Goal: Task Accomplishment & Management: Manage account settings

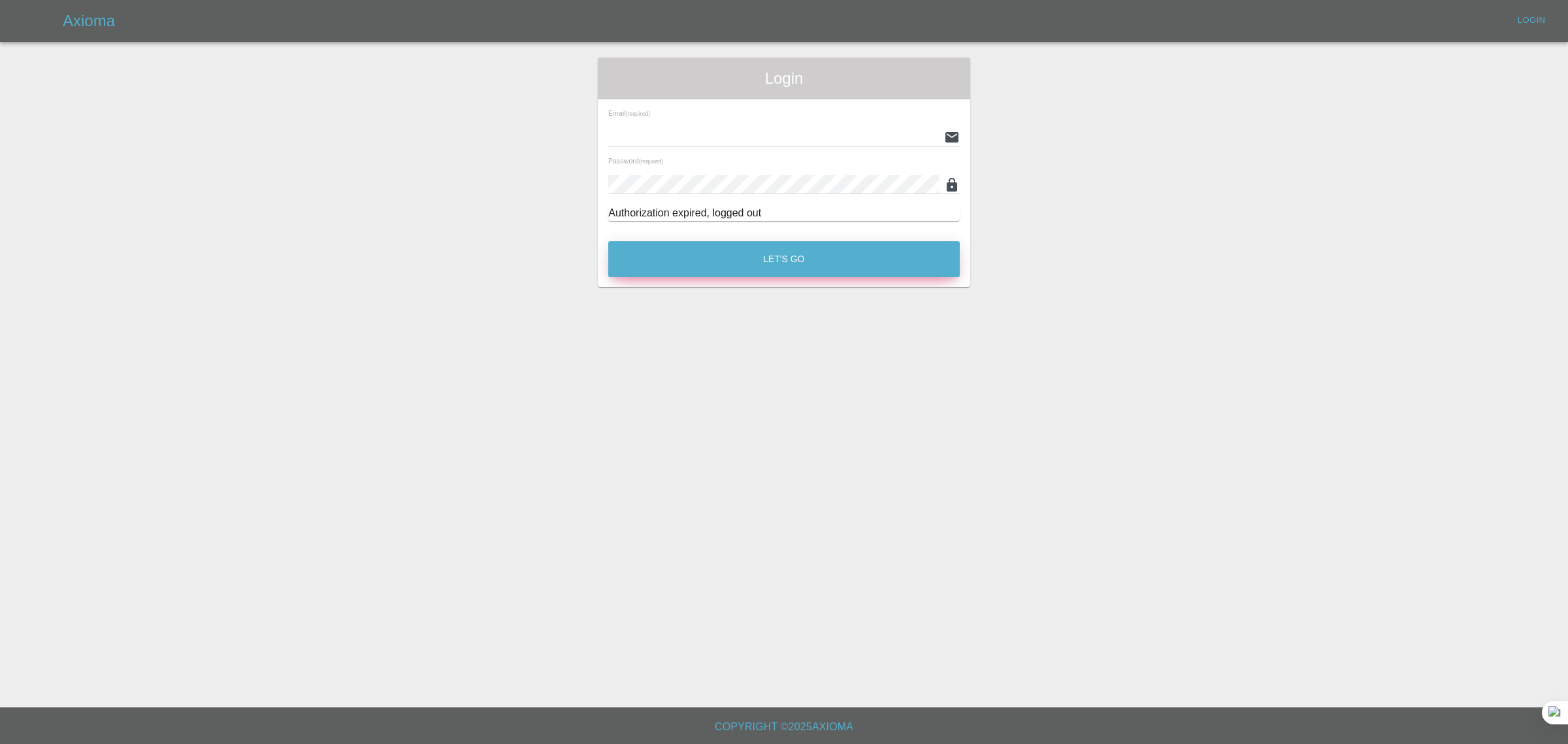
type input "[EMAIL_ADDRESS][DOMAIN_NAME]"
click at [787, 262] on button "Let's Go" at bounding box center [783, 259] width 351 height 36
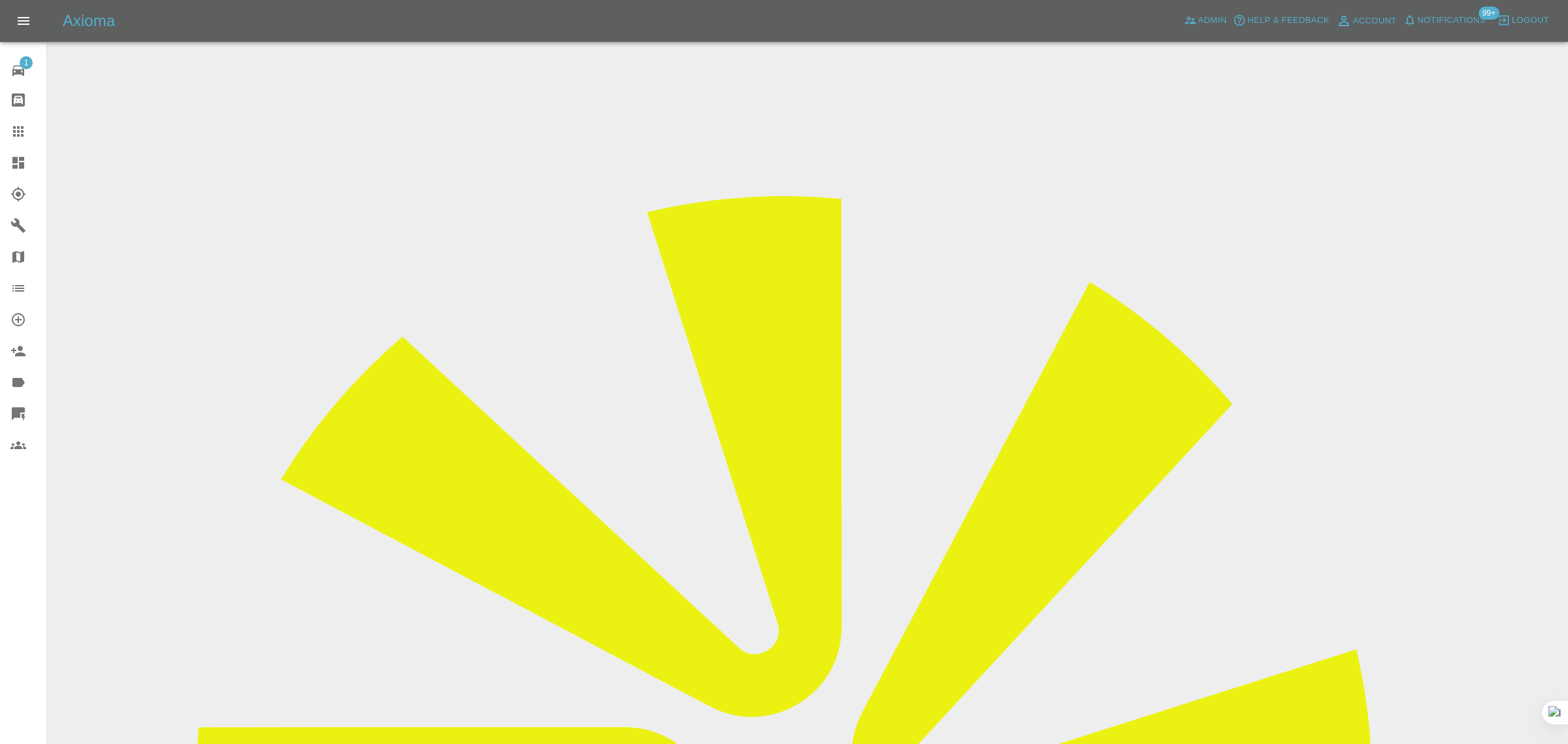
paste input "harrietnorwich5@gmail.com"
type input "harrietnorwich5@gmail.co"
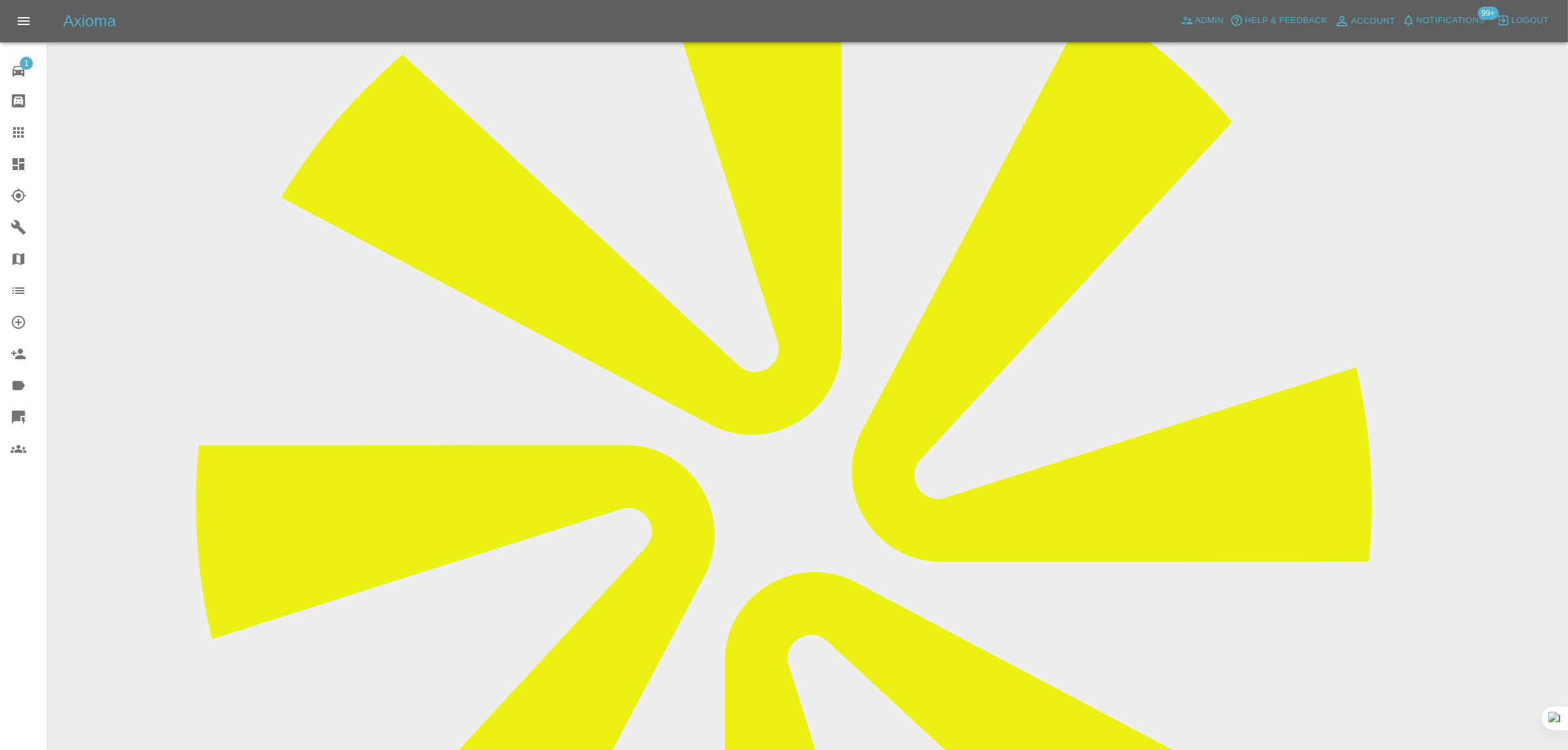
scroll to position [479, 0]
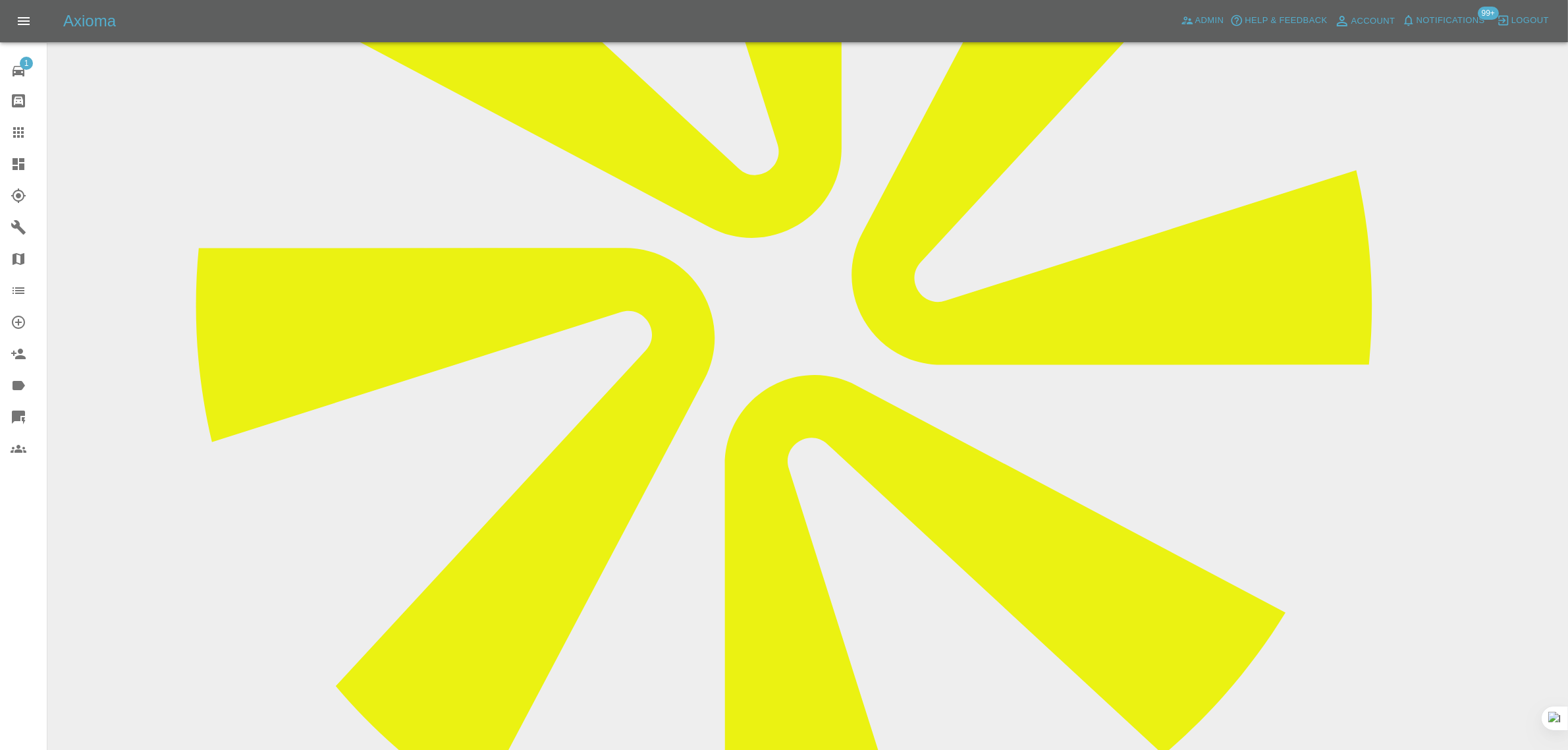
paste textarea "I have no damage, I want to change the colour"
type textarea "I have no damage, I want to change the colour"
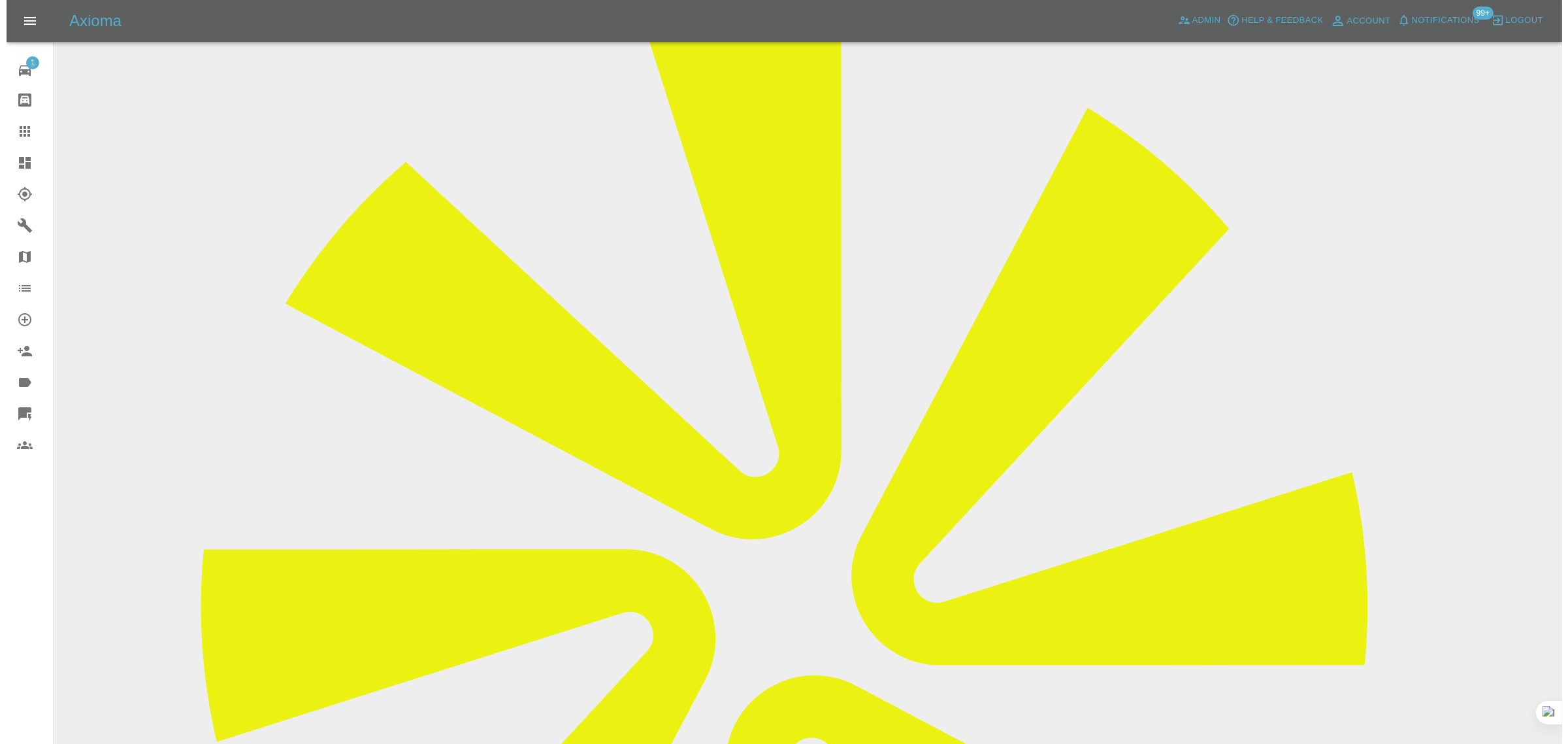
scroll to position [0, 0]
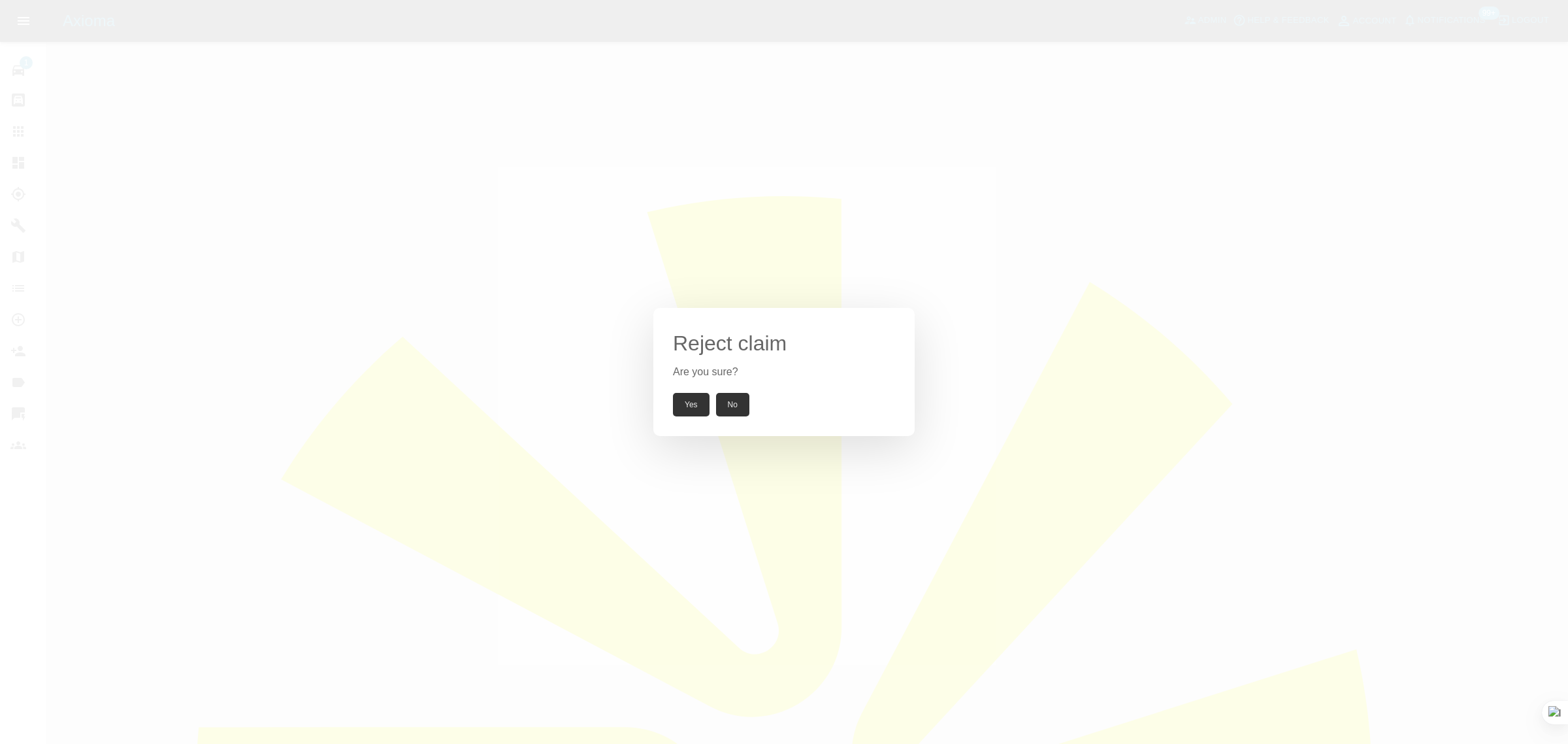
click at [692, 400] on button "Yes" at bounding box center [691, 404] width 37 height 23
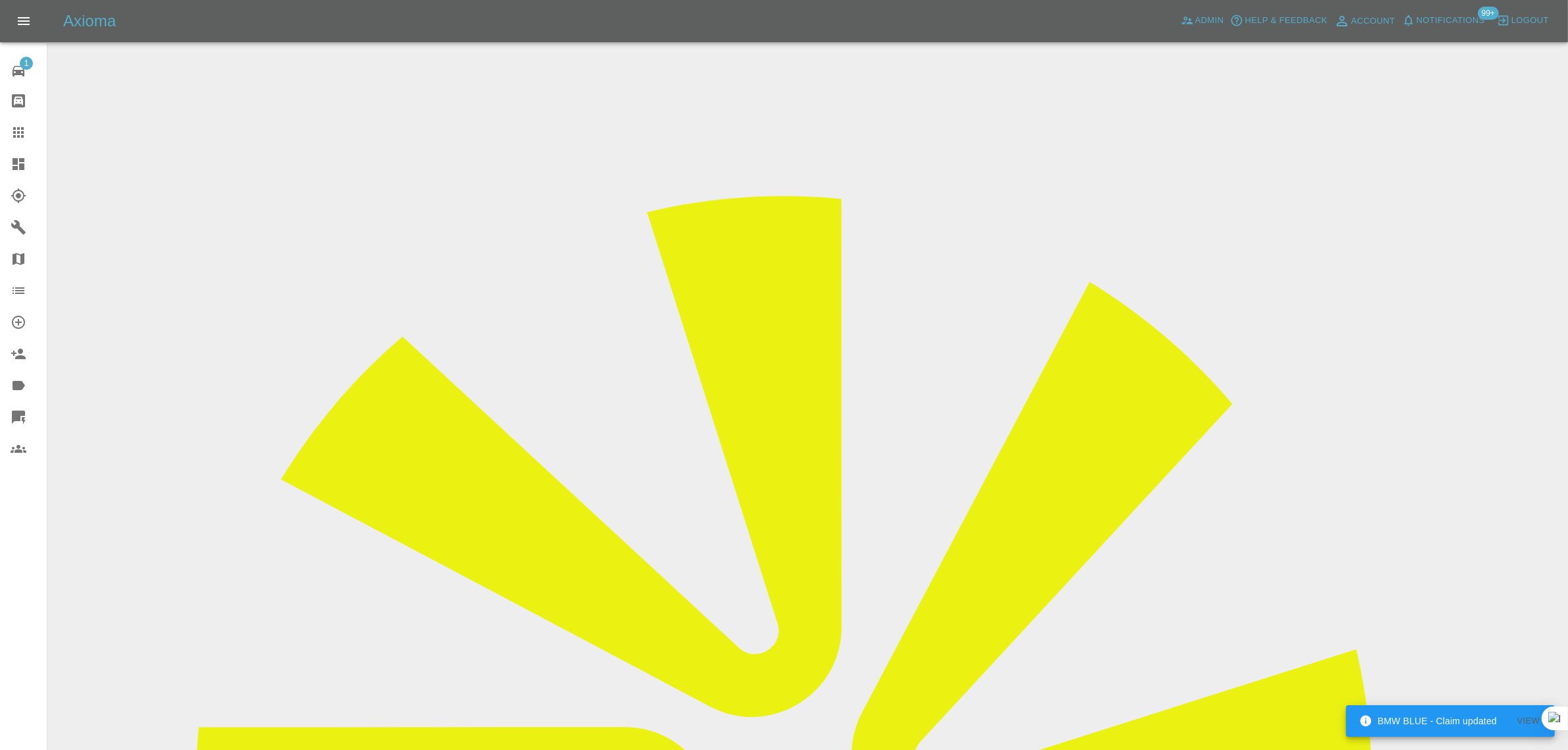
click at [28, 131] on div at bounding box center [29, 131] width 37 height 15
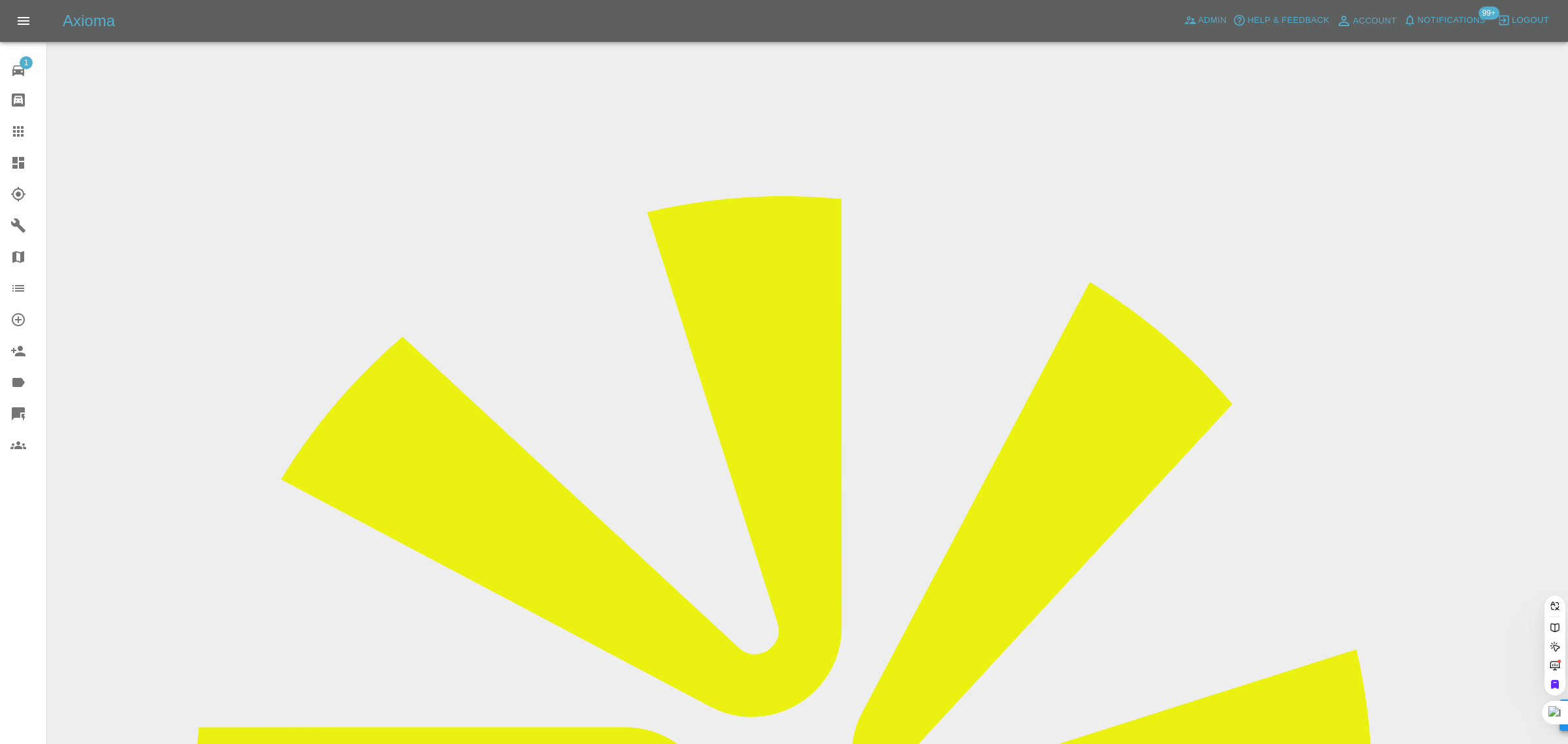
paste input "laurencebraha@gmail.com"
type input "laurencebraha@gmail.co"
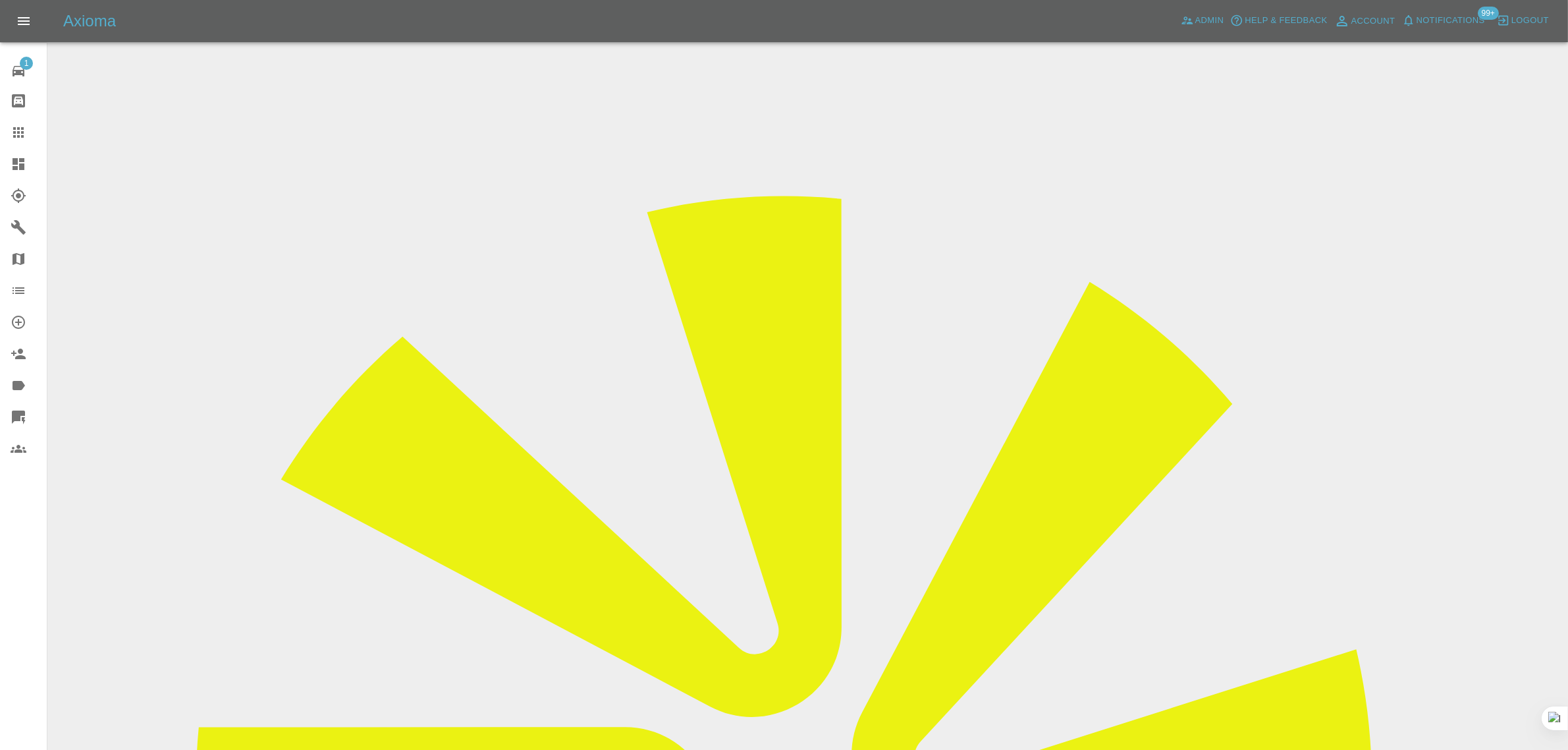
click at [24, 137] on icon at bounding box center [18, 131] width 15 height 15
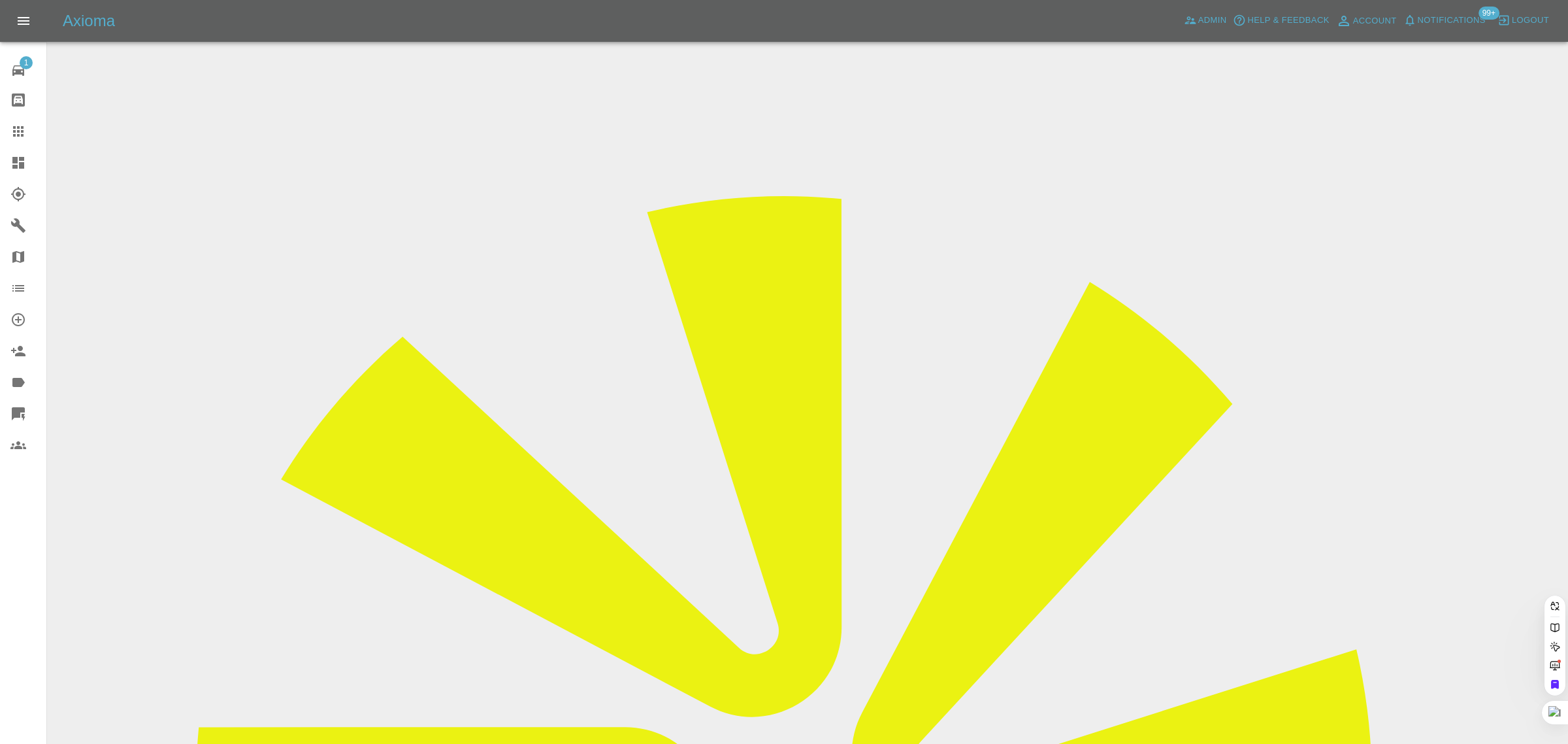
paste input "davidkingjones@msn.com"
type input "davidkingjones@msn.co"
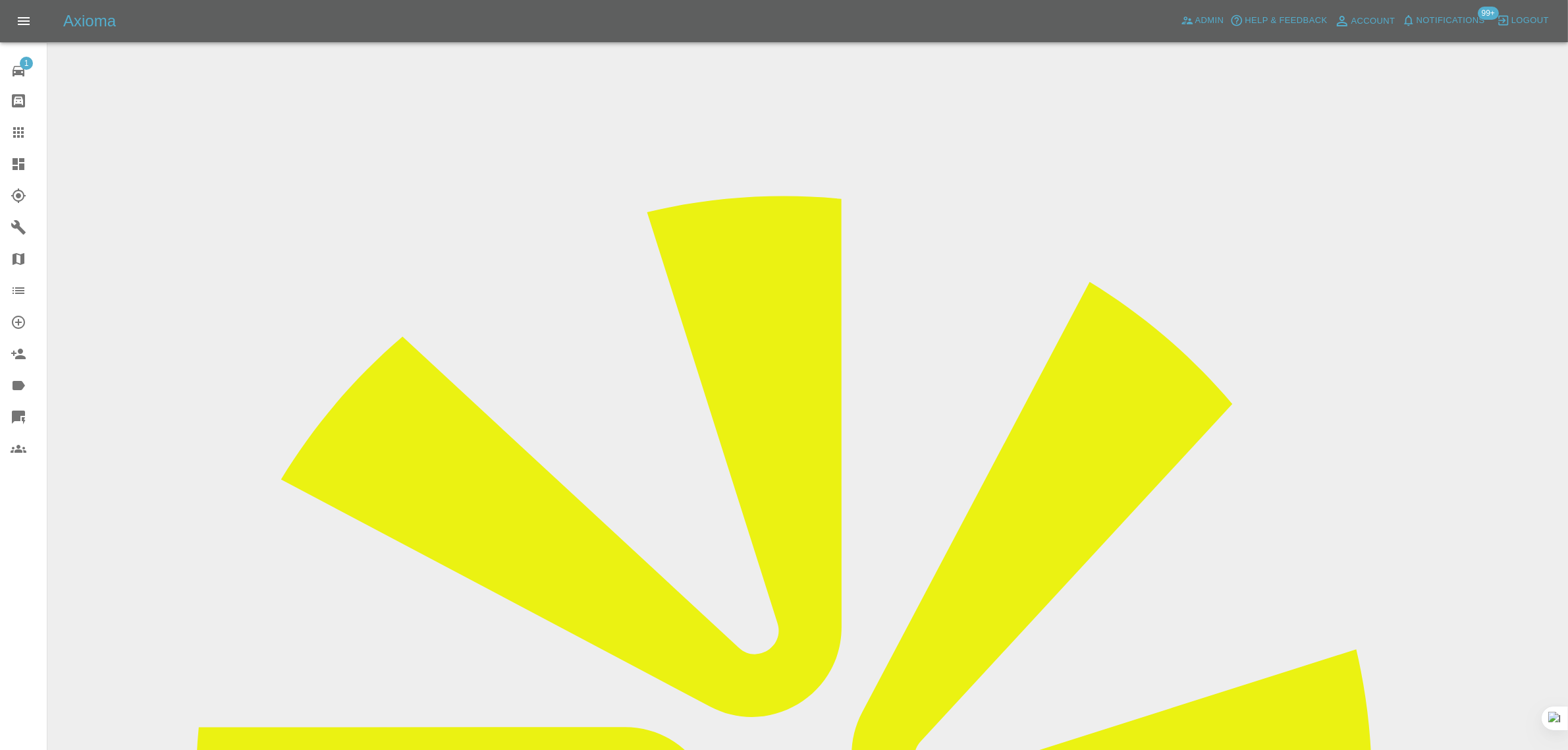
click at [0, 0] on input "Choose Videos" at bounding box center [0, 0] width 0 height 0
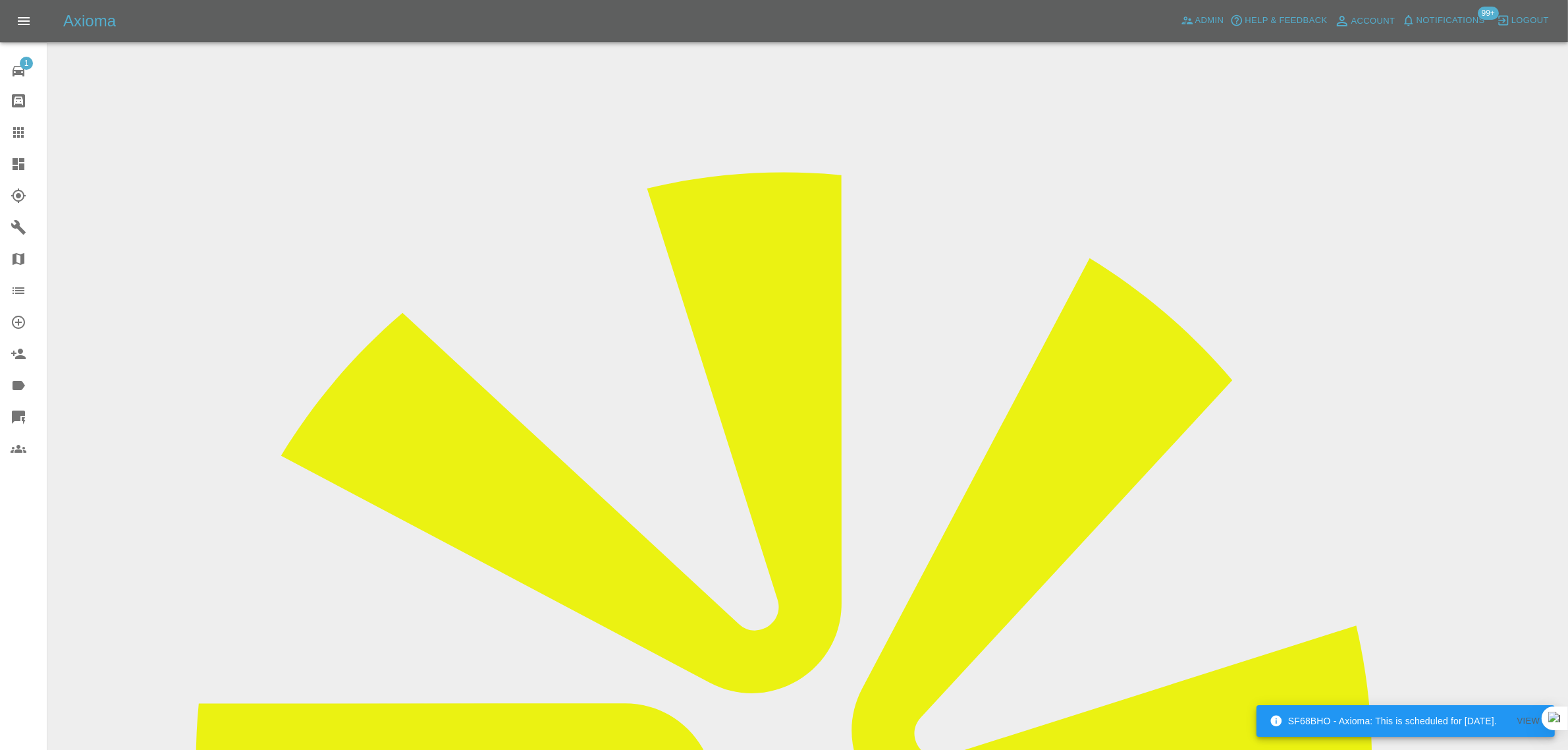
scroll to position [64, 0]
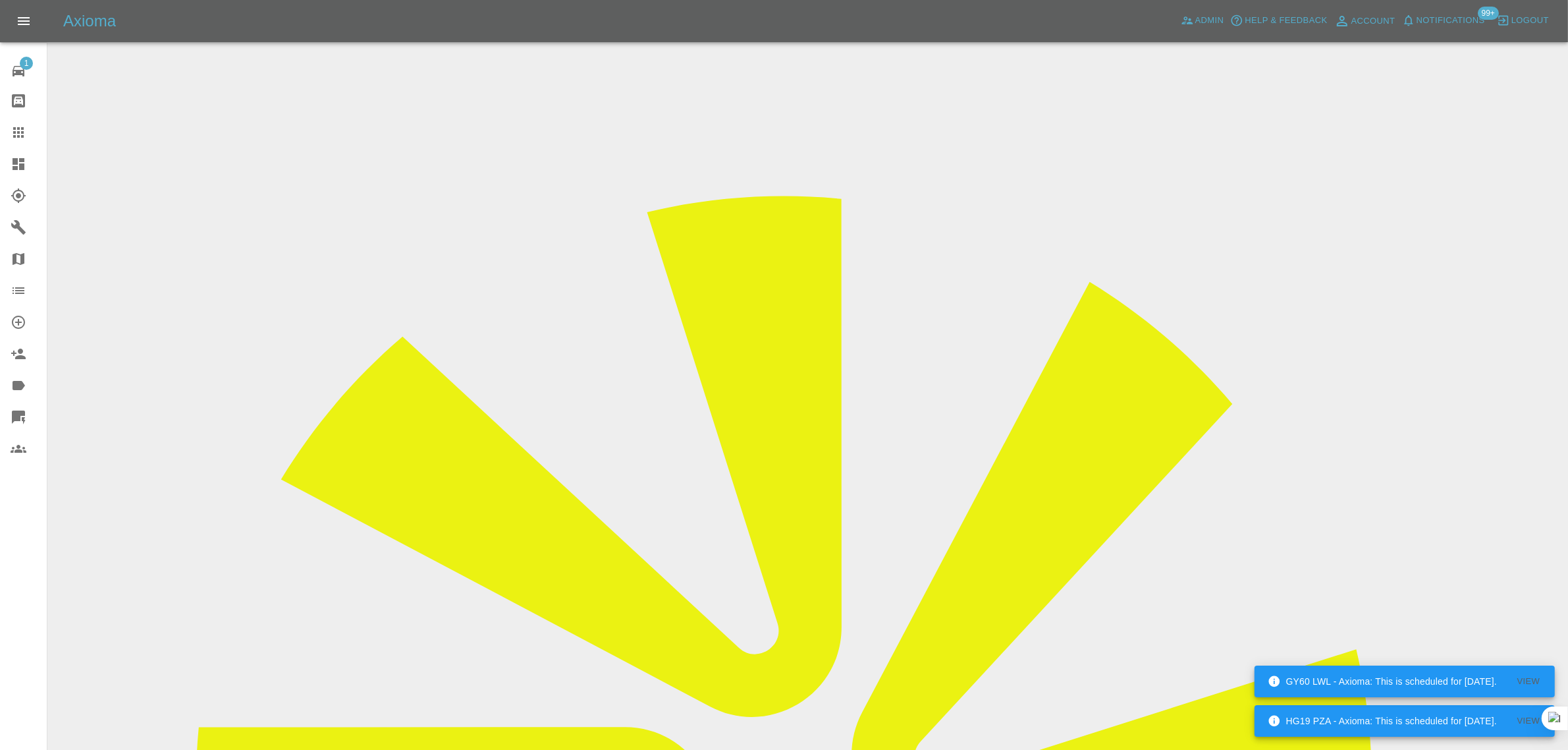
click at [20, 143] on link "Claims" at bounding box center [24, 132] width 47 height 32
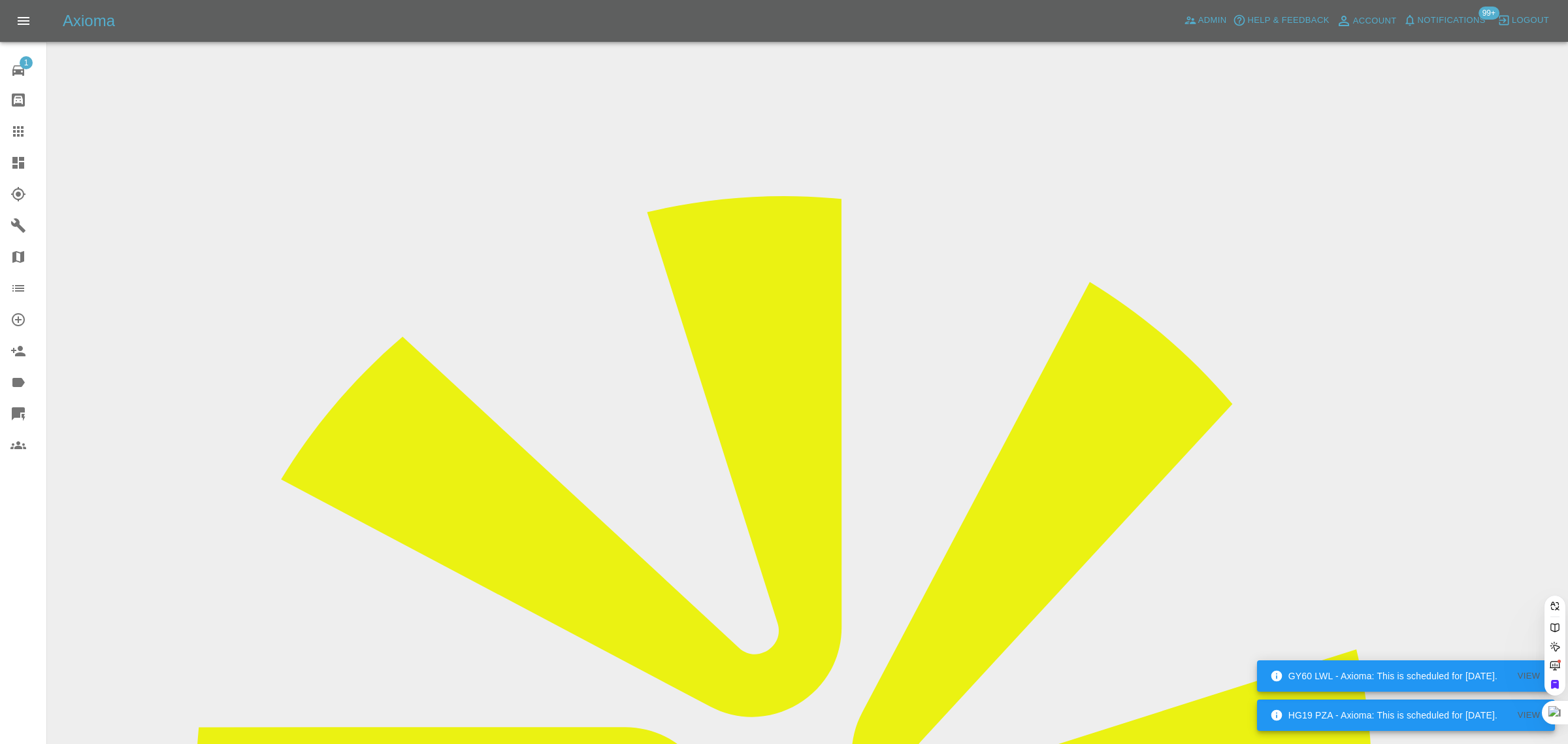
paste input "Alisonjeavons@outlook.com"
type input "Alisonjeavons@outlook.com"
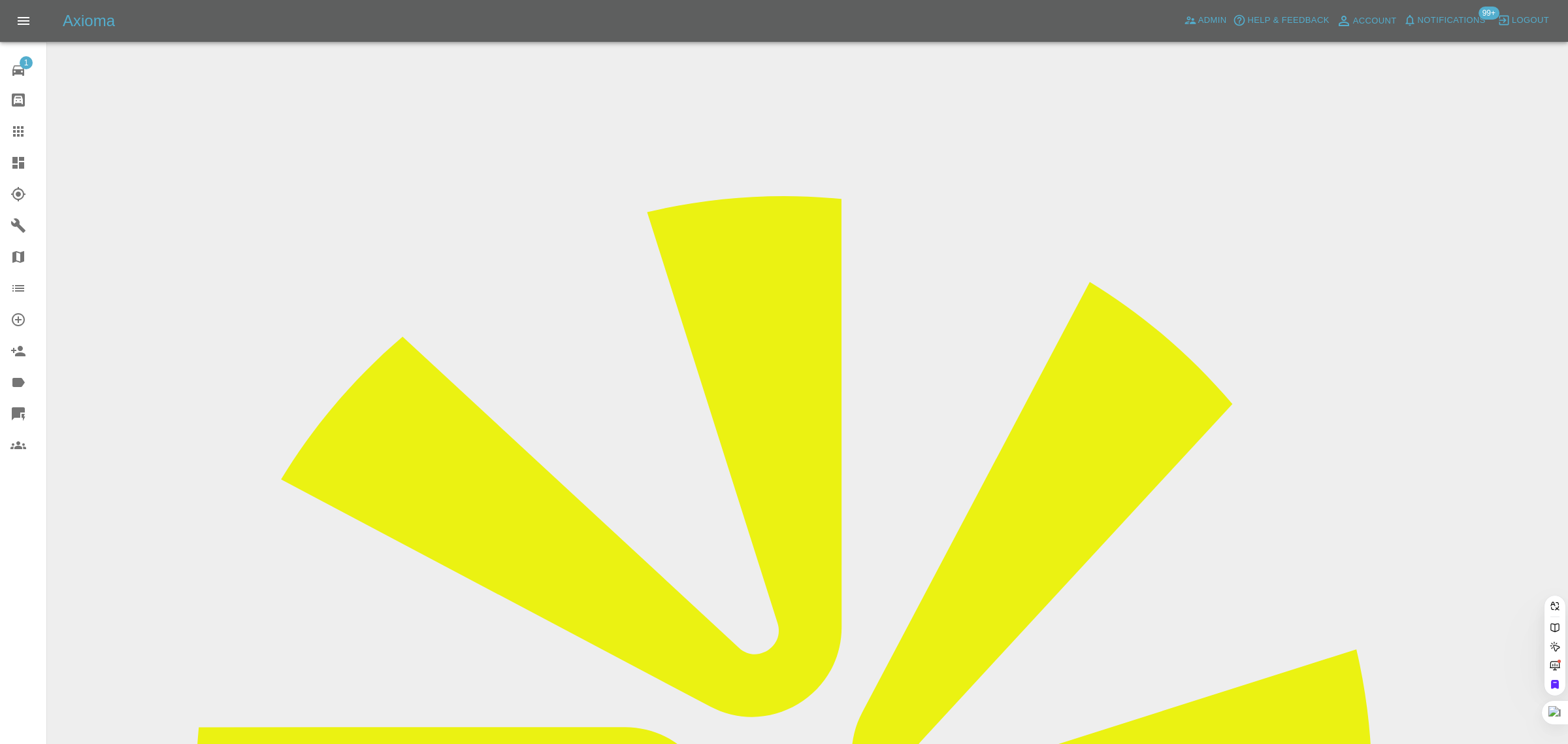
scroll to position [0, 28]
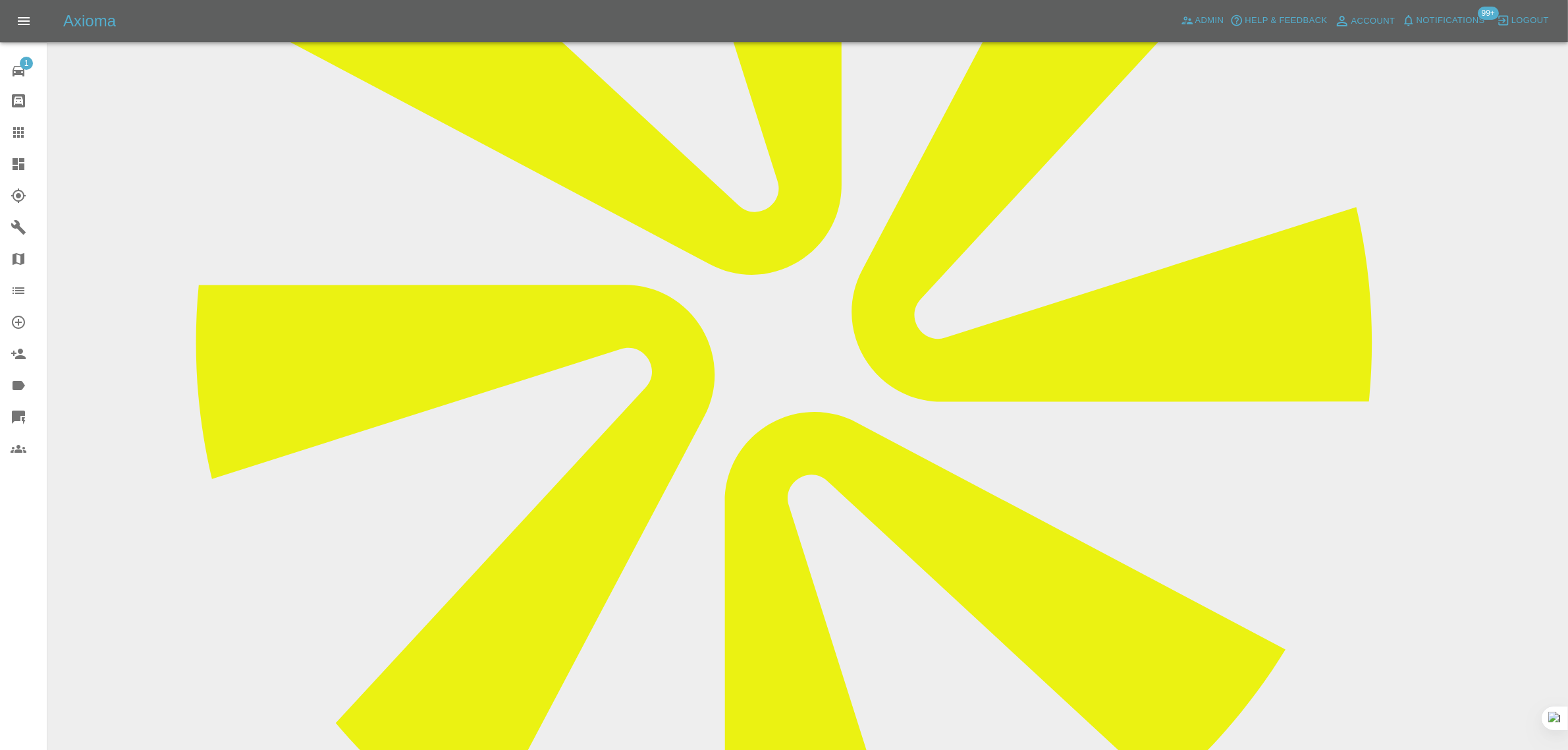
scroll to position [495, 0]
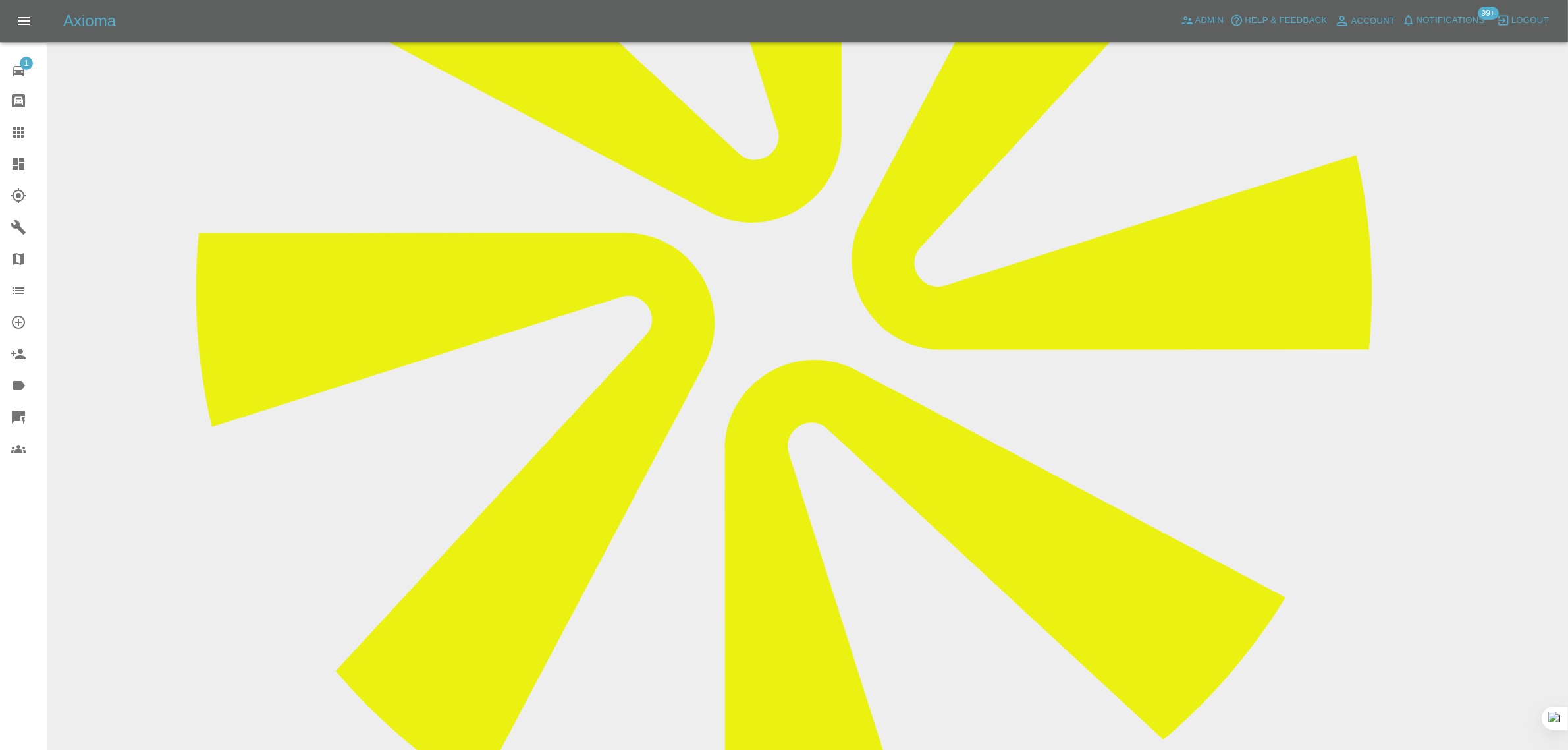
paste textarea "I will no longer be needing the repair appointment on the 2nd September. My hus…"
type textarea "I will no longer be needing the repair appointment on the 2nd September. My hus…"
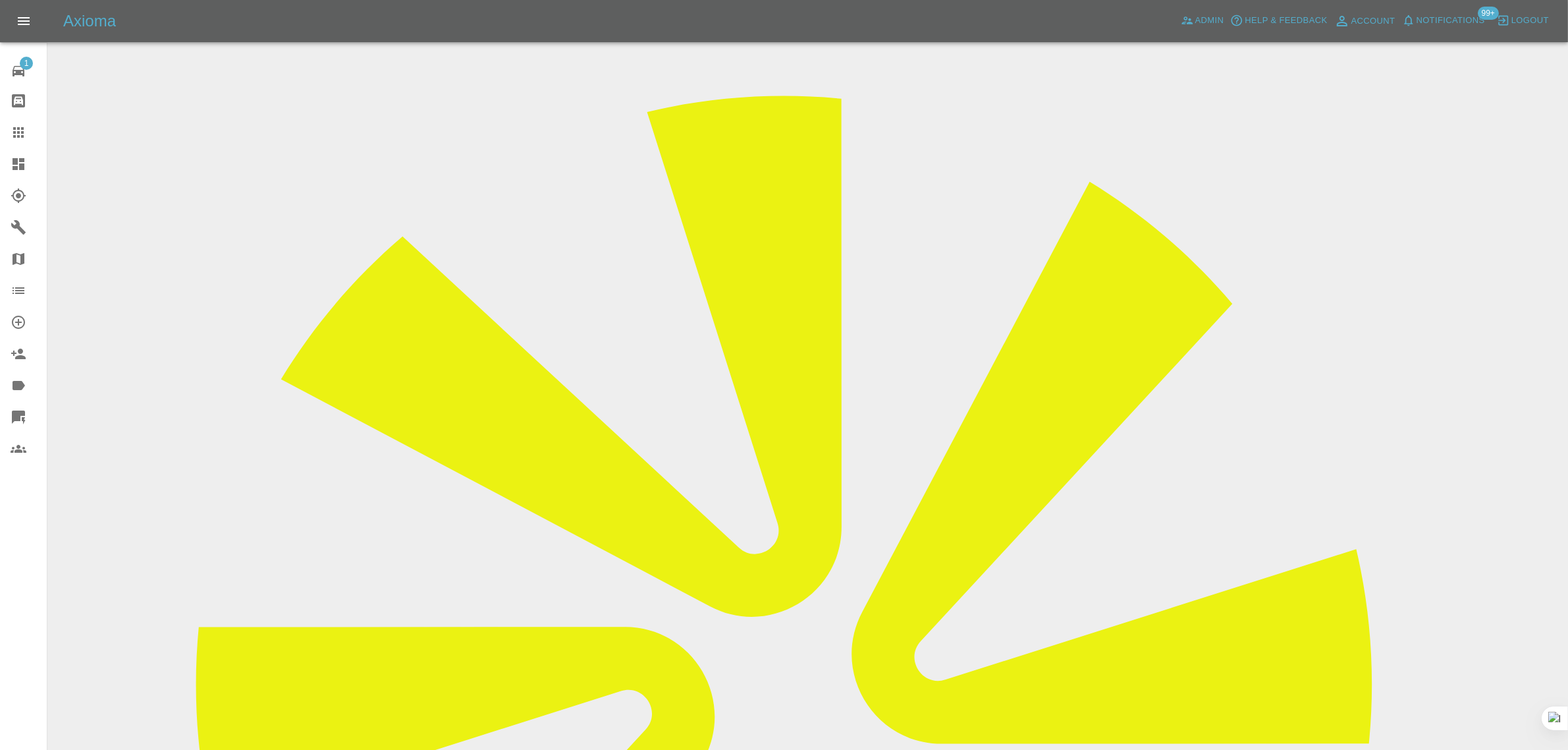
scroll to position [0, 0]
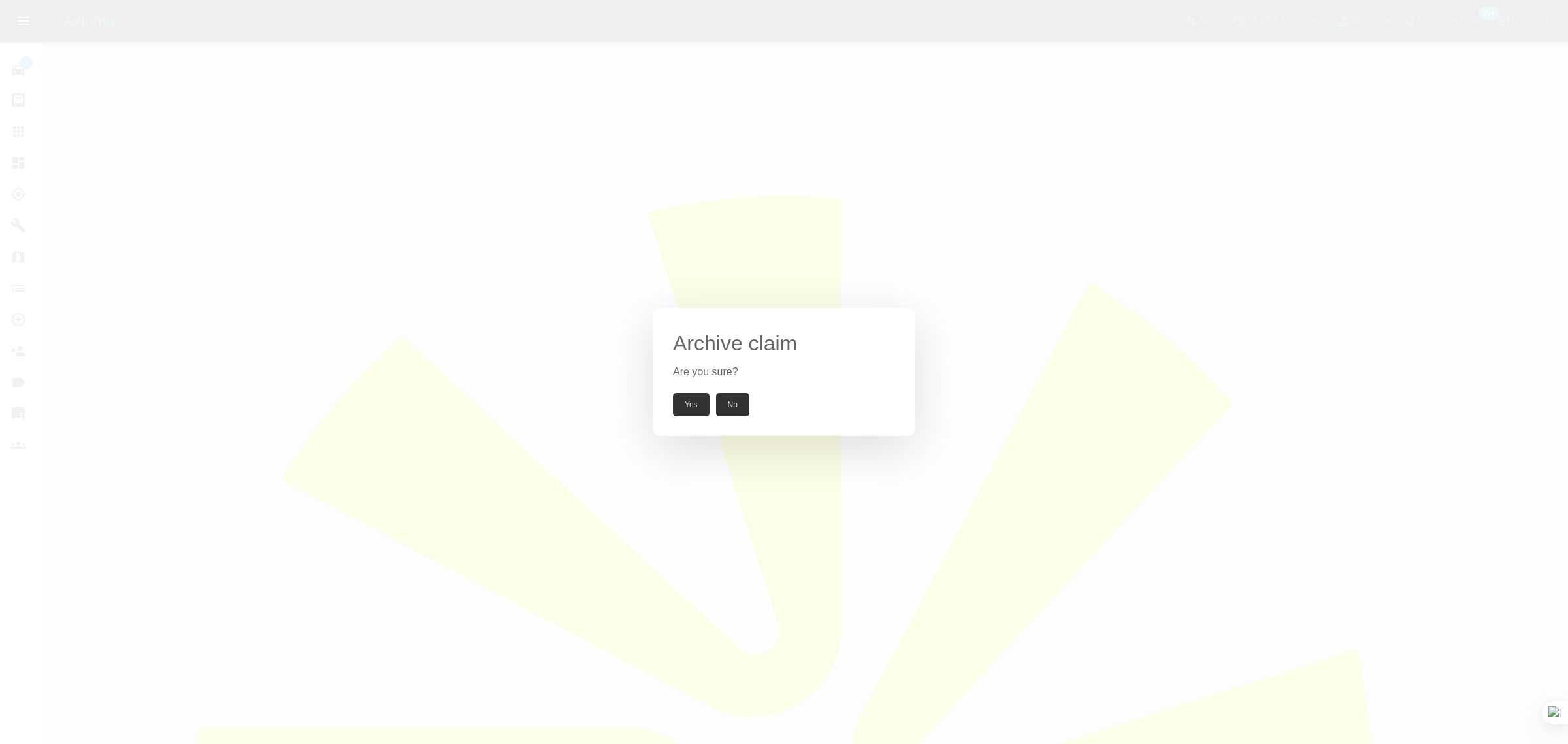
click at [696, 406] on button "Yes" at bounding box center [691, 404] width 37 height 23
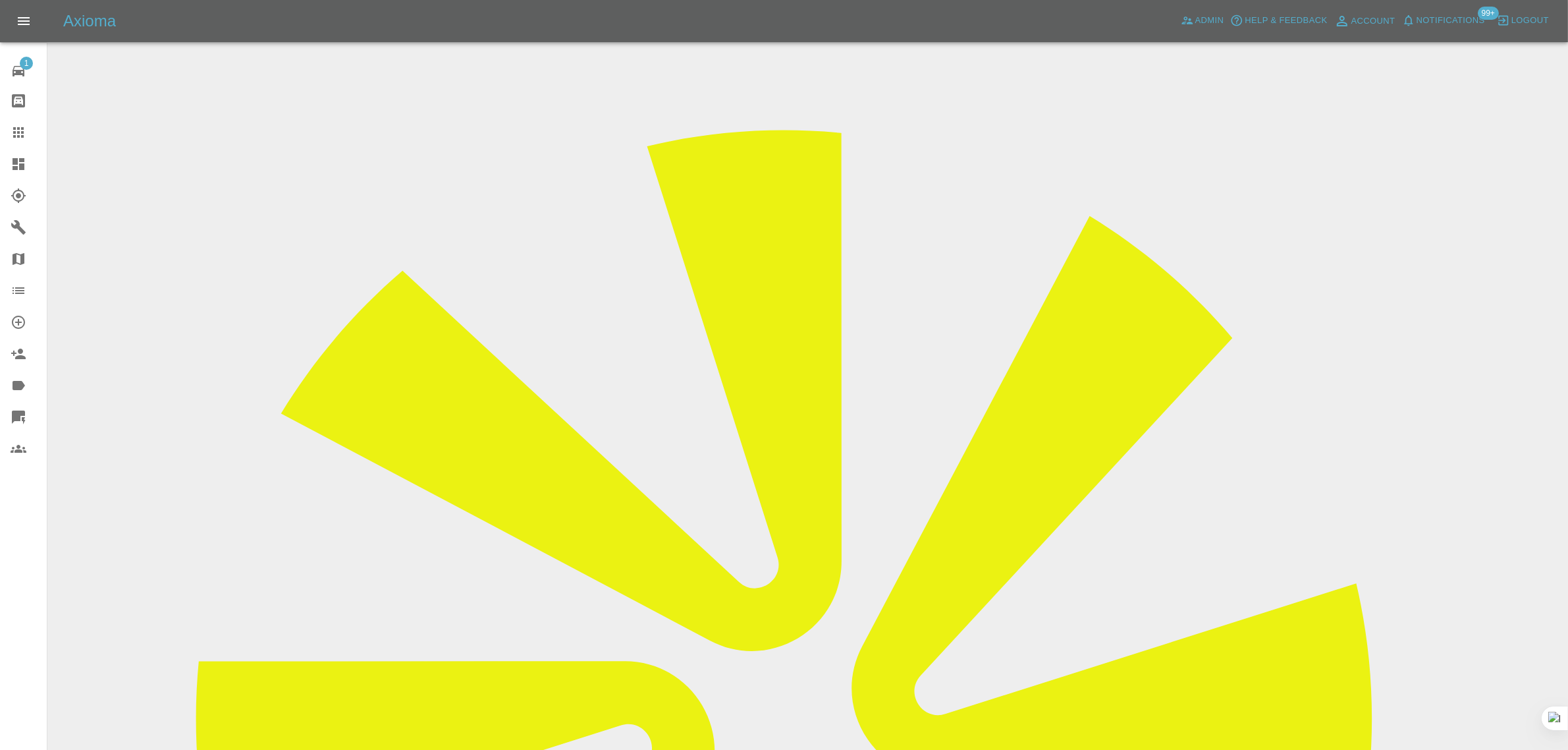
scroll to position [412, 0]
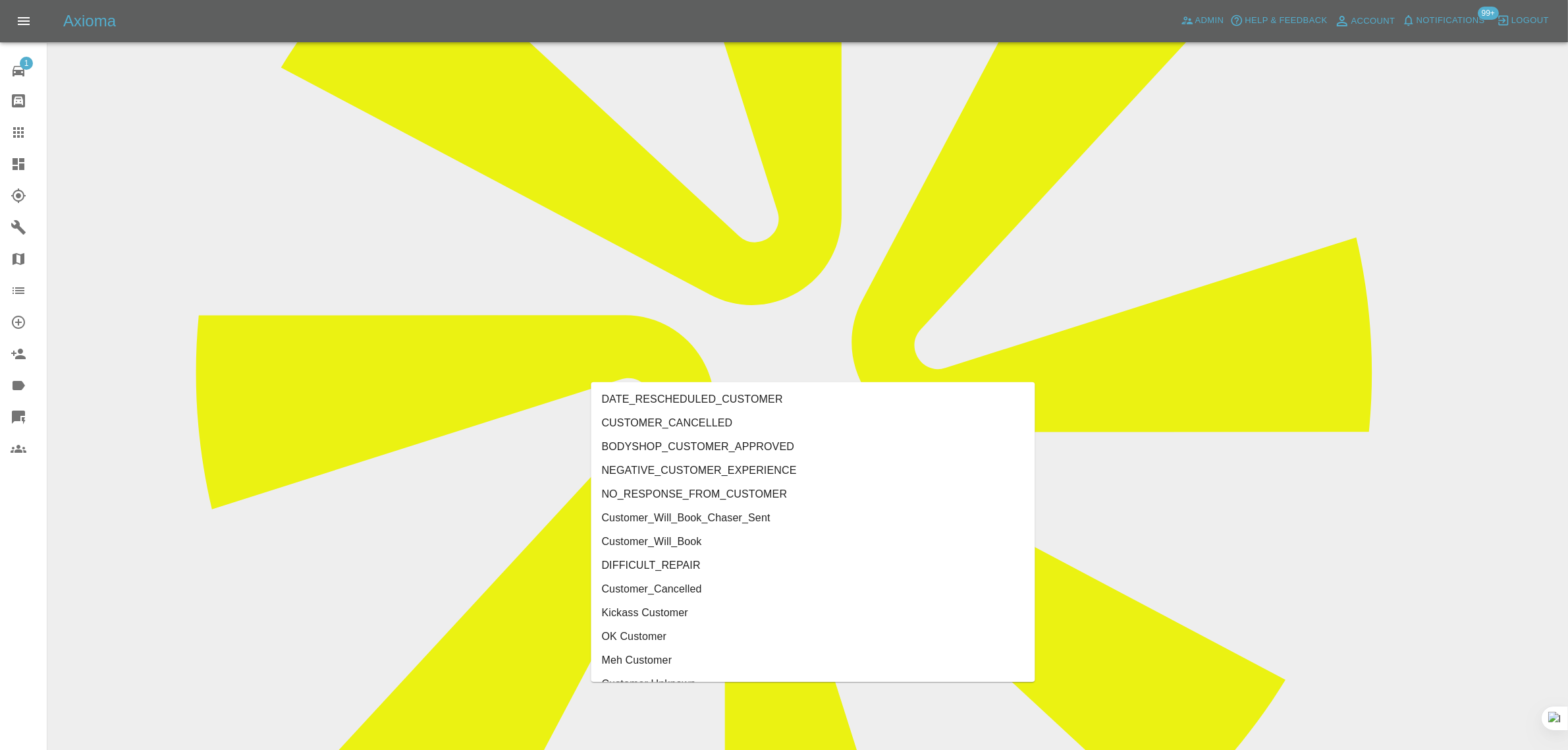
type input "cust"
click at [654, 413] on li "CUSTOMER_CANCELLED" at bounding box center [813, 423] width 444 height 24
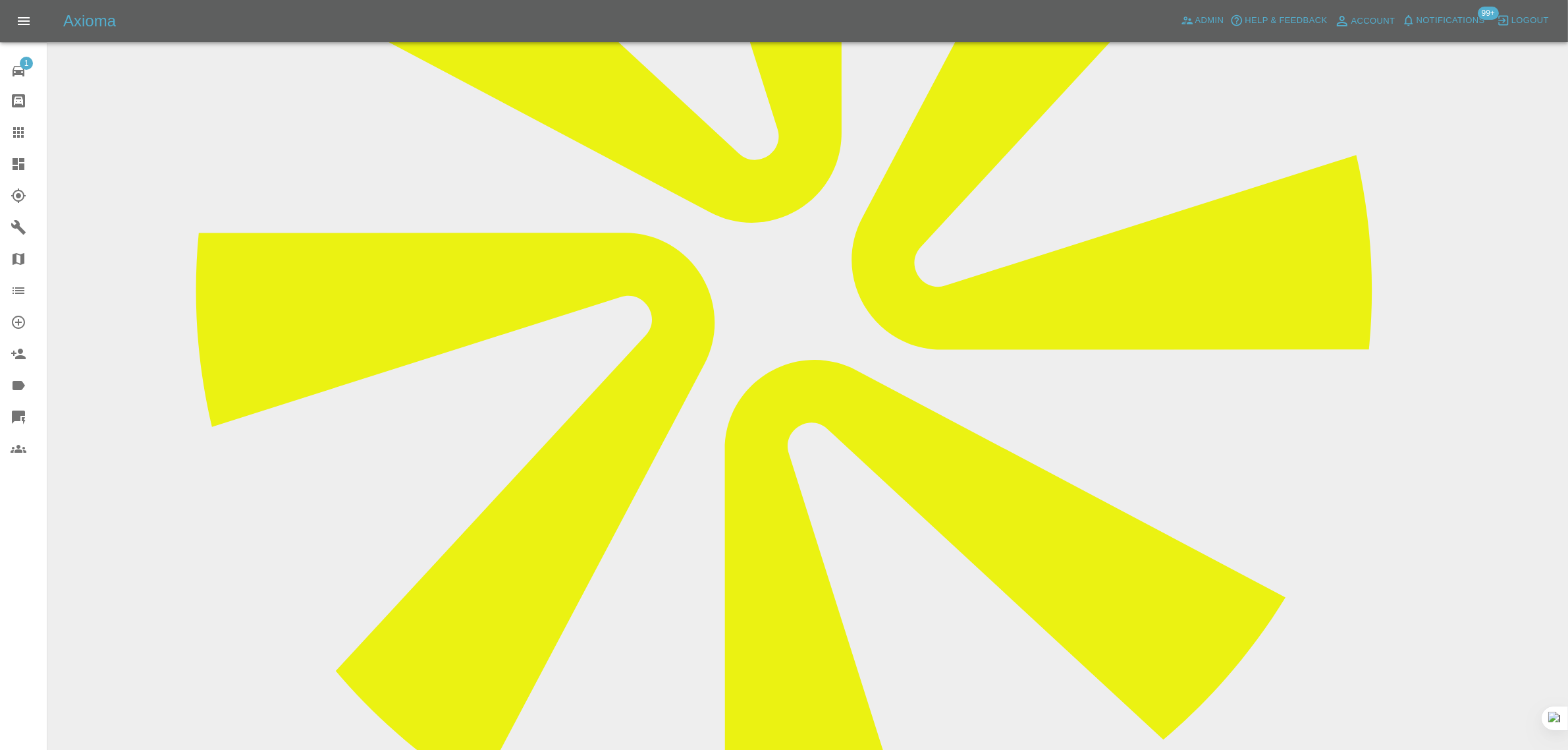
scroll to position [165, 0]
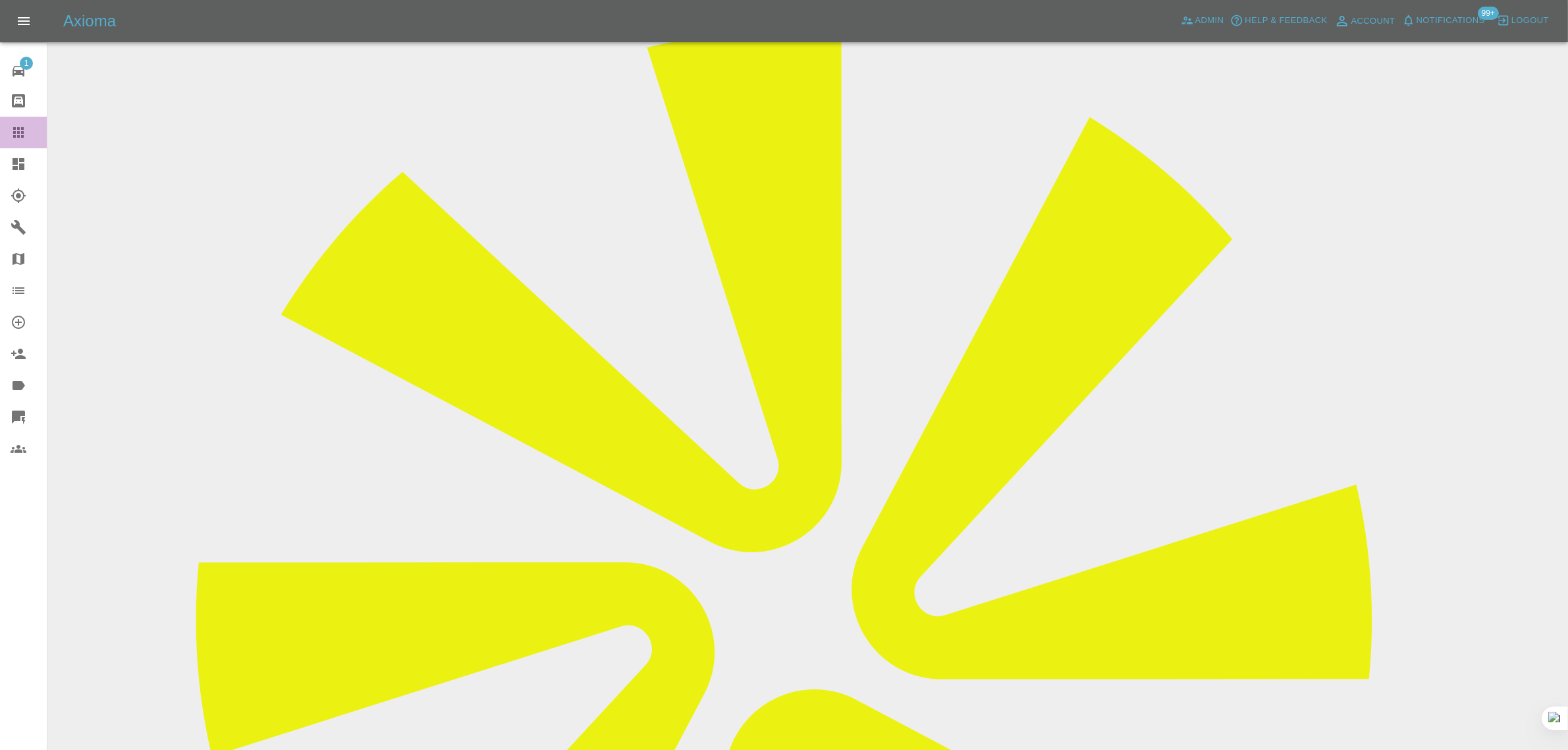
click at [21, 139] on icon at bounding box center [18, 131] width 15 height 15
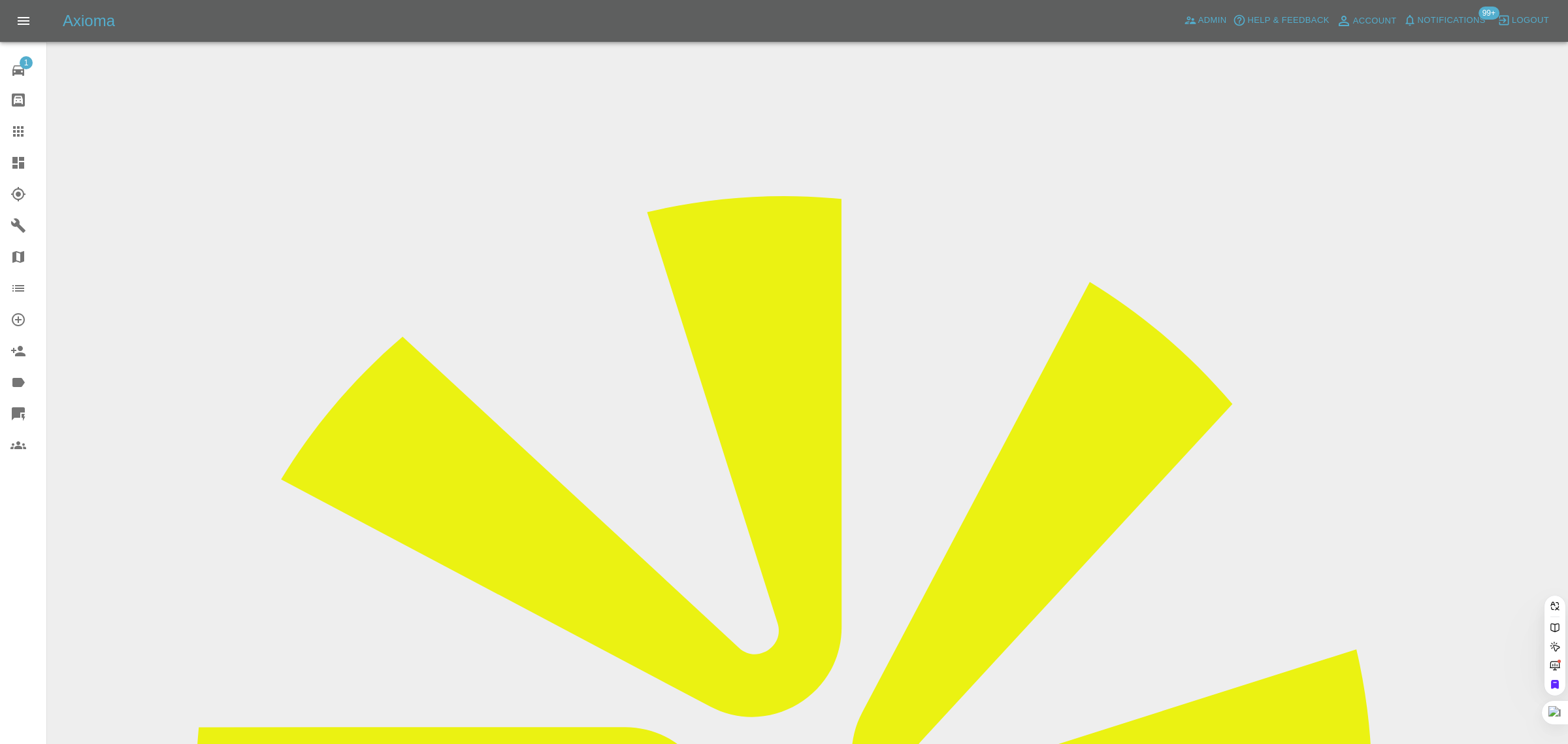
paste input "S20 NHW"
type input "S20NHW"
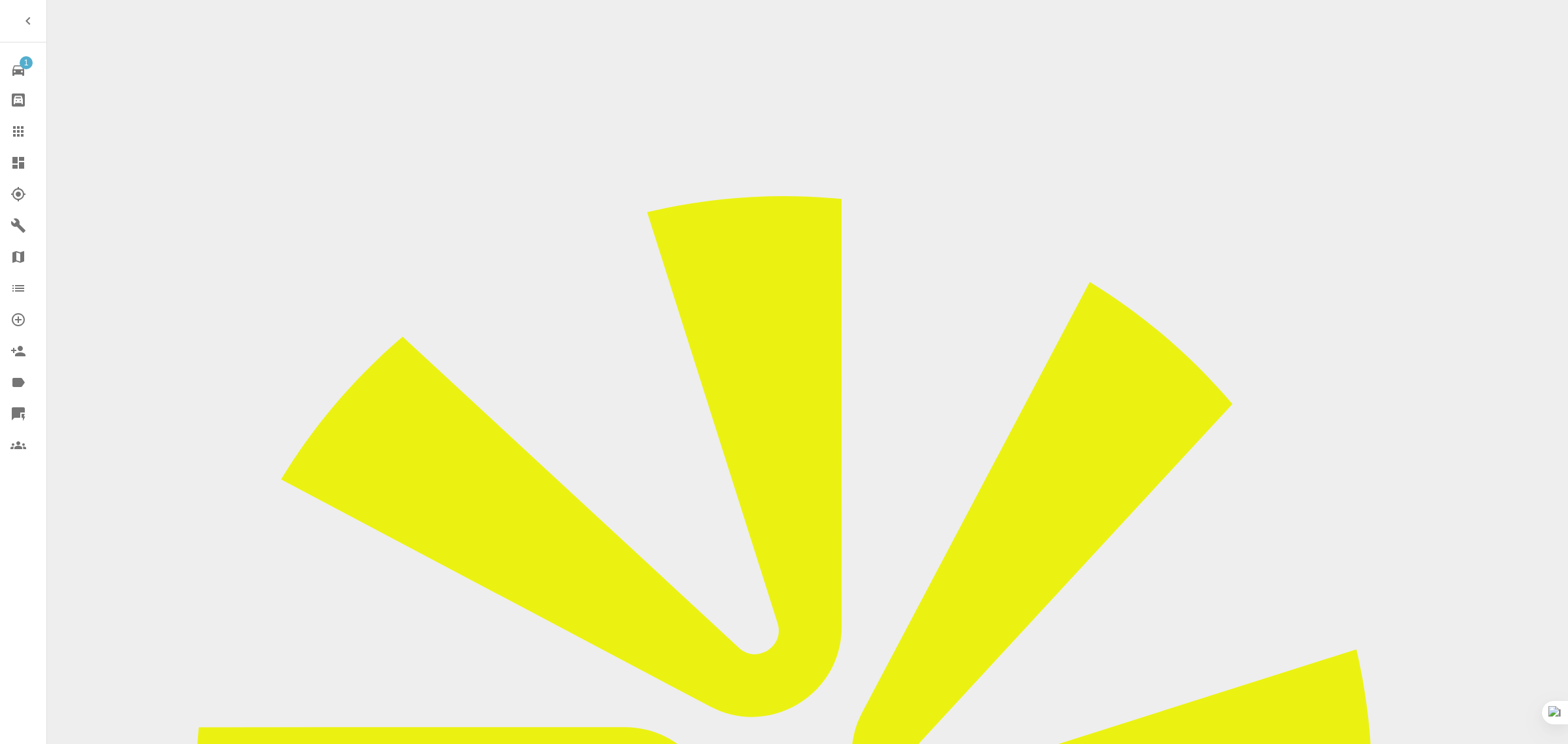
checkbox input "true"
paste input "I’m guessing your repairers don’t do weekends? Otherwise, it will need to be ha…"
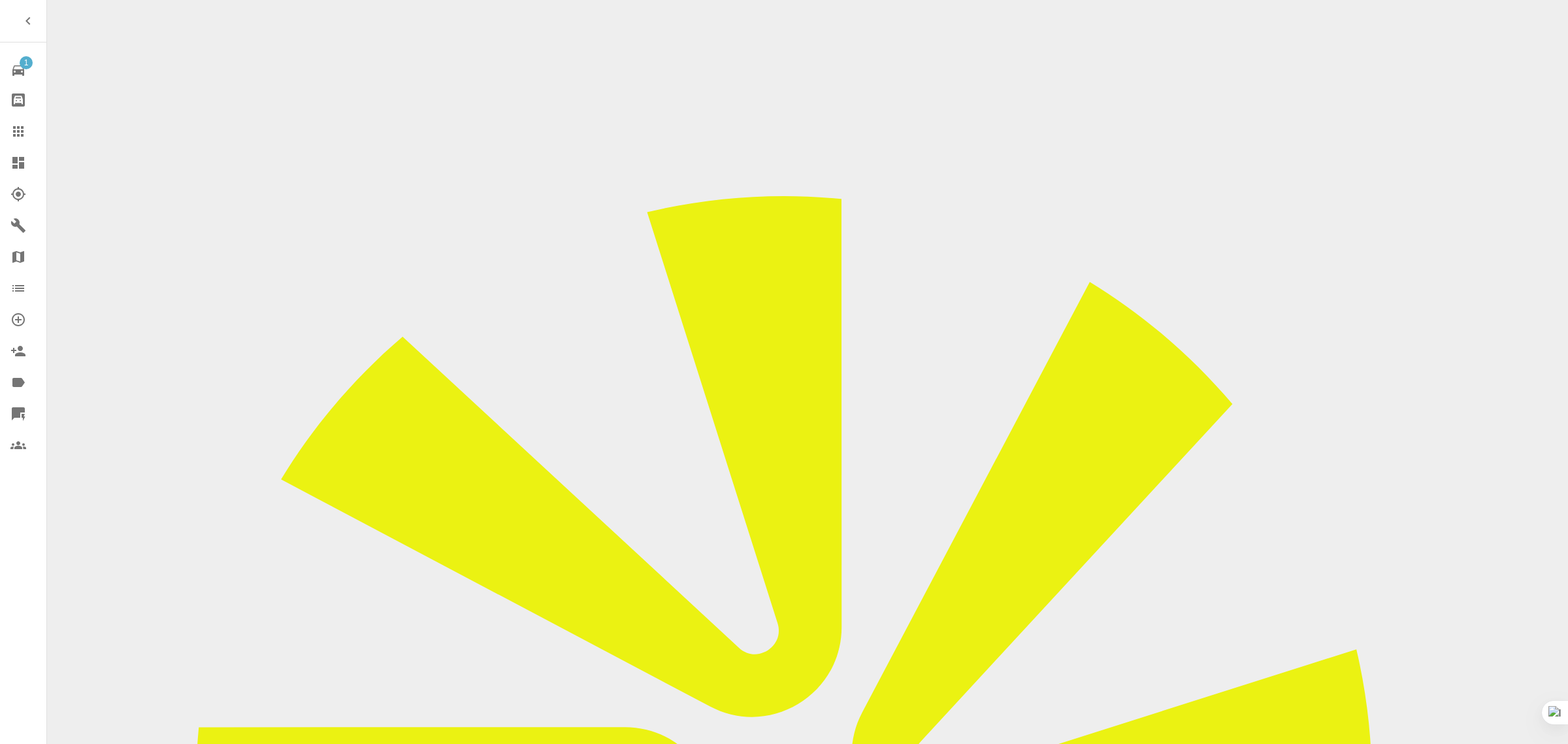
type input "I’m guessing your repairers don’t do weekends? Otherwise, it will need to be ha…"
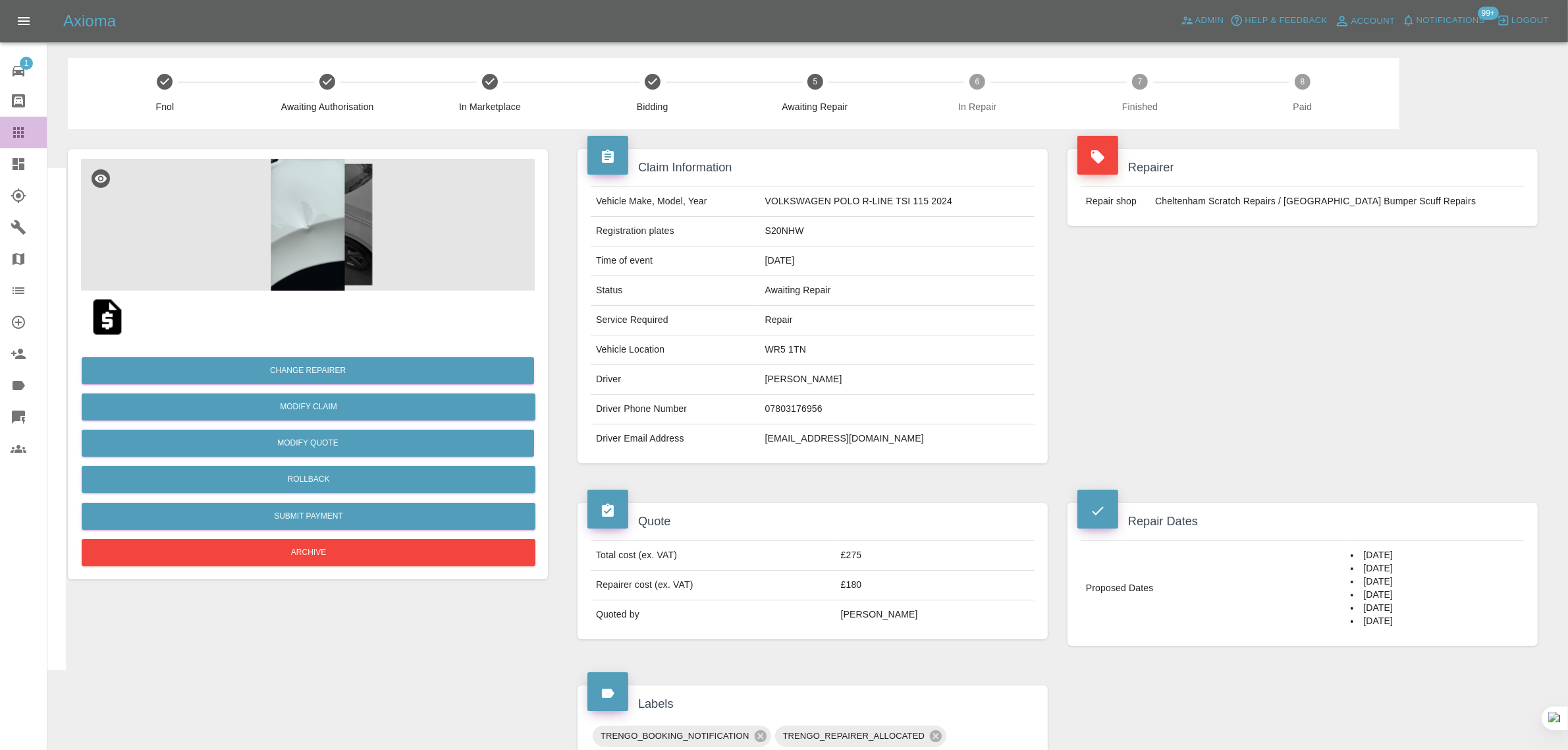
click at [30, 130] on div at bounding box center [29, 131] width 37 height 15
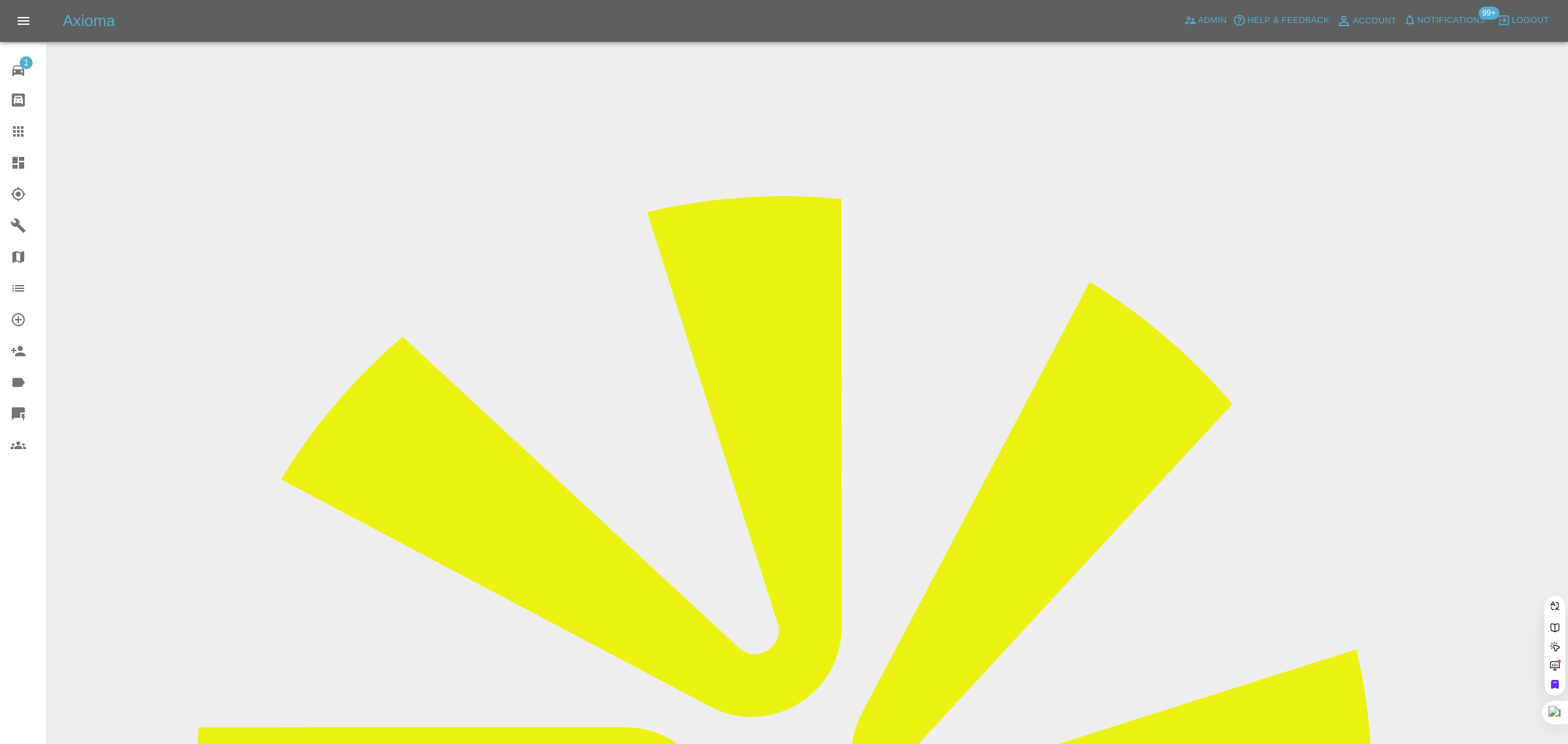
paste input "ambreenkaoser@icloud.com"
type input "ambreenkaoser@icloud.com"
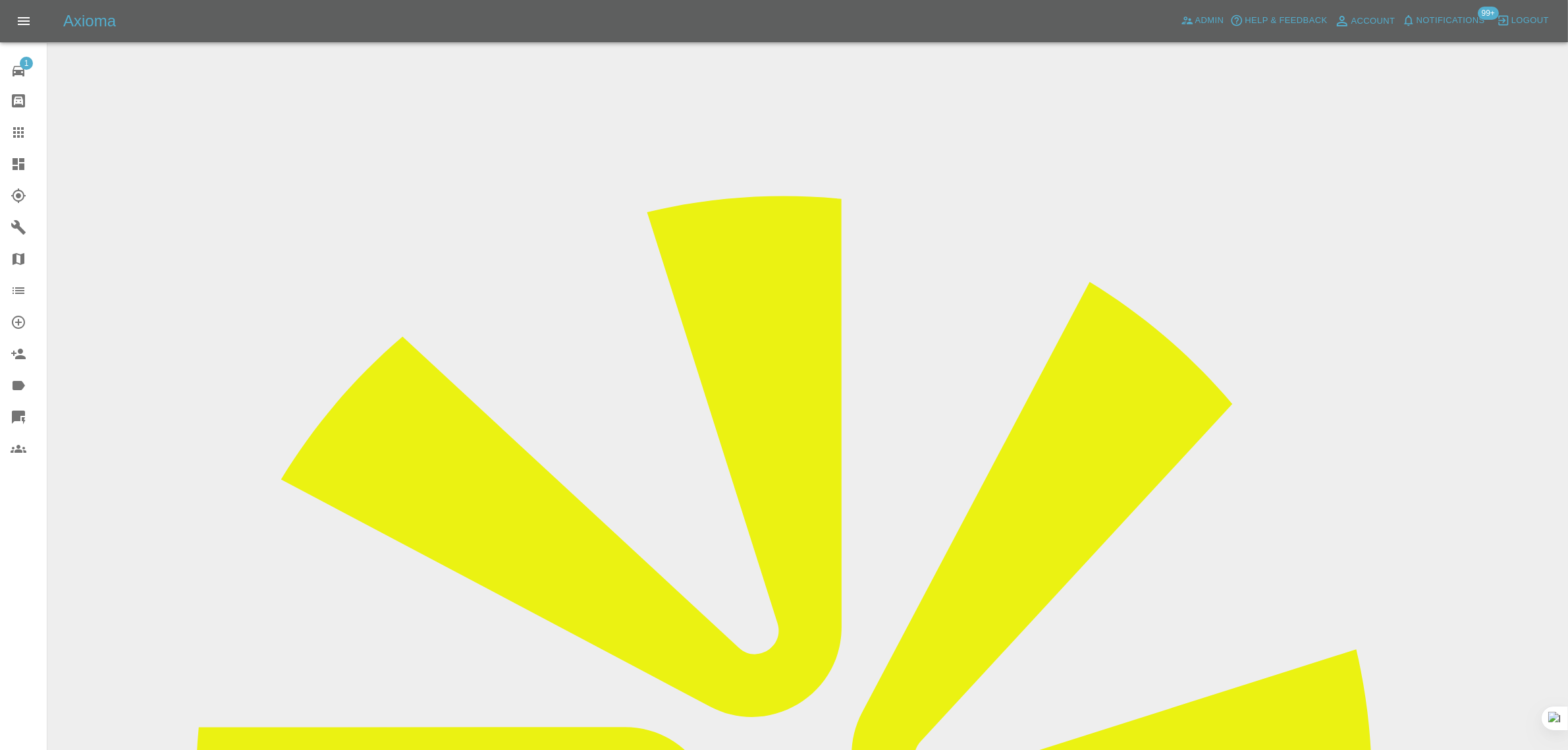
click at [0, 0] on input "Choose images" at bounding box center [0, 0] width 0 height 0
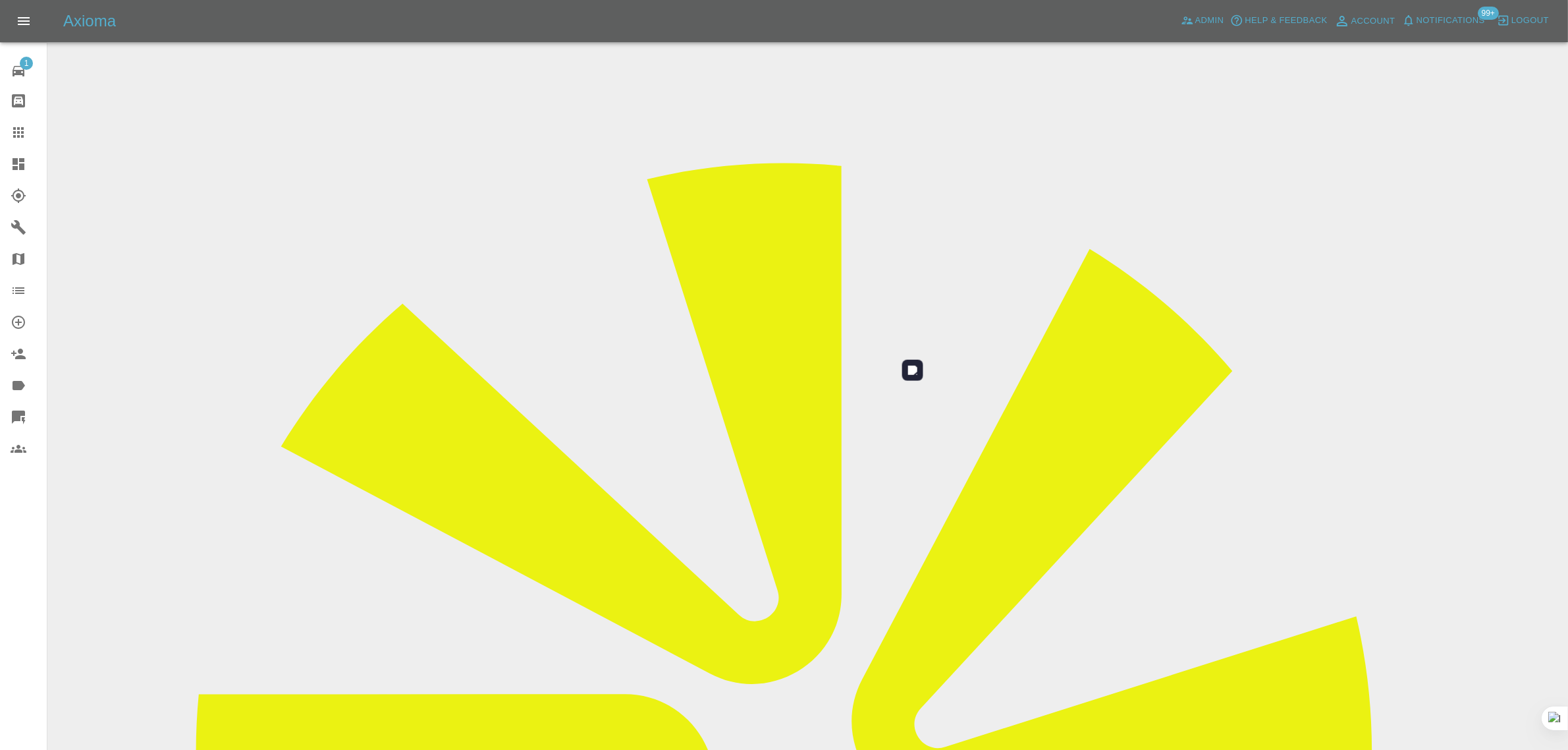
scroll to position [64, 0]
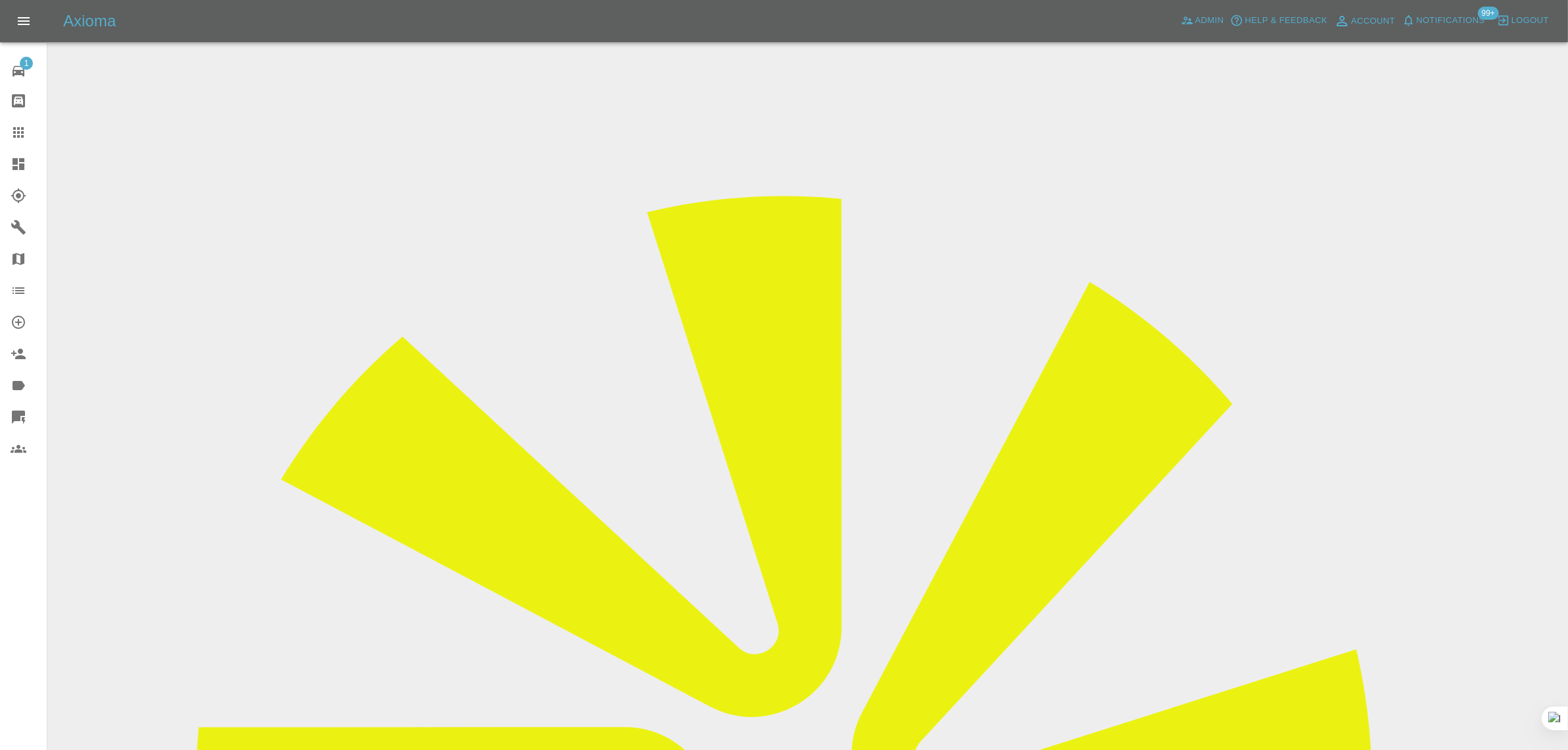
click at [14, 130] on icon at bounding box center [19, 132] width 11 height 11
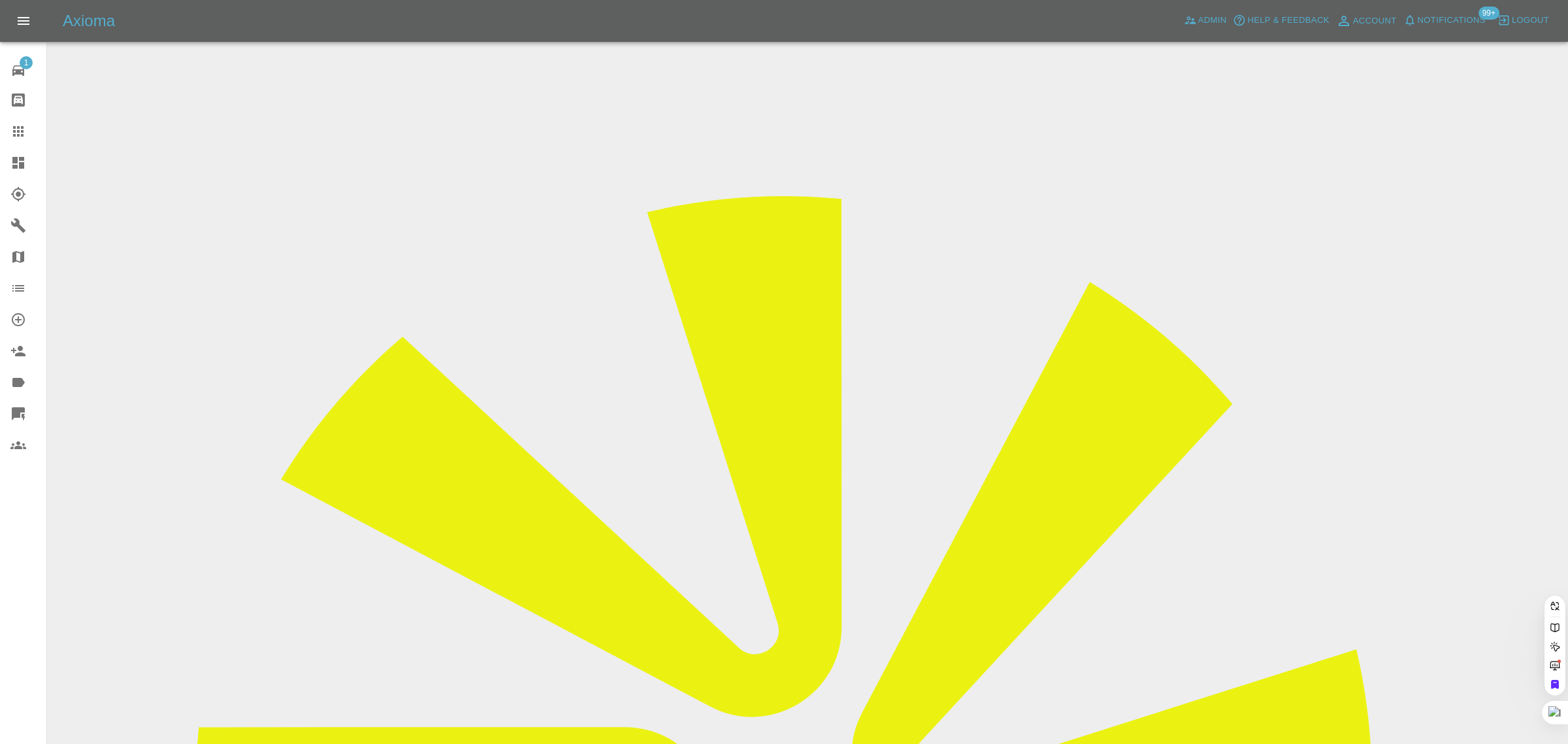
paste input "markjohnwalker@hotmail.co.uk"
type input "markjohnwalker@hotmail.co.u"
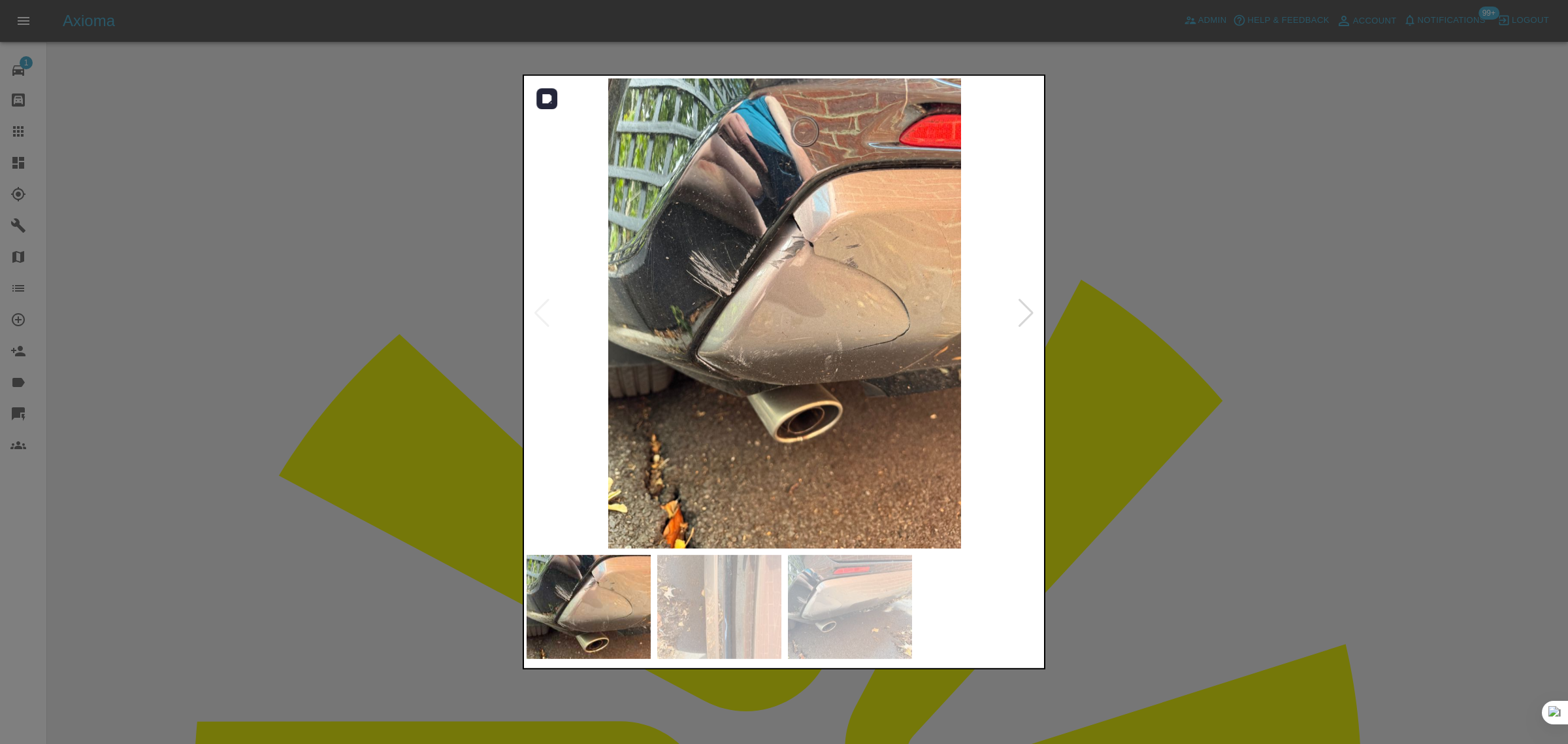
click at [1026, 320] on div at bounding box center [1026, 313] width 18 height 29
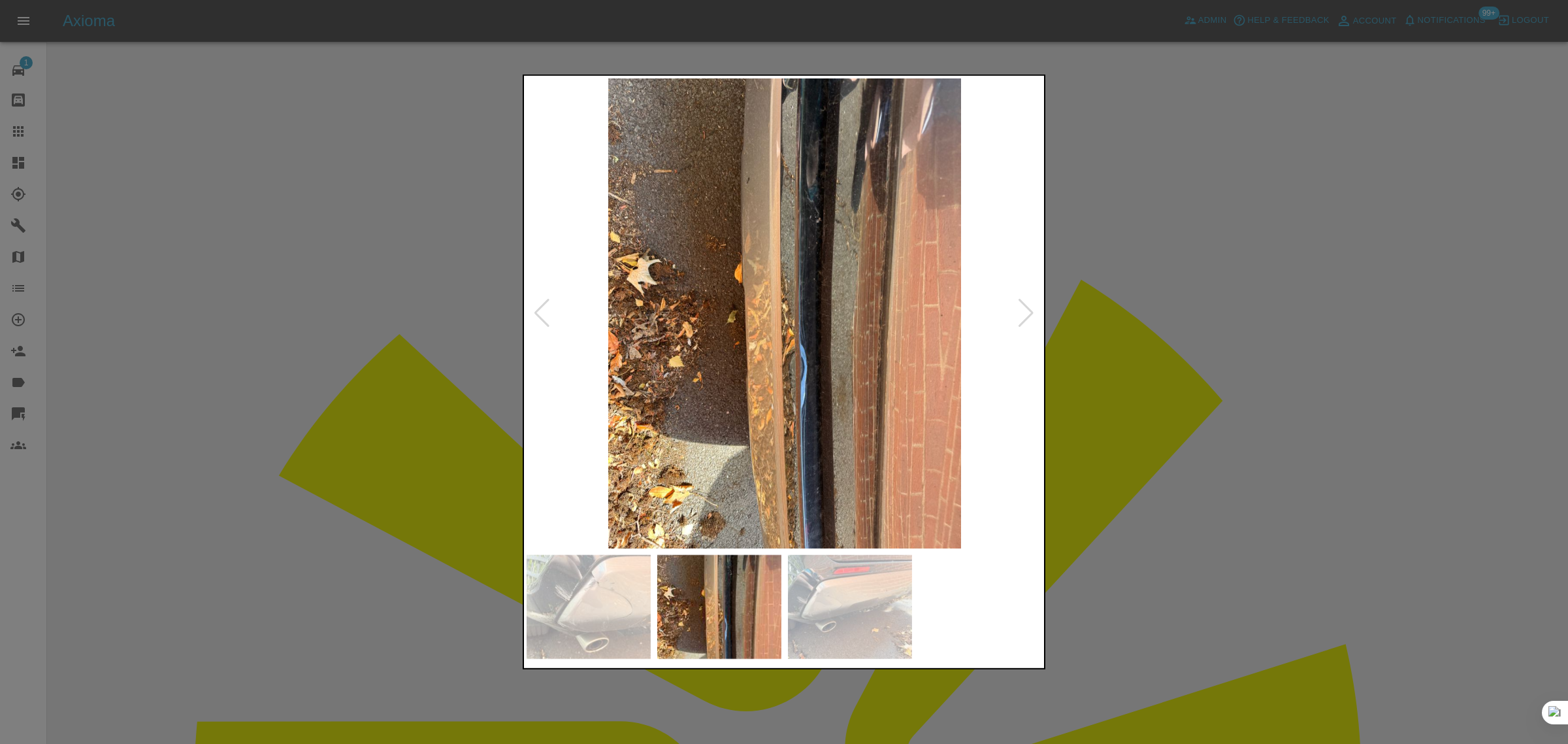
click at [1026, 320] on div at bounding box center [1026, 313] width 18 height 29
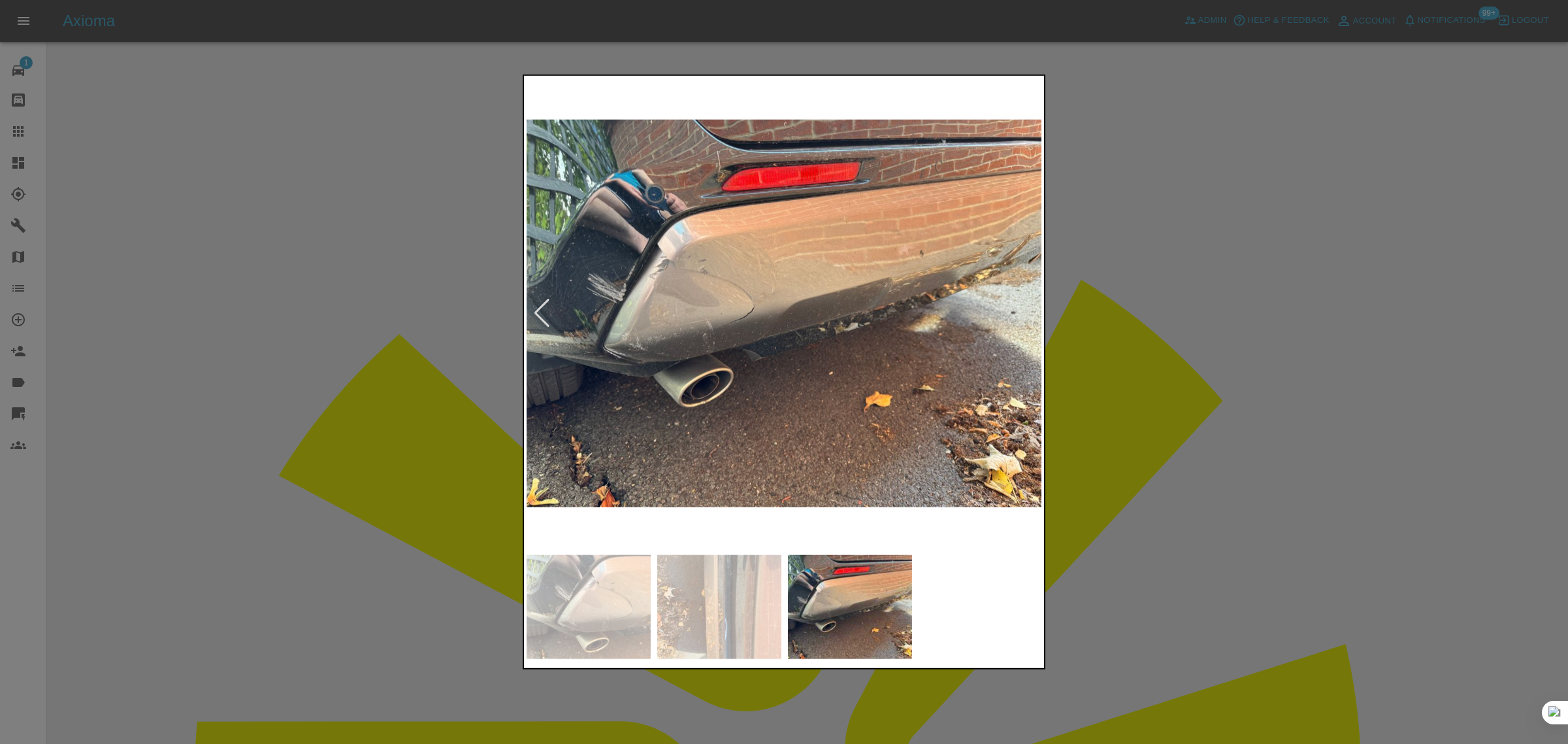
click at [1026, 320] on img at bounding box center [784, 313] width 516 height 470
drag, startPoint x: 1228, startPoint y: 287, endPoint x: 1067, endPoint y: 260, distance: 163.2
click at [1227, 287] on div at bounding box center [784, 372] width 1568 height 744
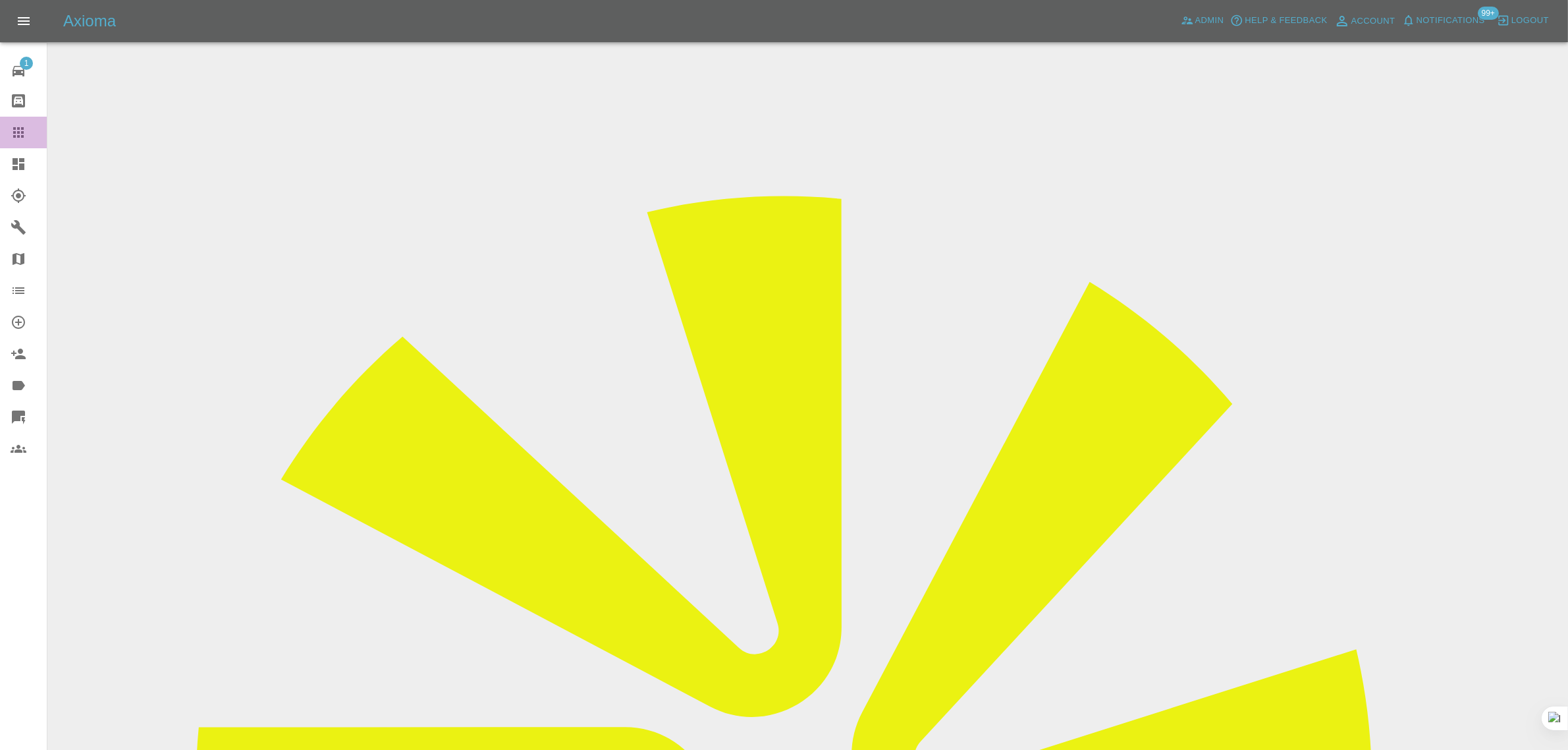
click at [8, 142] on link "Claims" at bounding box center [24, 132] width 47 height 32
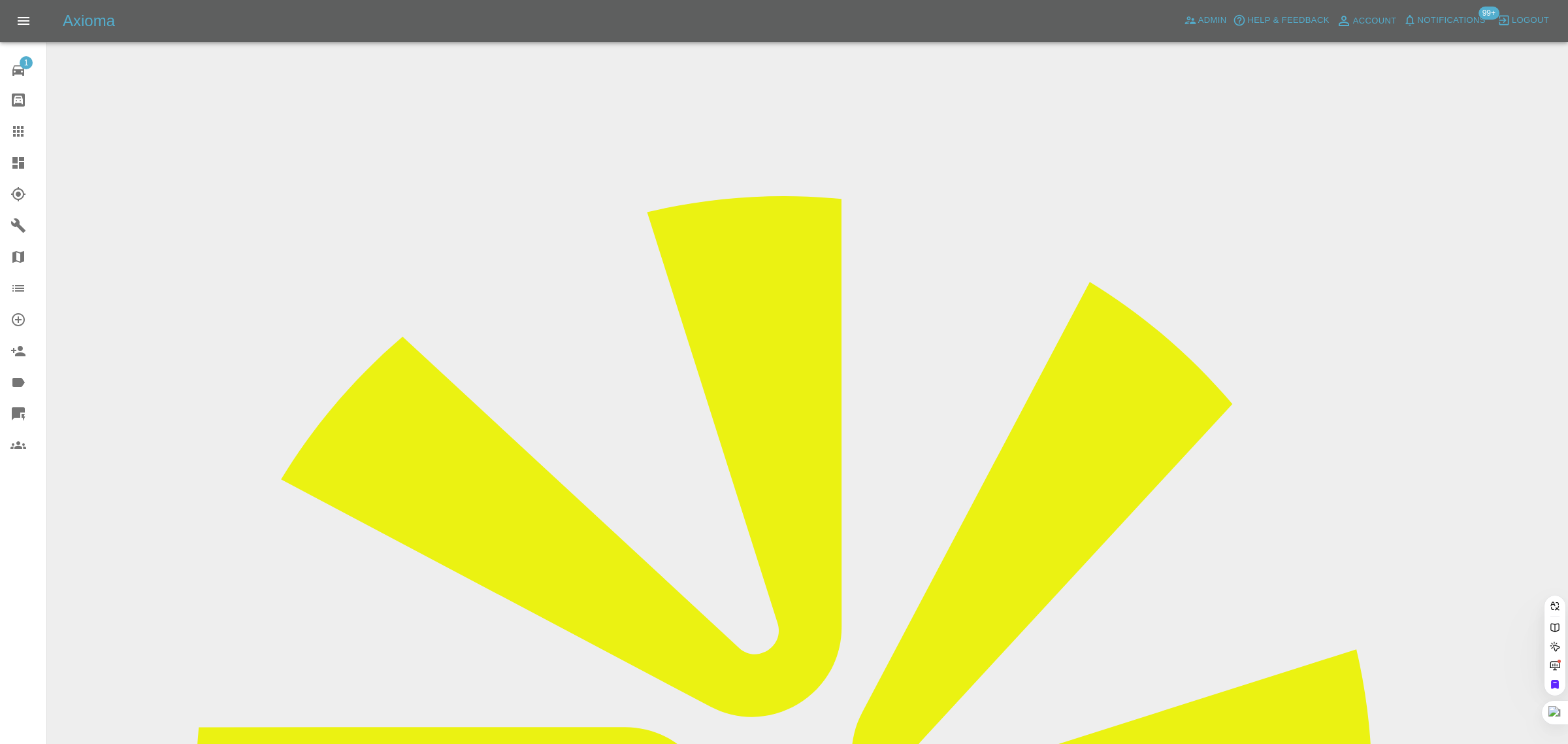
paste input "sophieking001@hotmail.com"
type input "sophieking001@hotmail.com"
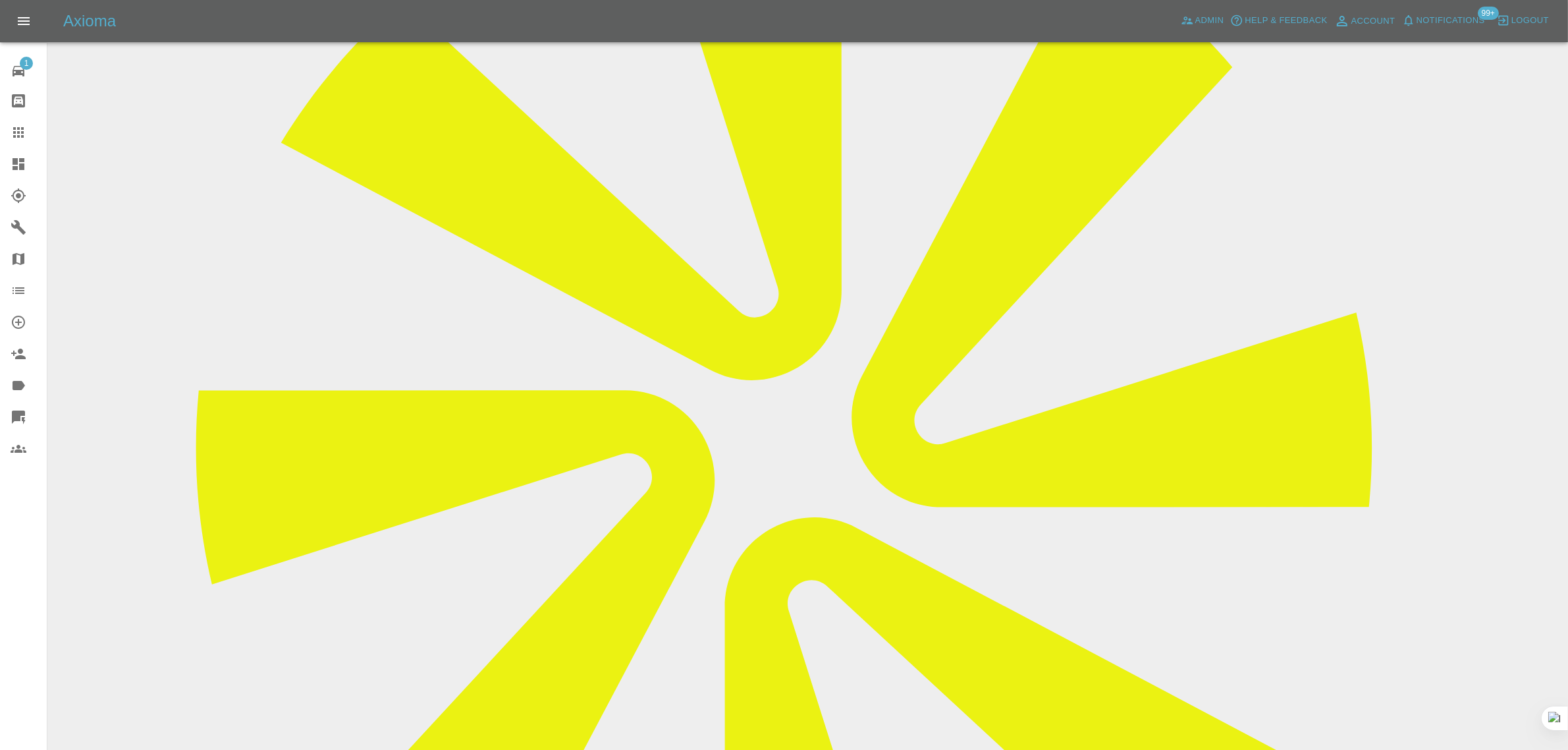
scroll to position [603, 0]
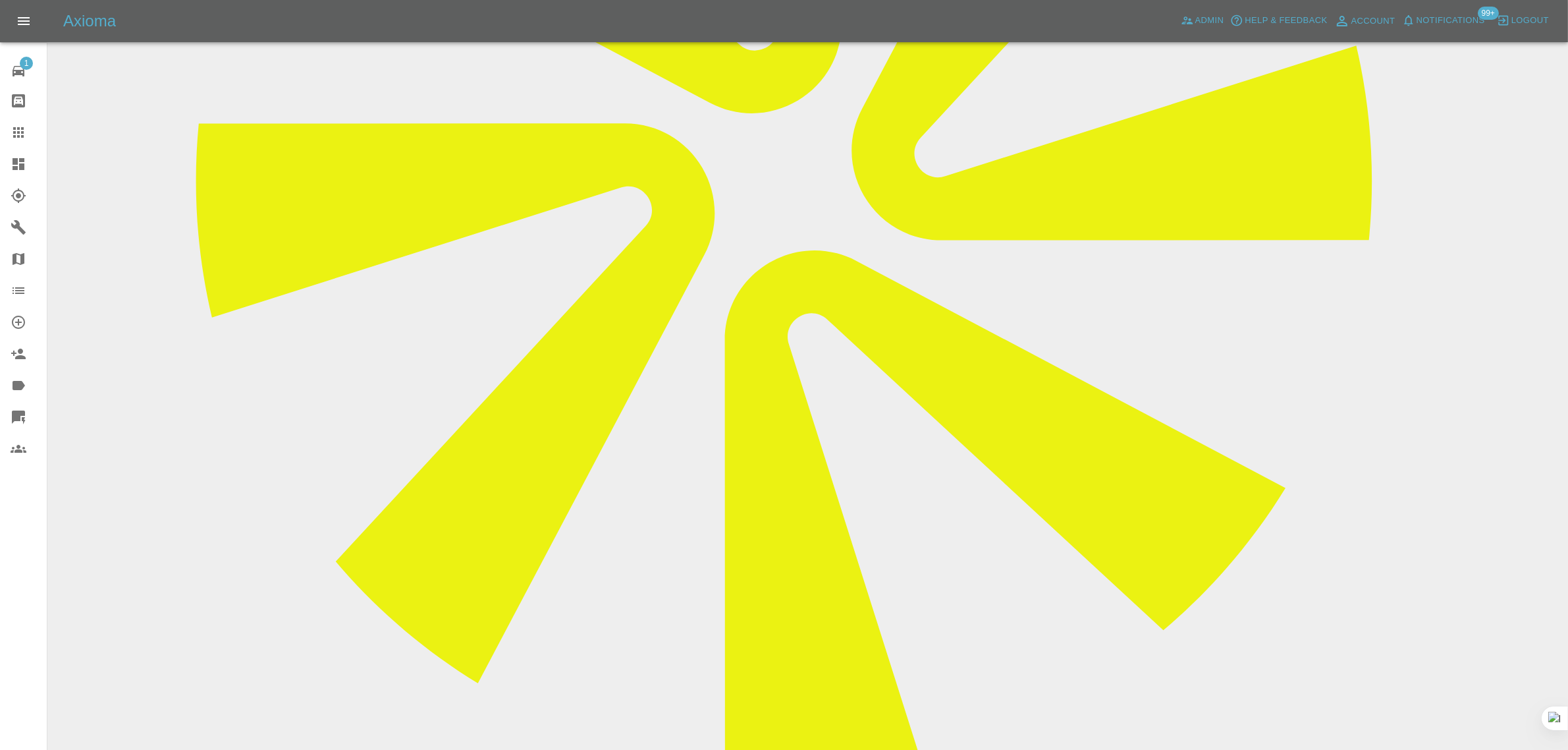
paste textarea "I have just clicked on a link to a repair service which is saying that no dates…"
type textarea "I have just clicked on a link to a repair service which is saying that no dates…"
click at [21, 134] on icon at bounding box center [18, 131] width 15 height 15
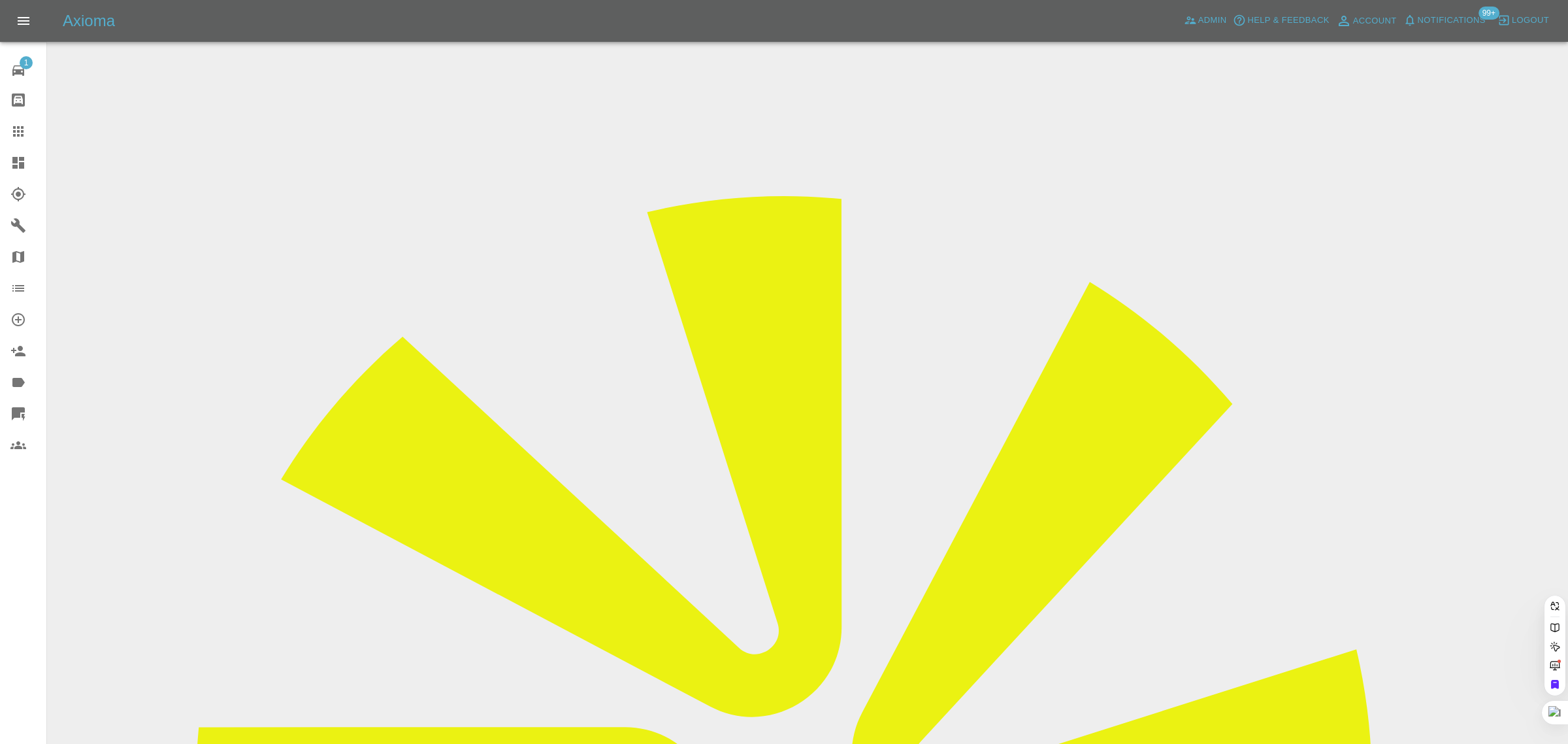
paste input "richieandy@icloud.com"
type input "richieandy@icloud.com"
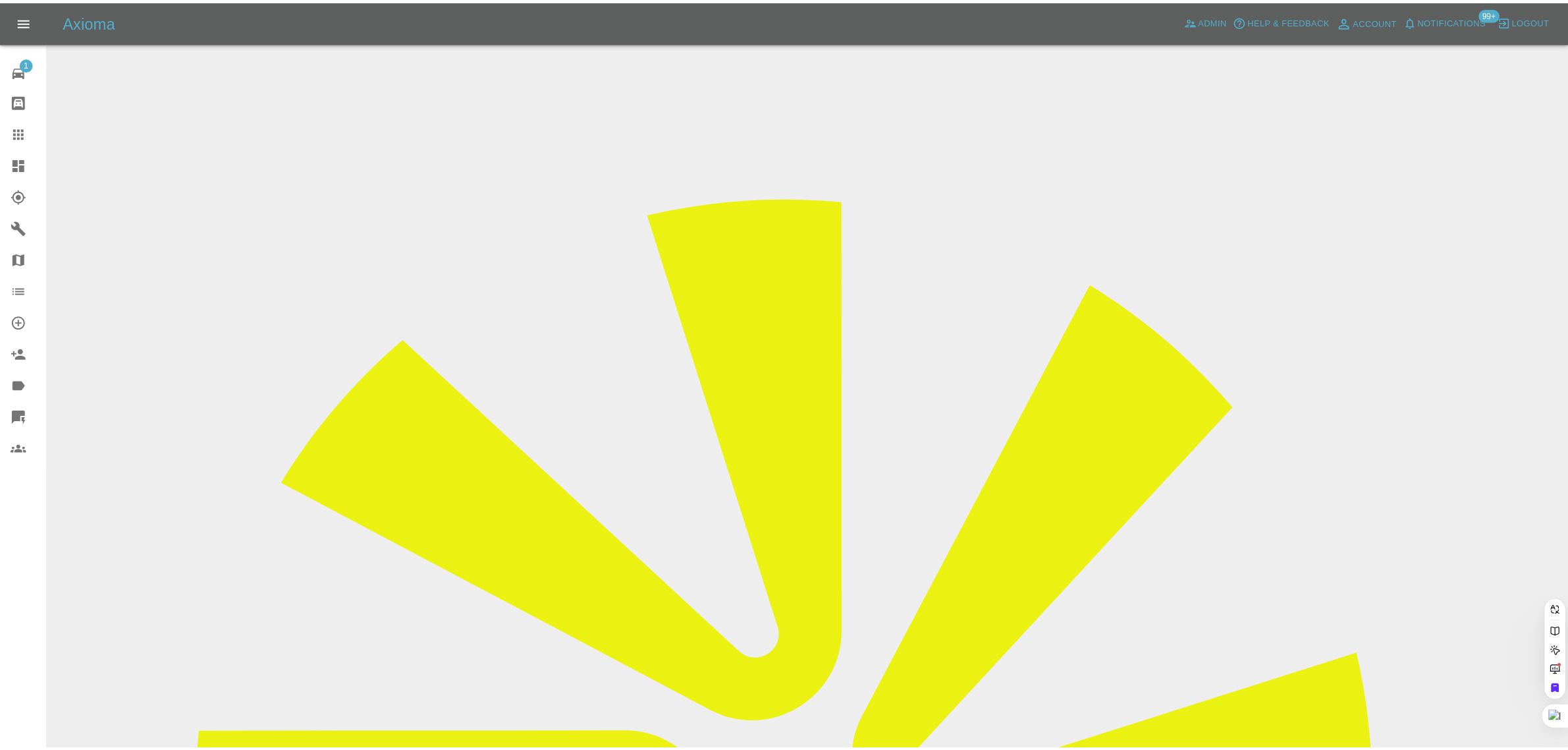
scroll to position [0, 1]
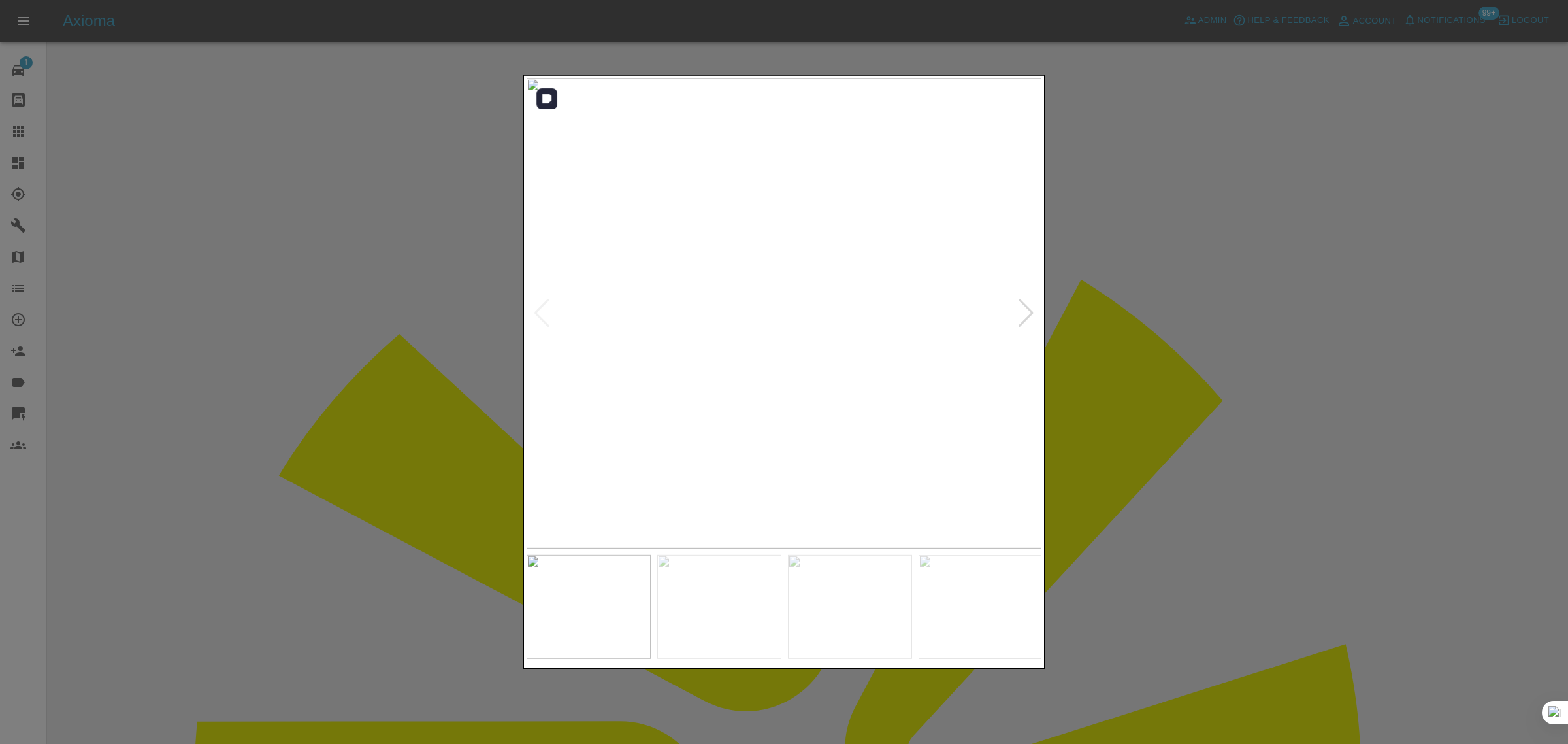
click at [1029, 315] on div at bounding box center [1026, 313] width 18 height 29
click at [1147, 332] on div at bounding box center [784, 372] width 1568 height 744
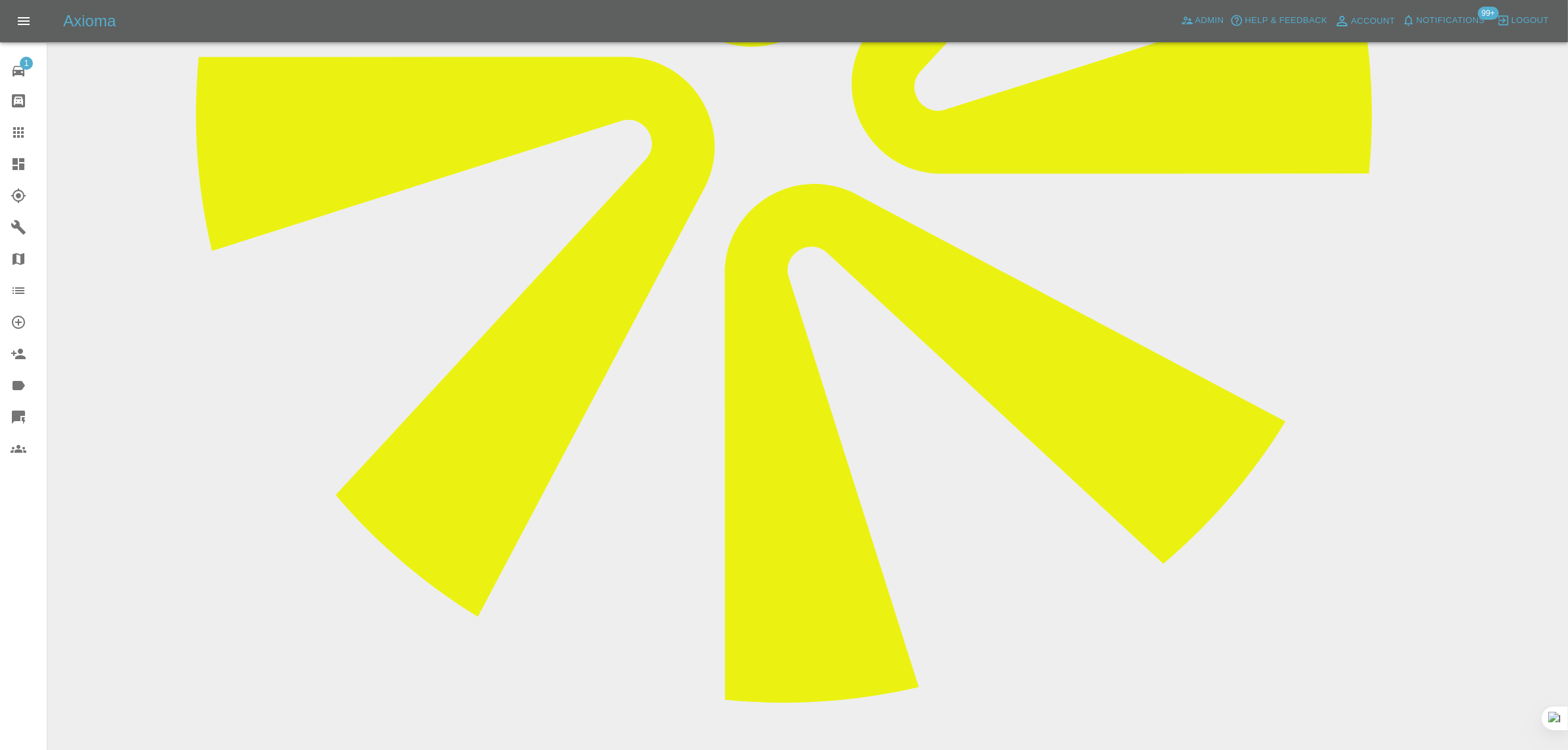
scroll to position [815, 0]
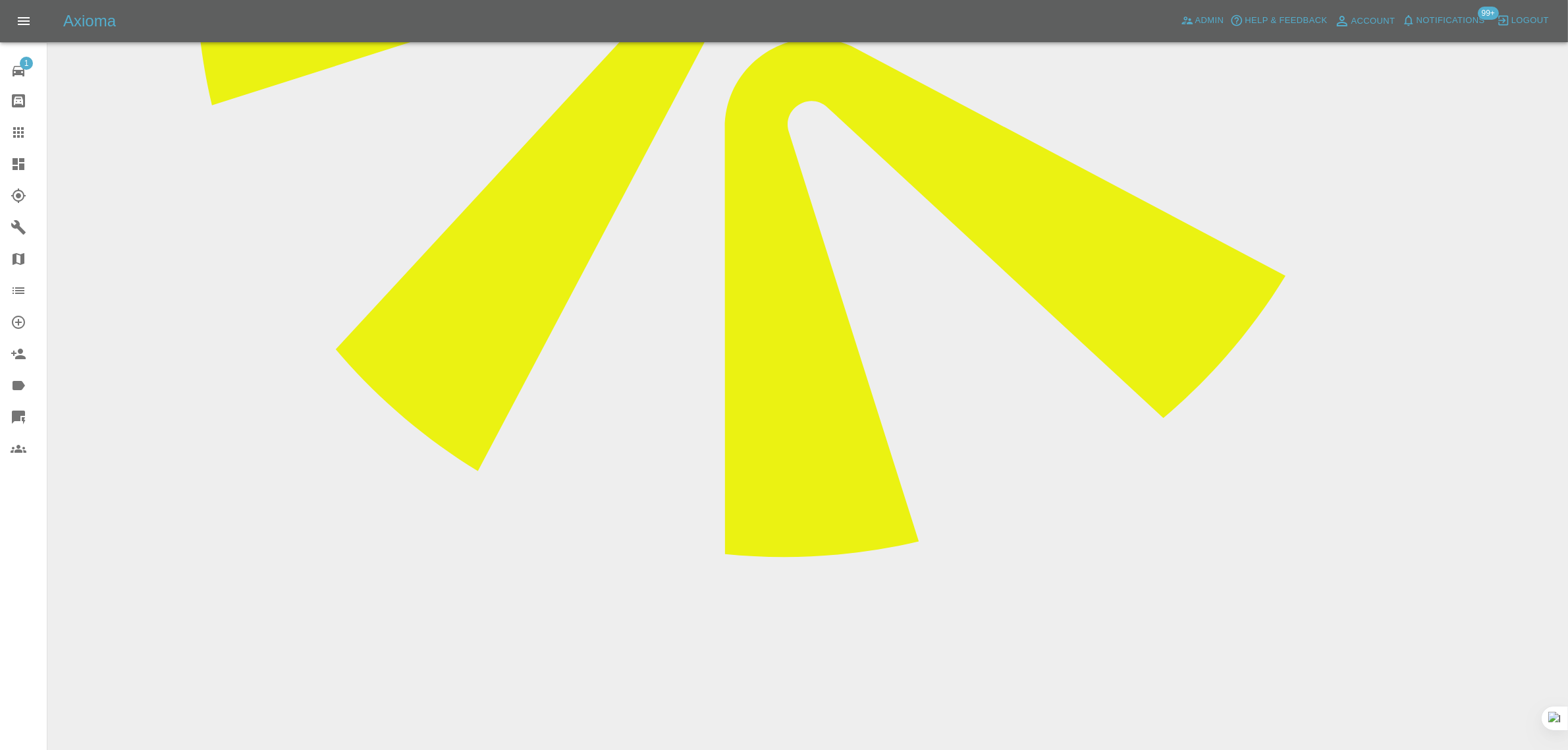
paste textarea "I am writing to request a refund of my deposit for the painting job that was or…"
type textarea "I am writing to request a refund of my deposit for the painting job that was or…"
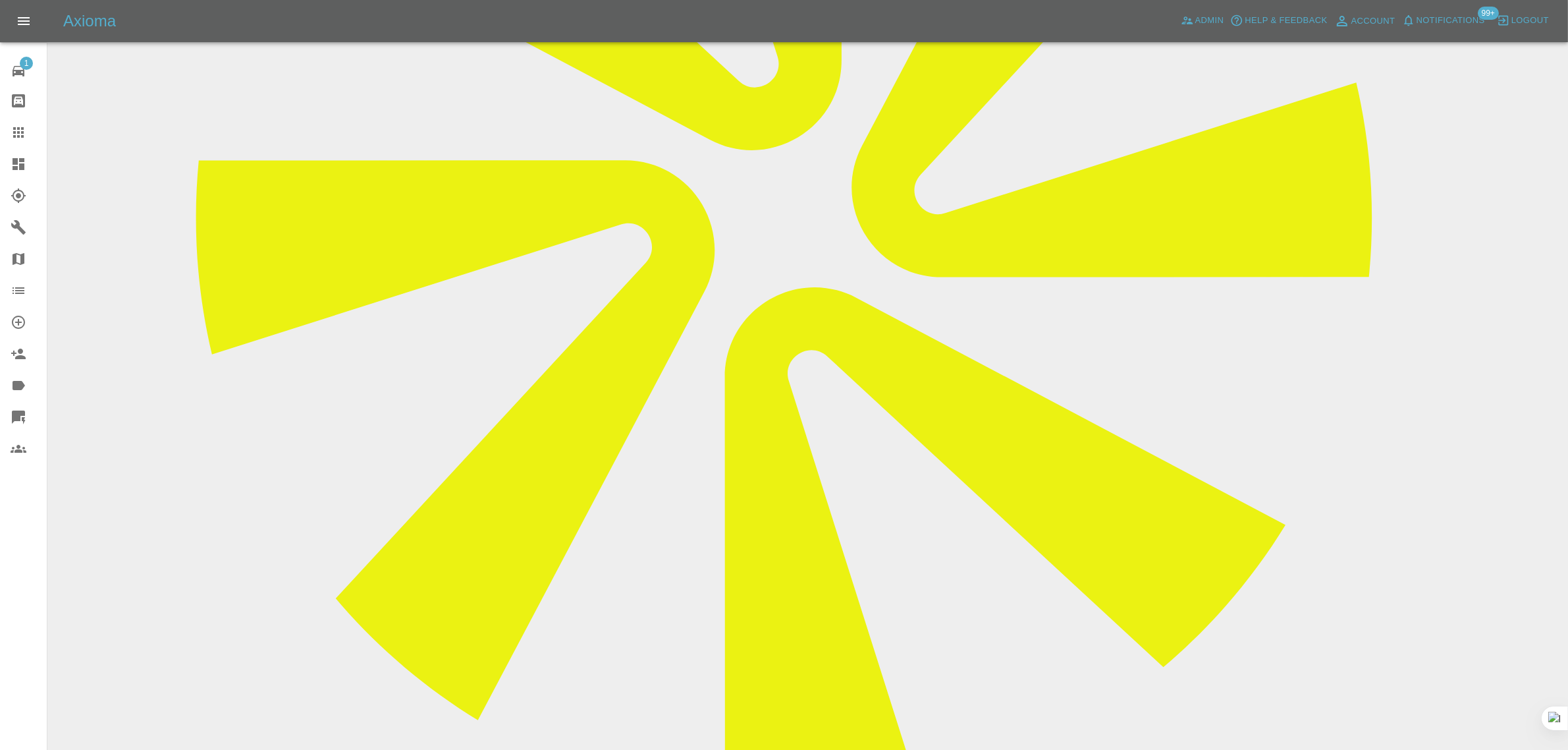
scroll to position [404, 0]
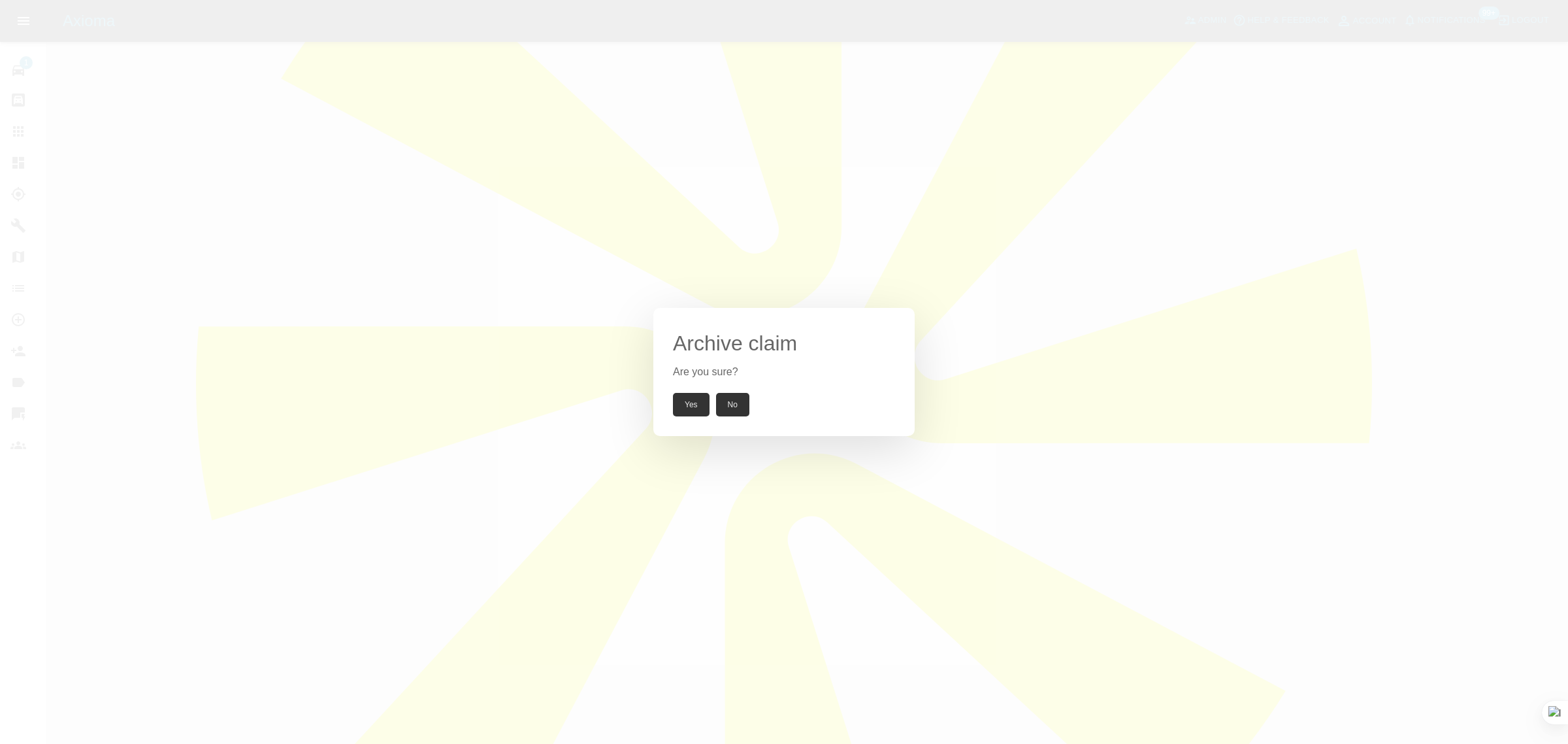
click at [680, 403] on button "Yes" at bounding box center [691, 404] width 37 height 23
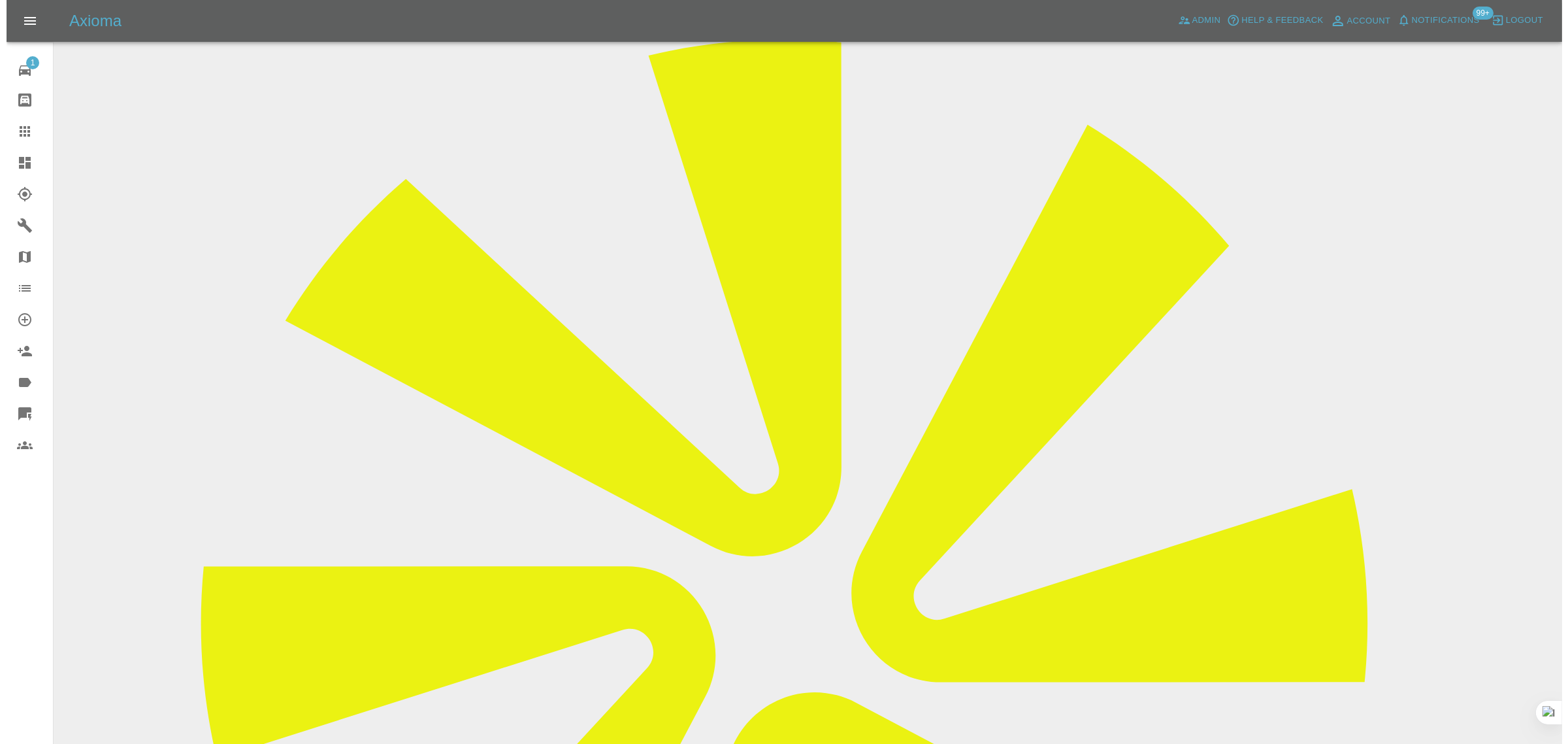
scroll to position [0, 0]
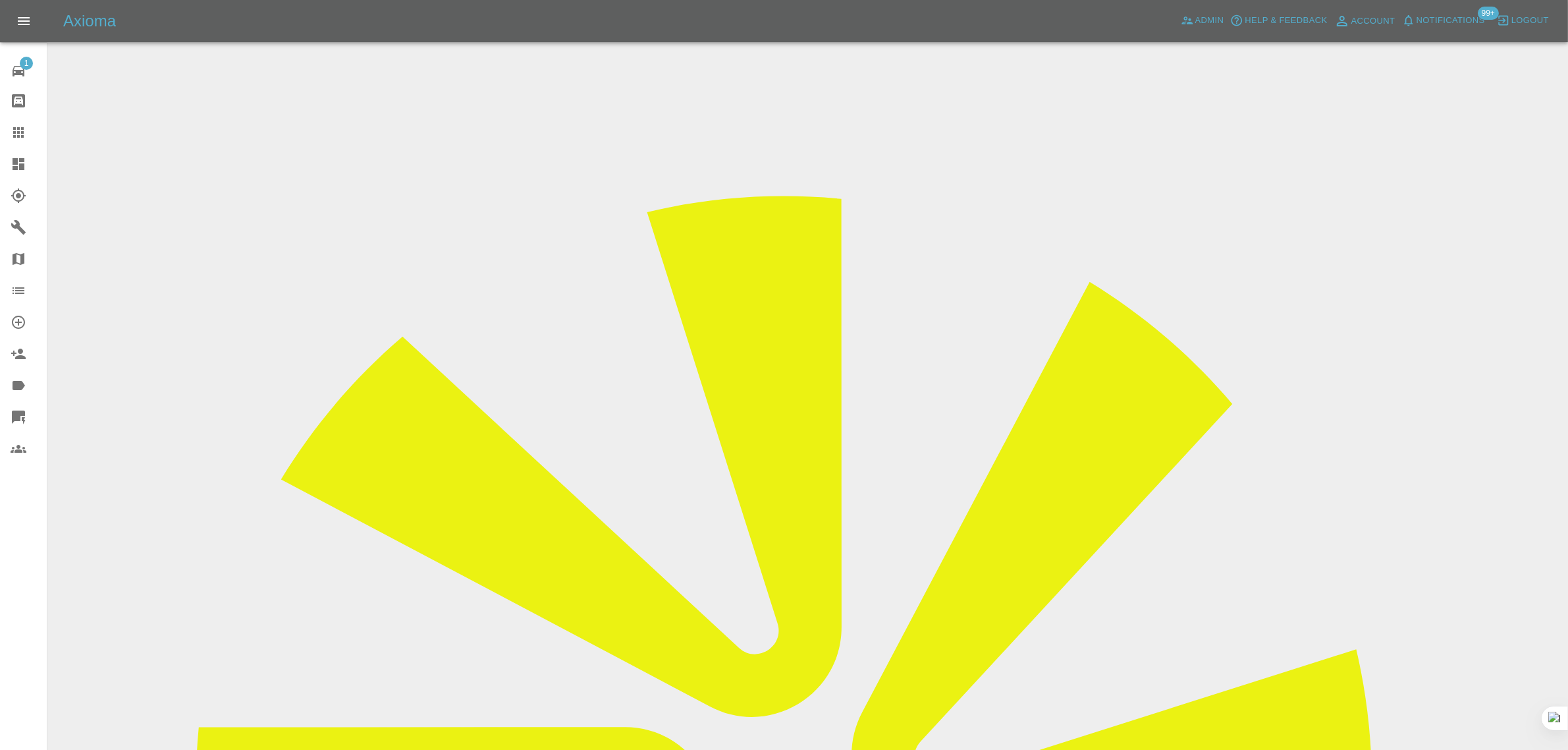
copy div "richieandy@icloud.com"
drag, startPoint x: 33, startPoint y: 130, endPoint x: 383, endPoint y: 251, distance: 370.3
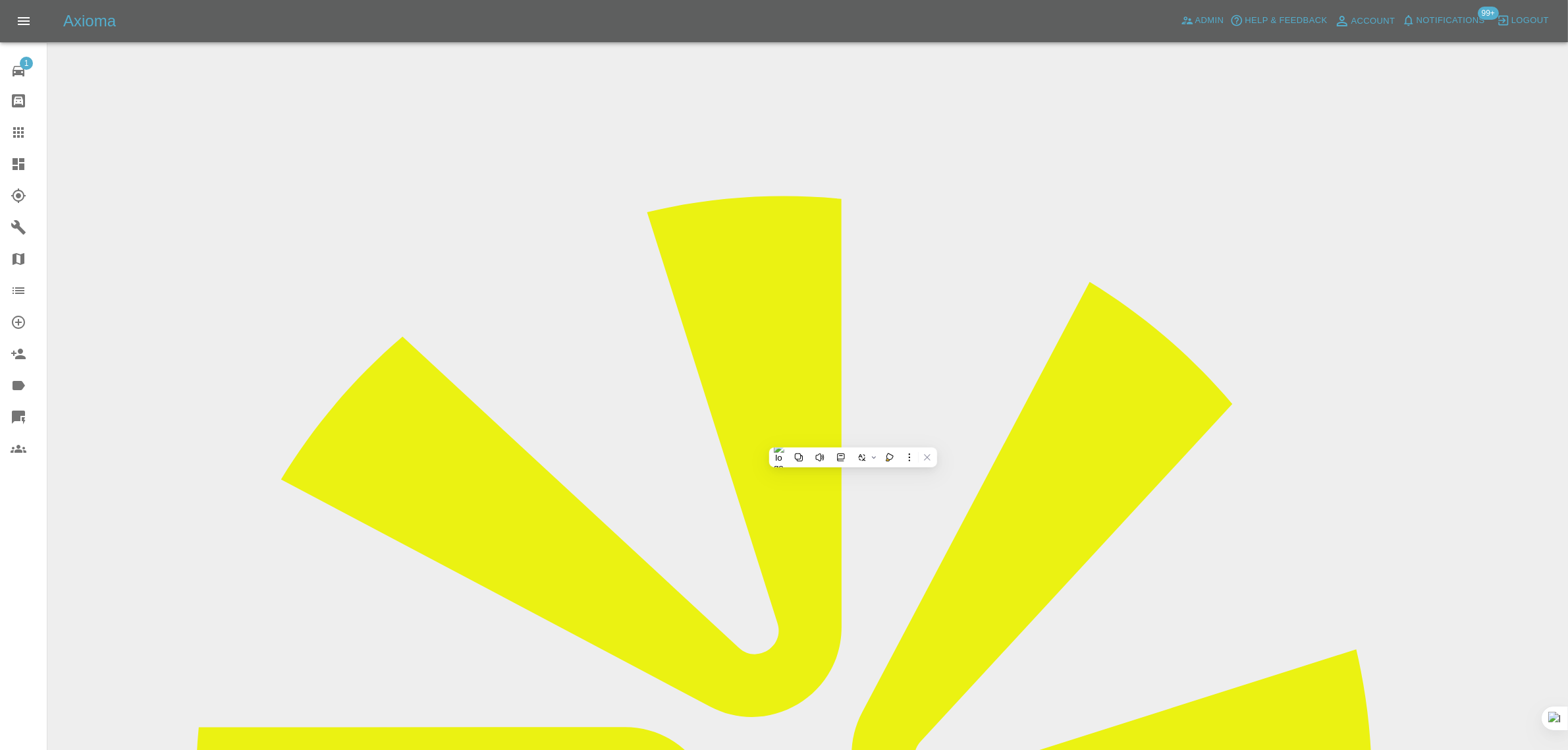
click at [34, 127] on div at bounding box center [29, 131] width 37 height 15
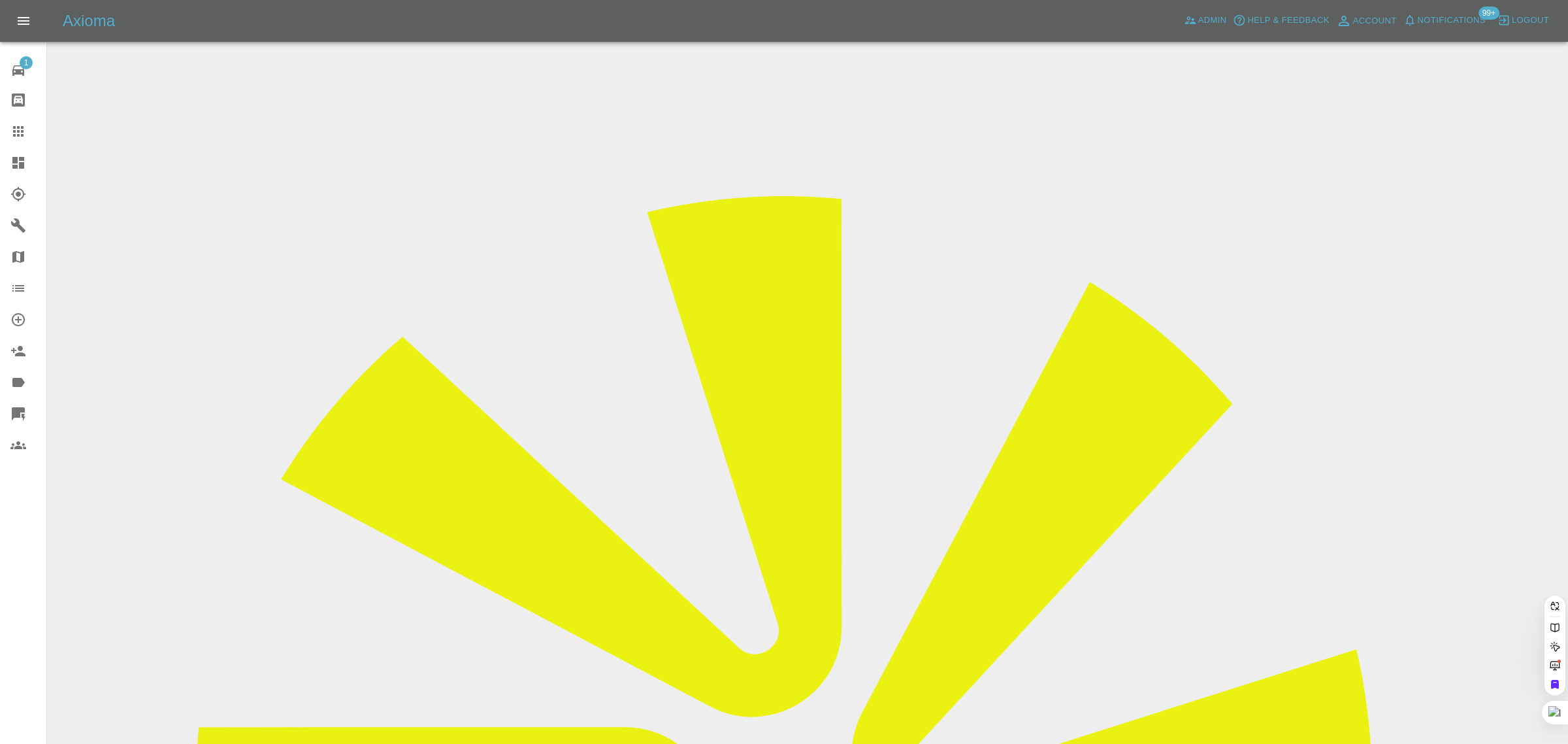
paste input "joseph.kabenge@yahoo.com"
type input "joseph.kabenge@yahoo.com"
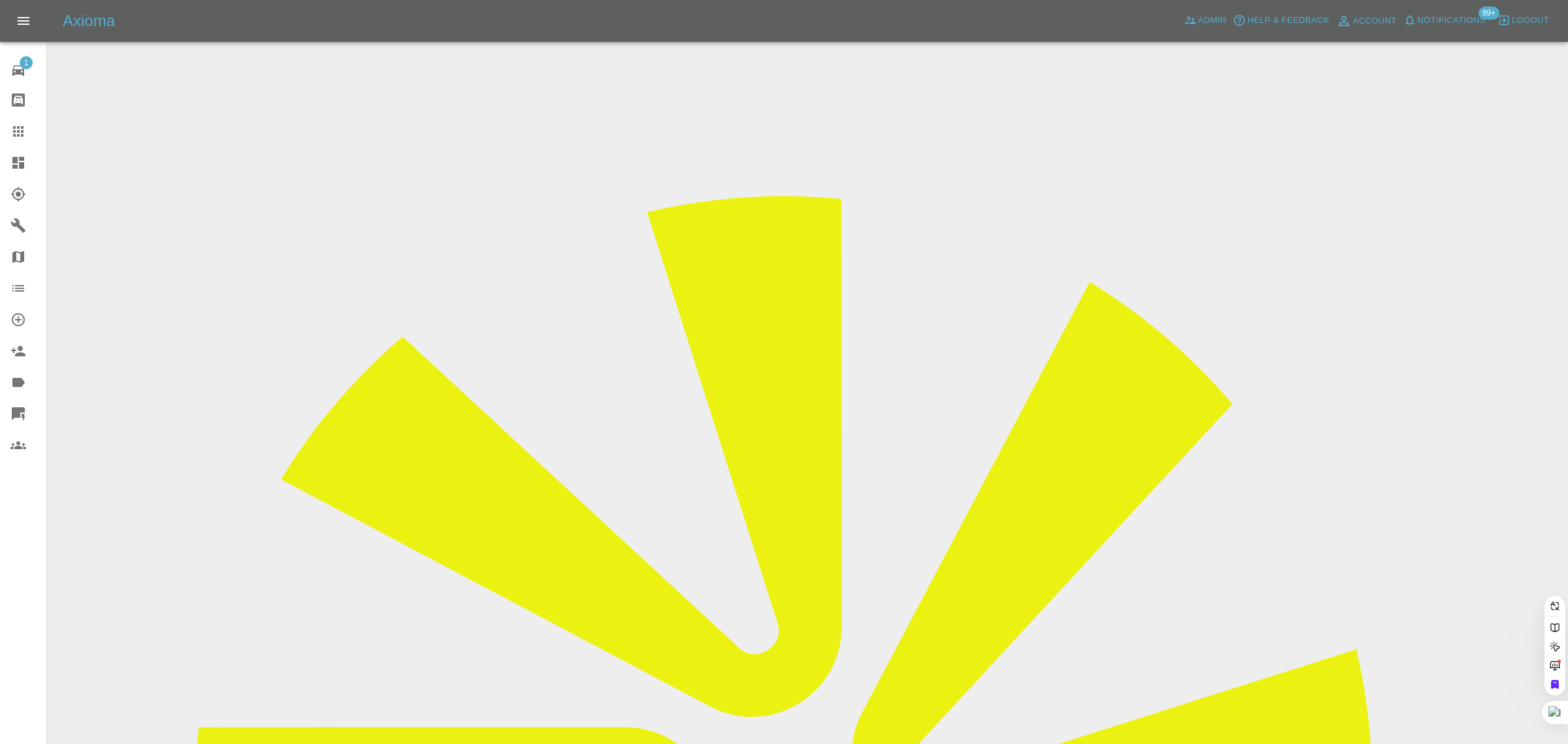
click at [32, 573] on div "1 Repair home Bodyshop home Claims Dashboard Explorer Garages Map Organization …" at bounding box center [23, 372] width 47 height 744
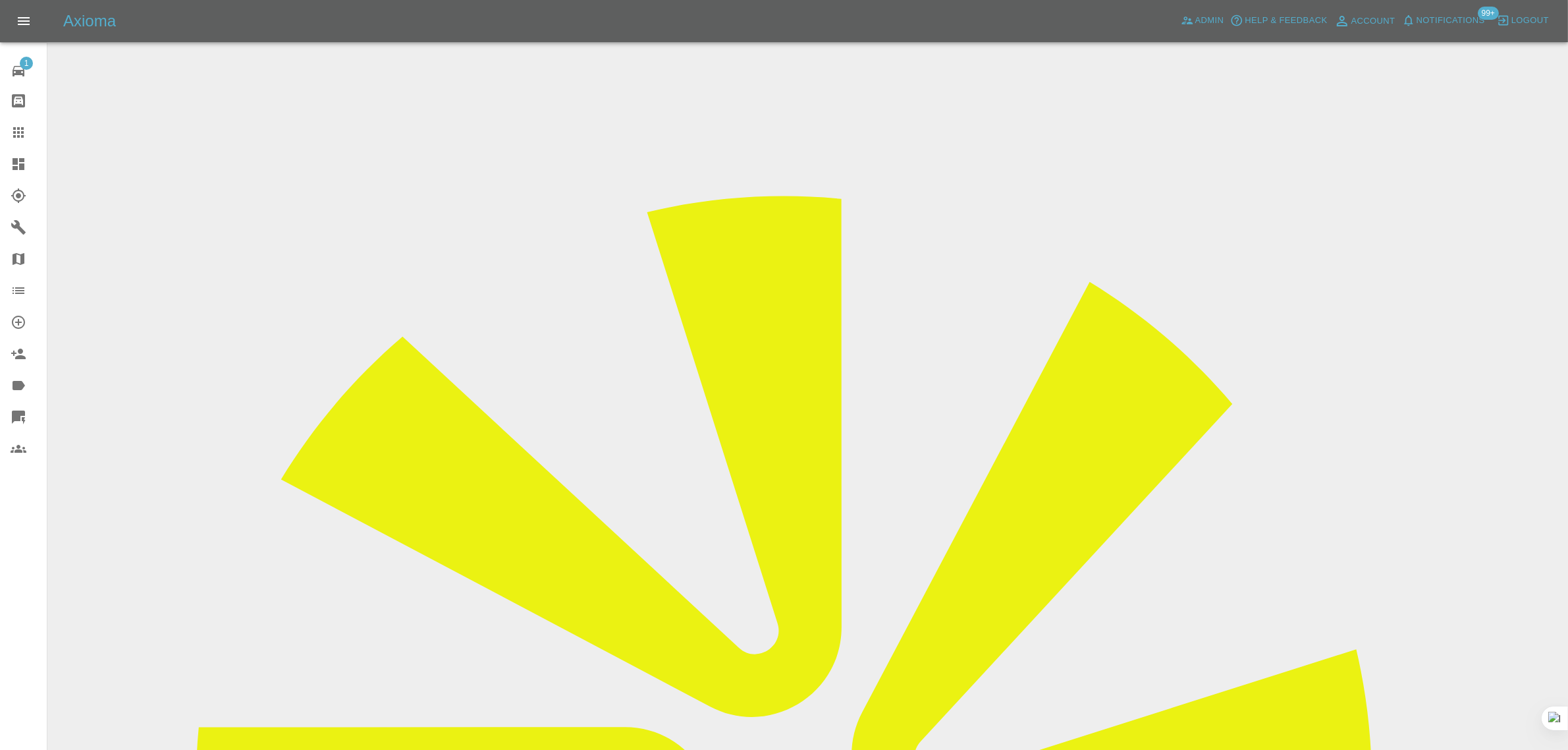
click at [32, 139] on div at bounding box center [29, 131] width 37 height 15
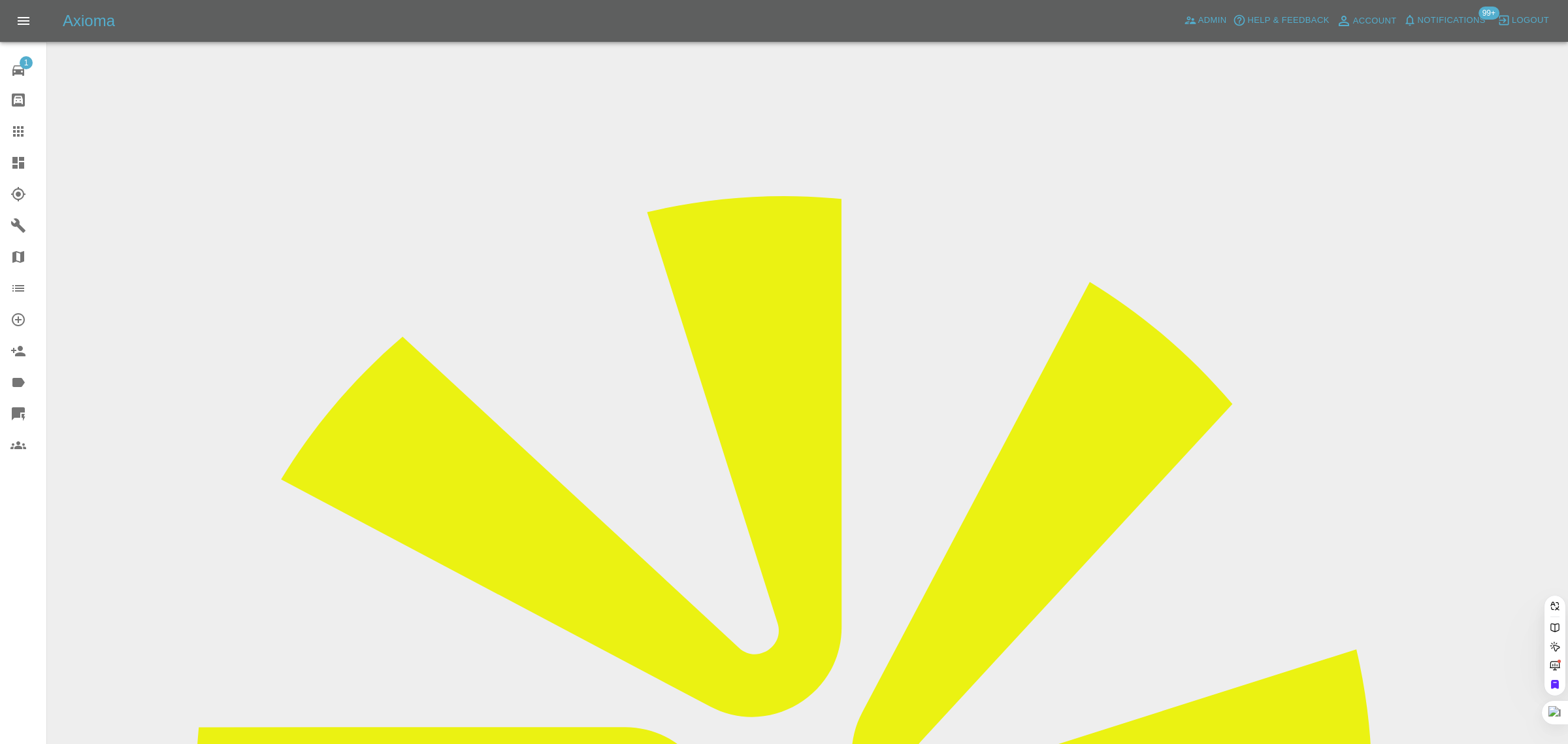
paste input "deborahrea83@yahoo.com"
type input "deborahrea83@yahoo.com"
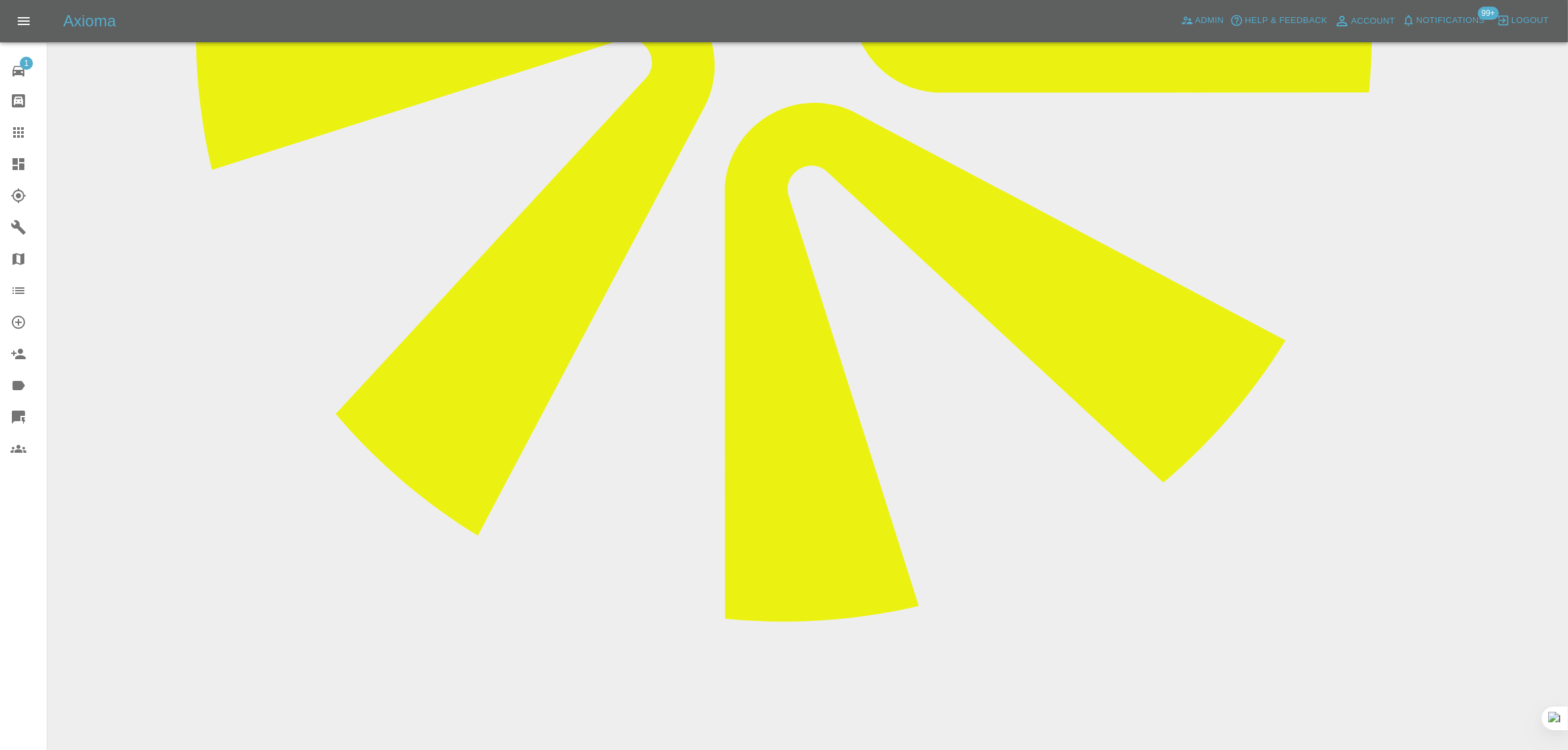
scroll to position [906, 0]
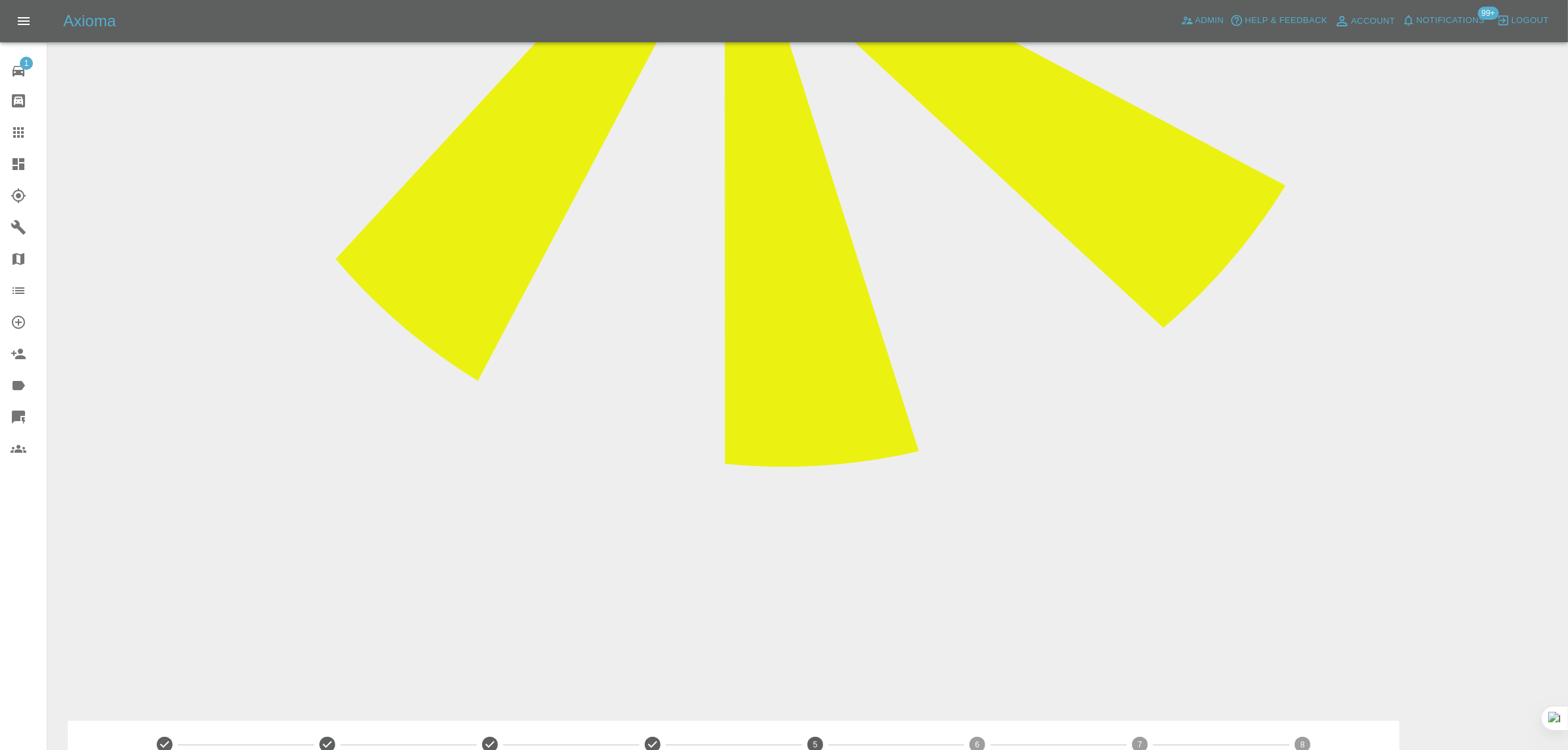
paste textarea "I messaged Bobby at 15:29 asking for an arrival time, but he has not responded.…"
type textarea "I messaged Bobby at 15:29 asking for an arrival time, but he has not responded.…"
click at [21, 126] on icon at bounding box center [18, 131] width 15 height 15
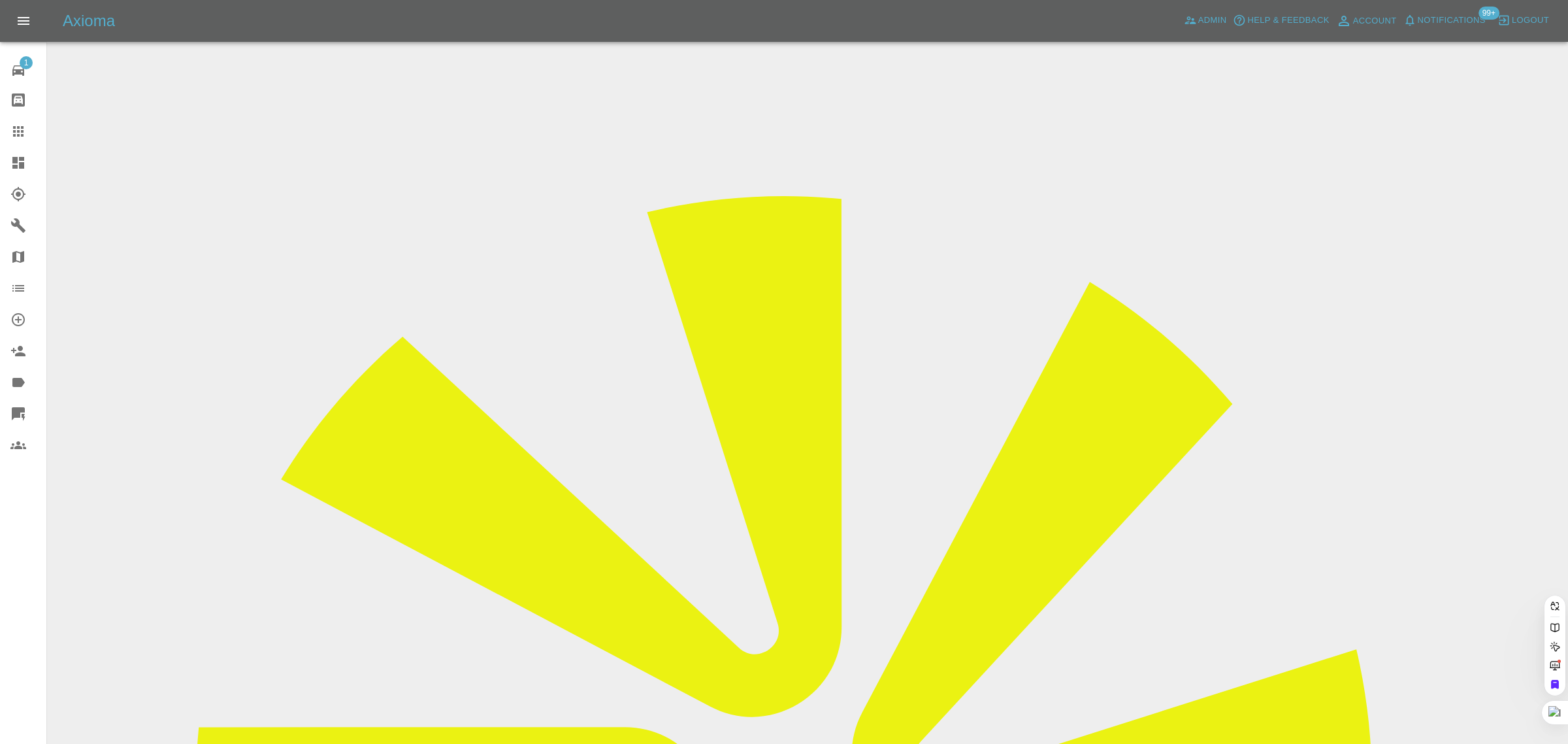
paste input "philip.stewart@talktalk.net"
type input "philip.stewart@talktalk.net"
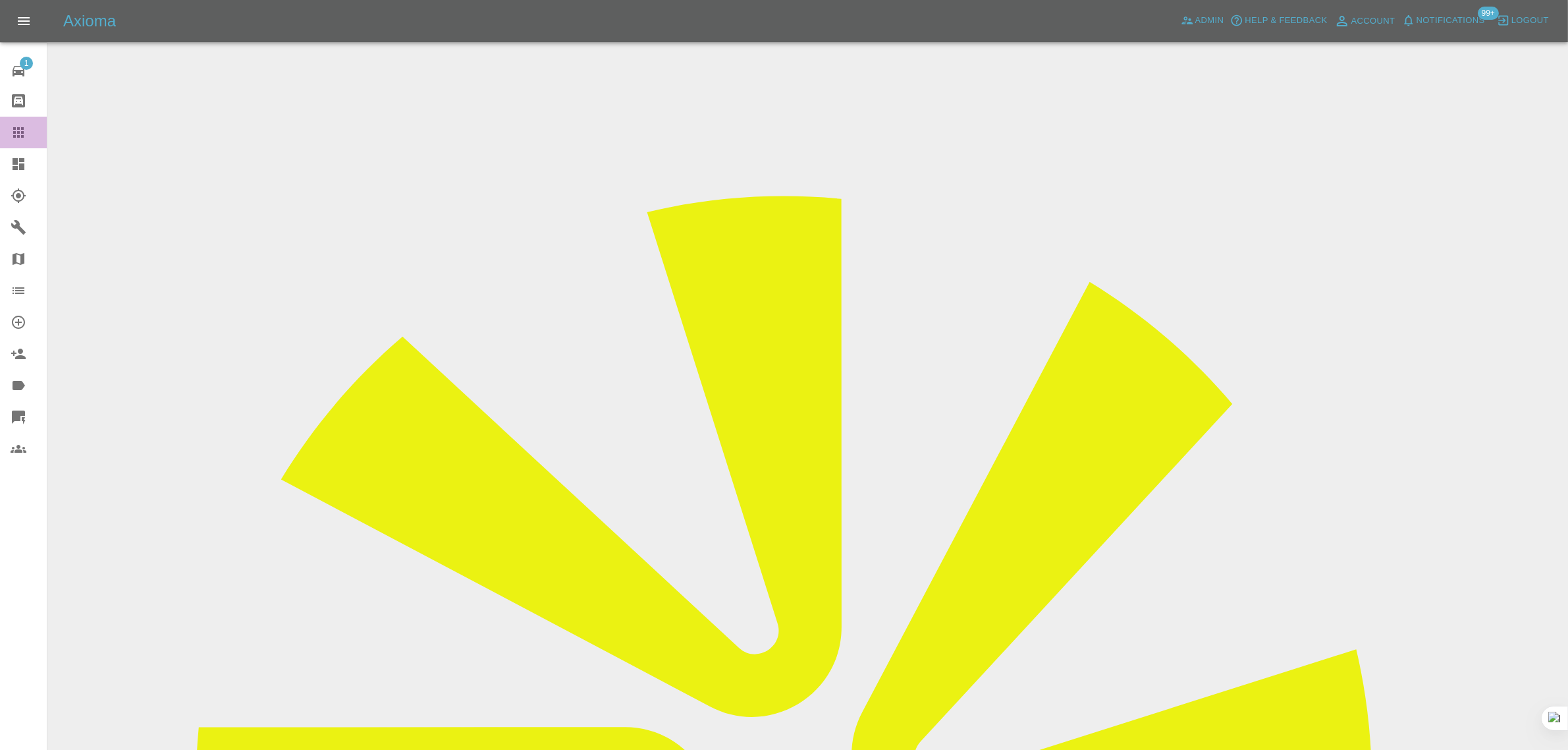
click at [14, 139] on icon at bounding box center [18, 131] width 15 height 15
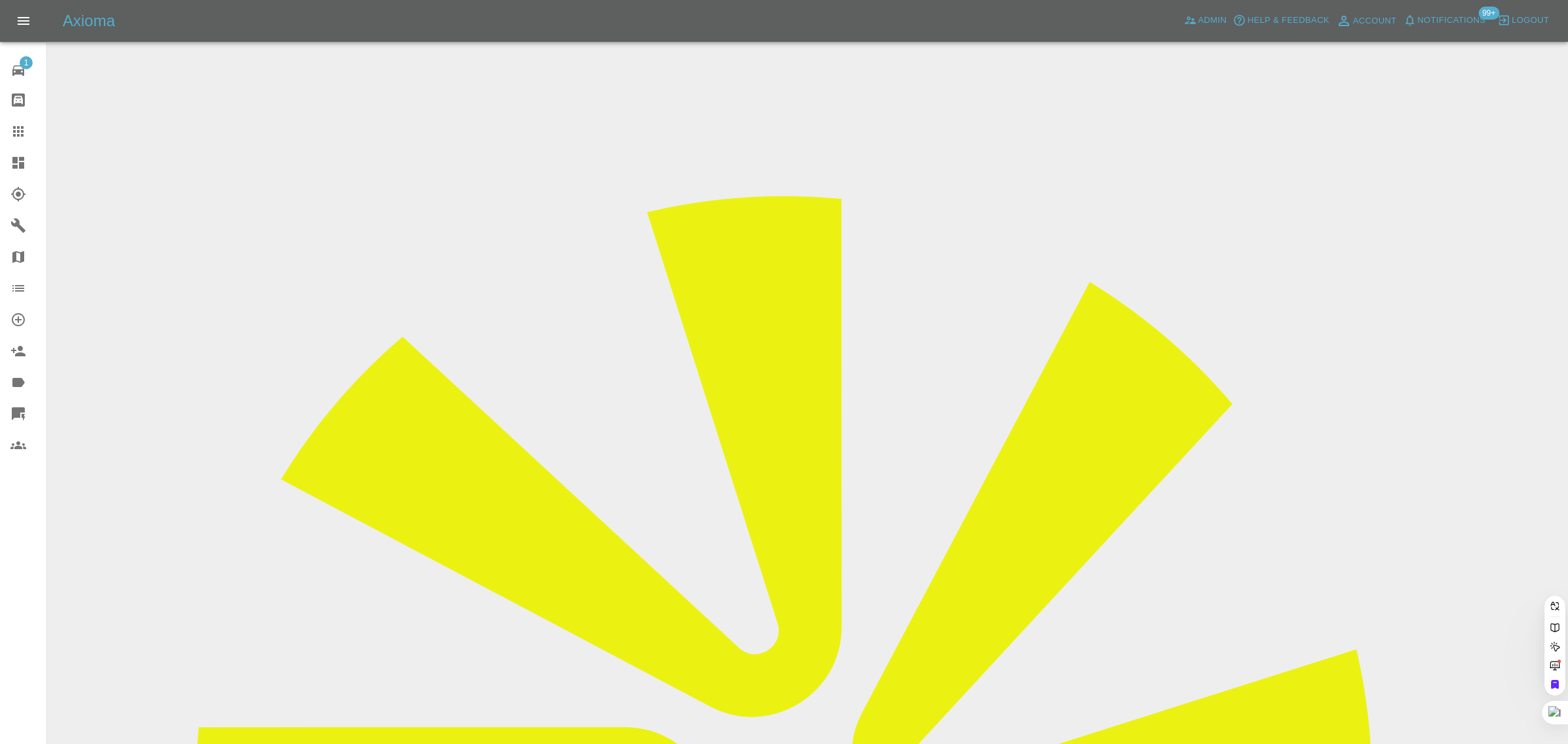
paste input "jasongibbons@blueyonder.co.uk"
type input "jasongibbons@blueyonder.co.uk"
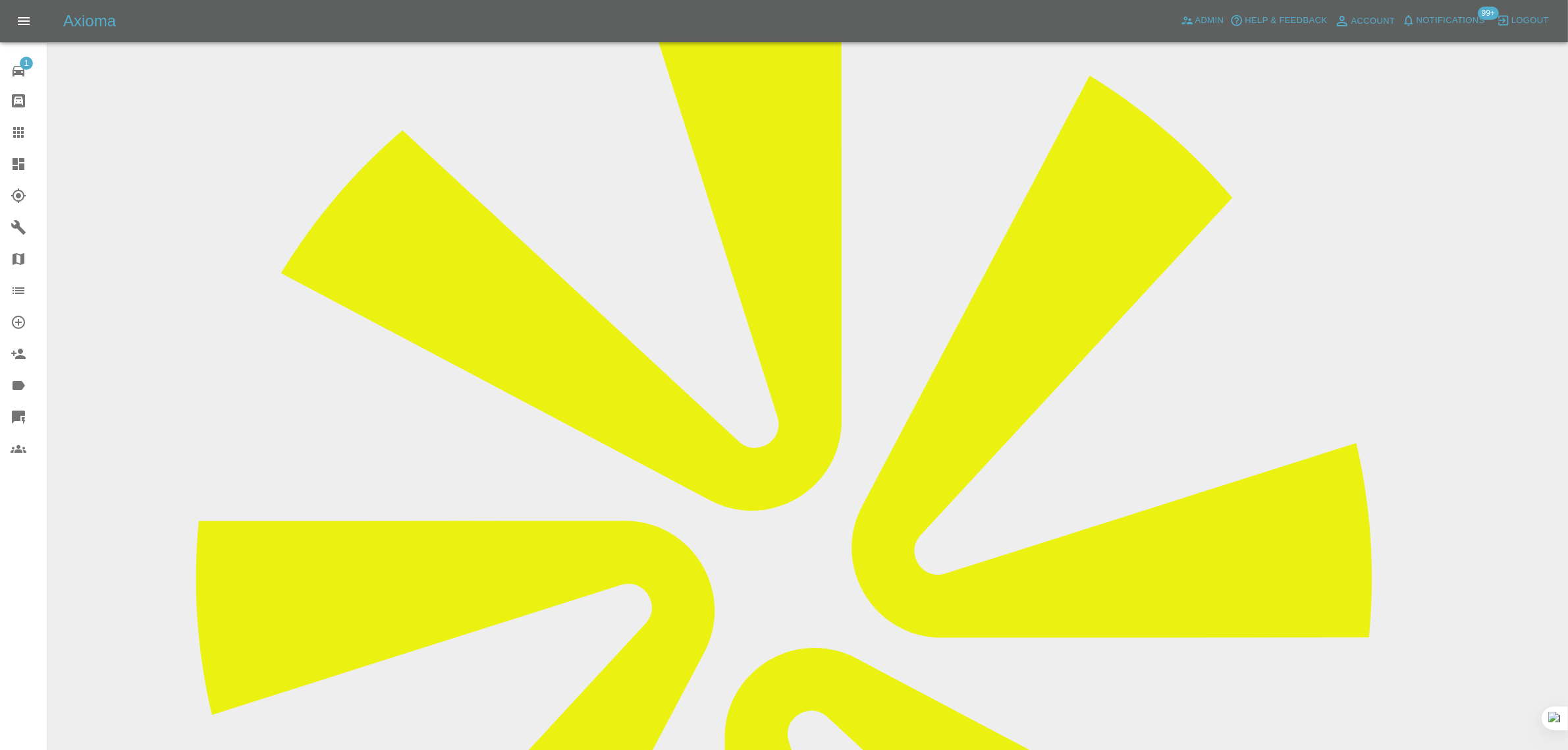
scroll to position [576, 0]
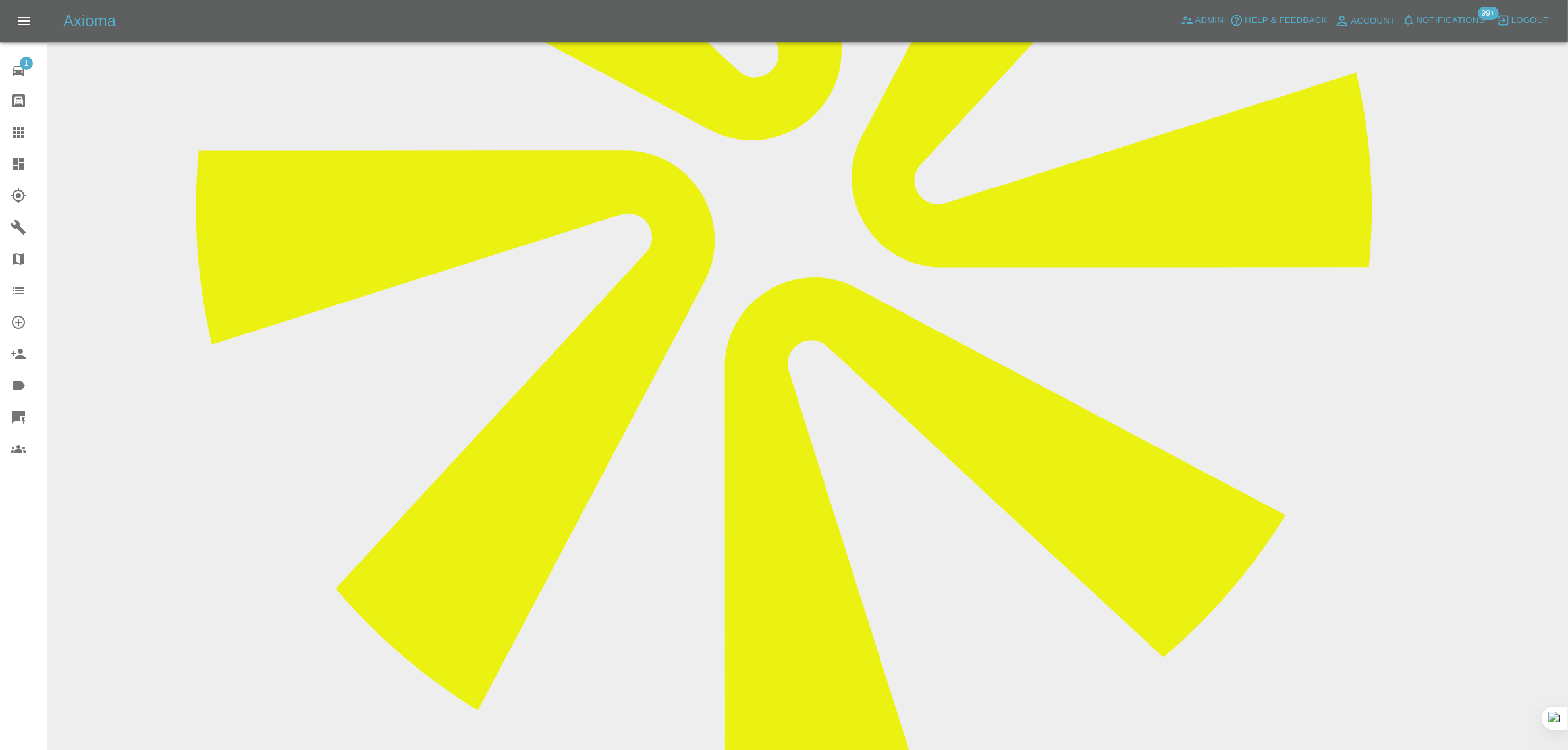
paste textarea "07802974867. Please can someone call me tomorrow Friday"
type textarea "07802974867. Please can someone call me tomorrow Friday"
drag, startPoint x: 656, startPoint y: 643, endPoint x: 590, endPoint y: 644, distance: 66.0
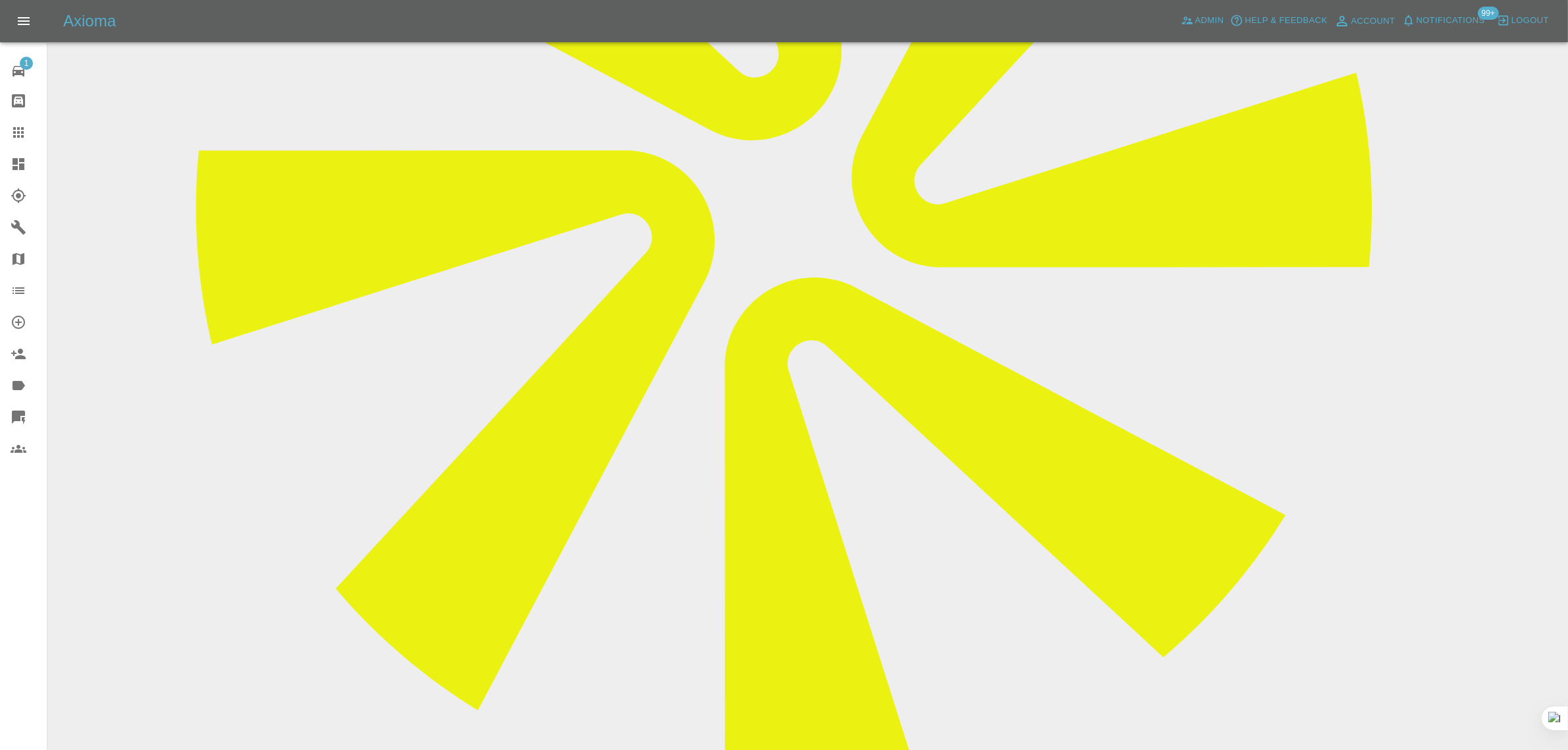
drag, startPoint x: 593, startPoint y: 644, endPoint x: 660, endPoint y: 640, distance: 67.1
copy p "07802974867"
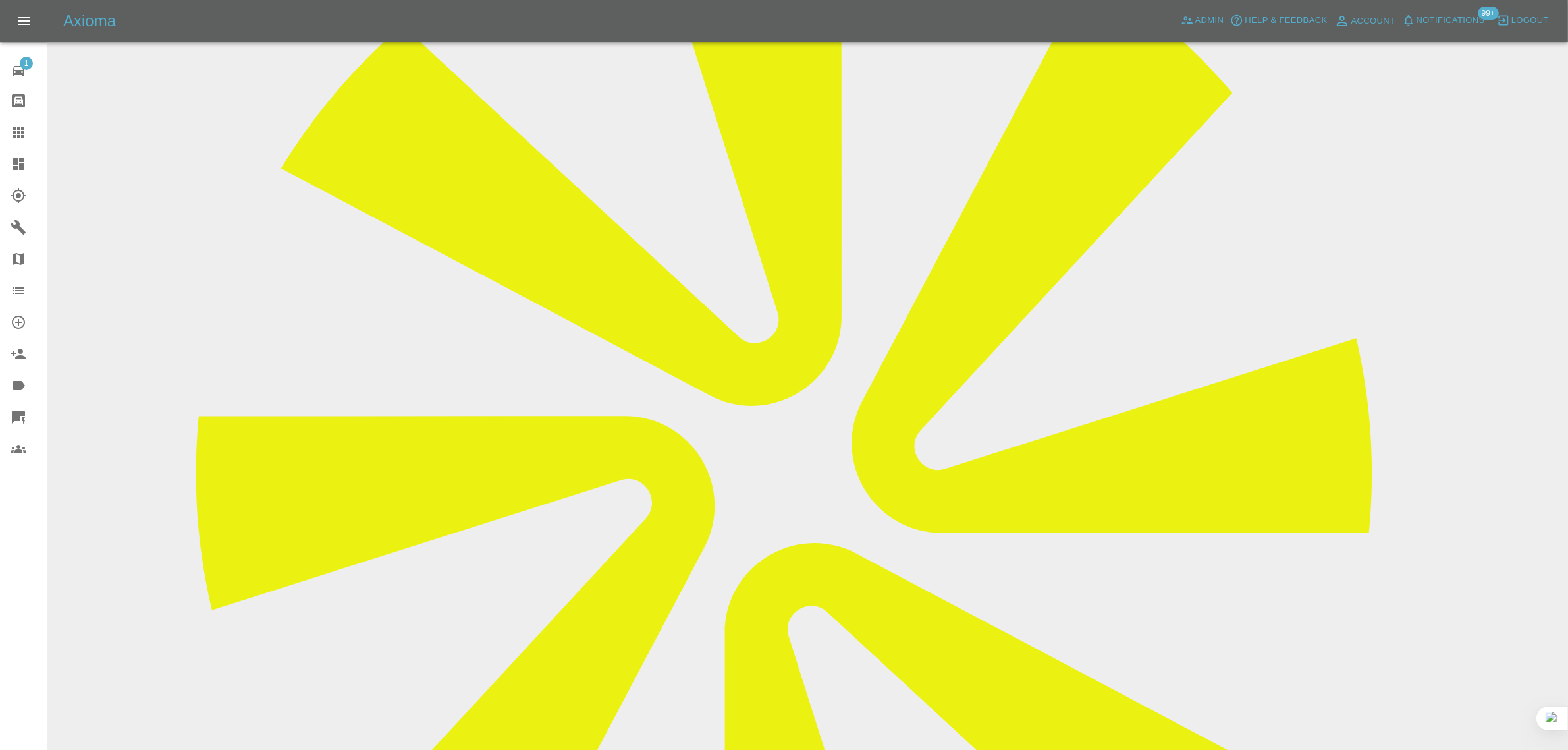
scroll to position [0, 0]
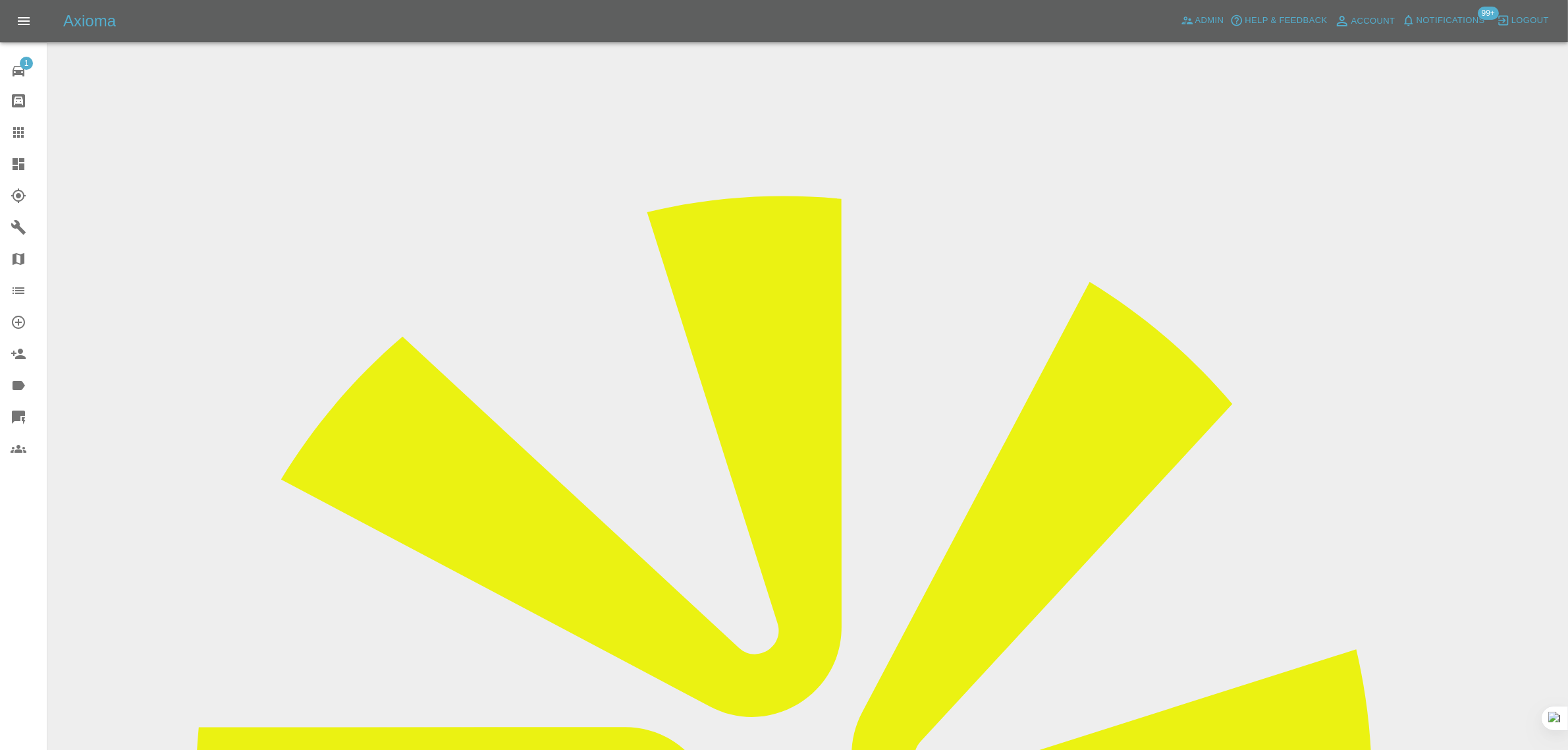
drag, startPoint x: 499, startPoint y: 389, endPoint x: 373, endPoint y: 389, distance: 126.0
paste input "text"
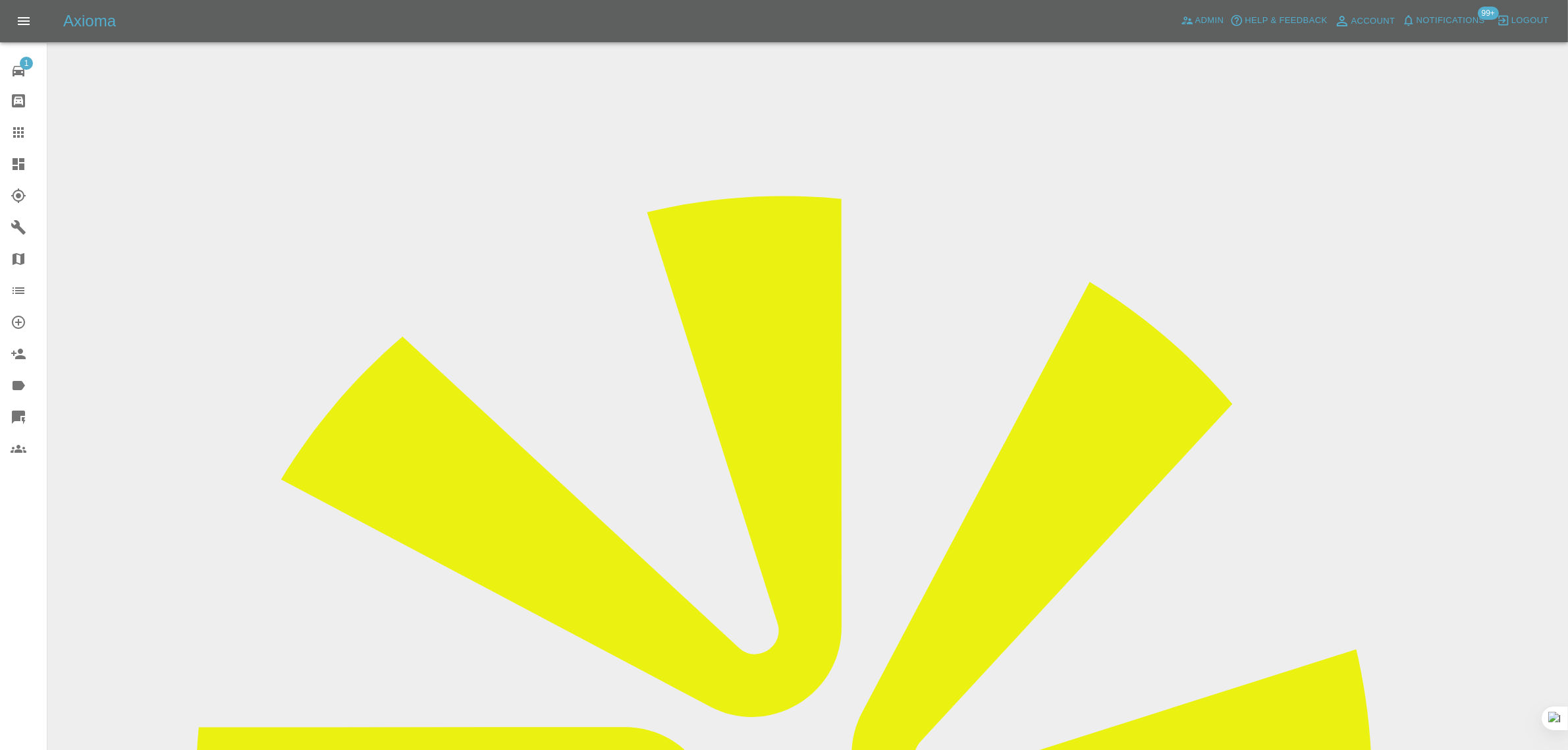
type input "07802974867"
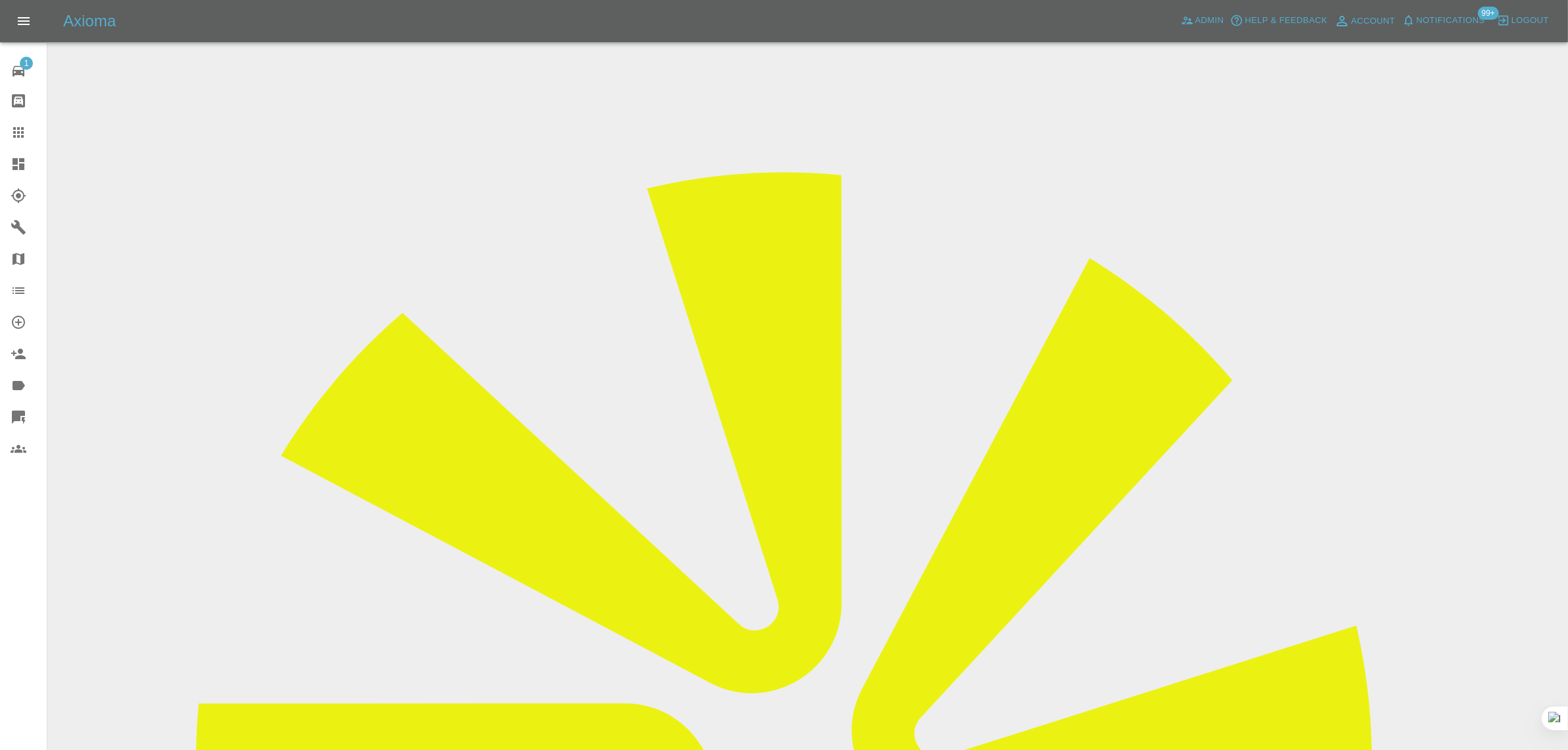
scroll to position [64, 0]
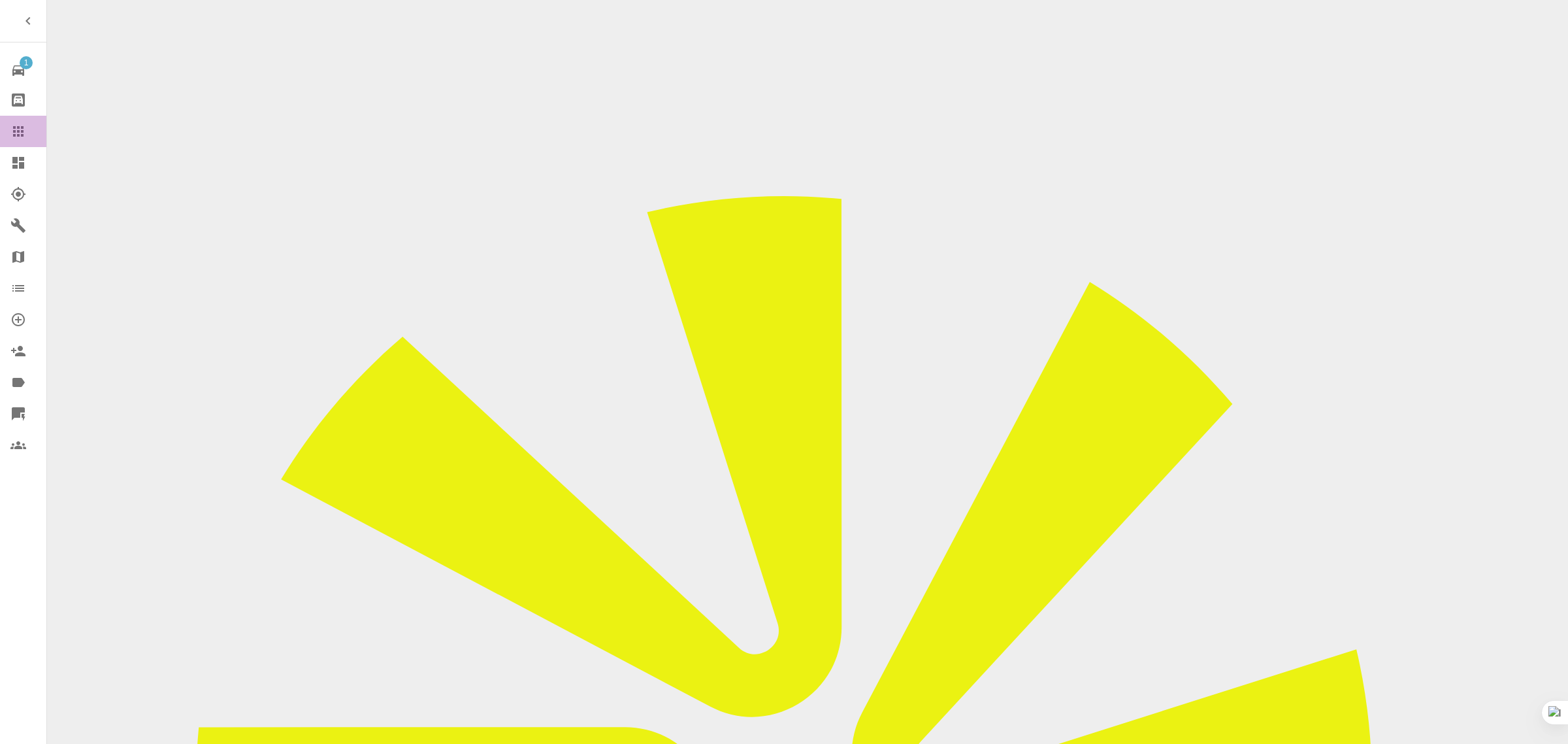
click at [17, 130] on icon at bounding box center [19, 131] width 11 height 11
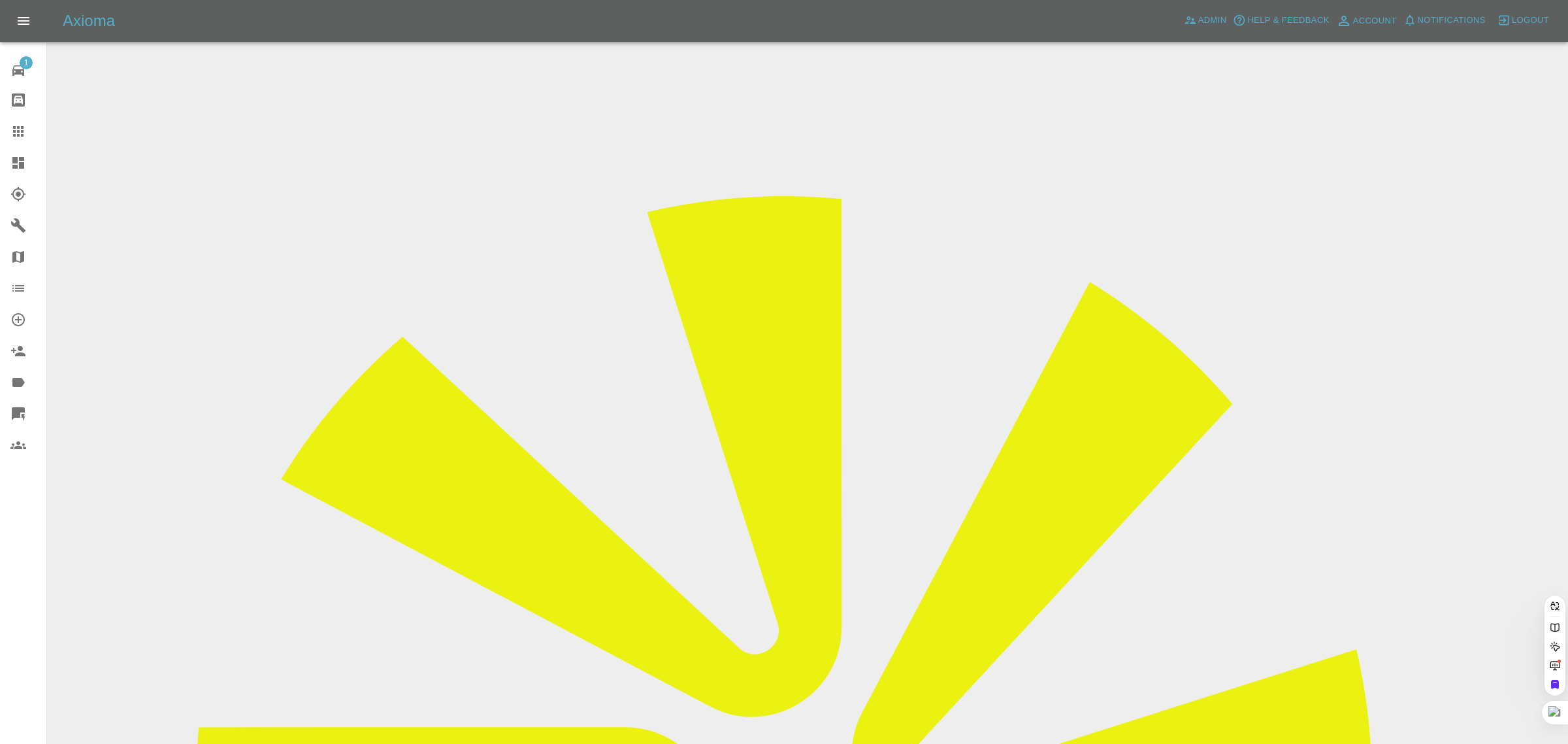
paste input "jpd4109@gmail.com"
type input "jpd4109@gmail.com"
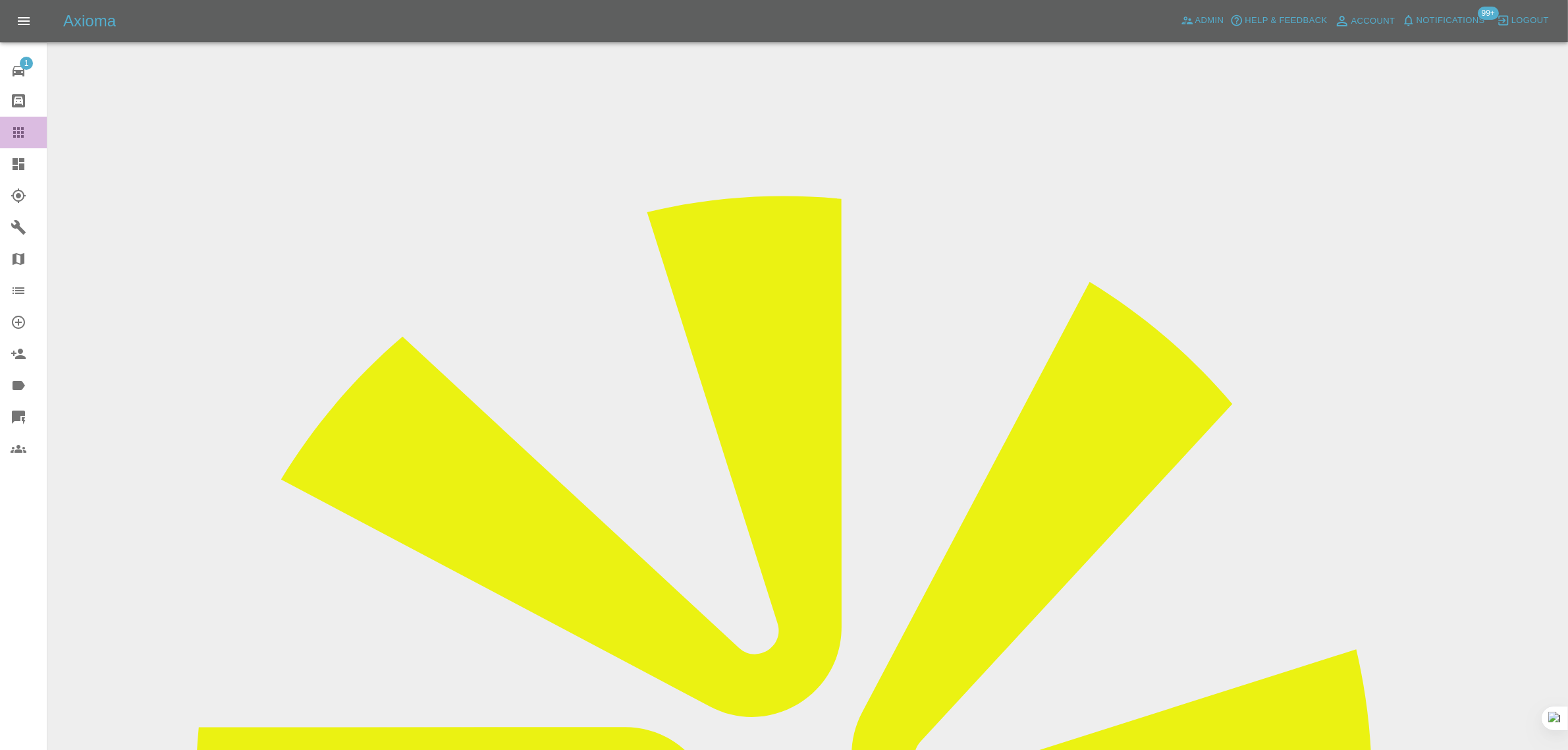
click at [11, 131] on icon at bounding box center [18, 131] width 15 height 15
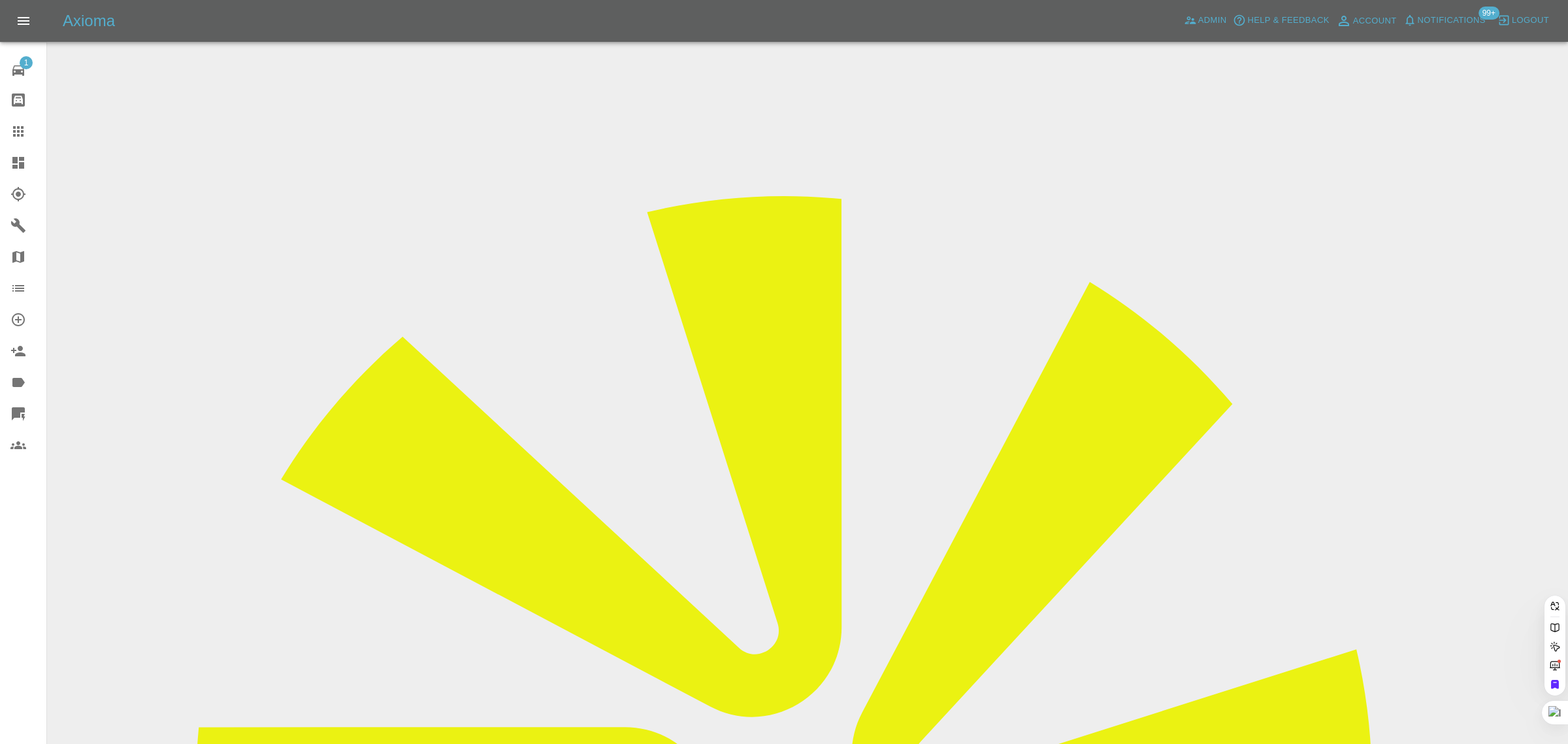
paste input "roy121cambridge@gmail.com"
type input "roy121cambridge@gmail.com"
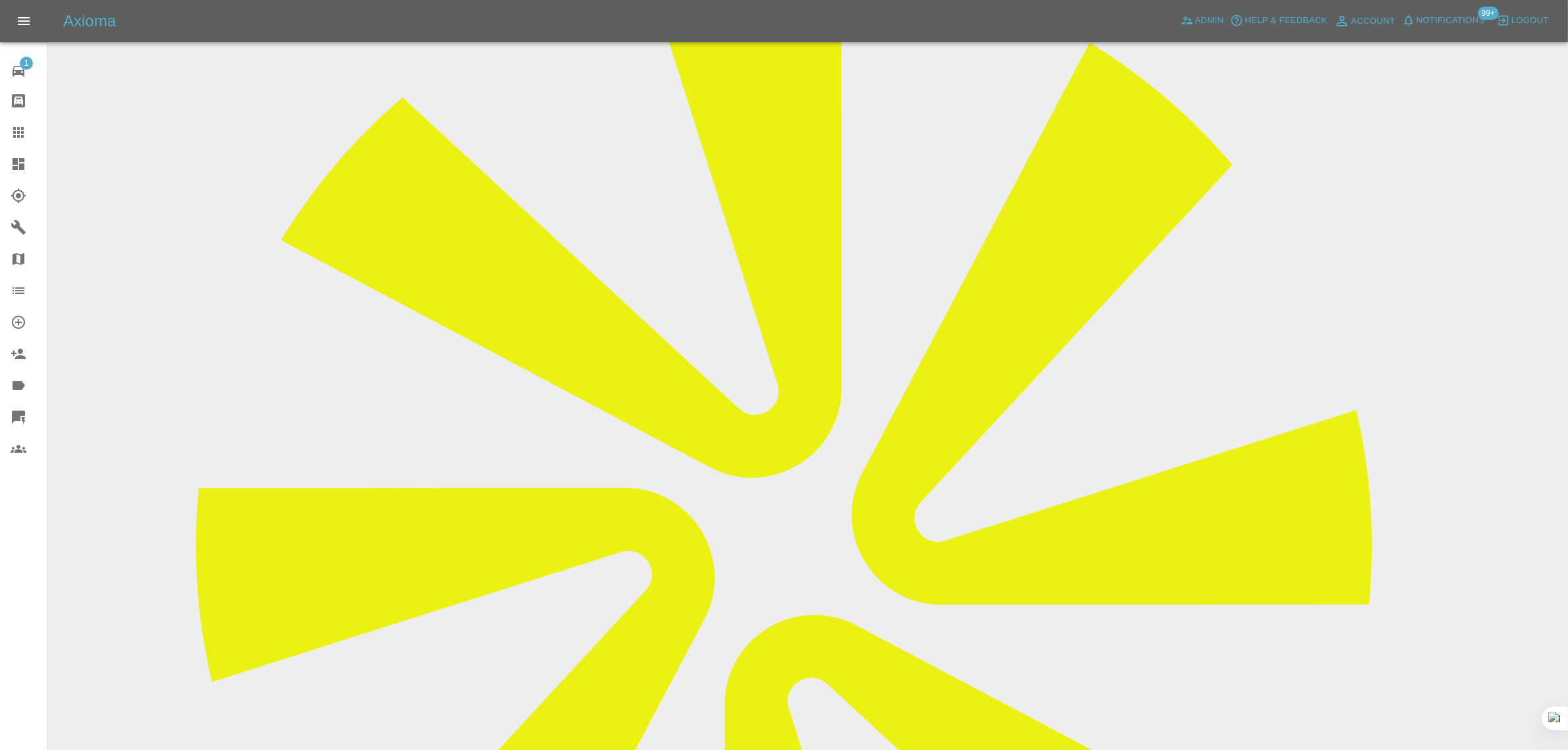
scroll to position [288, 0]
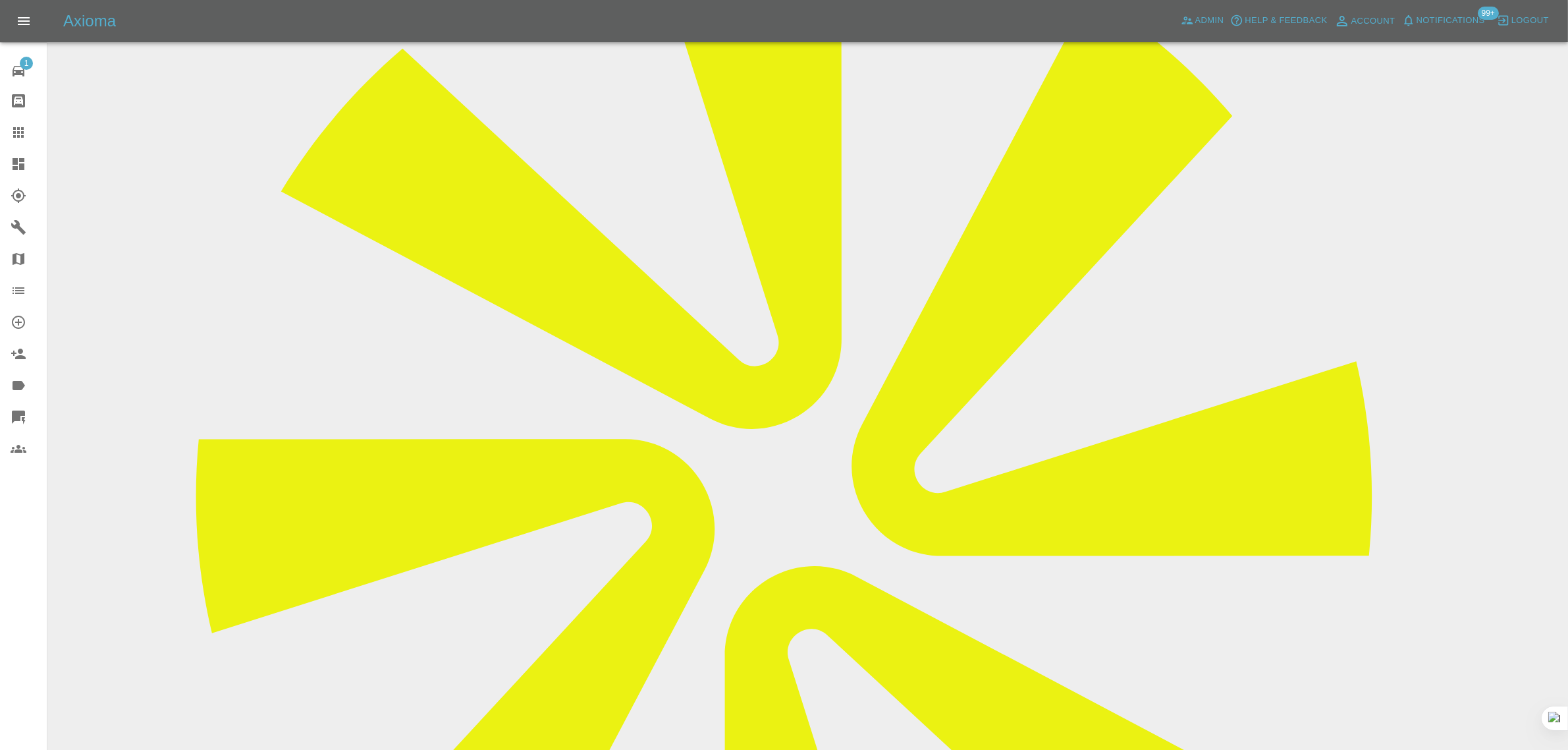
paste textarea "Please cancel this quote, I have sorted it with another repair Royston"
type textarea "Please cancel this quote, I have sorted it with another repair Royston"
click at [10, 149] on link "Dashboard" at bounding box center [24, 164] width 47 height 32
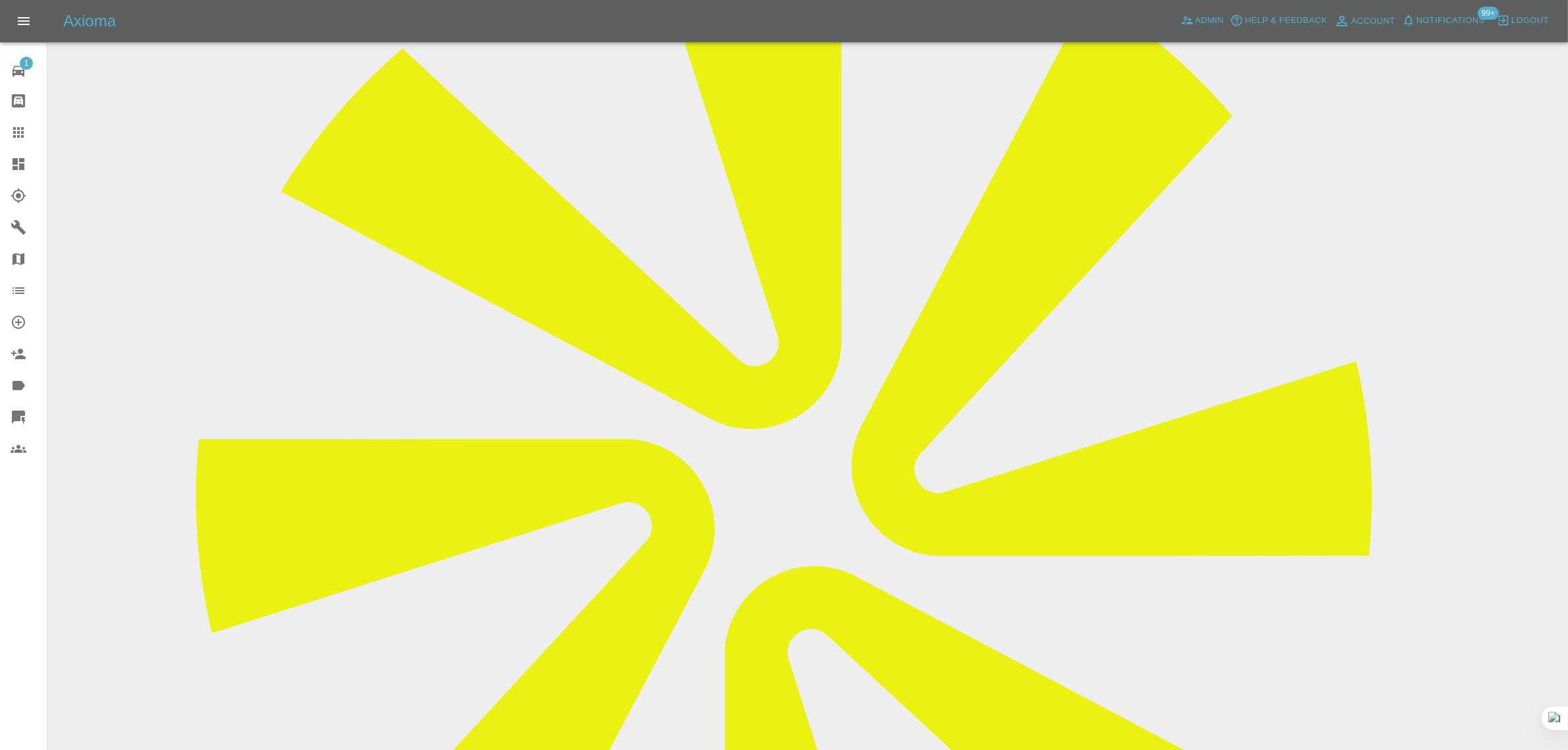
click at [14, 139] on icon at bounding box center [18, 131] width 15 height 15
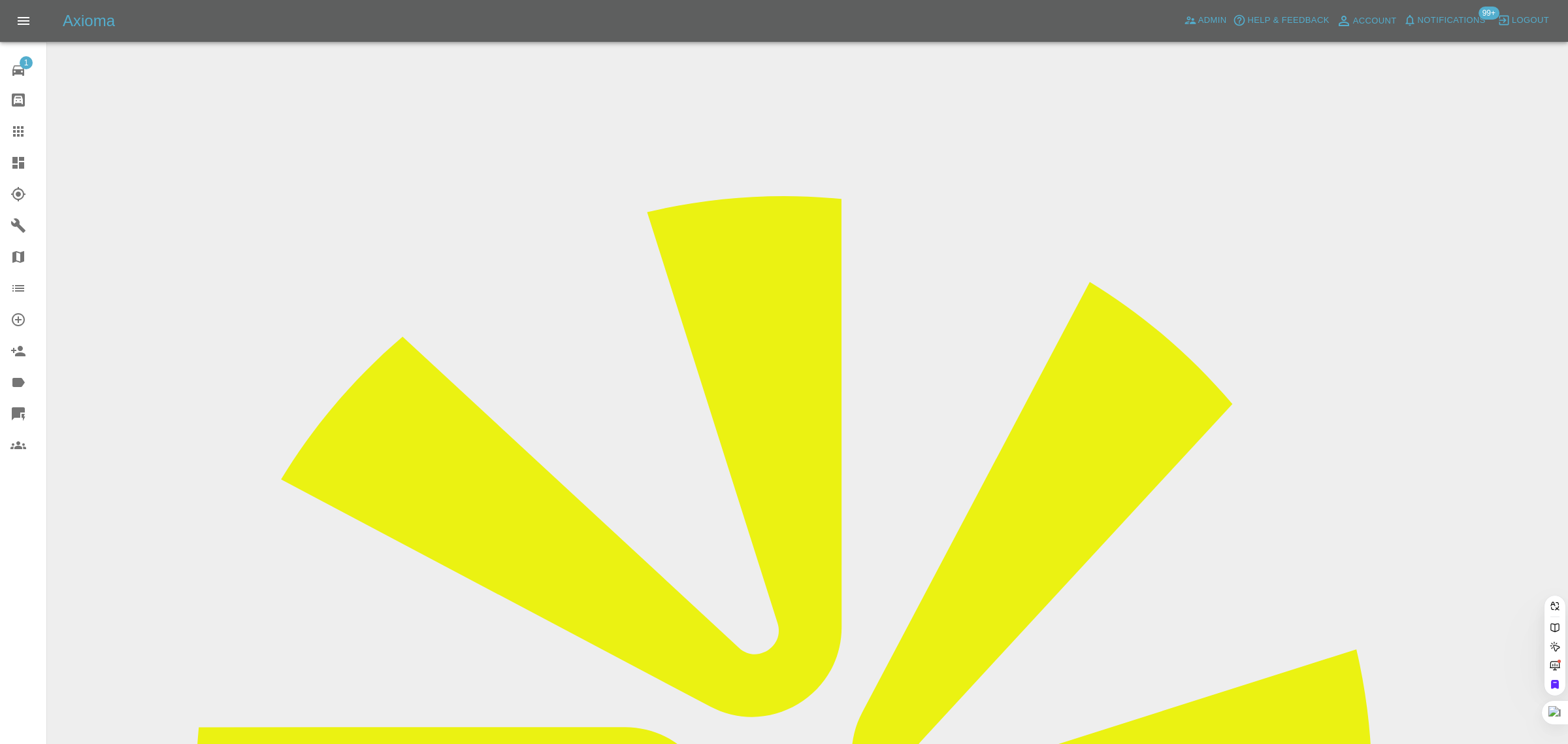
paste input "parveezkayla-joseph@hotmail.com"
type input "parveezkayla-joseph@hotmail.com"
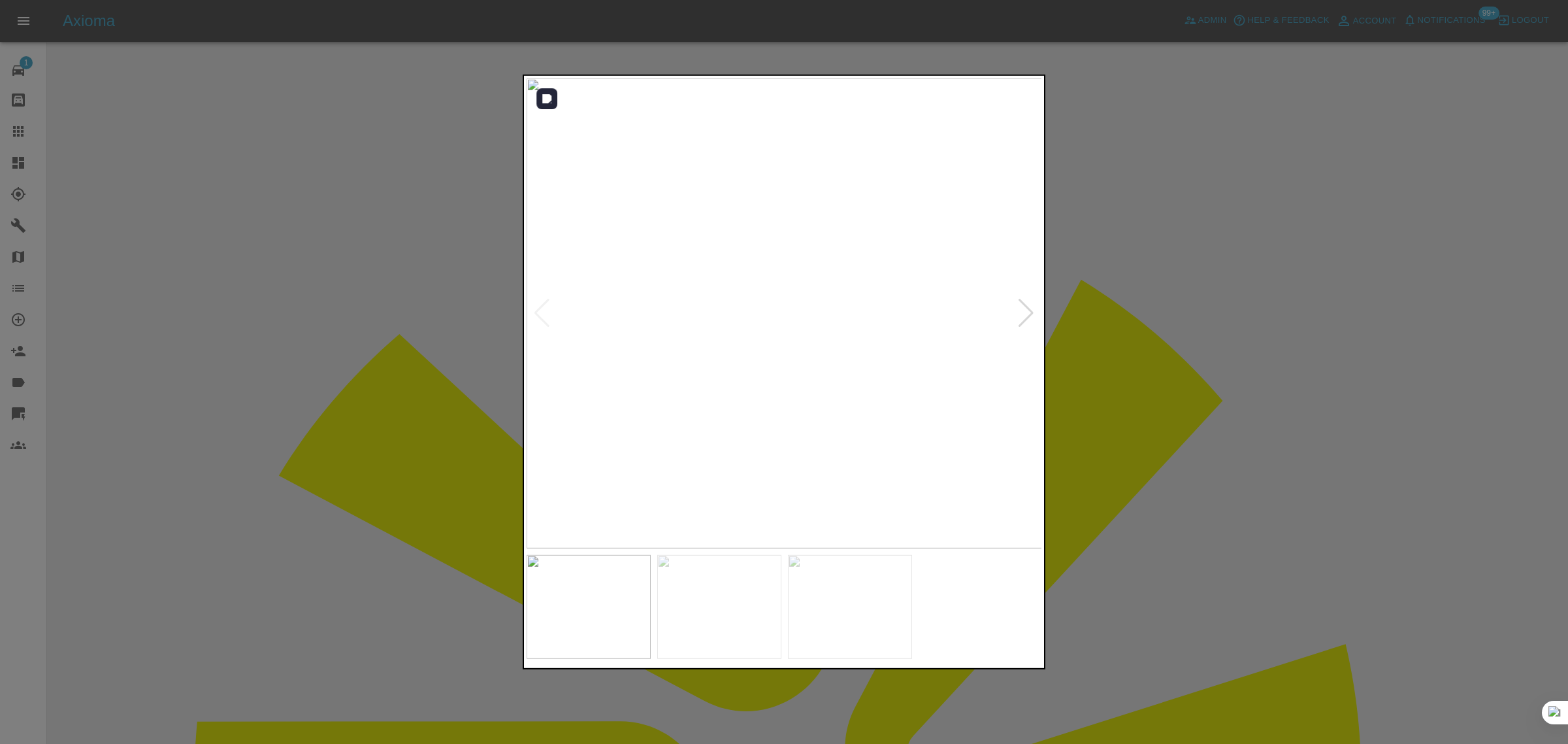
click at [1026, 318] on div at bounding box center [1026, 313] width 18 height 29
click at [1026, 317] on img at bounding box center [784, 313] width 516 height 470
click at [1104, 335] on div at bounding box center [784, 372] width 1568 height 744
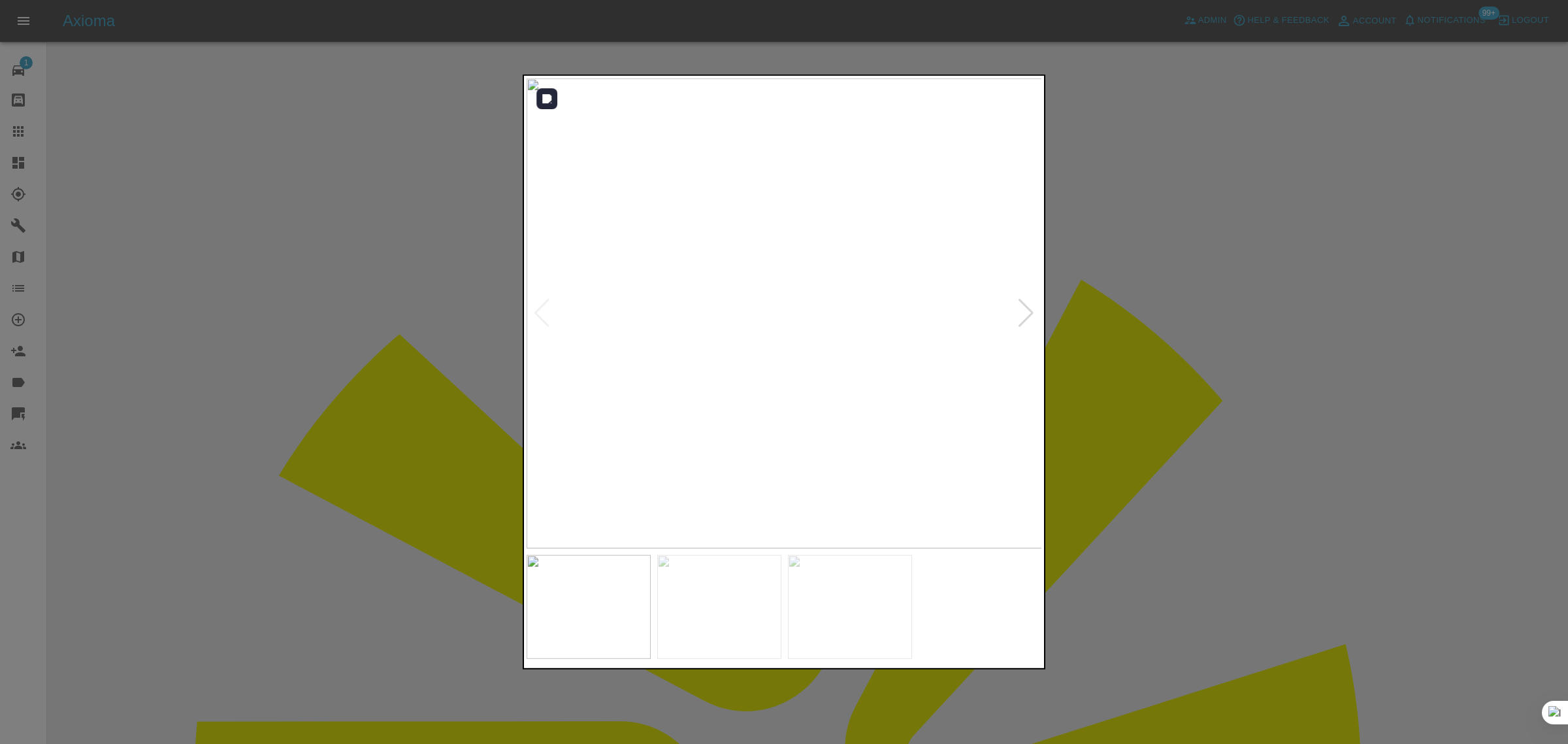
click at [1019, 314] on div at bounding box center [1026, 313] width 18 height 29
click at [1019, 314] on img at bounding box center [784, 313] width 516 height 470
click at [1155, 304] on div at bounding box center [784, 372] width 1568 height 744
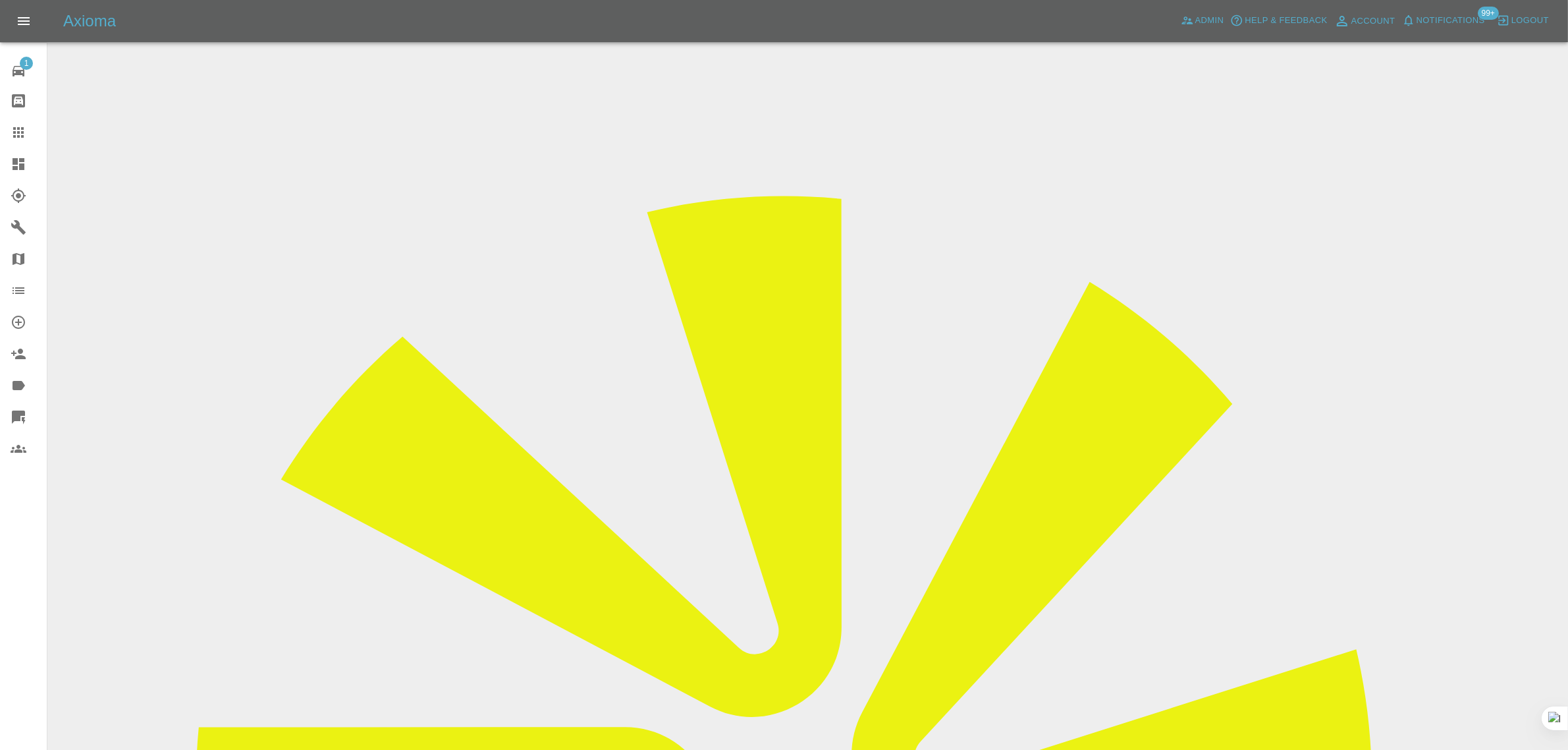
click at [26, 134] on div at bounding box center [29, 131] width 37 height 15
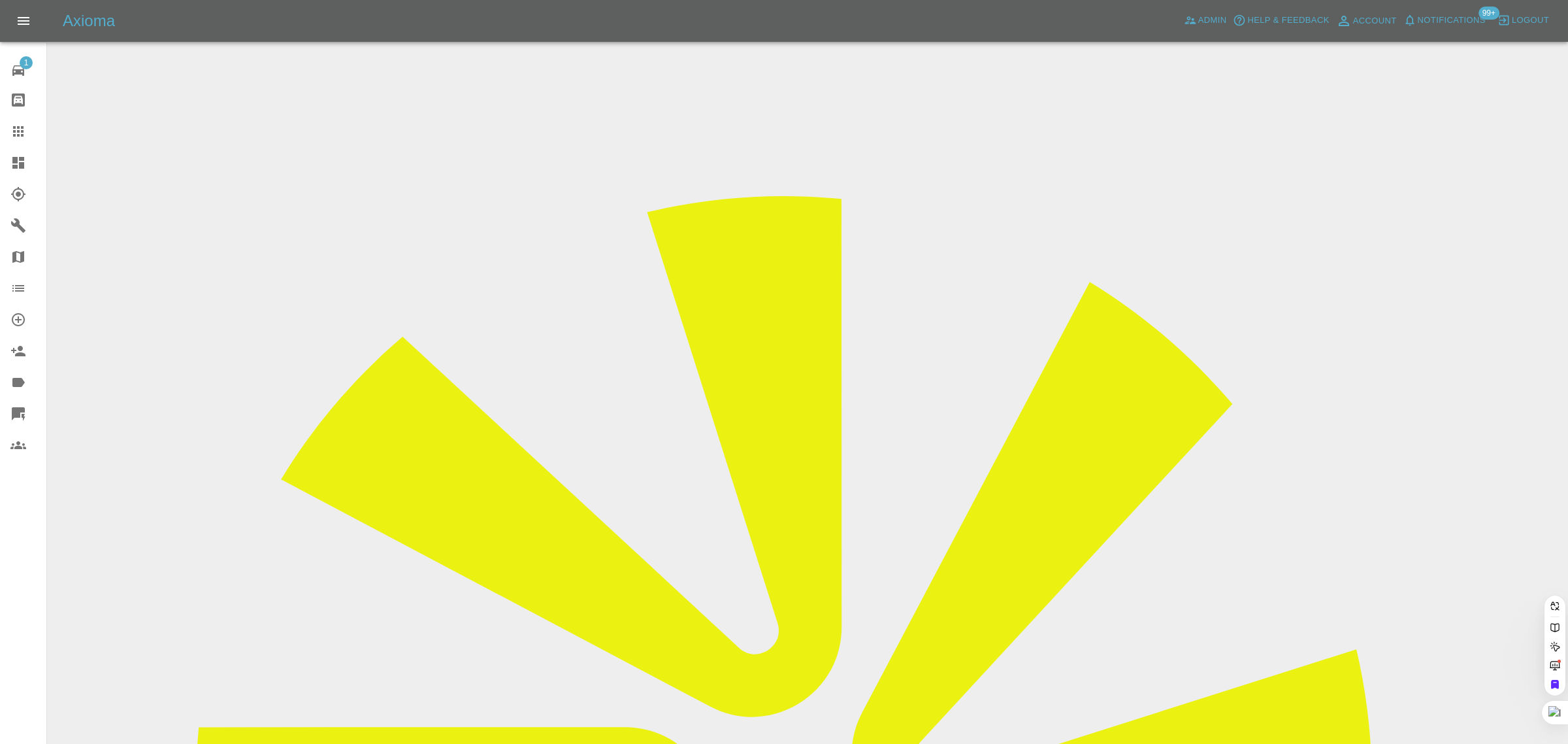
paste input "millsk213@gmail.com"
type input "millsk213@gmail.com"
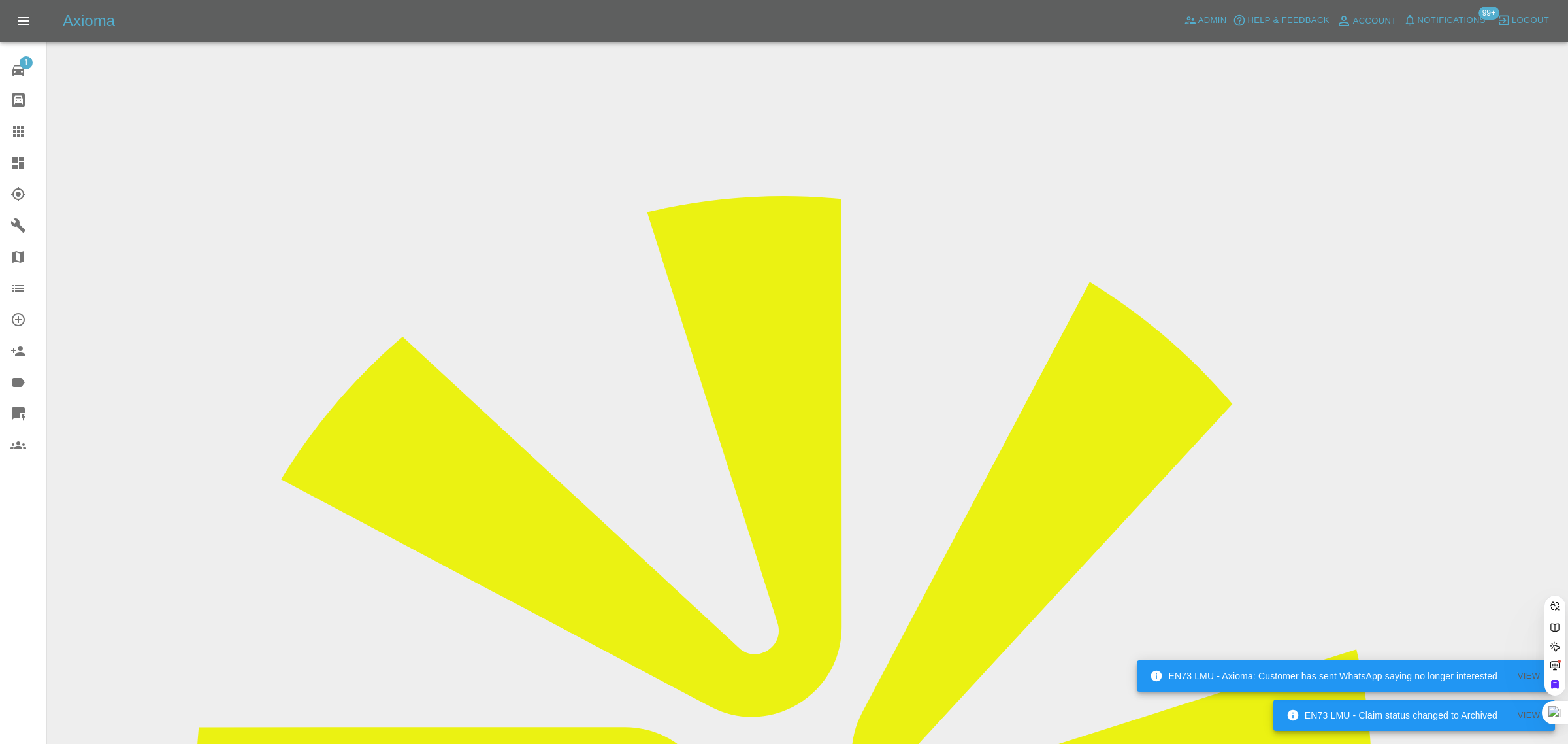
paste input "millsk213@gmail.com"
type input "millsk213@gmail.com"
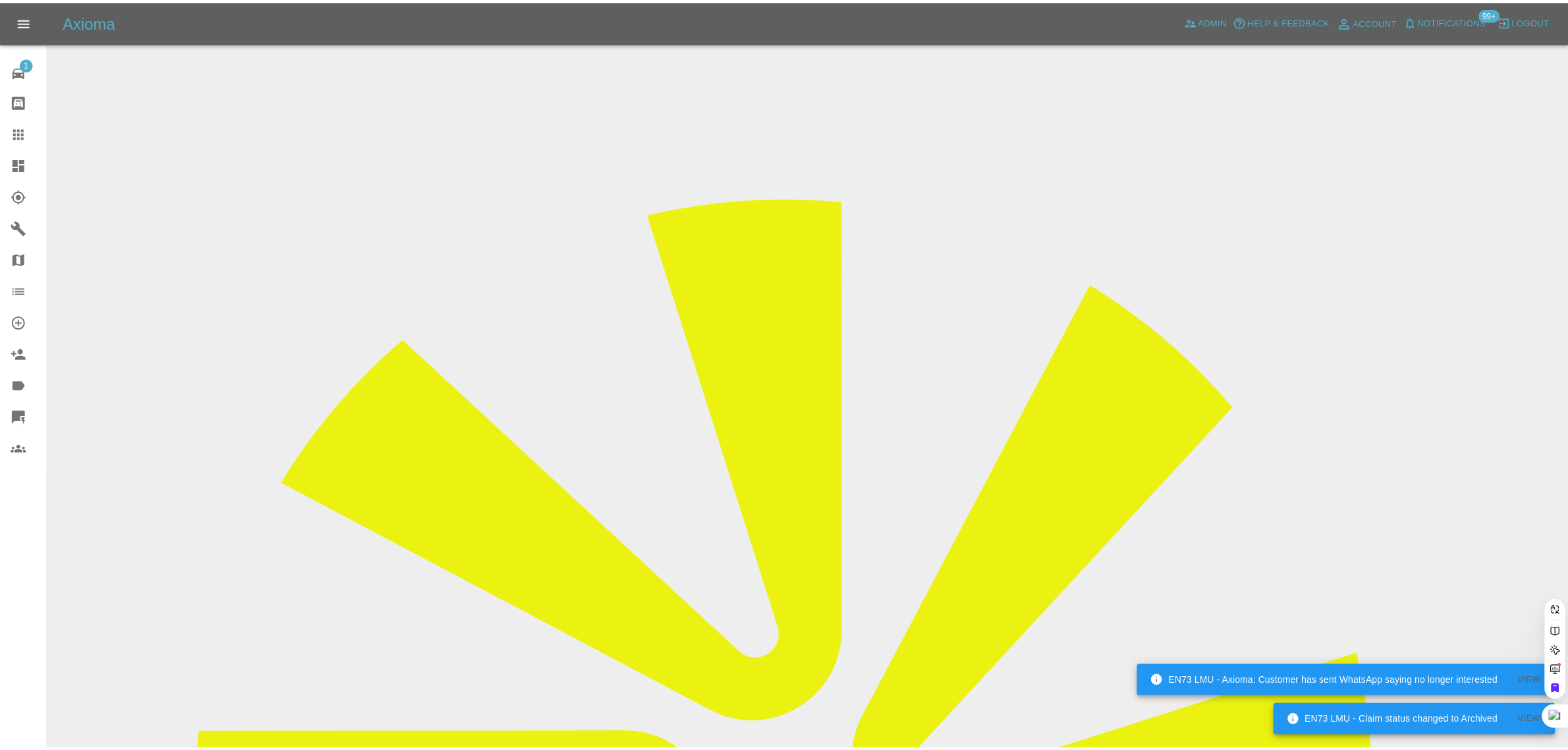
scroll to position [0, 0]
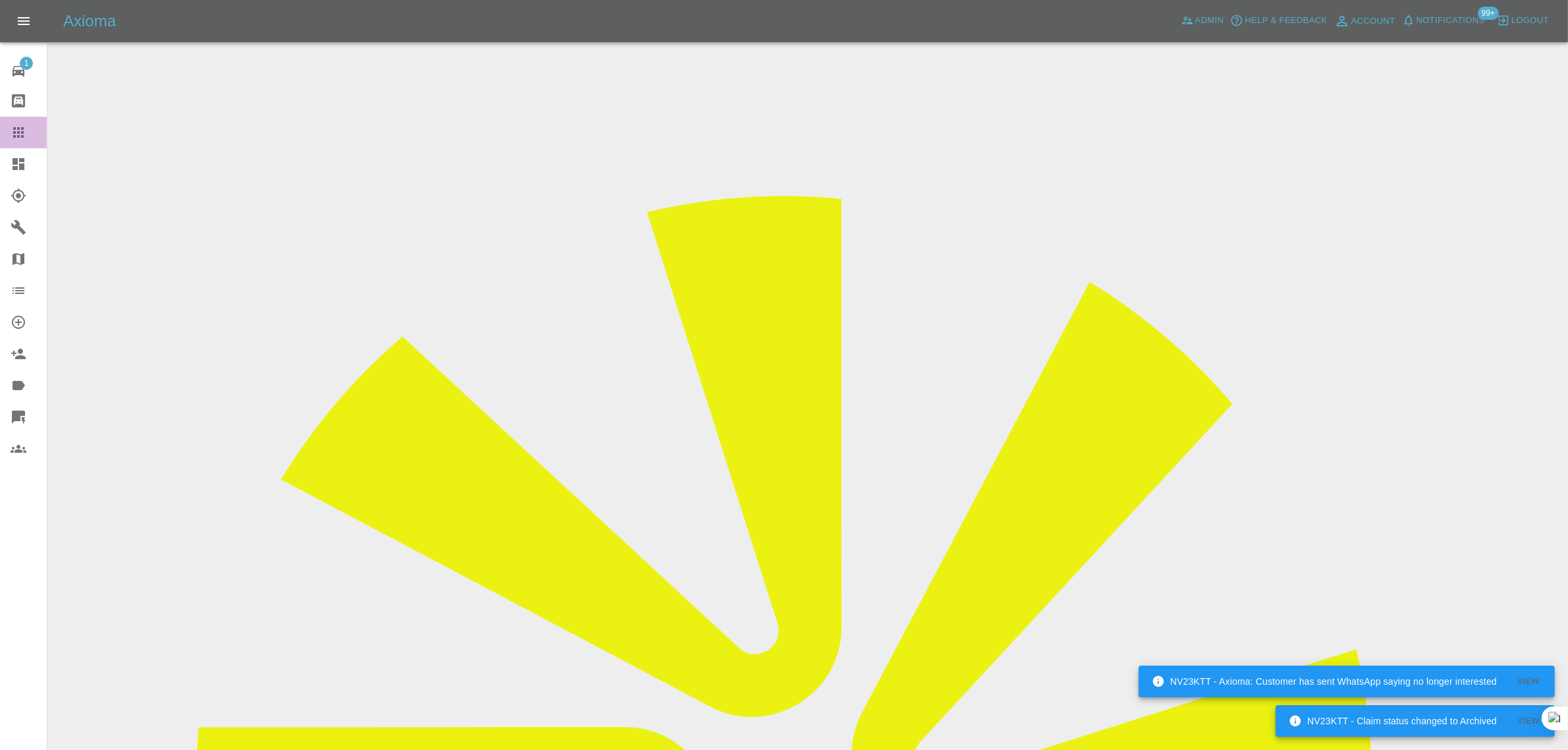
click at [25, 137] on icon at bounding box center [18, 131] width 15 height 15
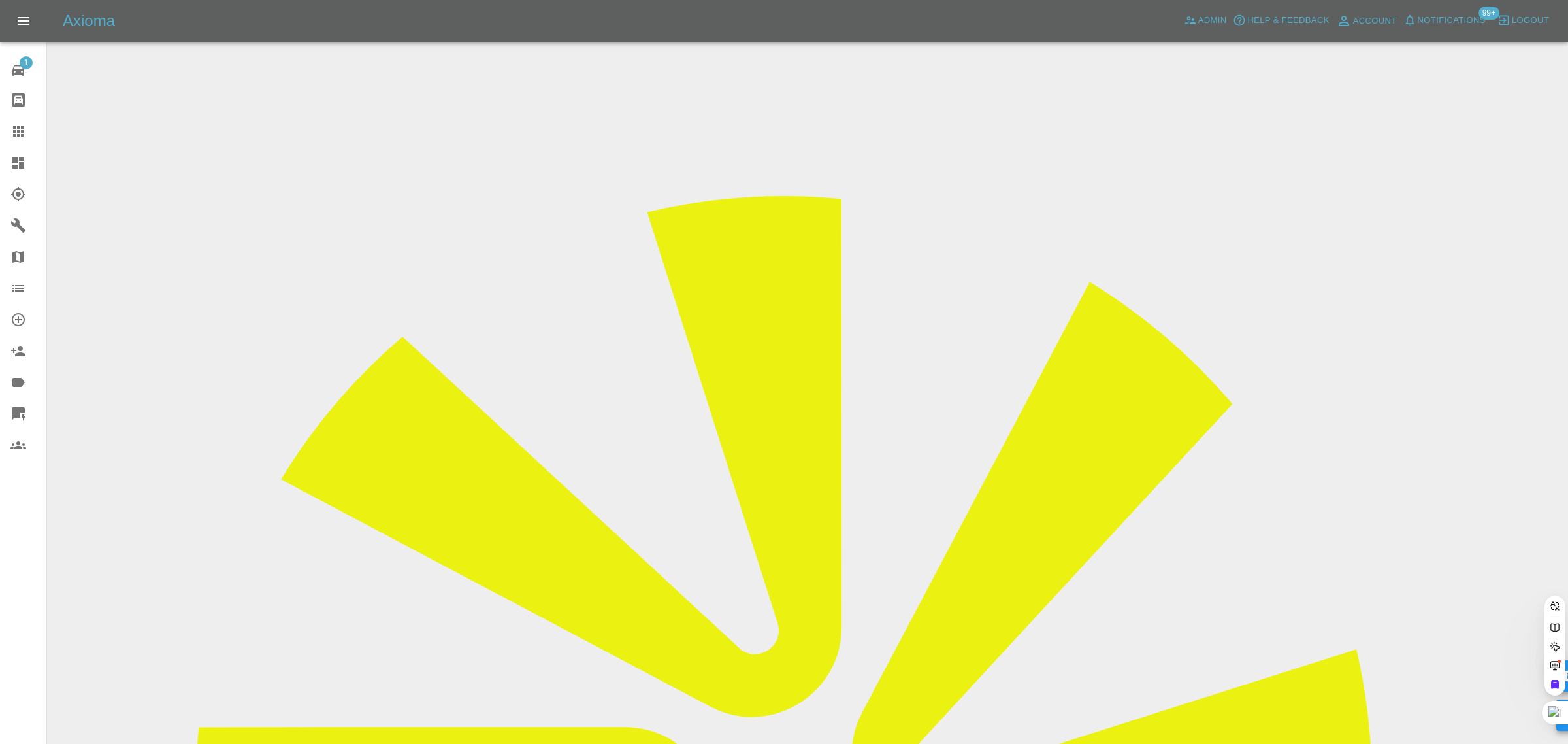
paste input "customerservices@bmstores.co.uk"
type input "customerservic"
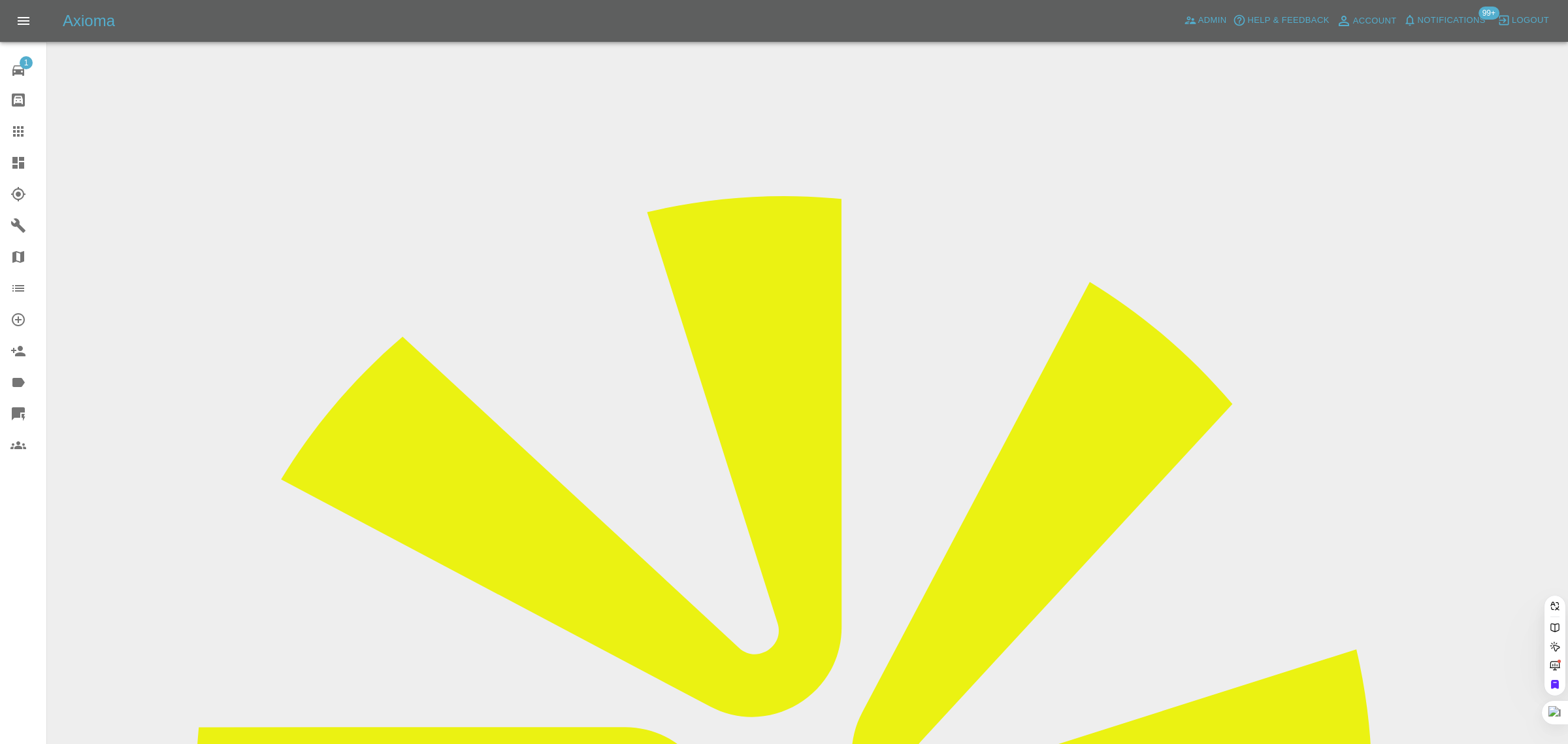
paste input "rrobson@blueyonder.co.uk"
type input "rrobson@blueyonder.co.u"
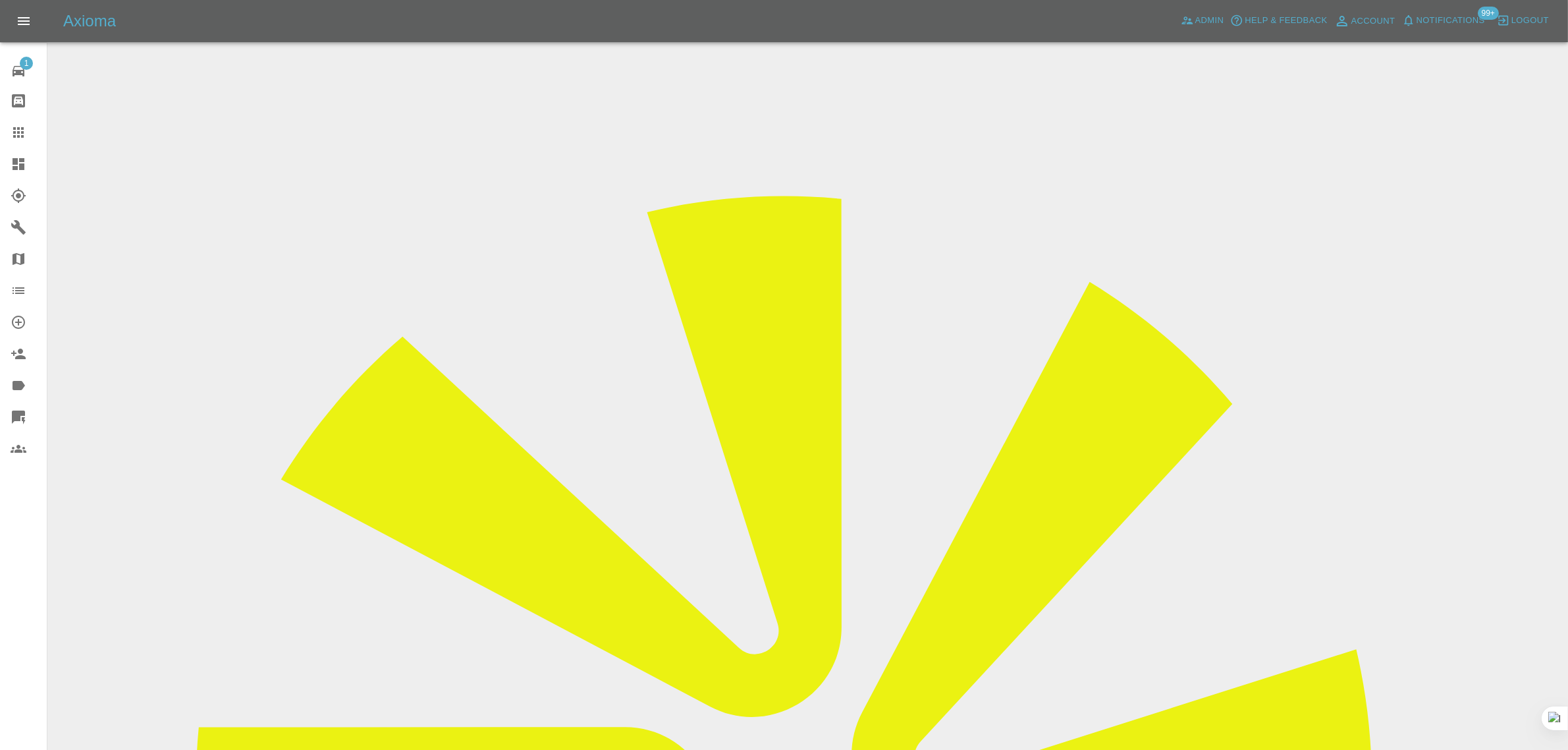
click at [22, 124] on icon at bounding box center [18, 131] width 15 height 15
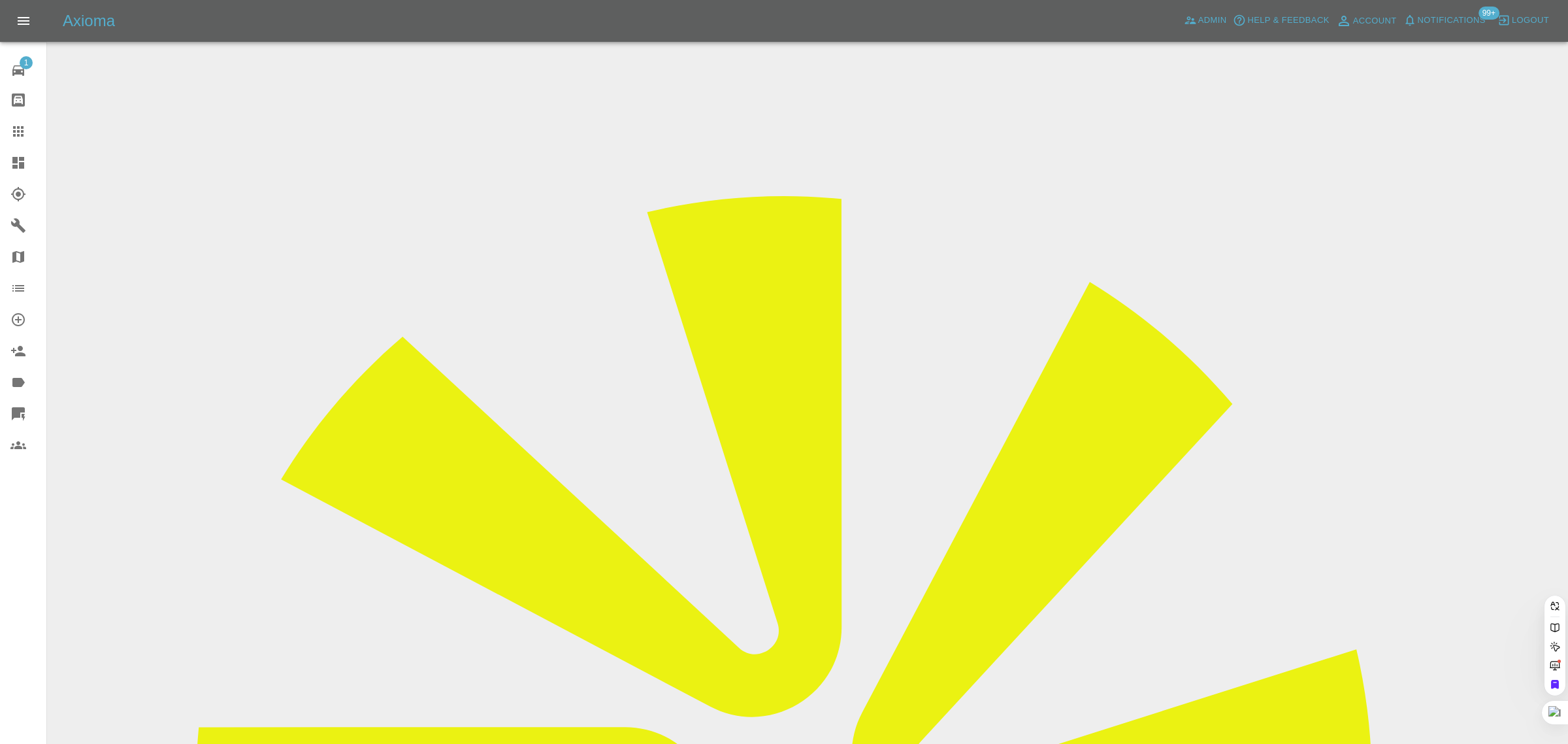
paste input "chris_461@ntlworld.com"
type input "chris_461@ntlworld.com"
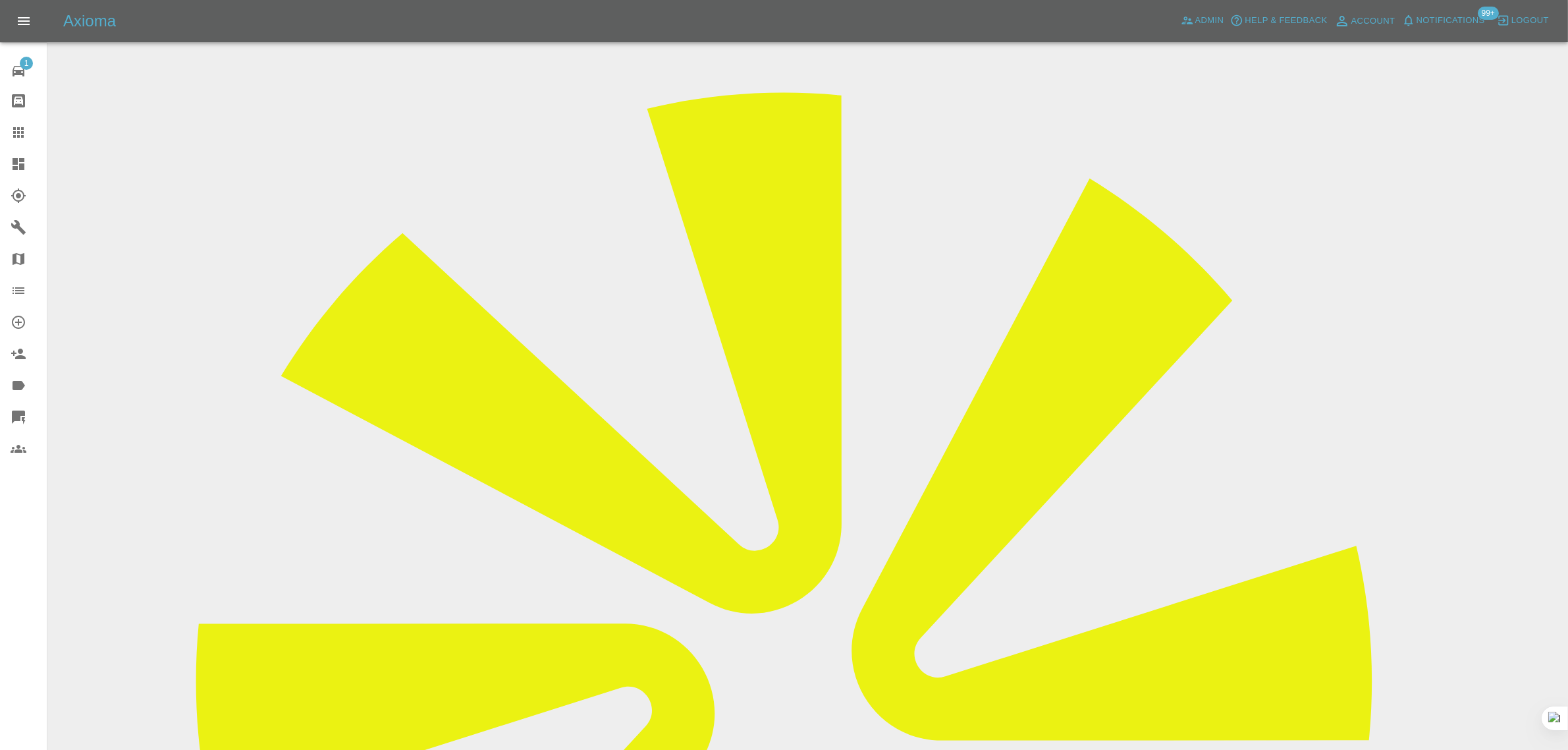
scroll to position [82, 0]
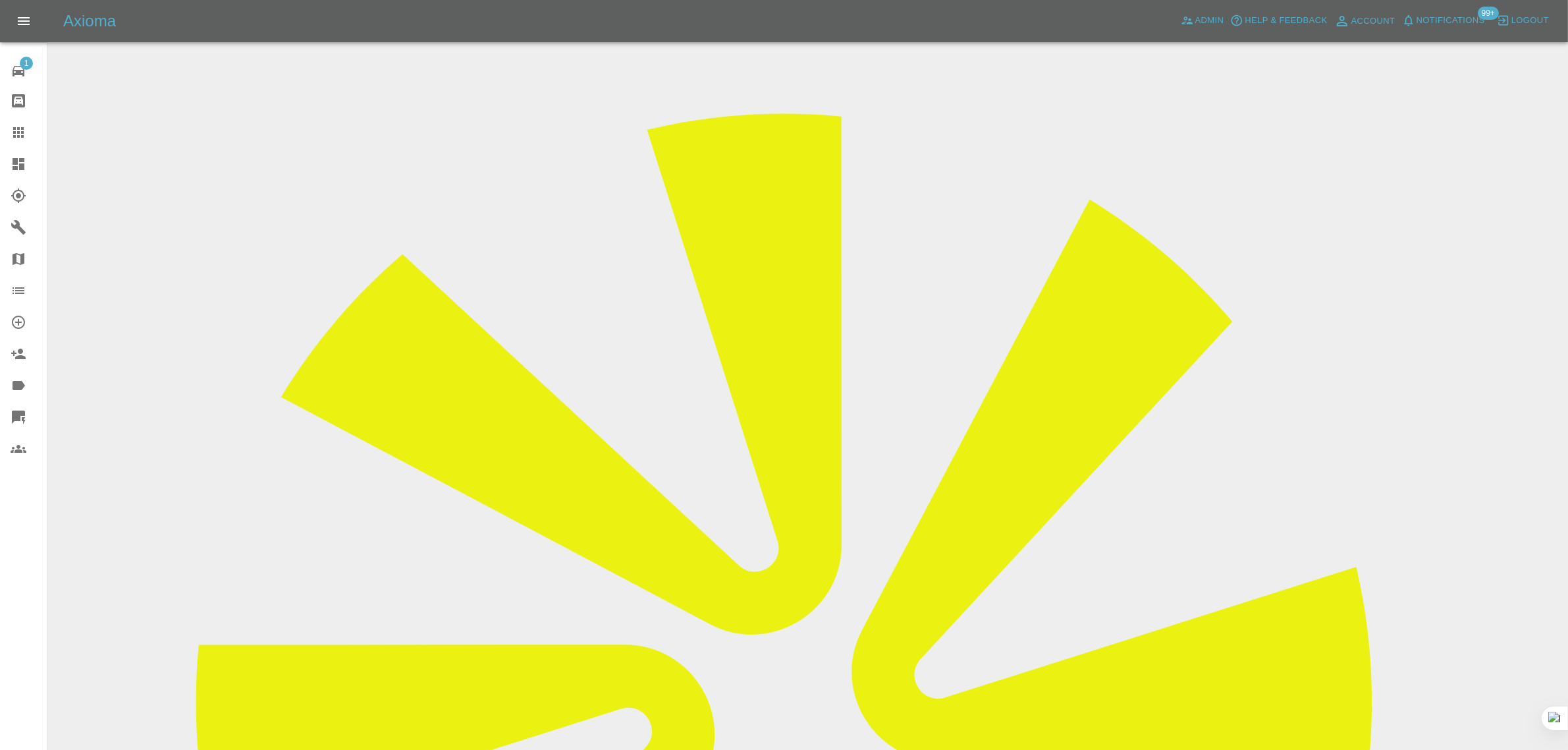
drag, startPoint x: 1257, startPoint y: 127, endPoint x: 1345, endPoint y: 124, distance: 88.1
copy tr "Method Paintworks"
click at [30, 130] on div at bounding box center [29, 131] width 37 height 15
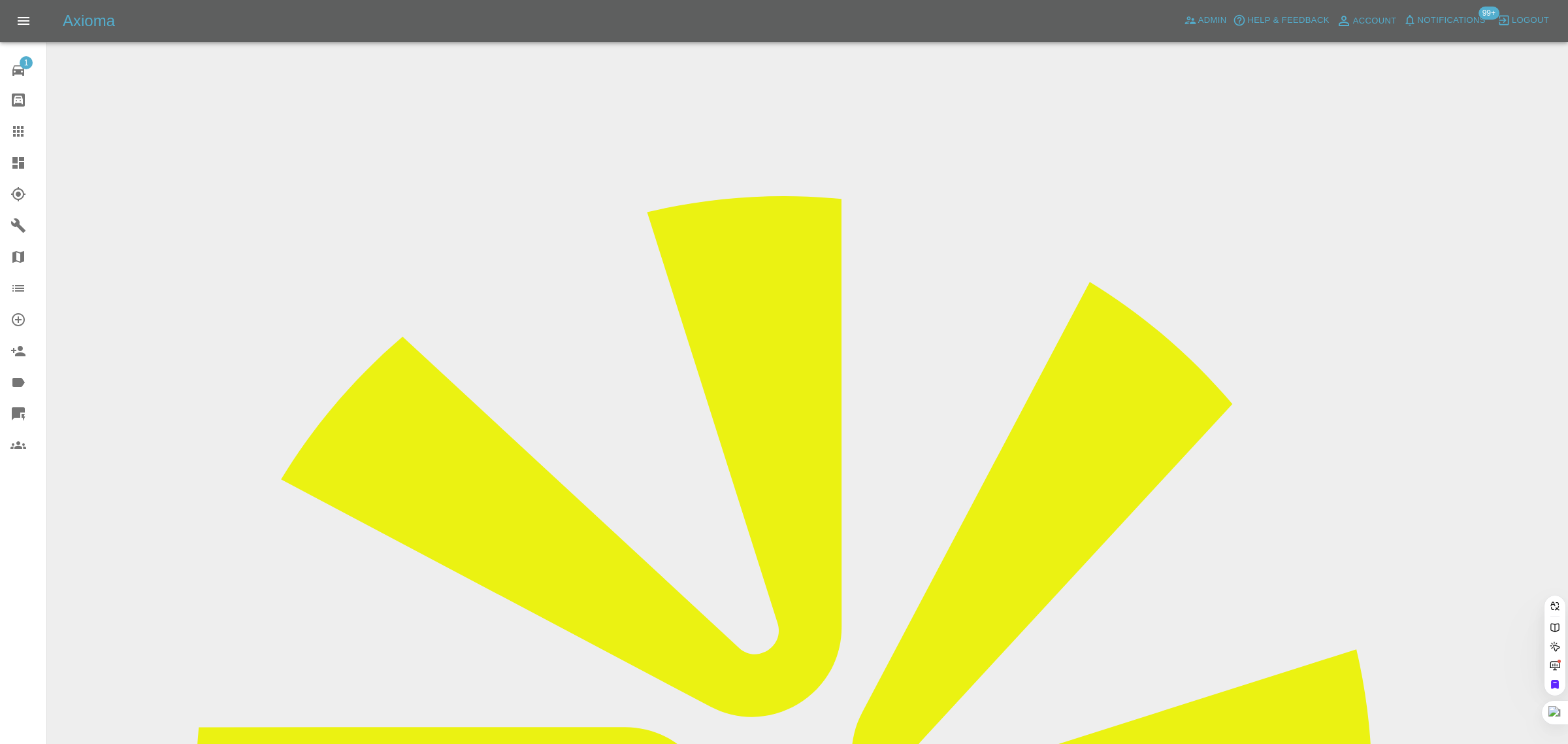
paste input "WN68 AOS"
type input "WN68 AOS"
click at [7, 121] on link "Claims" at bounding box center [23, 131] width 47 height 31
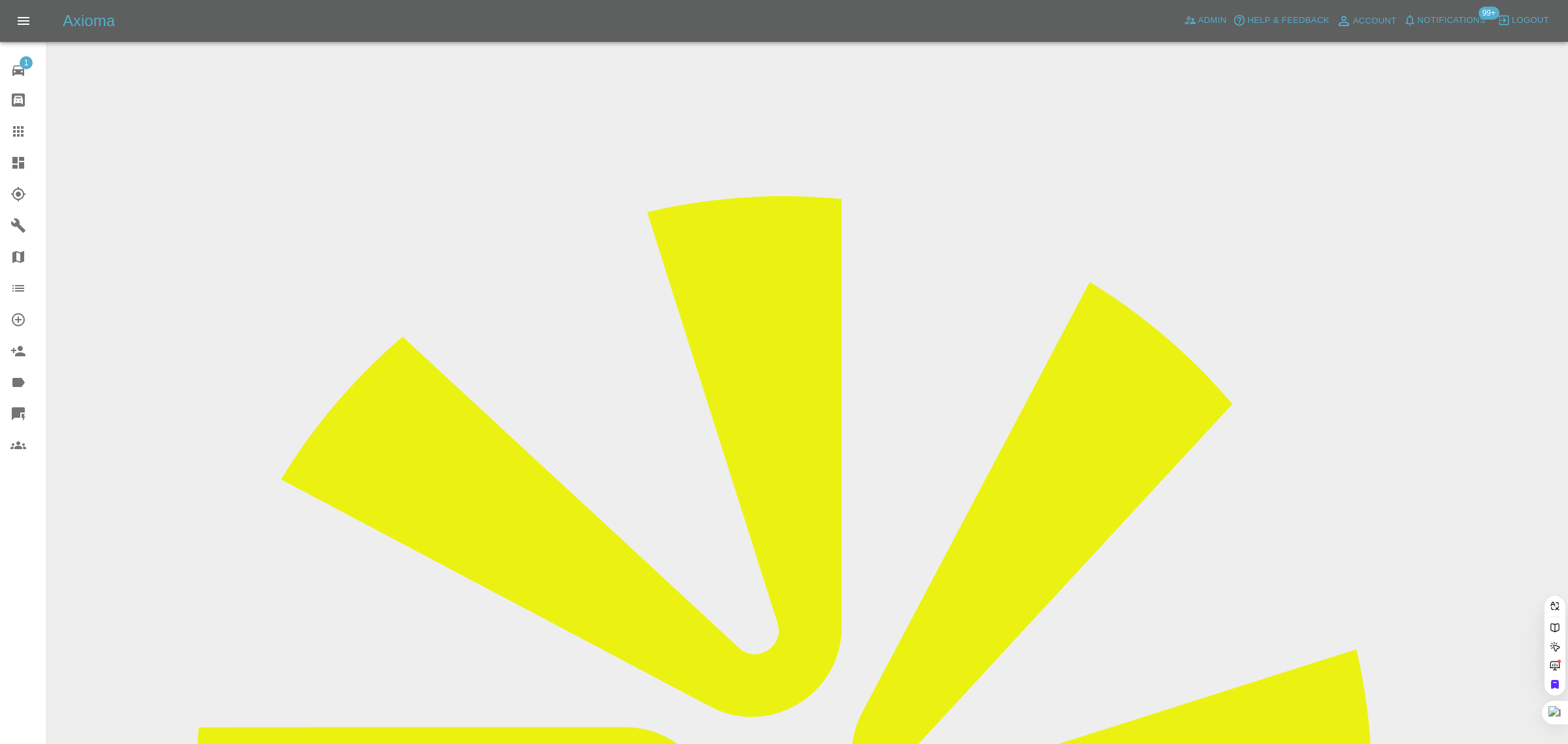
paste input "majid.jilani@outlook.com"
type input "majid.jilani@outlook.com"
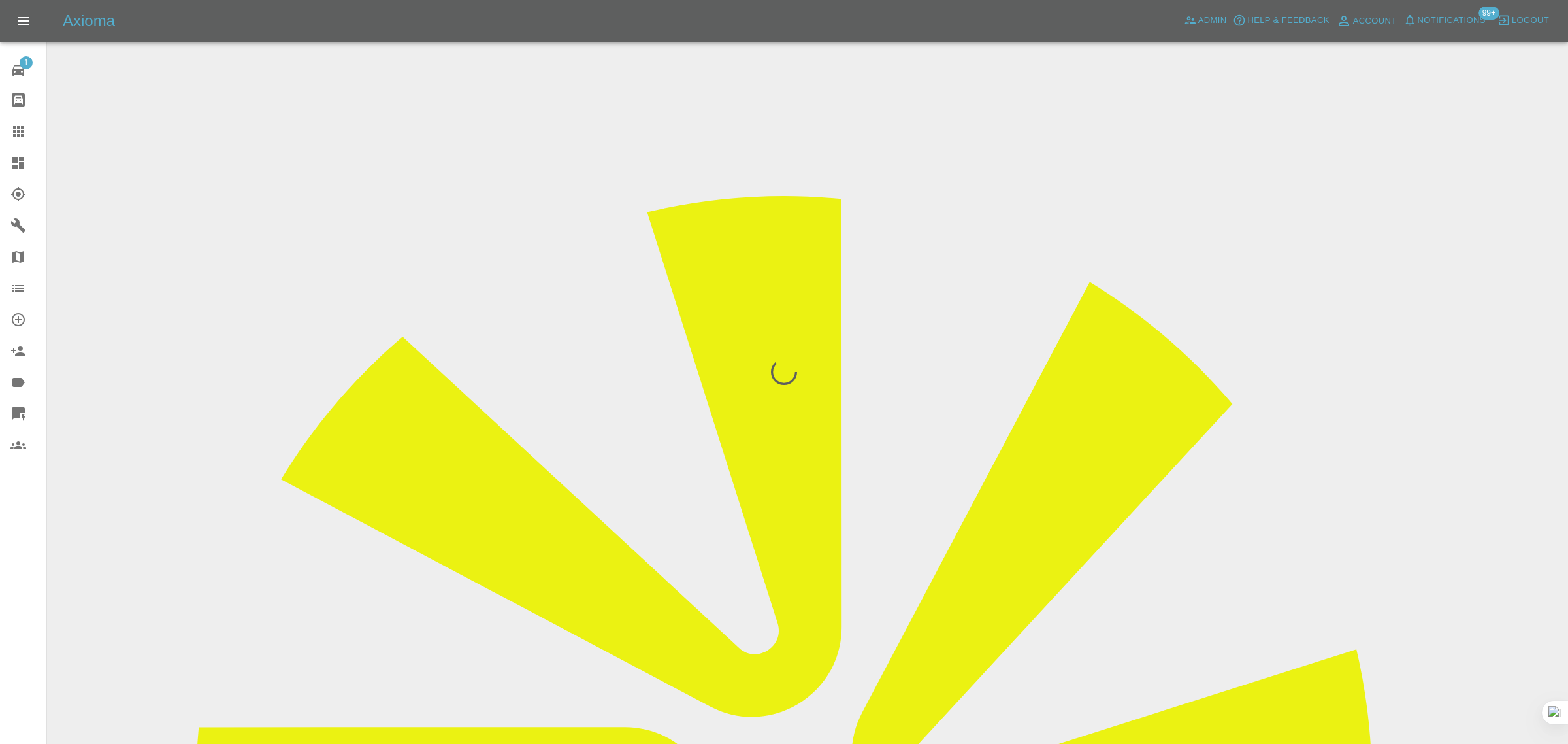
click at [8, 509] on div "1 Repair home Bodyshop home Claims Dashboard Explorer Garages Map Organization …" at bounding box center [23, 372] width 47 height 744
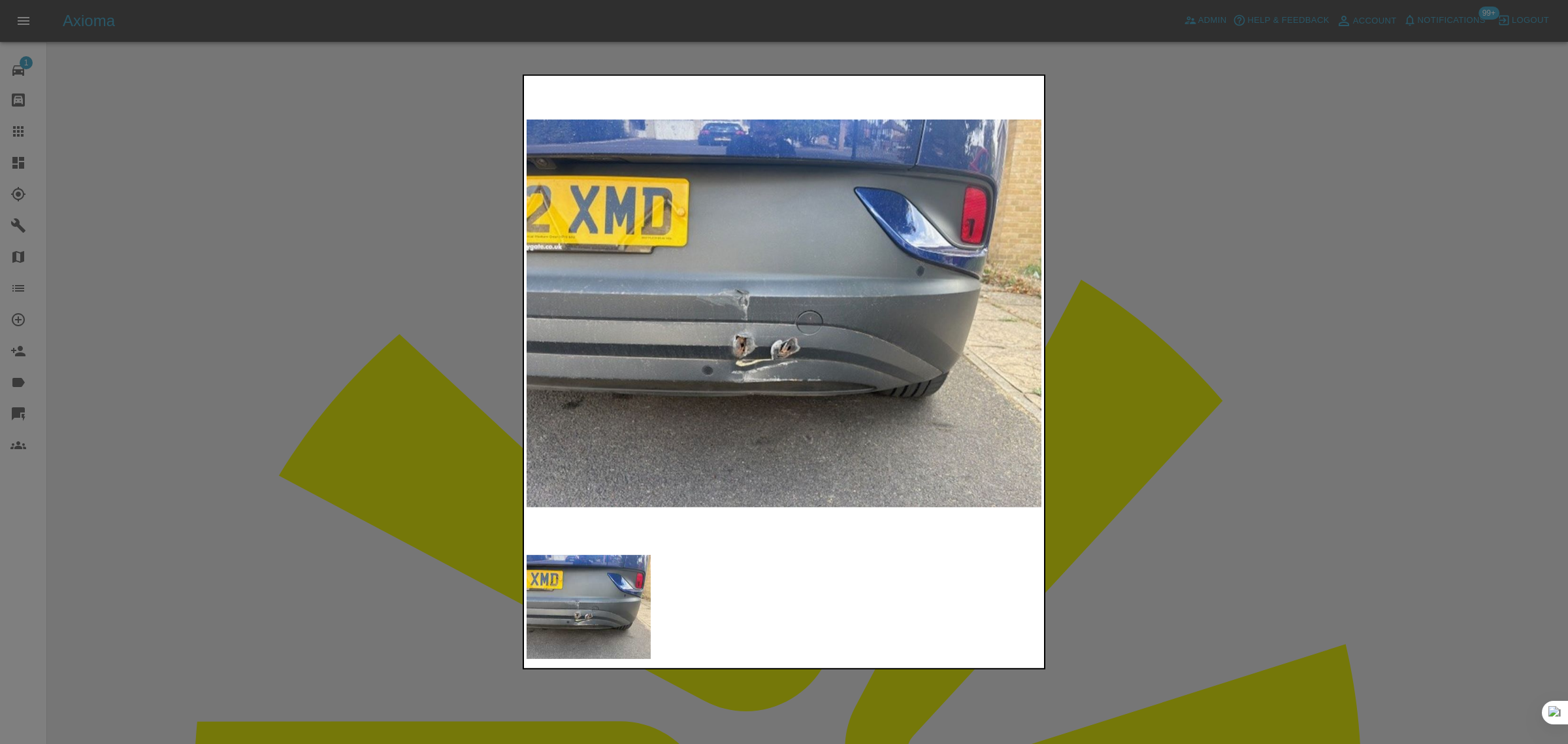
click at [1180, 340] on div at bounding box center [784, 372] width 1568 height 744
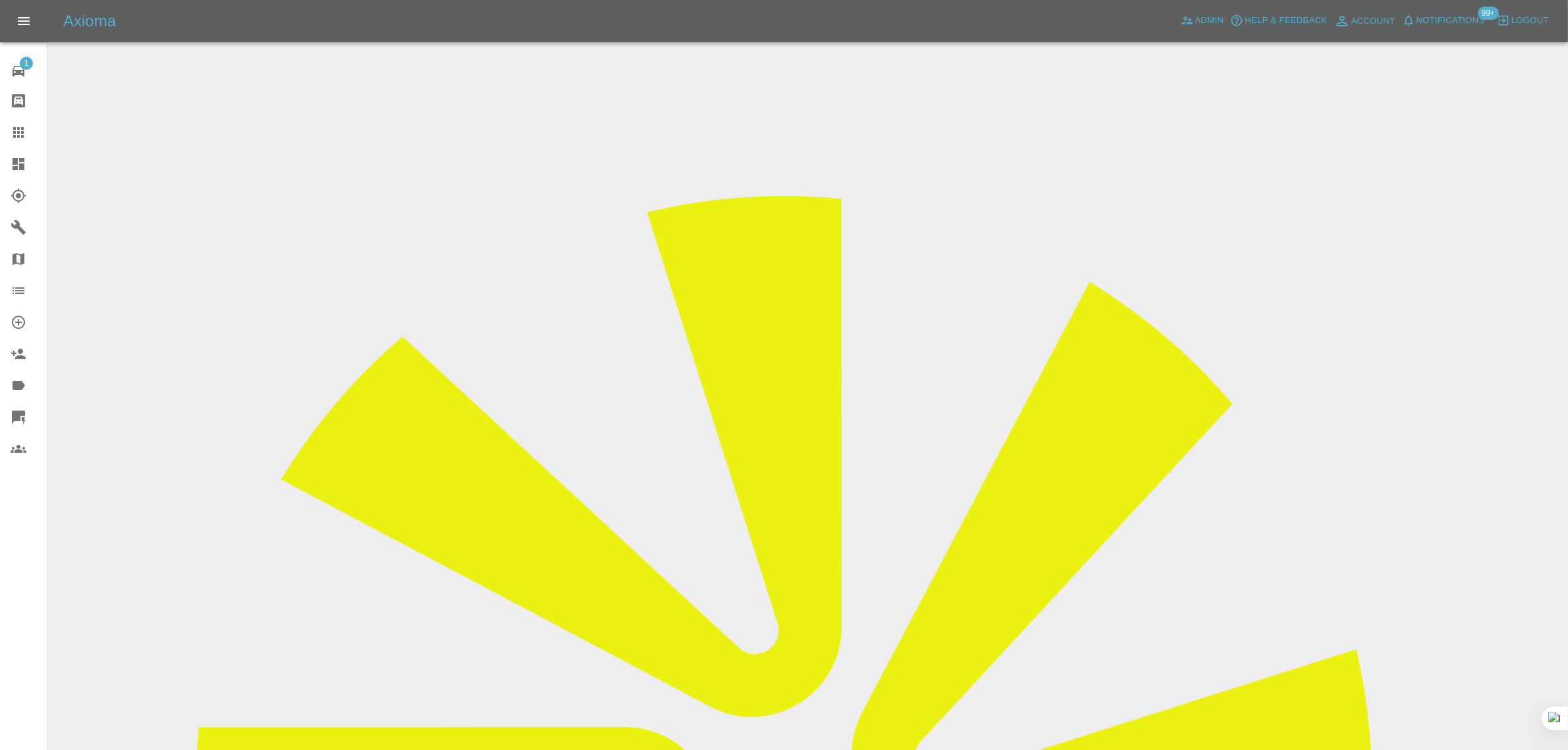
click at [0, 0] on input "Choose images" at bounding box center [0, 0] width 0 height 0
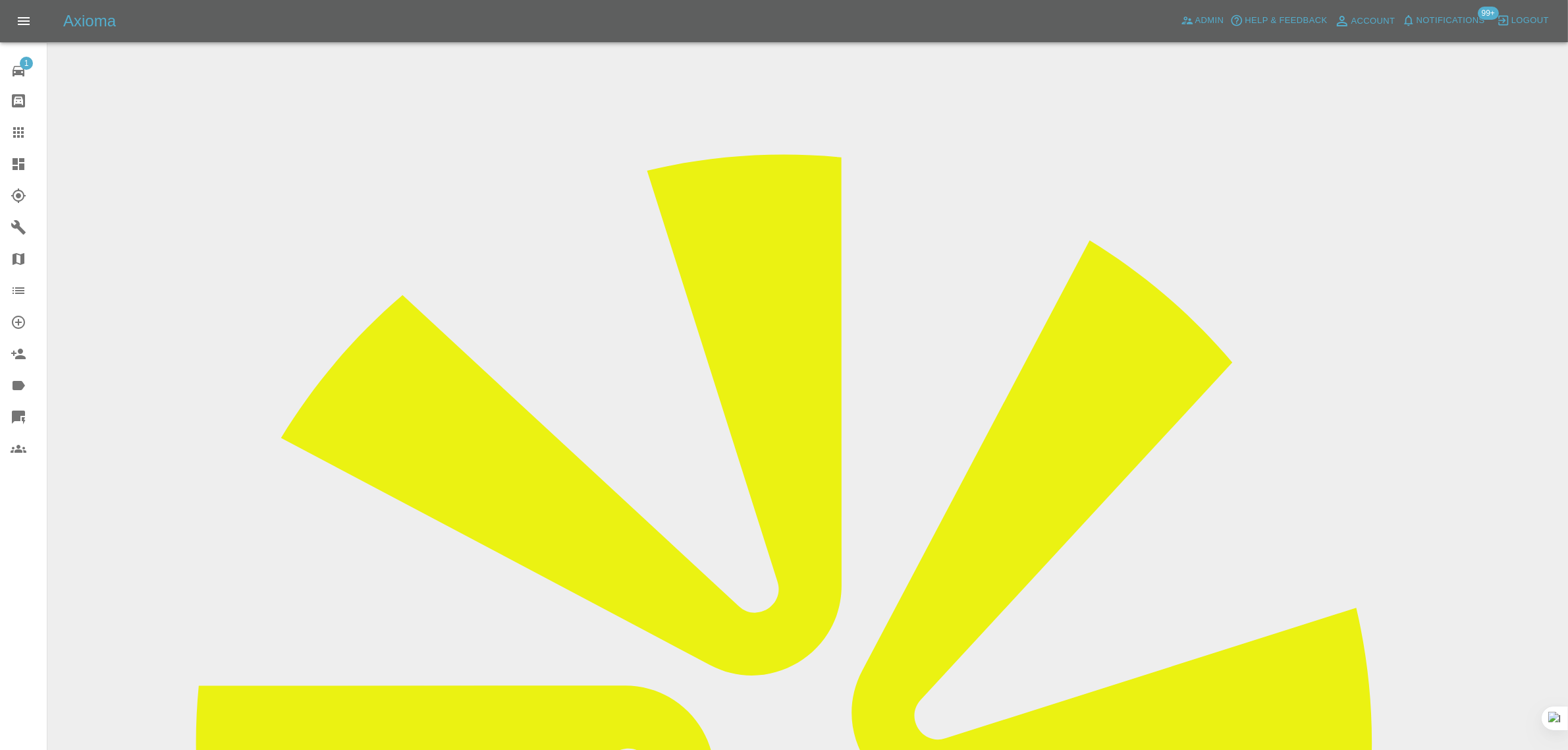
scroll to position [64, 0]
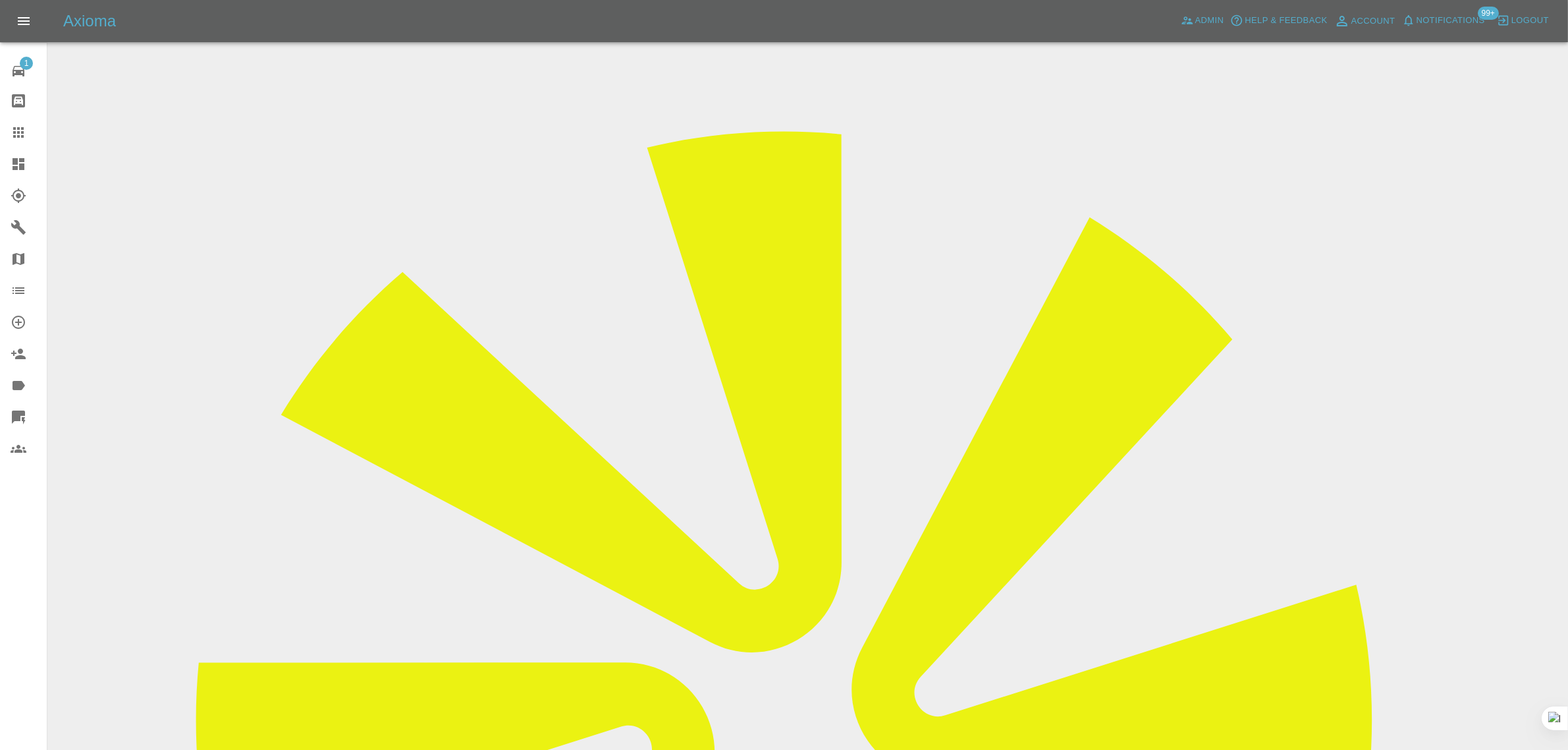
click at [11, 135] on icon at bounding box center [18, 131] width 15 height 15
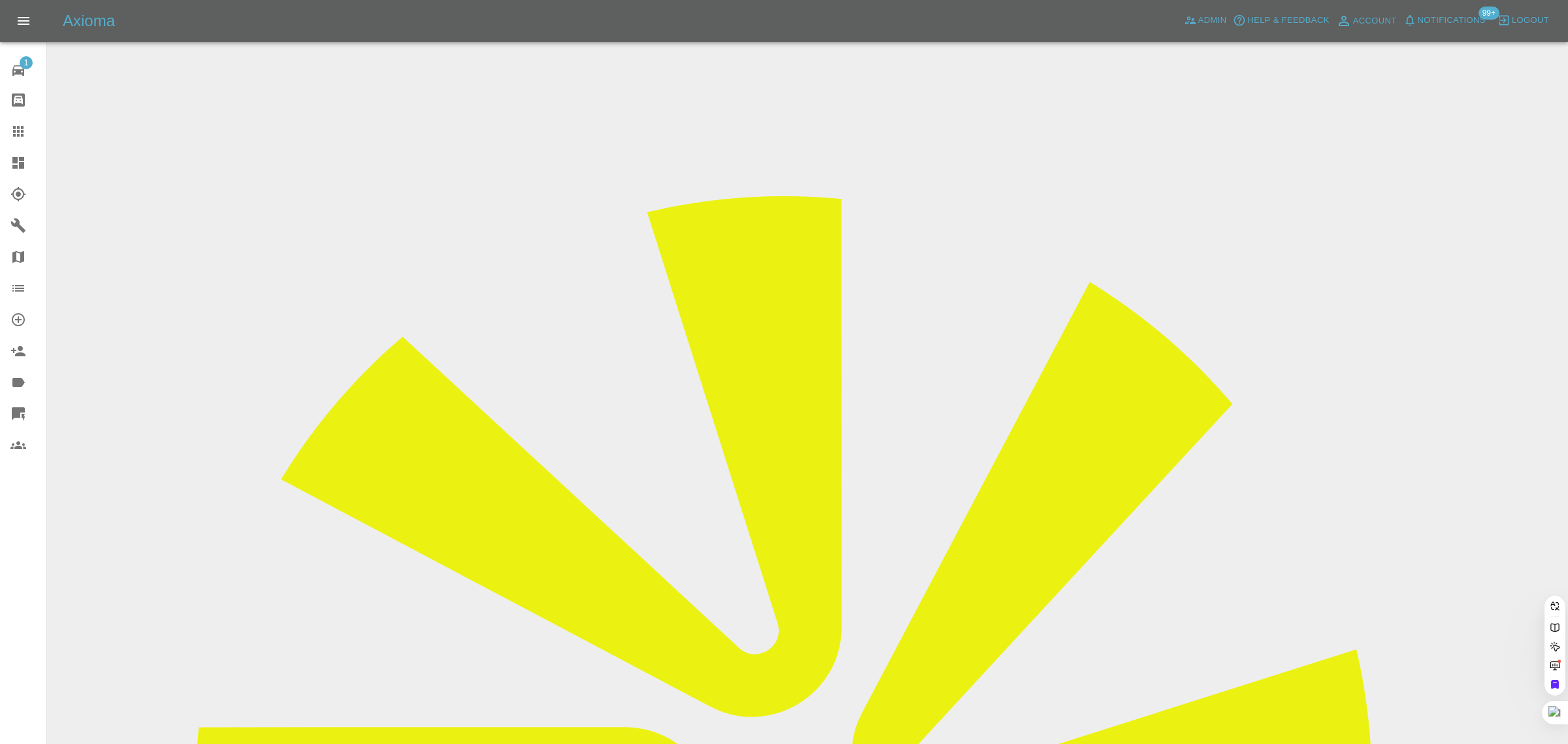
paste input "markdoyle79@gmail.com"
type input "markdoyle79@gmail.co"
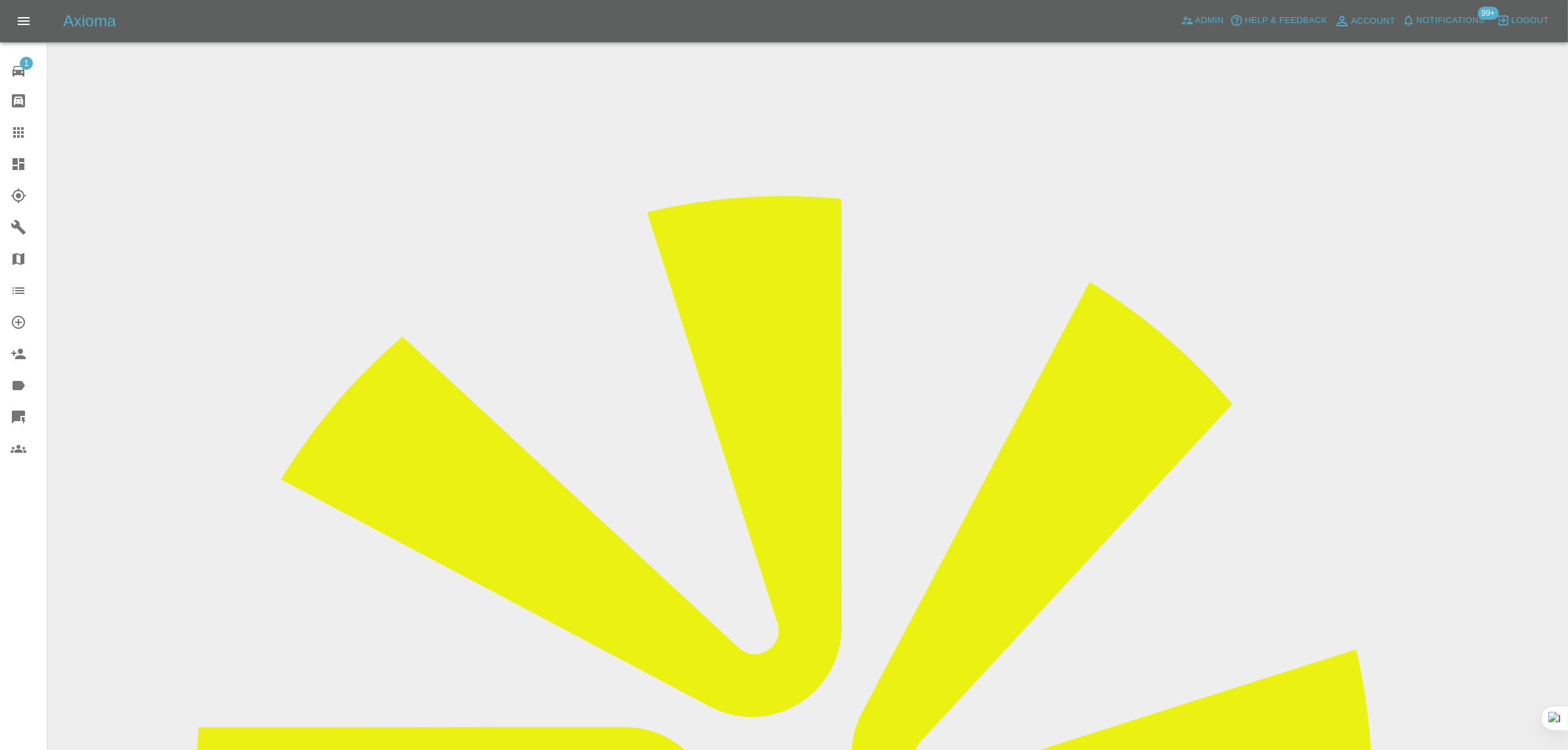
drag, startPoint x: 1257, startPoint y: 205, endPoint x: 1298, endPoint y: 198, distance: 41.6
copy td "CDS SMA"
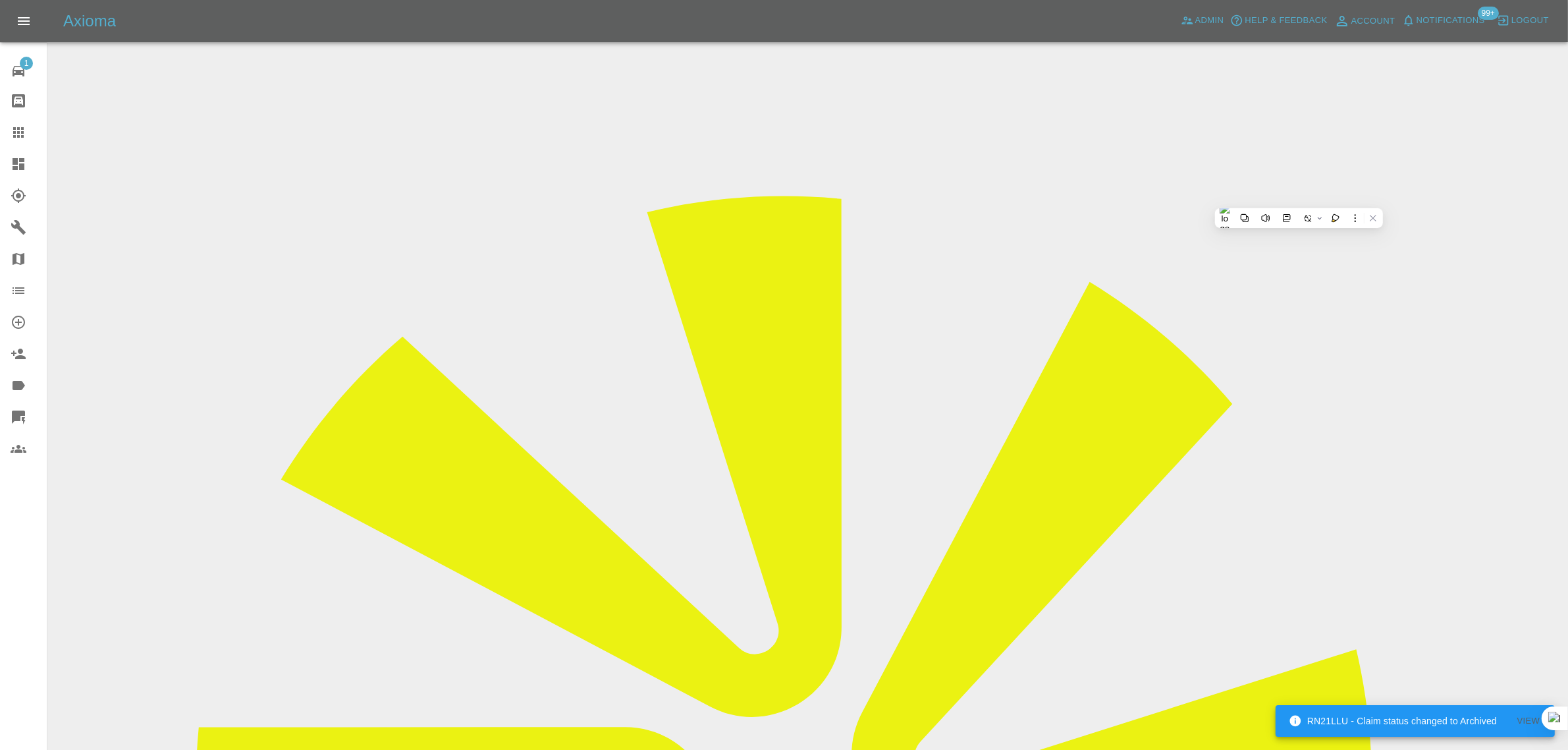
drag, startPoint x: 596, startPoint y: 224, endPoint x: 842, endPoint y: 235, distance: 246.2
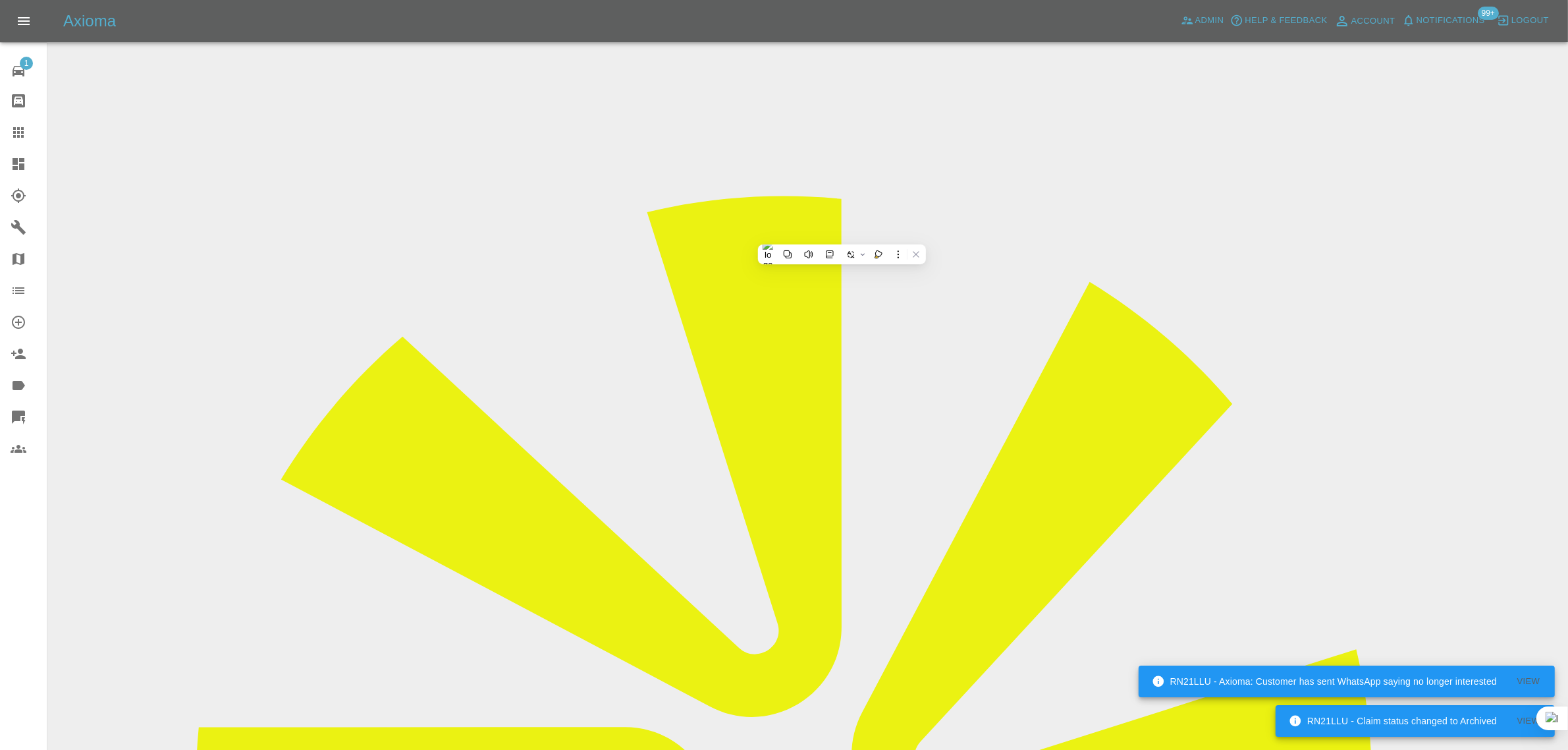
copy tr "Registration plates DL22BDV"
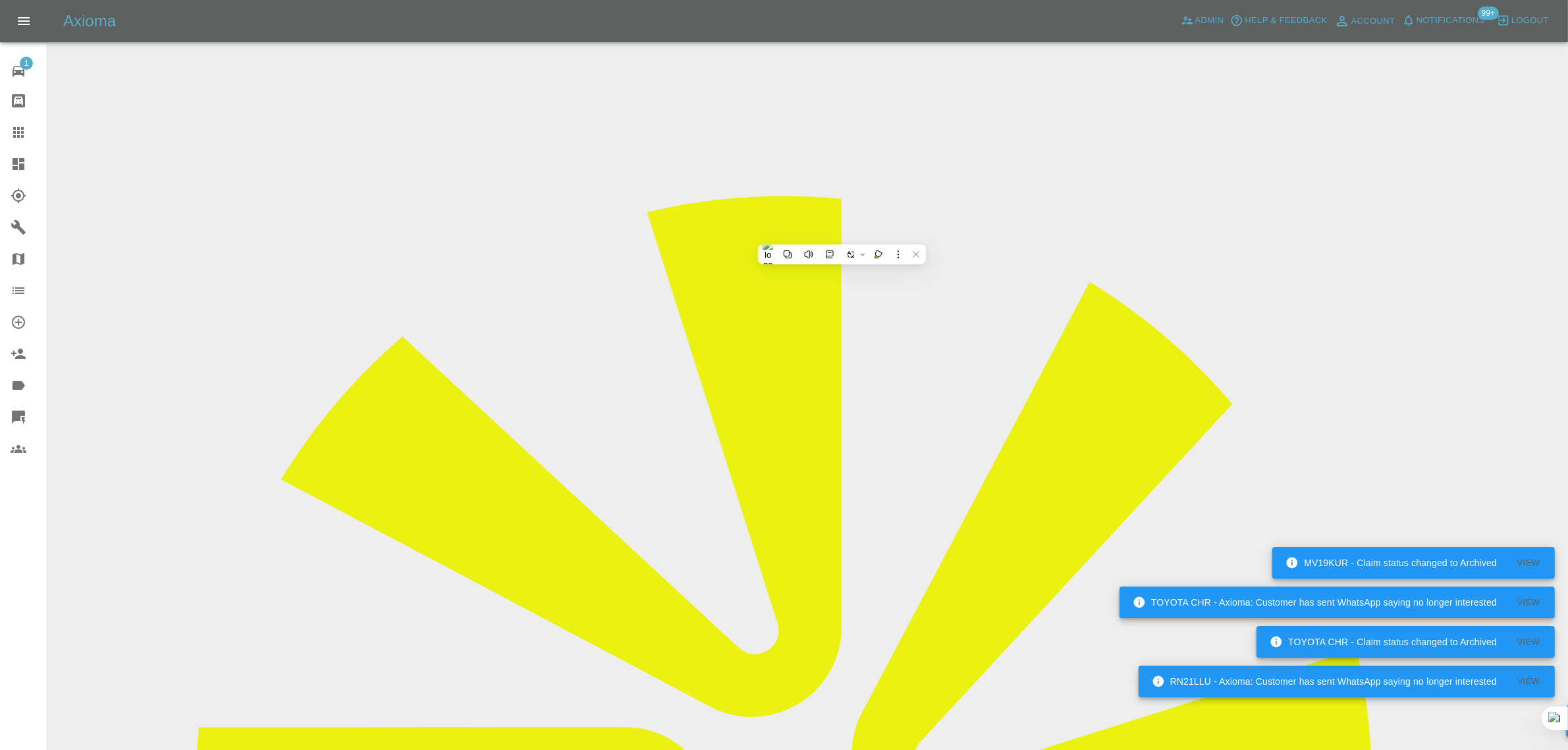
drag, startPoint x: 596, startPoint y: 354, endPoint x: 828, endPoint y: 380, distance: 233.5
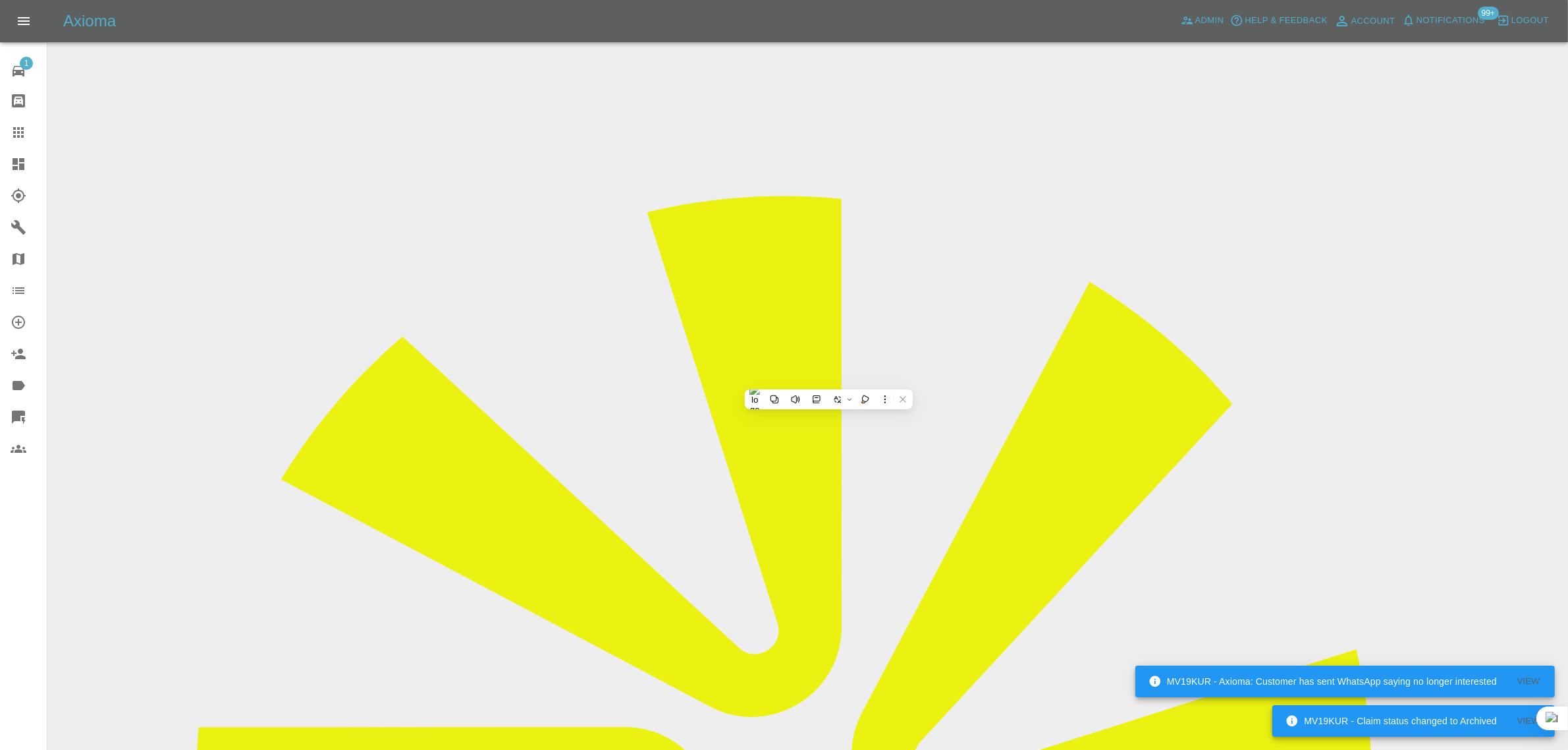
copy tbody "Vehicle Location ML1 4ze Driver Mark Doyle"
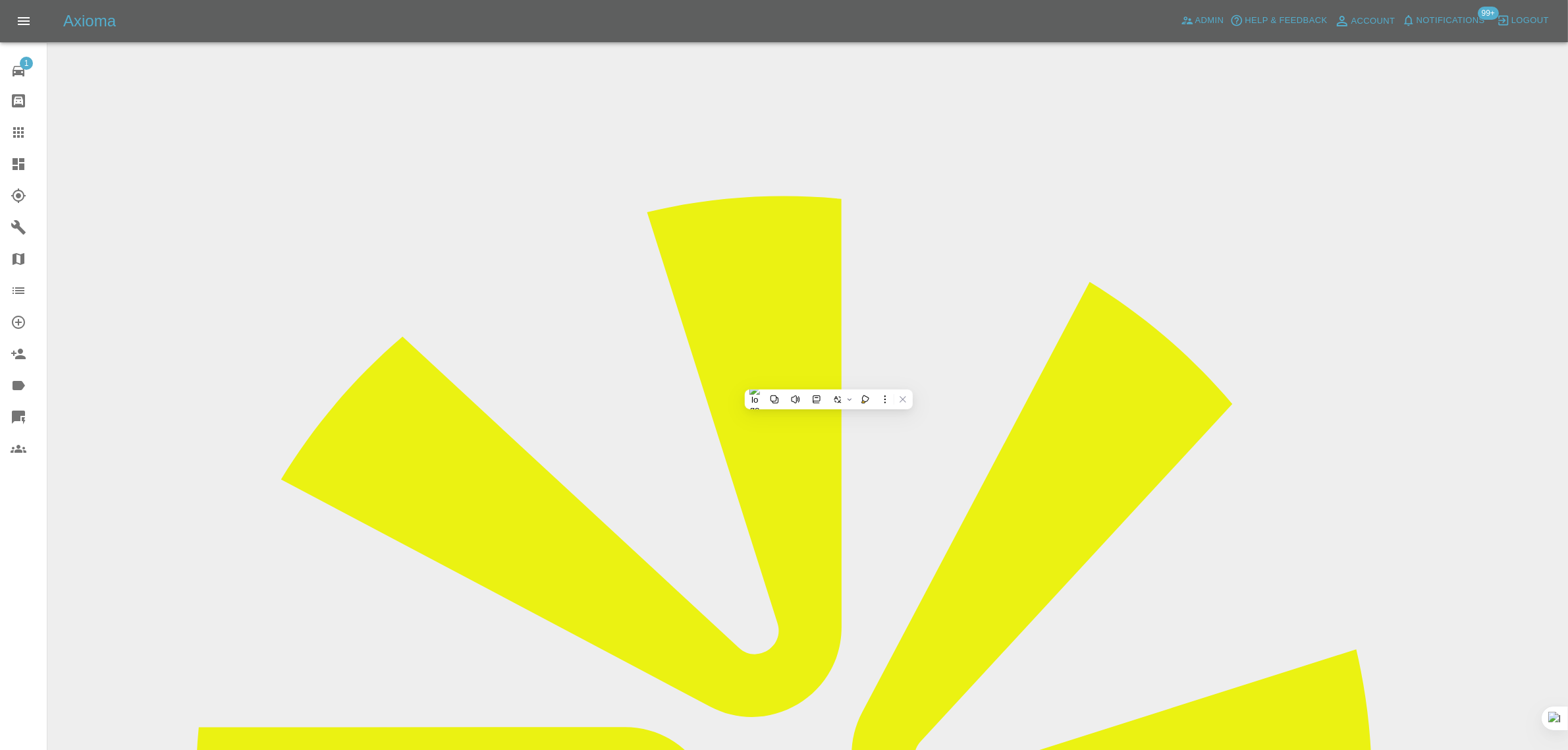
drag, startPoint x: 1083, startPoint y: 557, endPoint x: 1367, endPoint y: 542, distance: 284.4
copy tr "Repair Date 29/08/2025"
click at [24, 137] on icon at bounding box center [18, 131] width 15 height 15
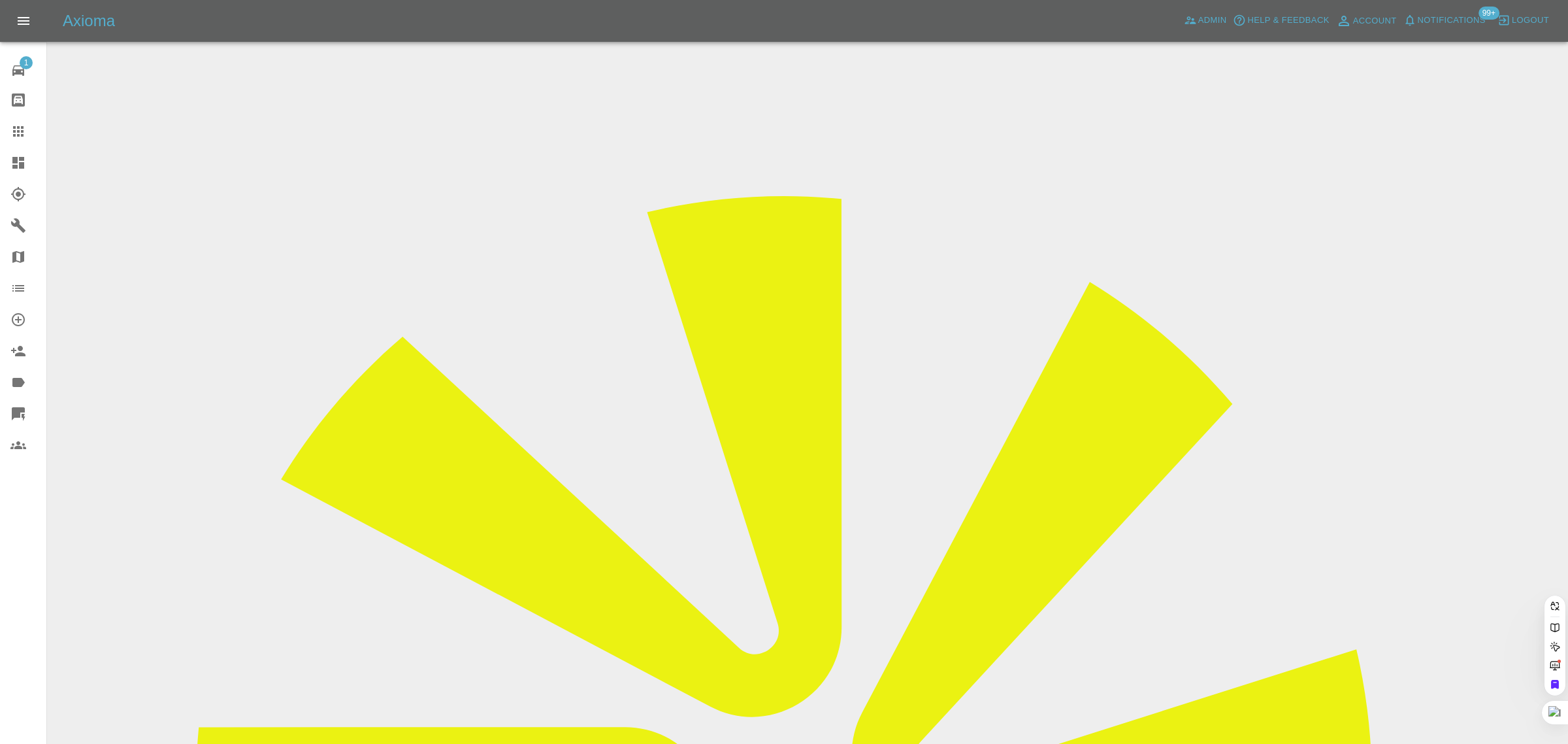
paste input "GF74 PDY"
type input "GF74PDY"
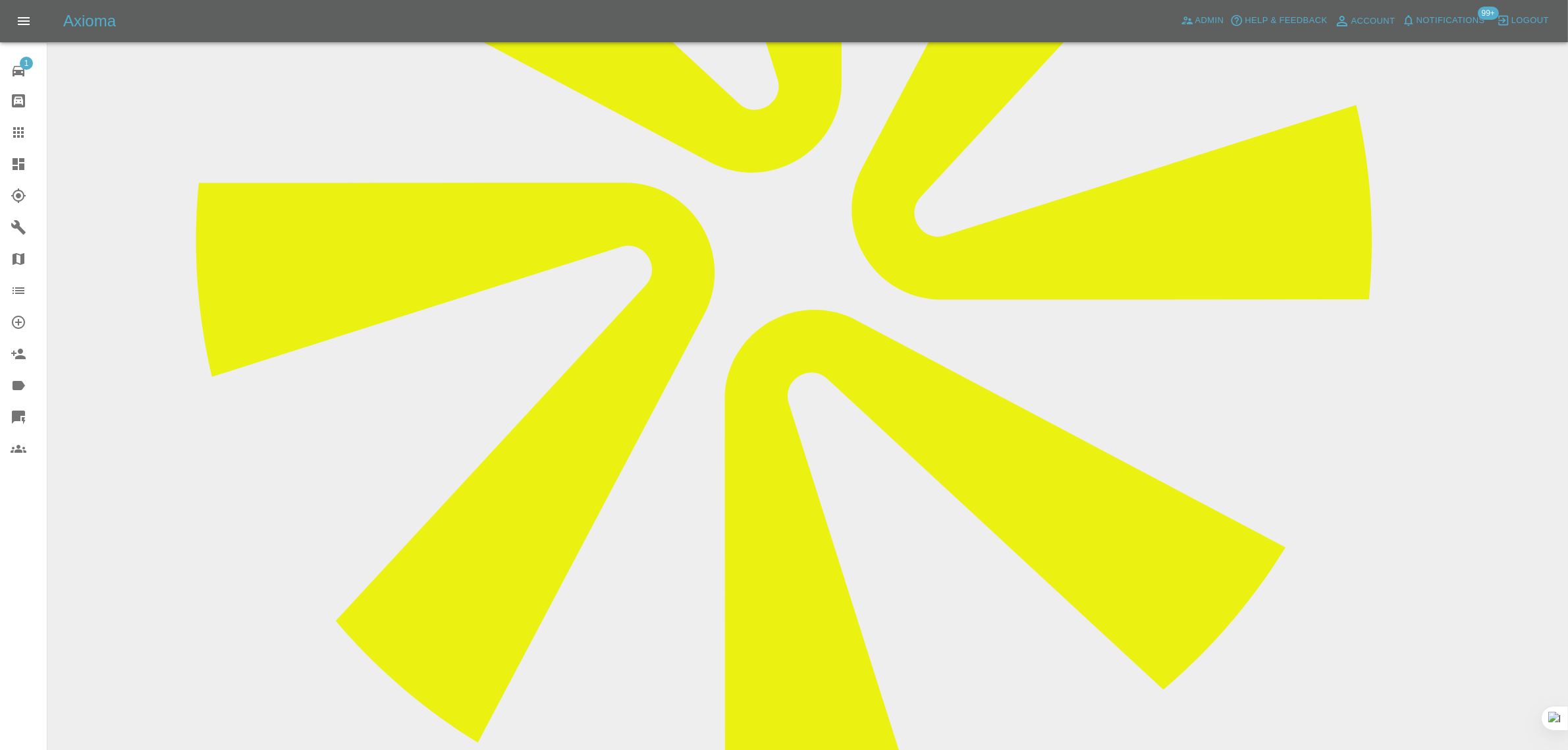
scroll to position [576, 0]
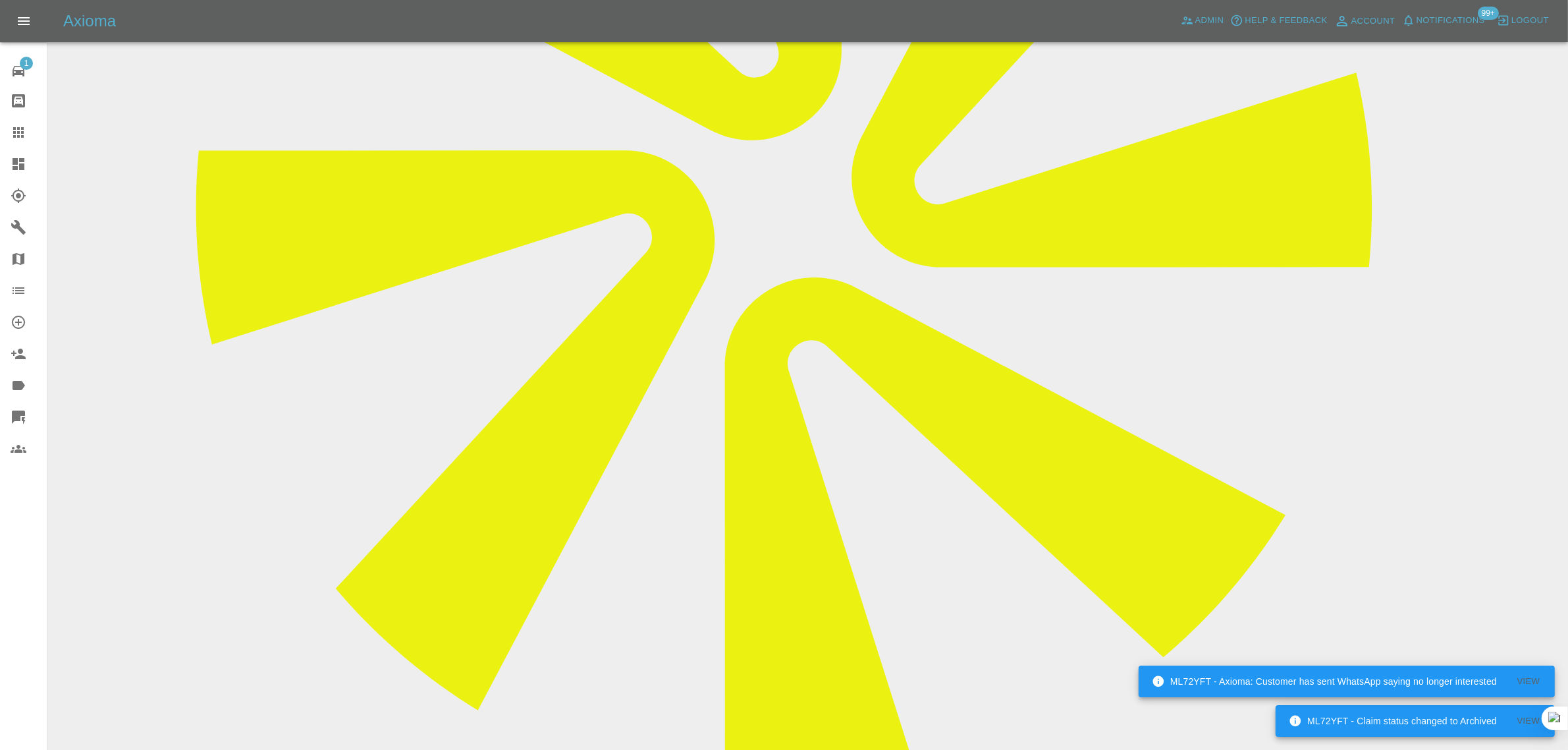
click at [23, 131] on icon at bounding box center [19, 132] width 11 height 11
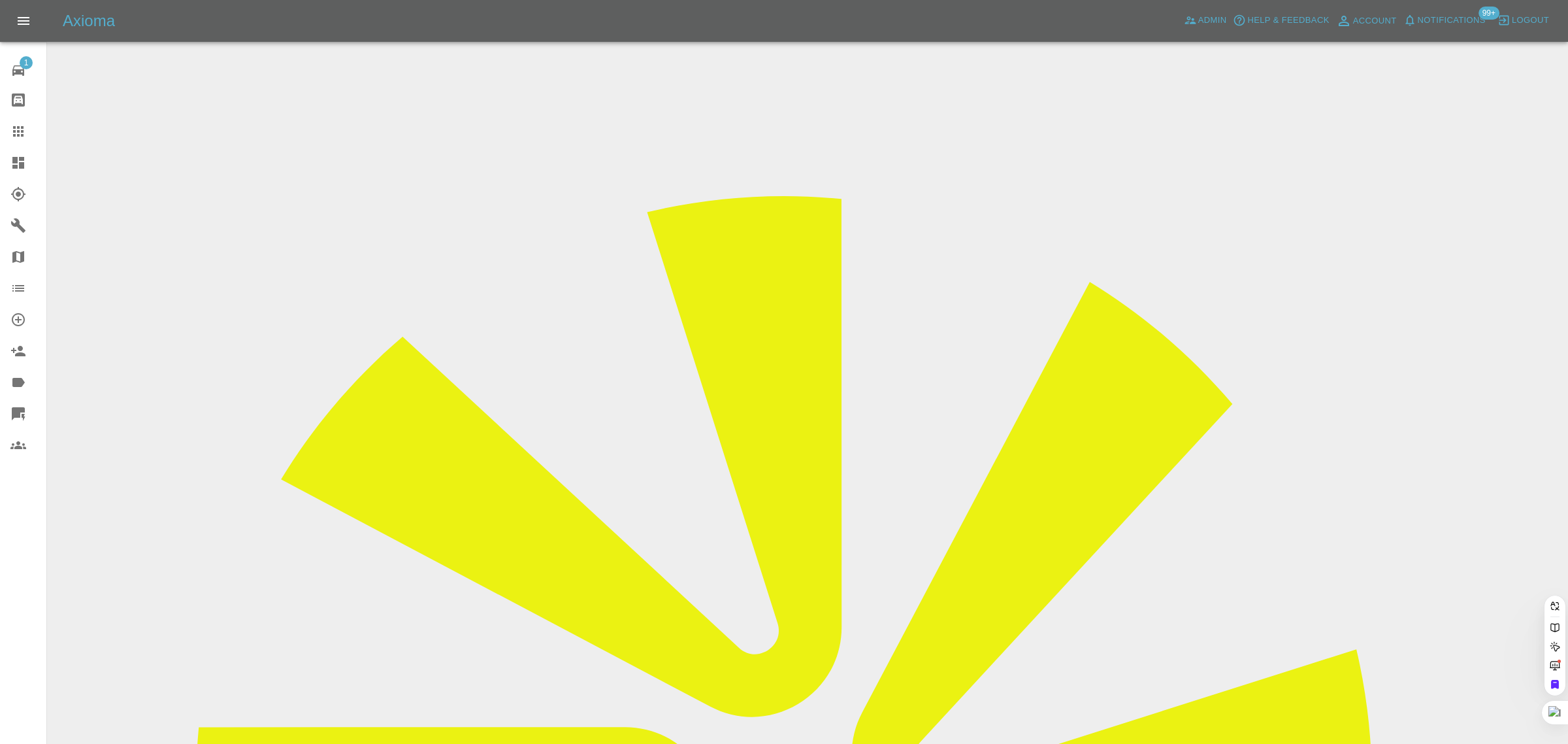
paste input "chris.poyser@btinternet.com"
type input "chris.poyser@btinternet.com"
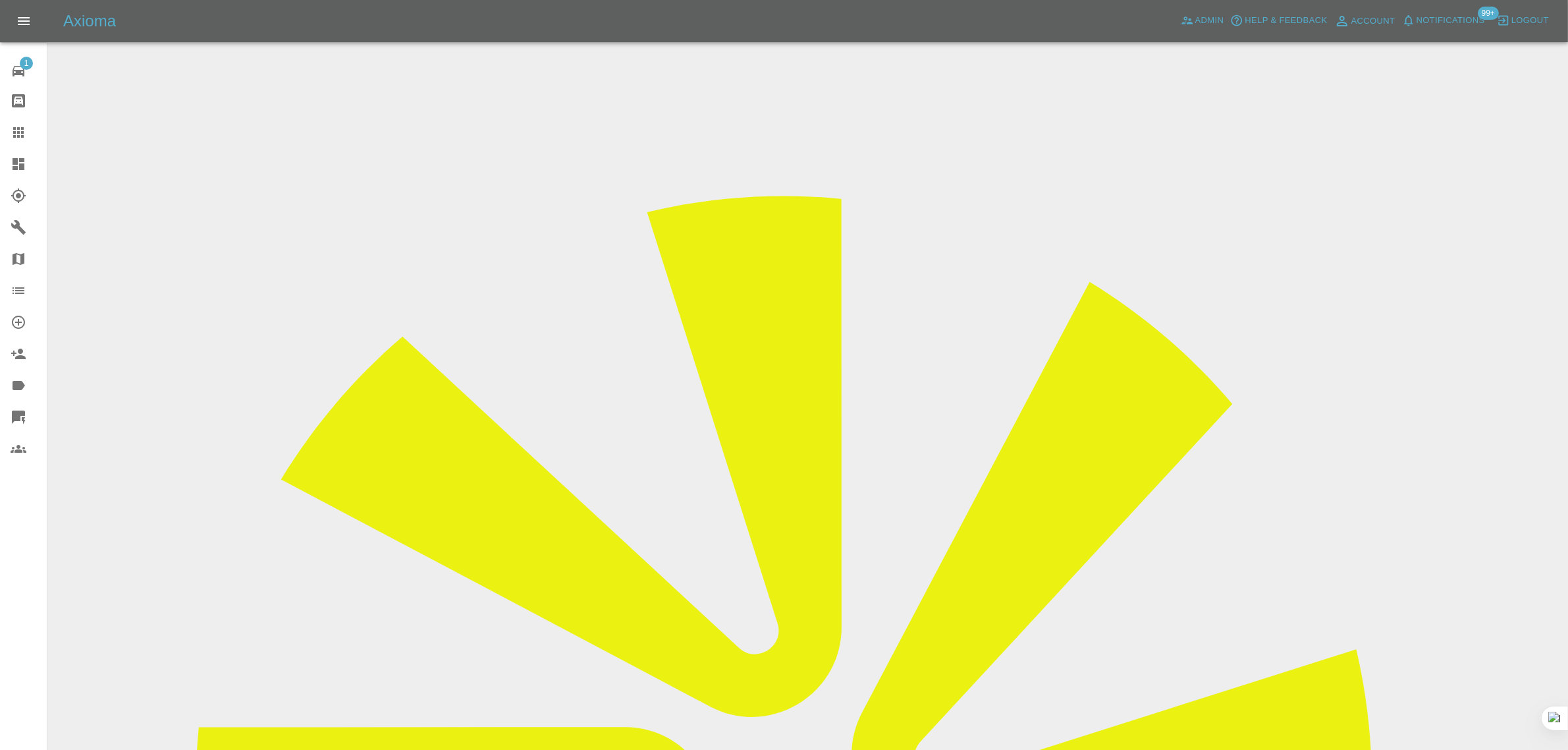
click at [0, 0] on input "Choose images" at bounding box center [0, 0] width 0 height 0
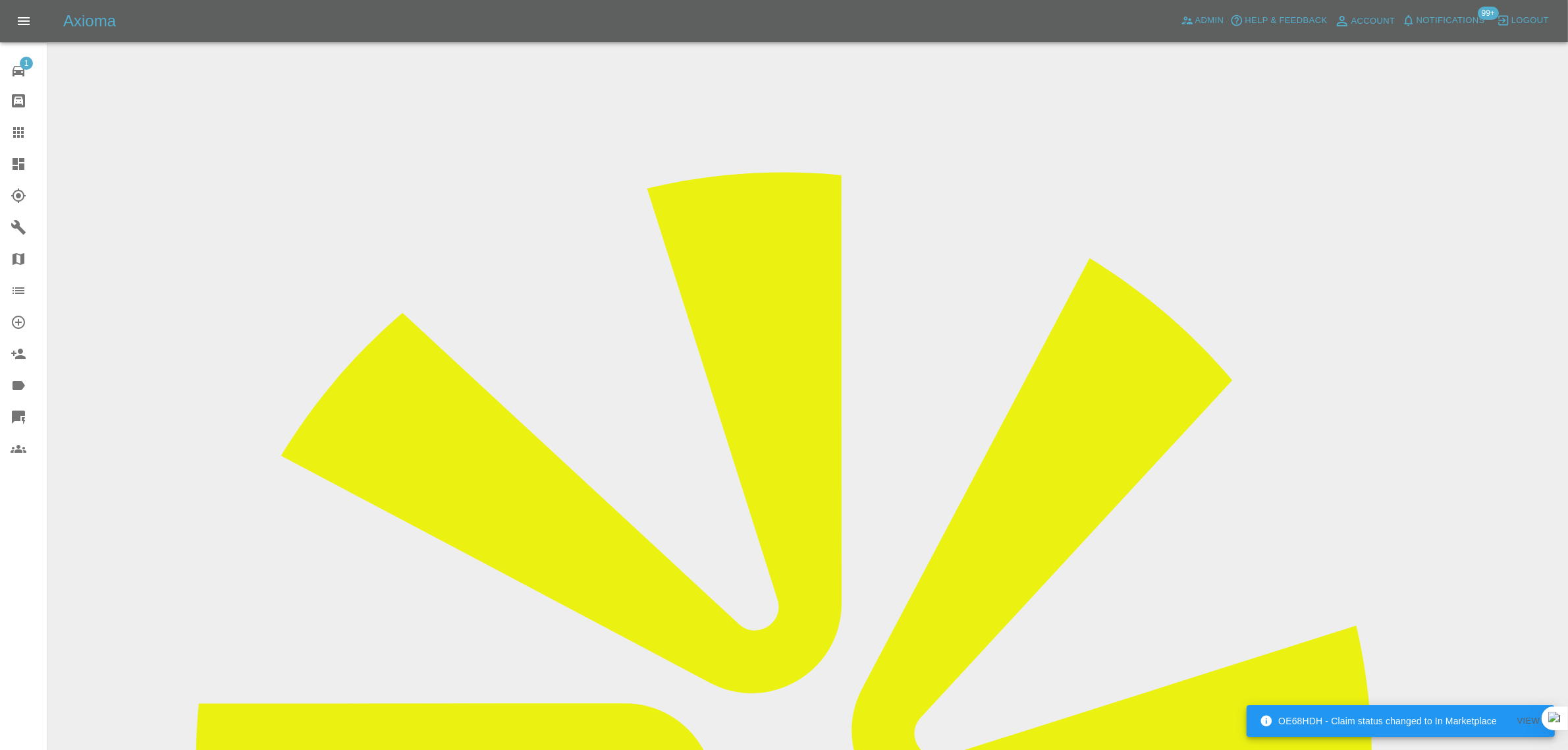
scroll to position [64, 0]
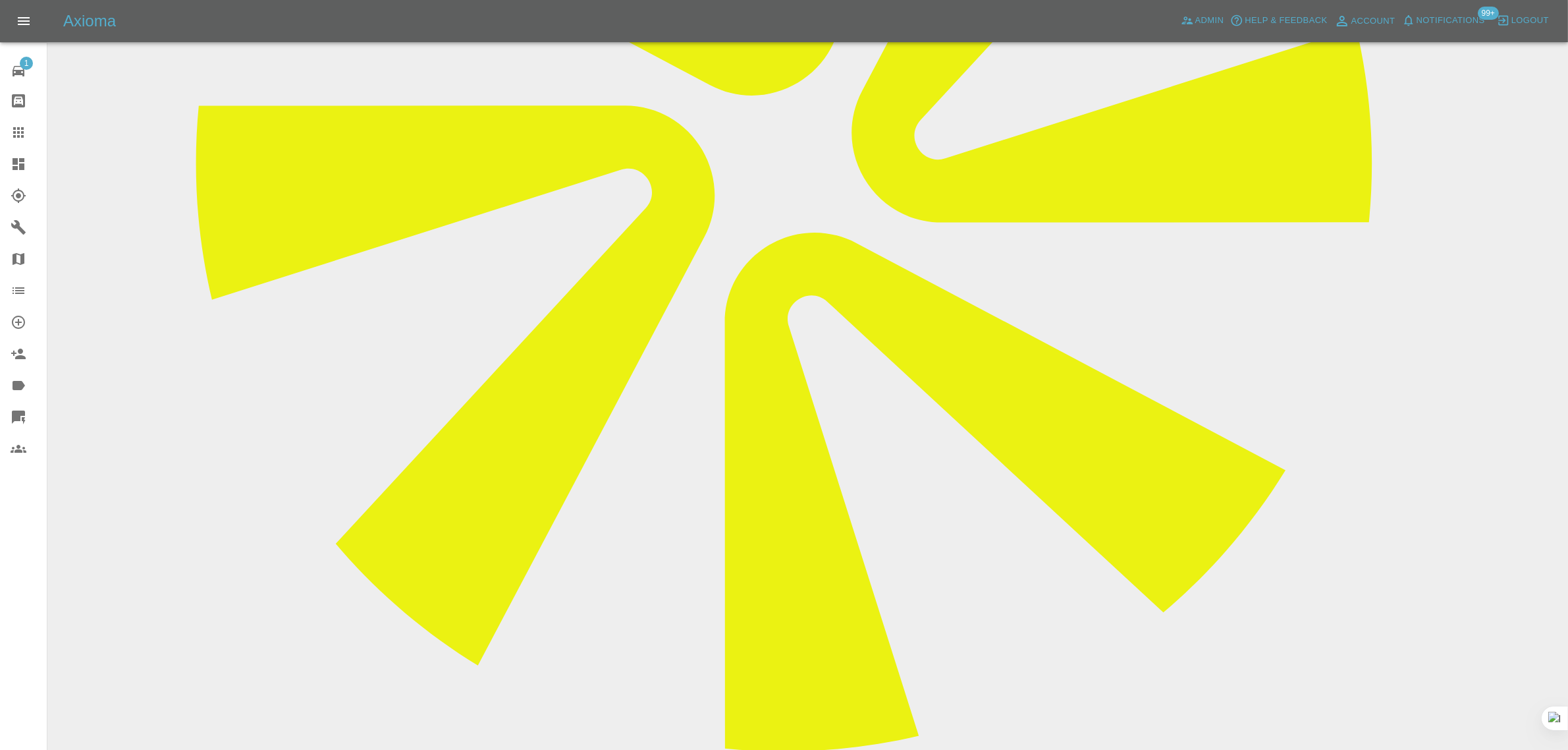
scroll to position [695, 0]
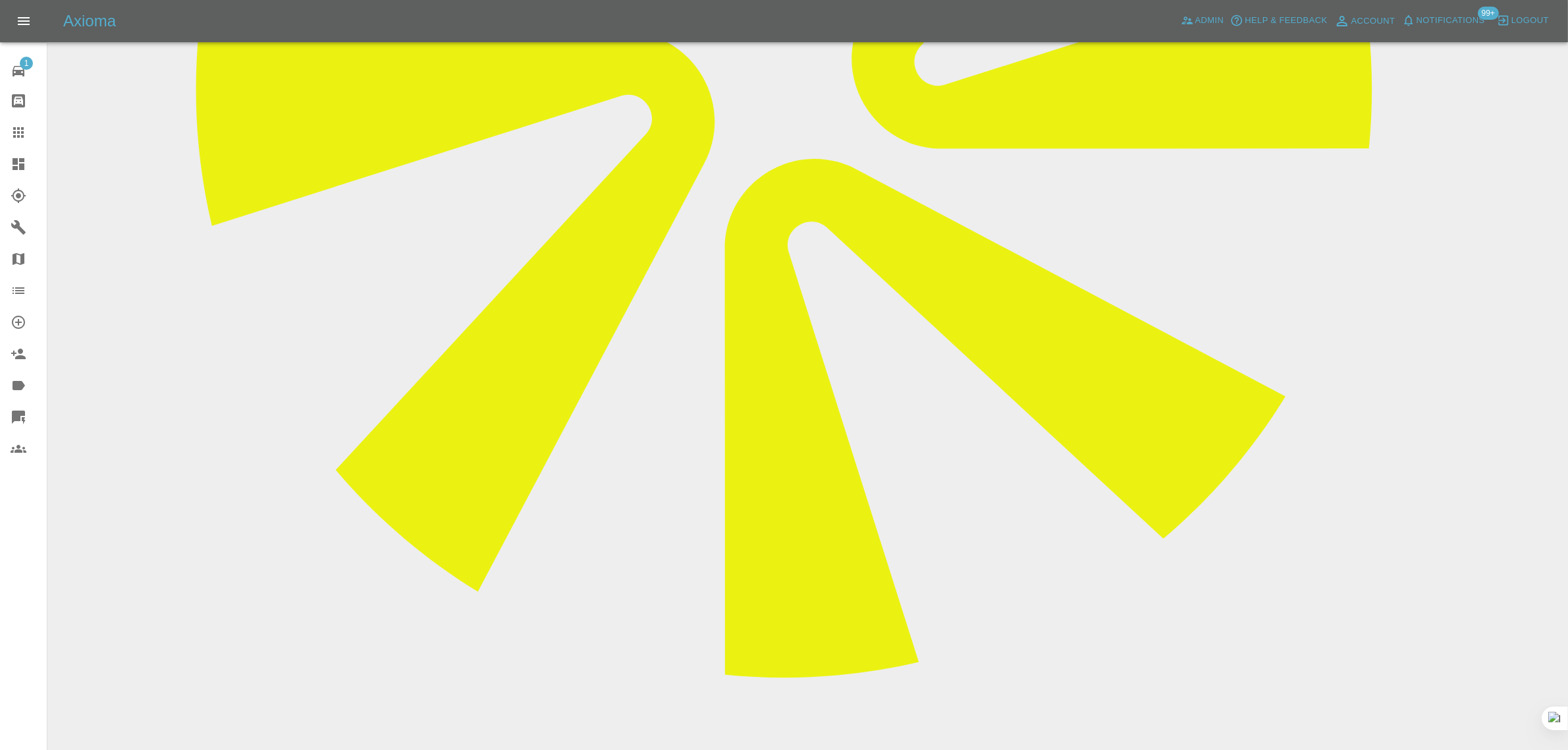
paste textarea "Thanks for the quote. Could you confirm if both door panels will need painting,…"
type textarea "Thanks for the quote. Could you confirm if both door panels will need painting,…"
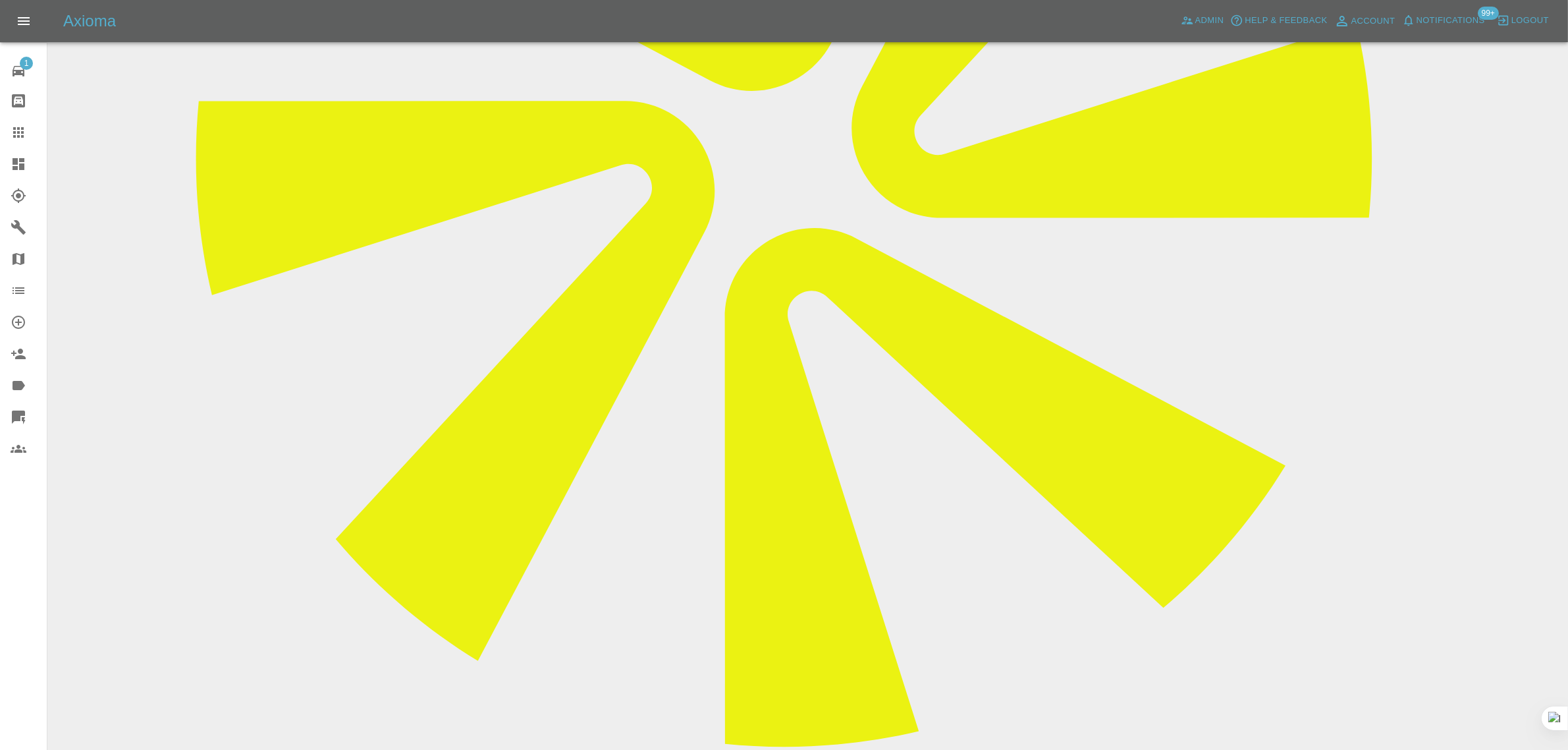
scroll to position [366, 0]
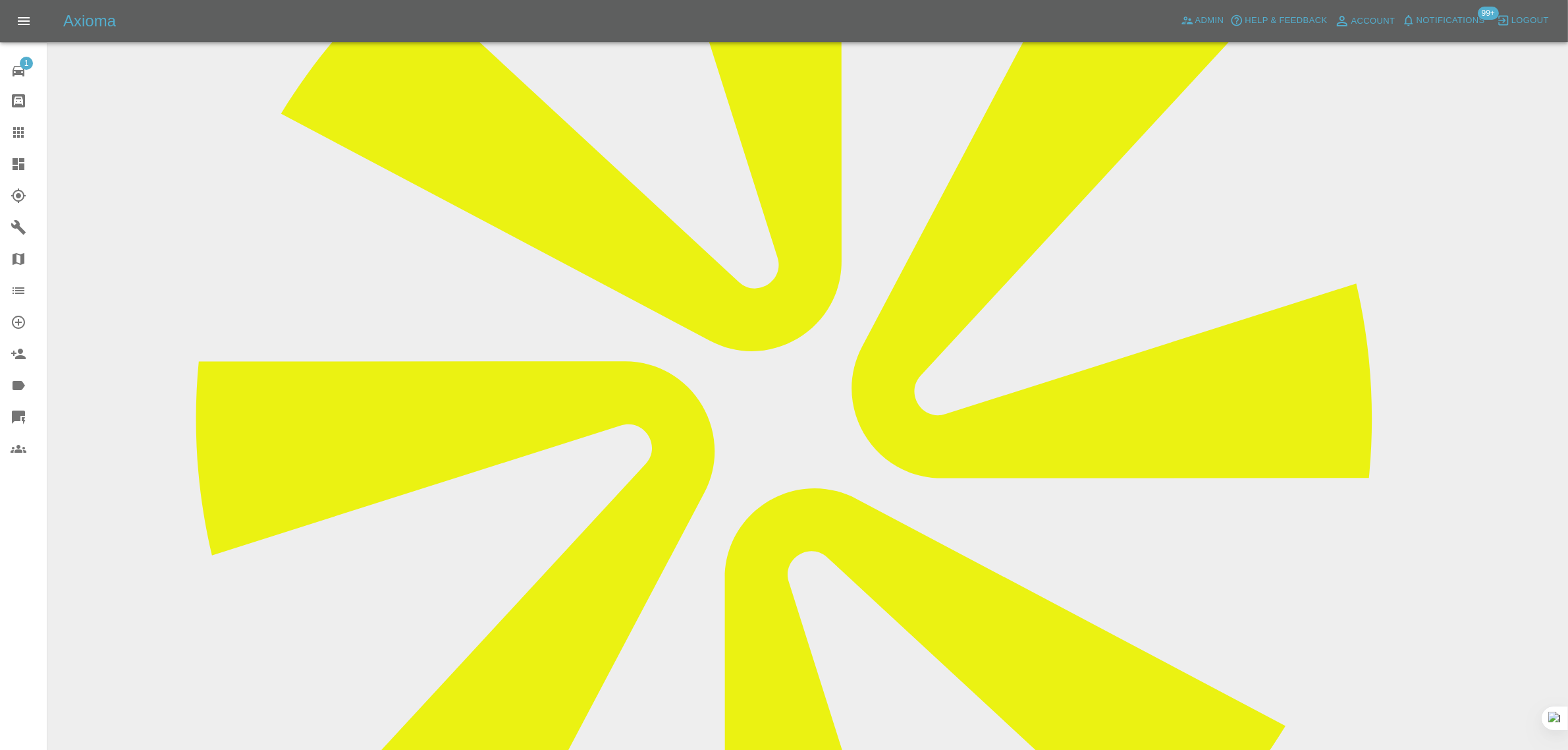
click at [20, 130] on icon at bounding box center [18, 131] width 15 height 15
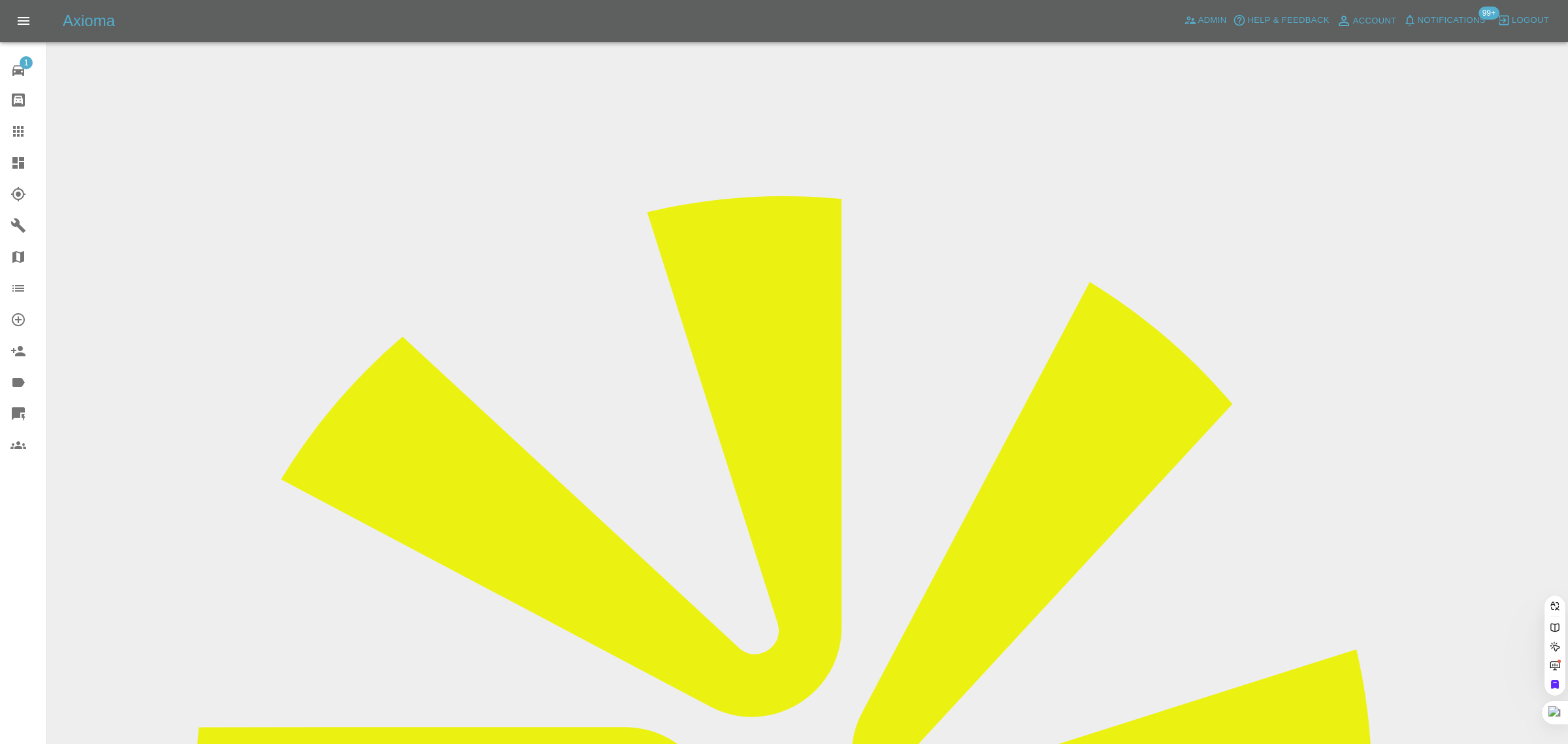
paste input "tomslambert@hotmail.co.uk"
type input "tomslambert@hotmail.co.uk"
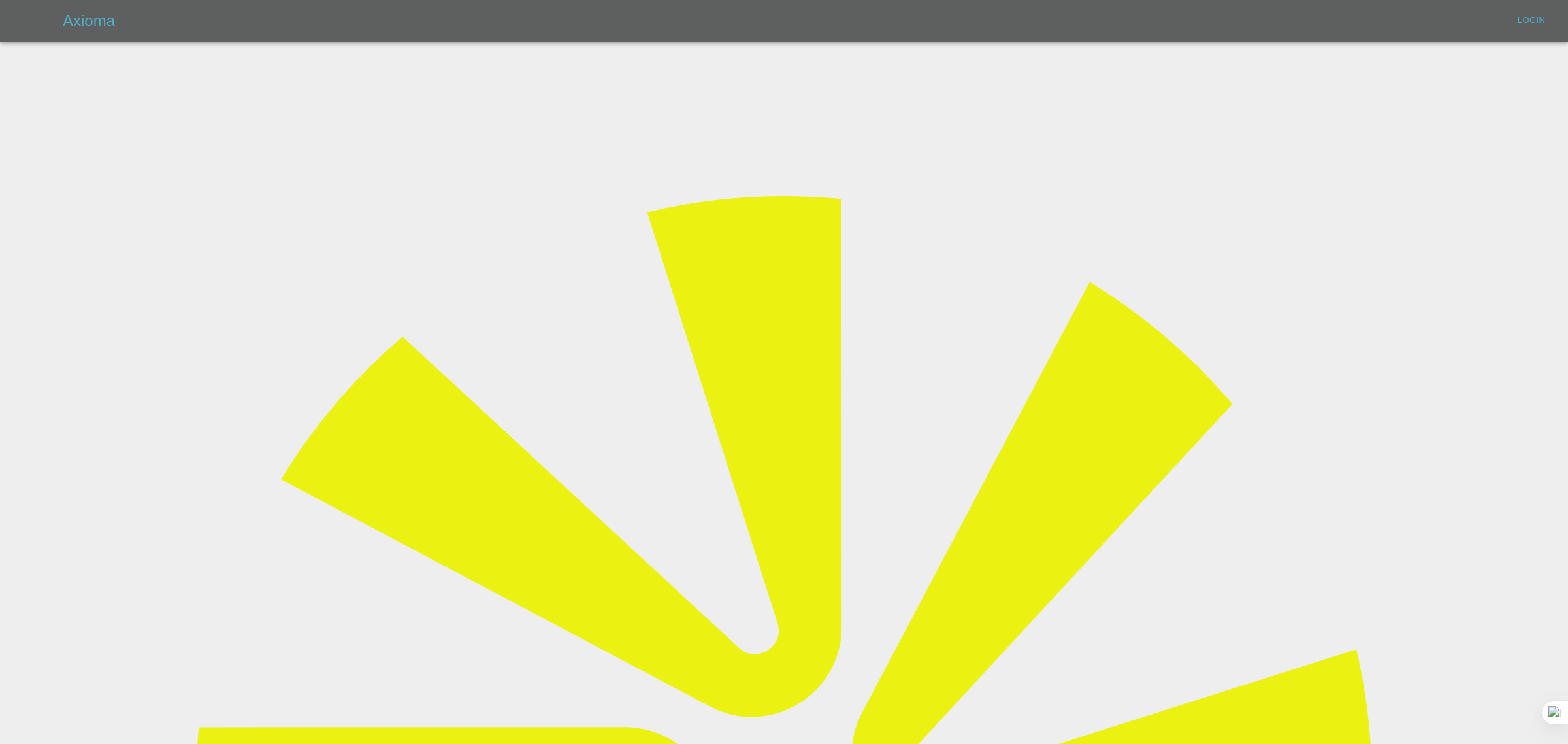
type input "bookkeeping@fifoaccounting.com"
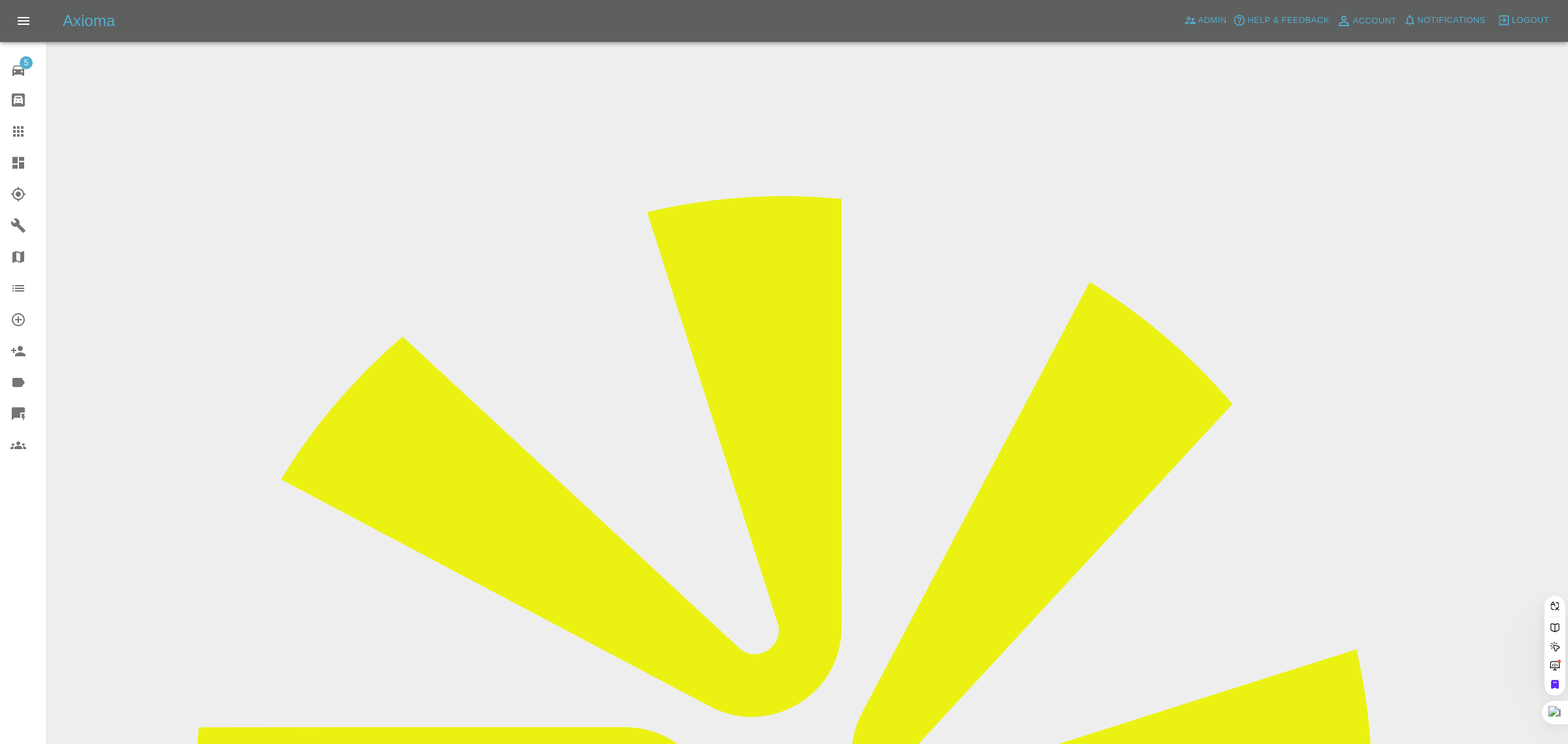
paste input "tomslambert@hotmail.co.uk"
type input "tomslambert@hotmail.co.uk"
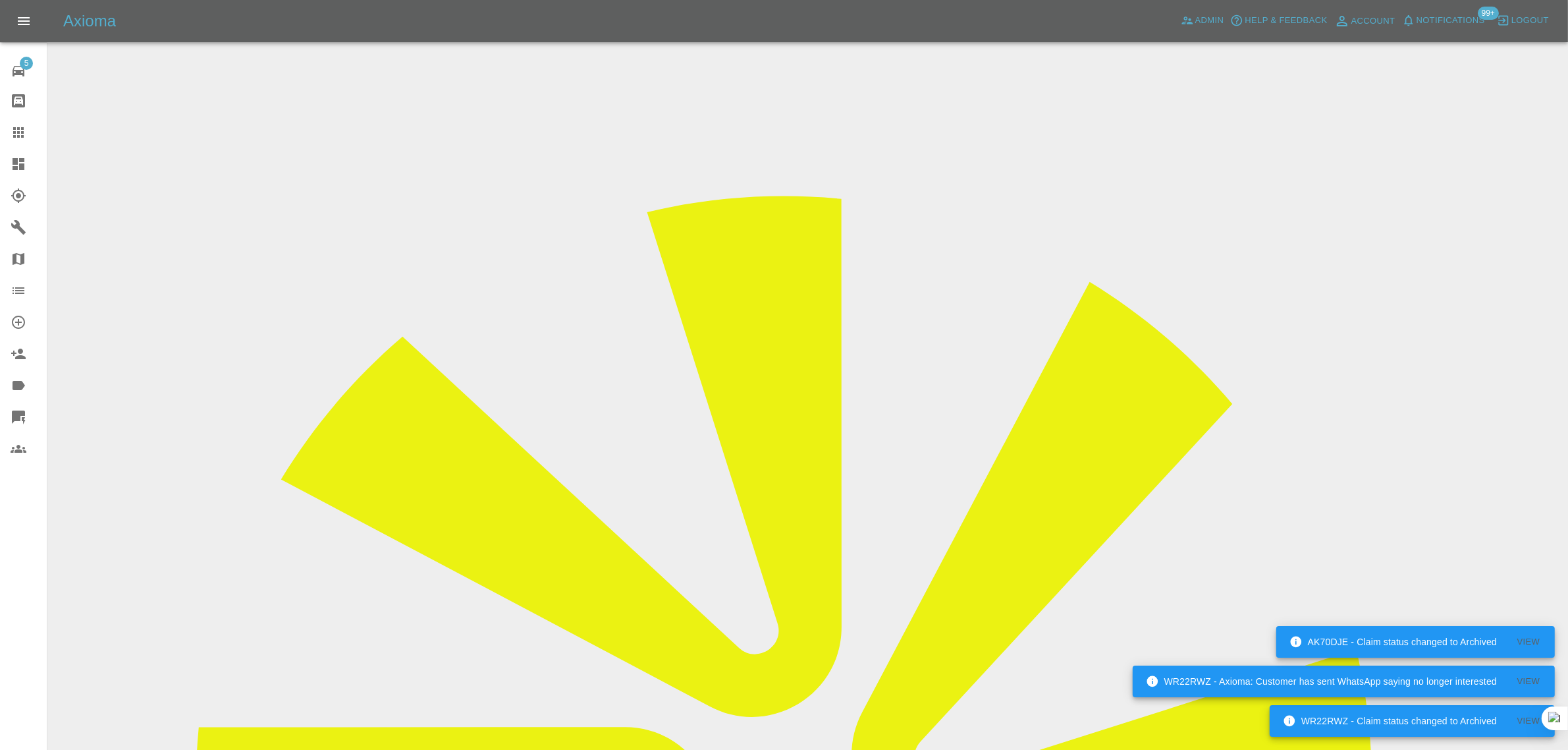
click at [0, 0] on input "Choose images" at bounding box center [0, 0] width 0 height 0
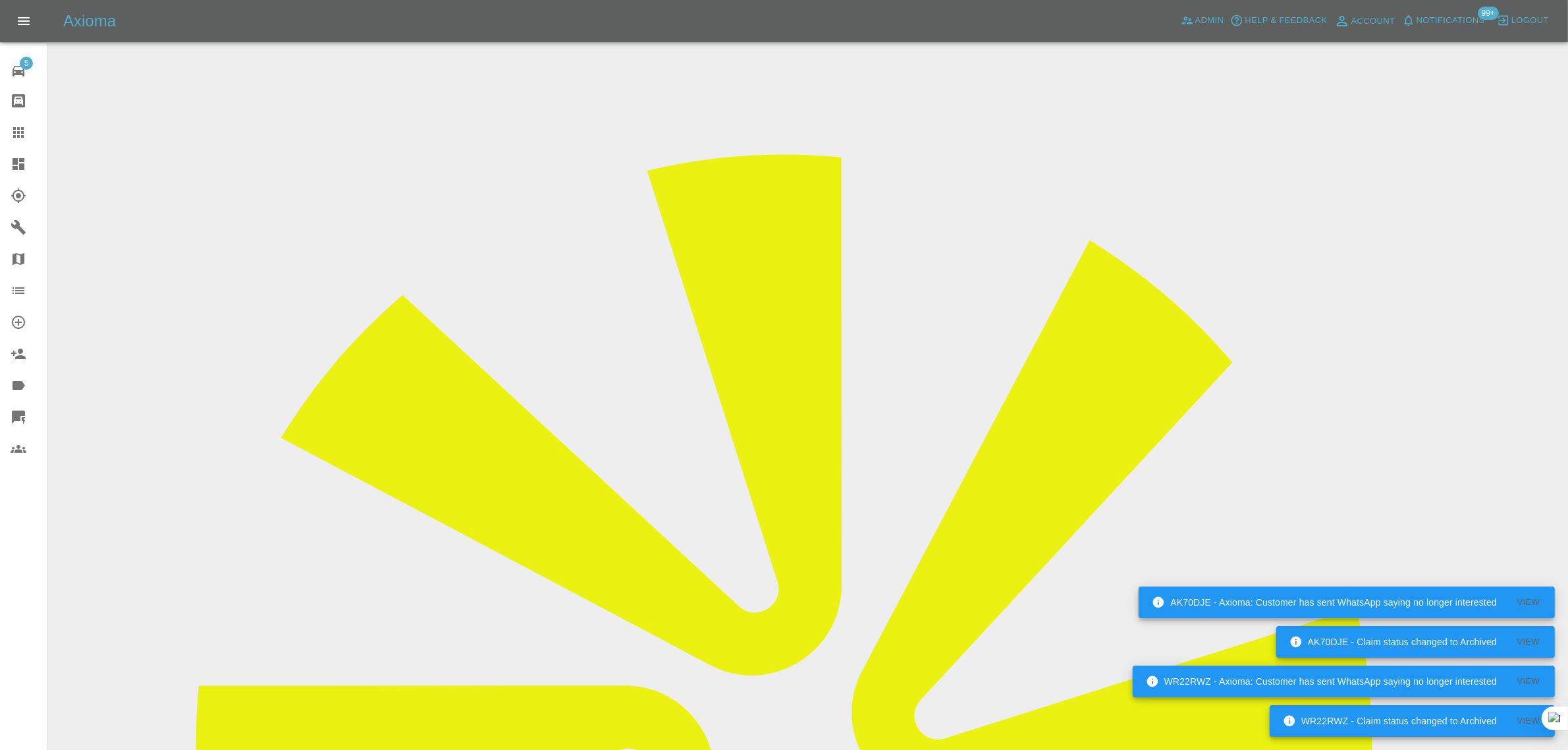
scroll to position [64, 0]
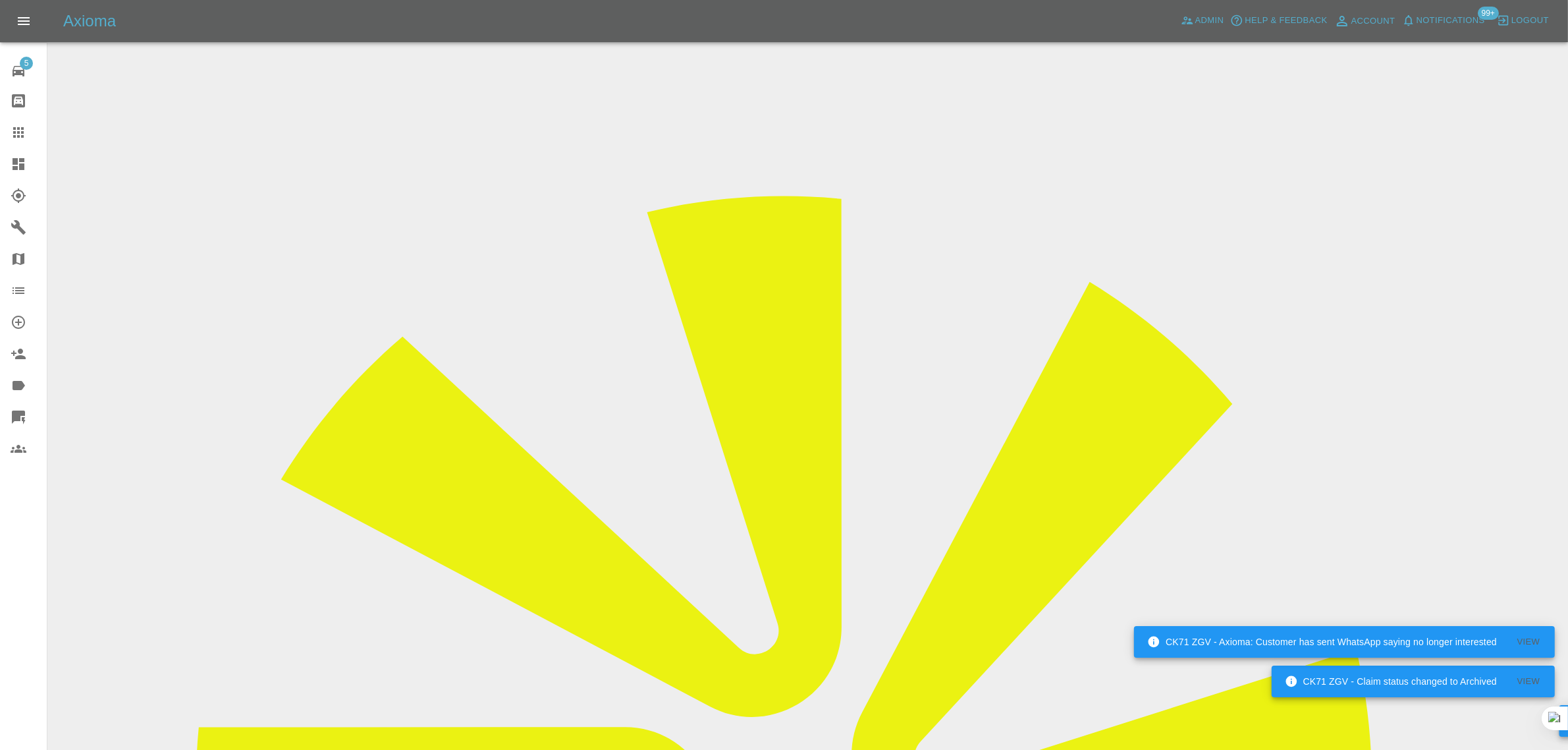
click at [16, 146] on link "Claims" at bounding box center [24, 132] width 47 height 32
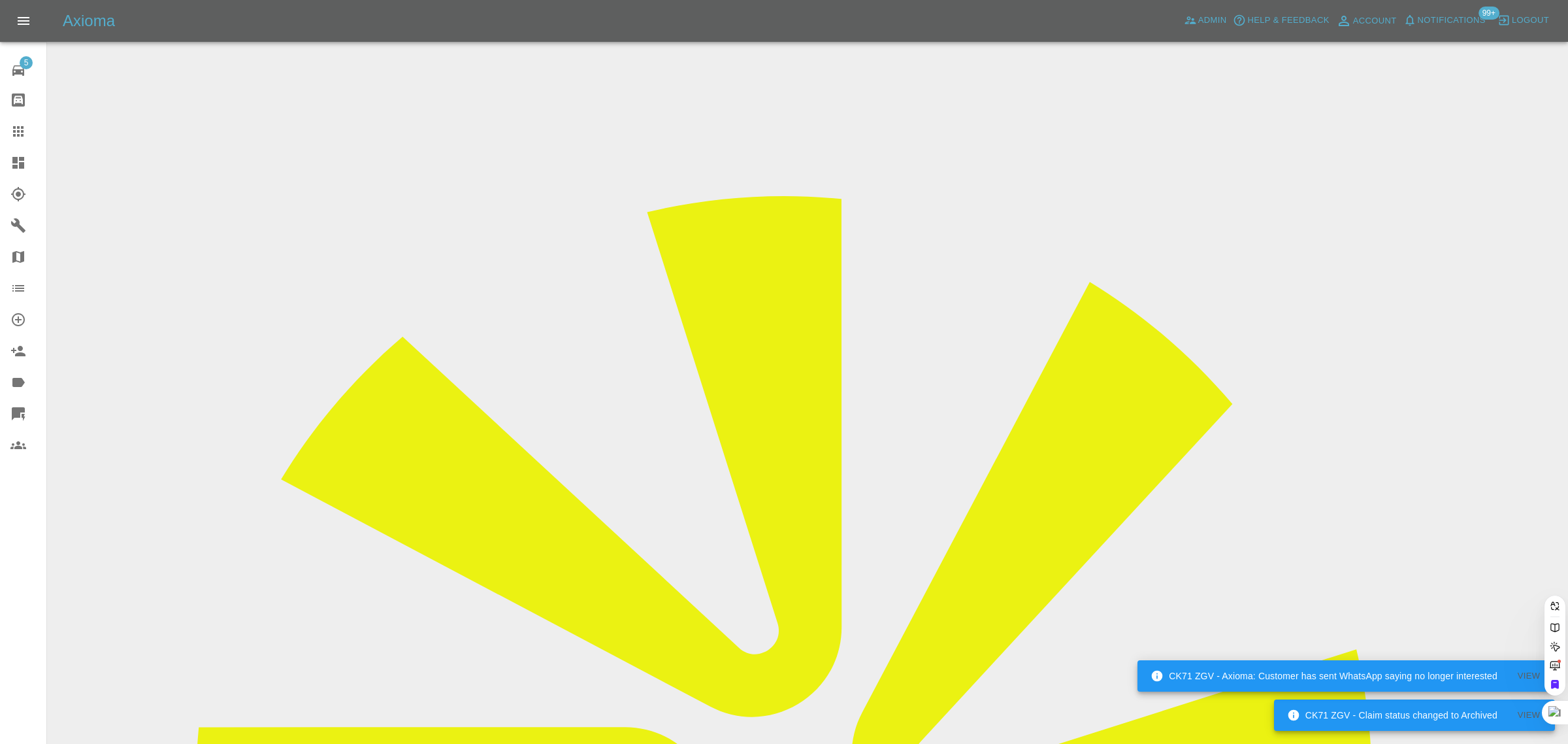
paste input "jay.nr.williams@gmail.com"
type input "jay.nr.williams@gmail.com"
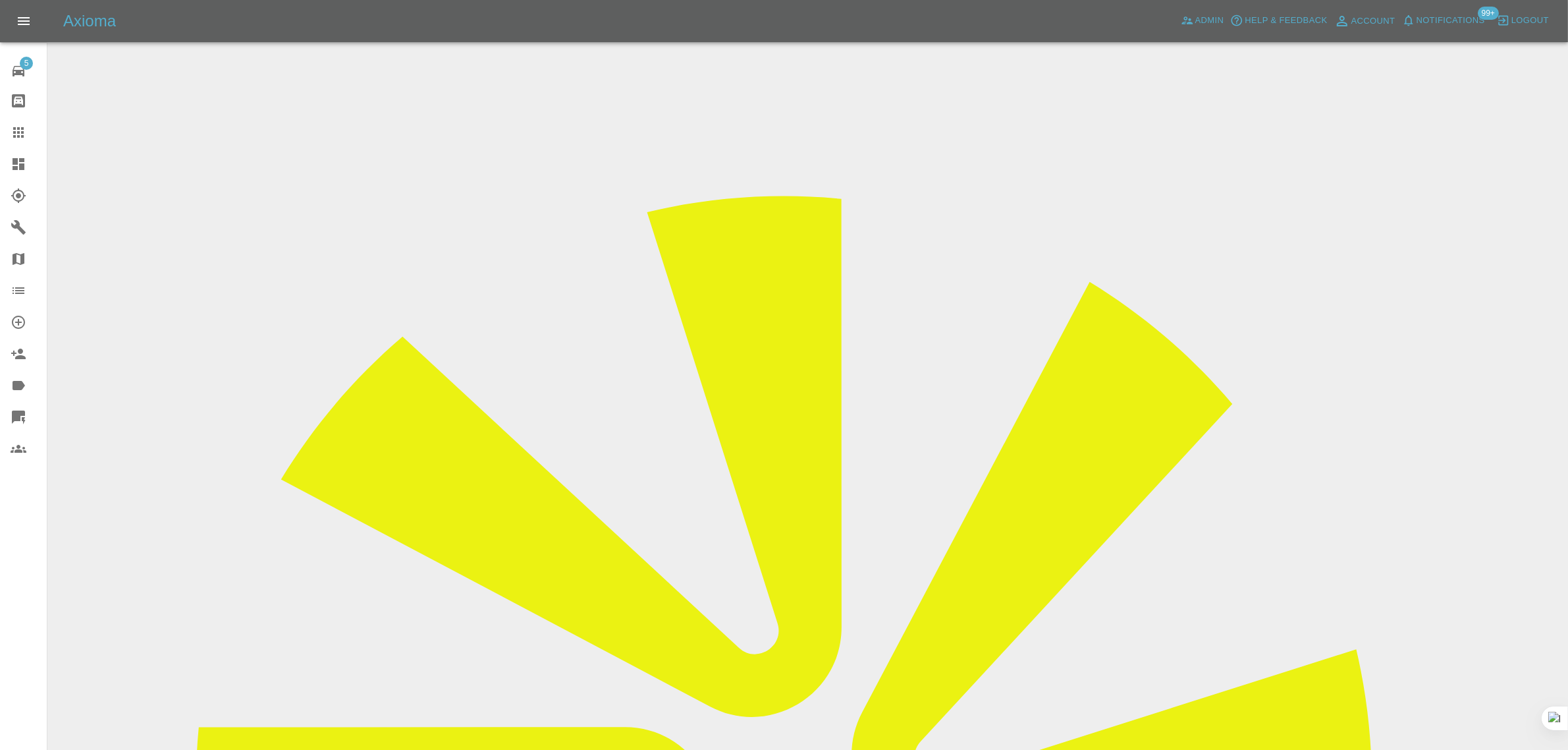
click at [24, 137] on icon at bounding box center [18, 131] width 15 height 15
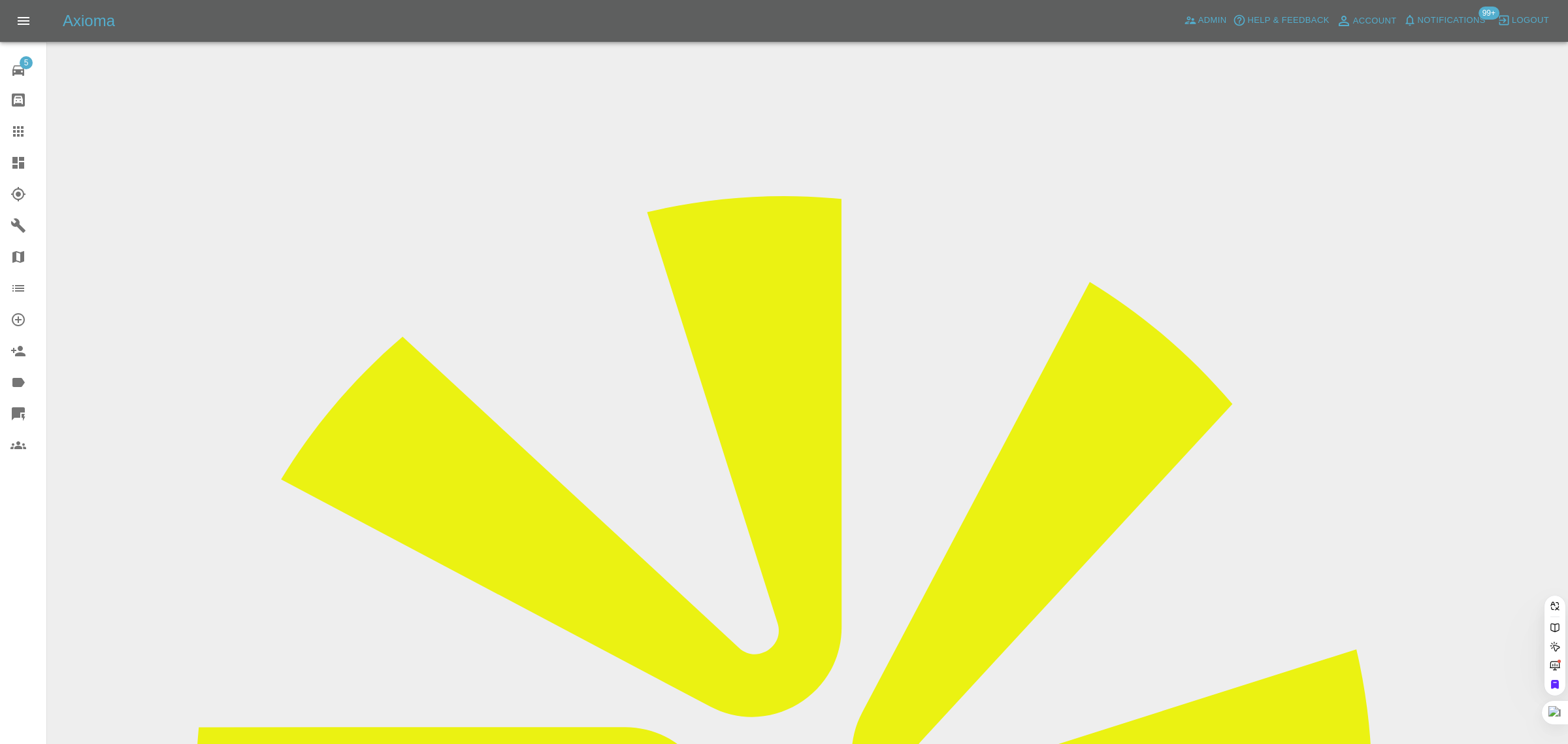
paste input "trev115@hotmail.co.uk"
type input "trev115@hotmail.co.u"
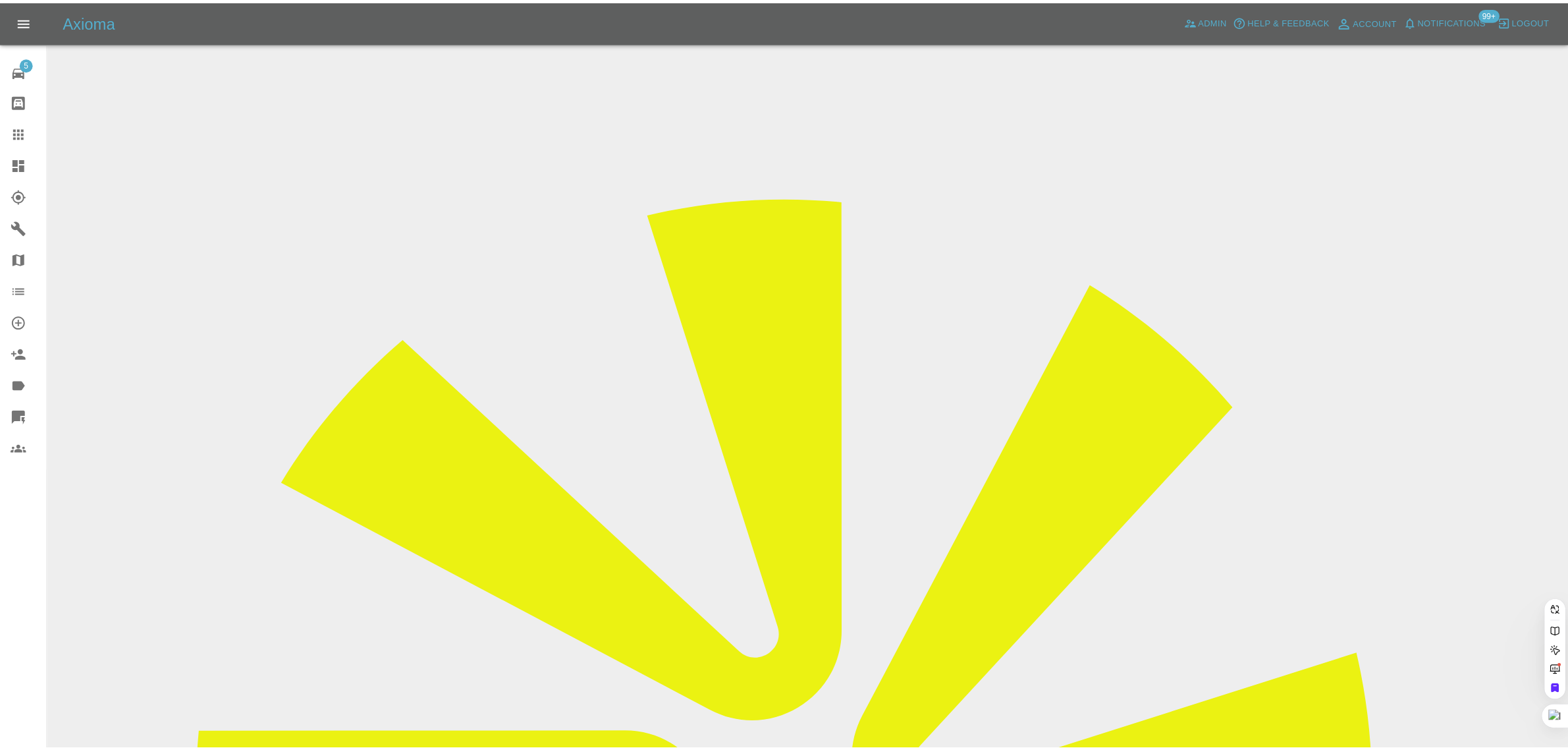
scroll to position [0, 0]
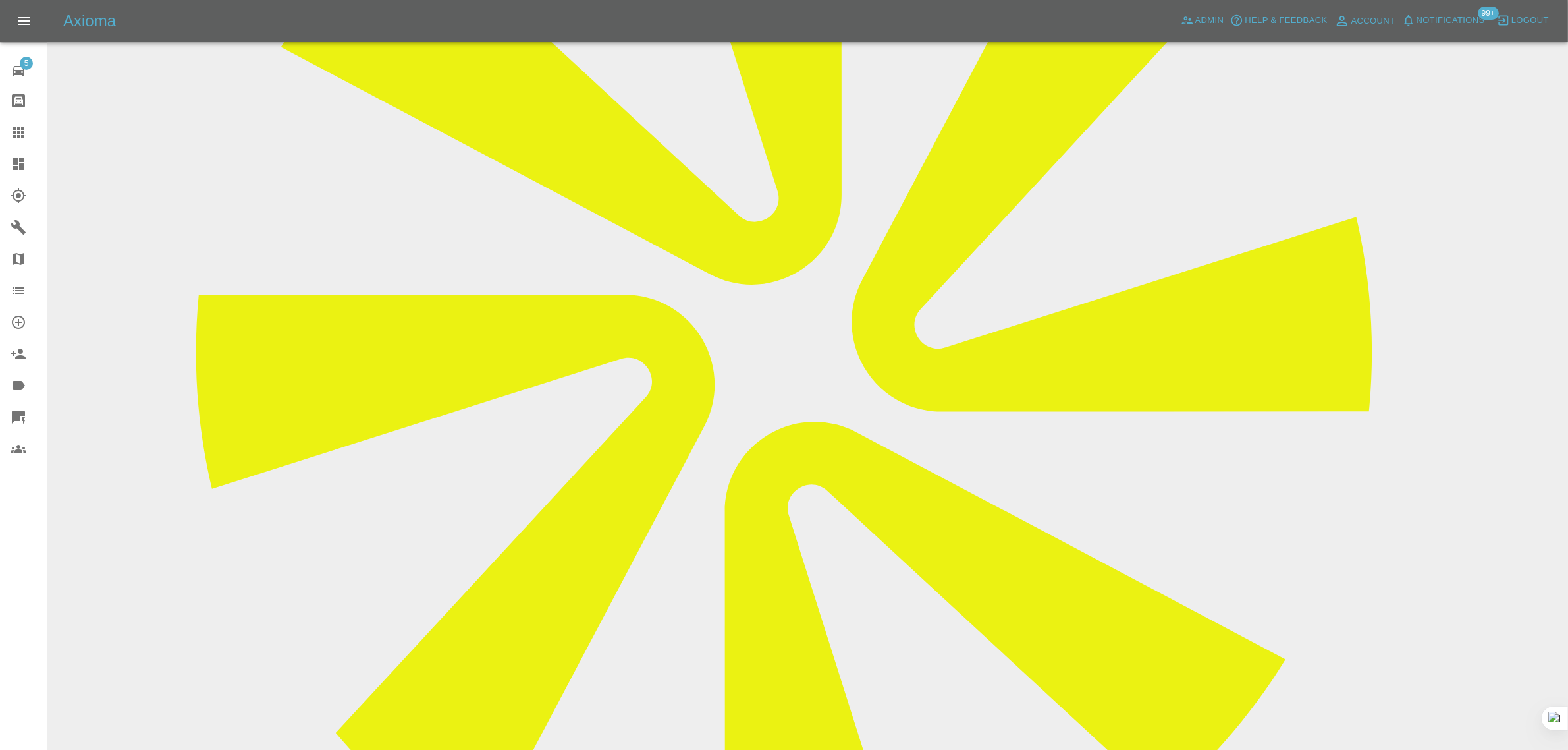
scroll to position [659, 0]
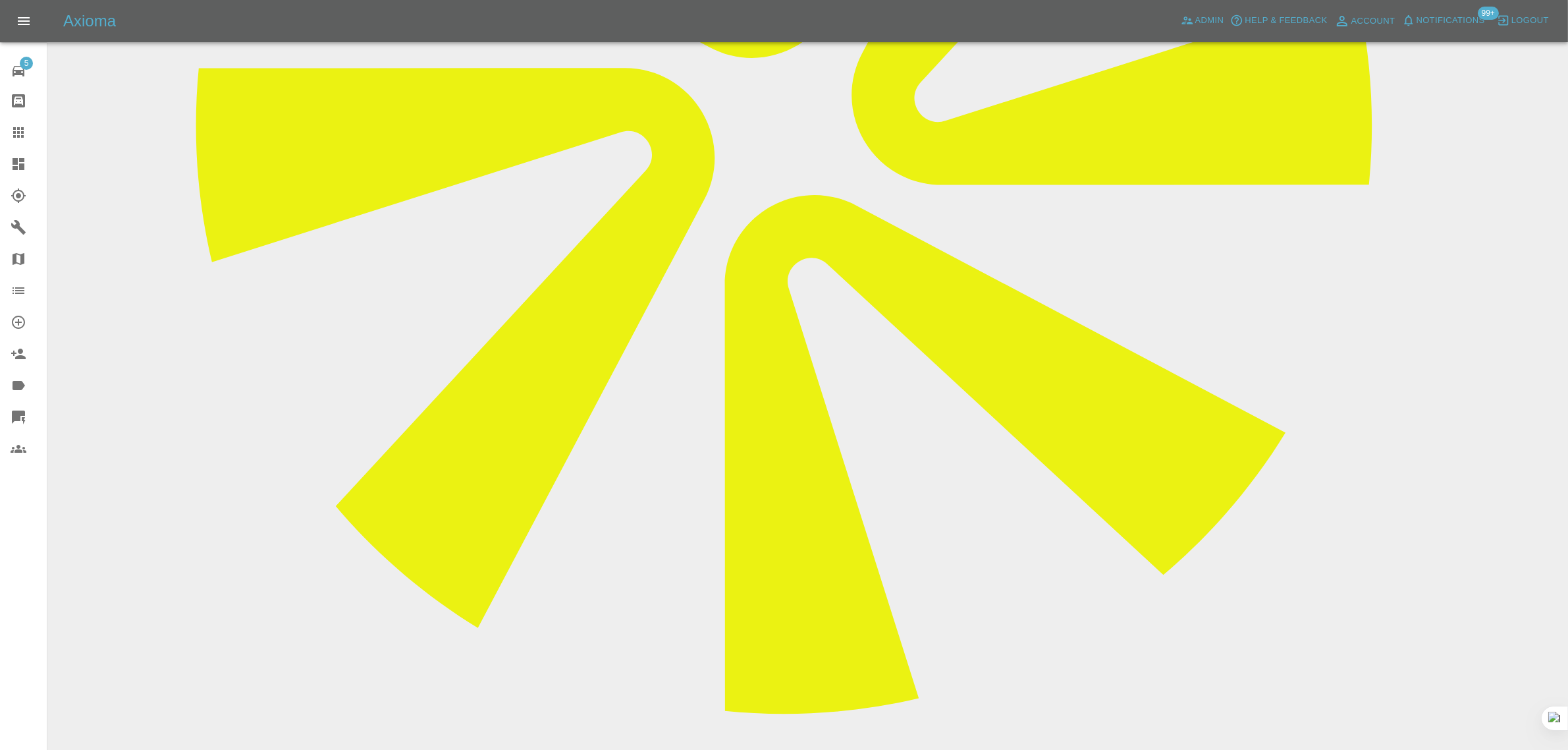
type textarea "third party inv sent"
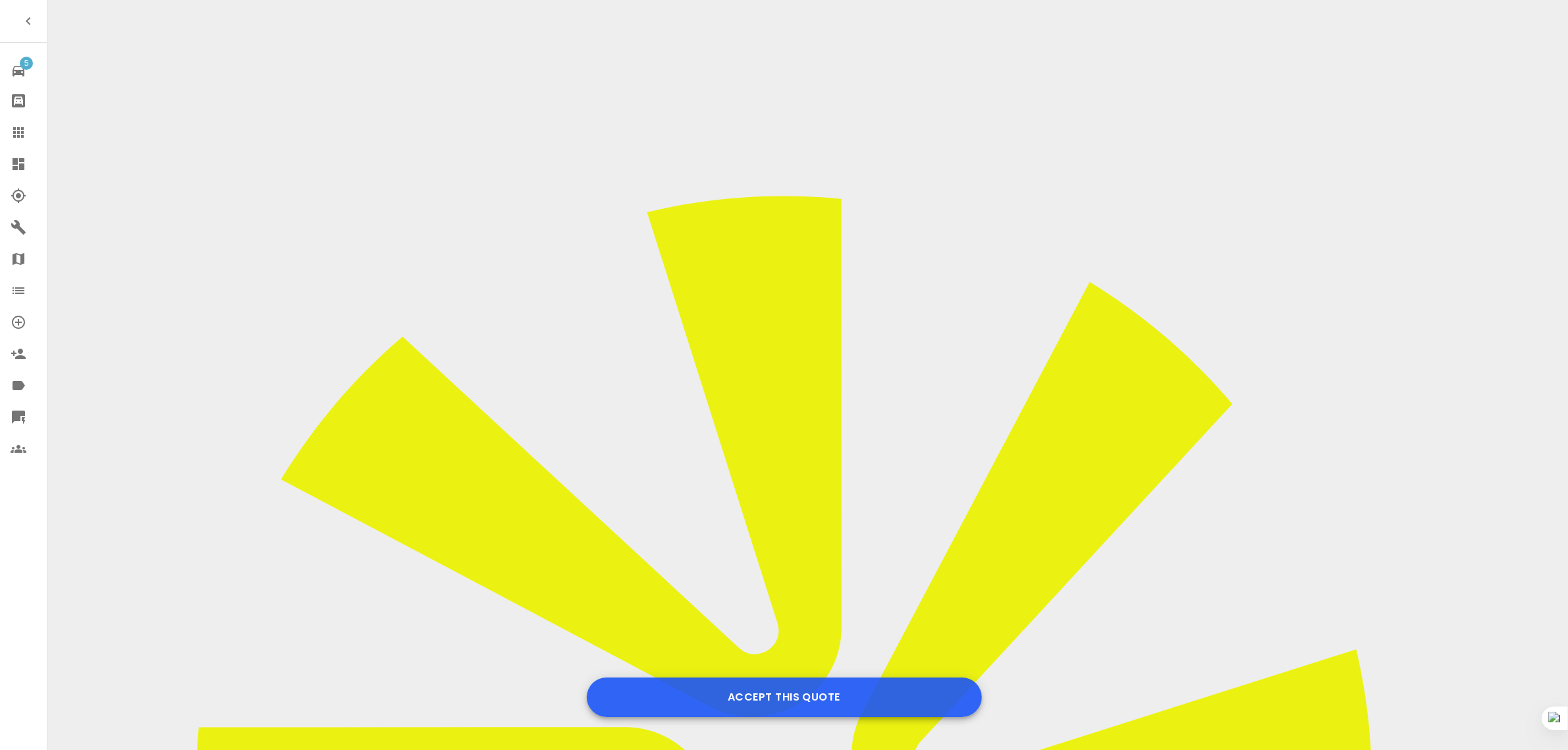
click at [772, 695] on button "Accept this Quote" at bounding box center [784, 697] width 395 height 40
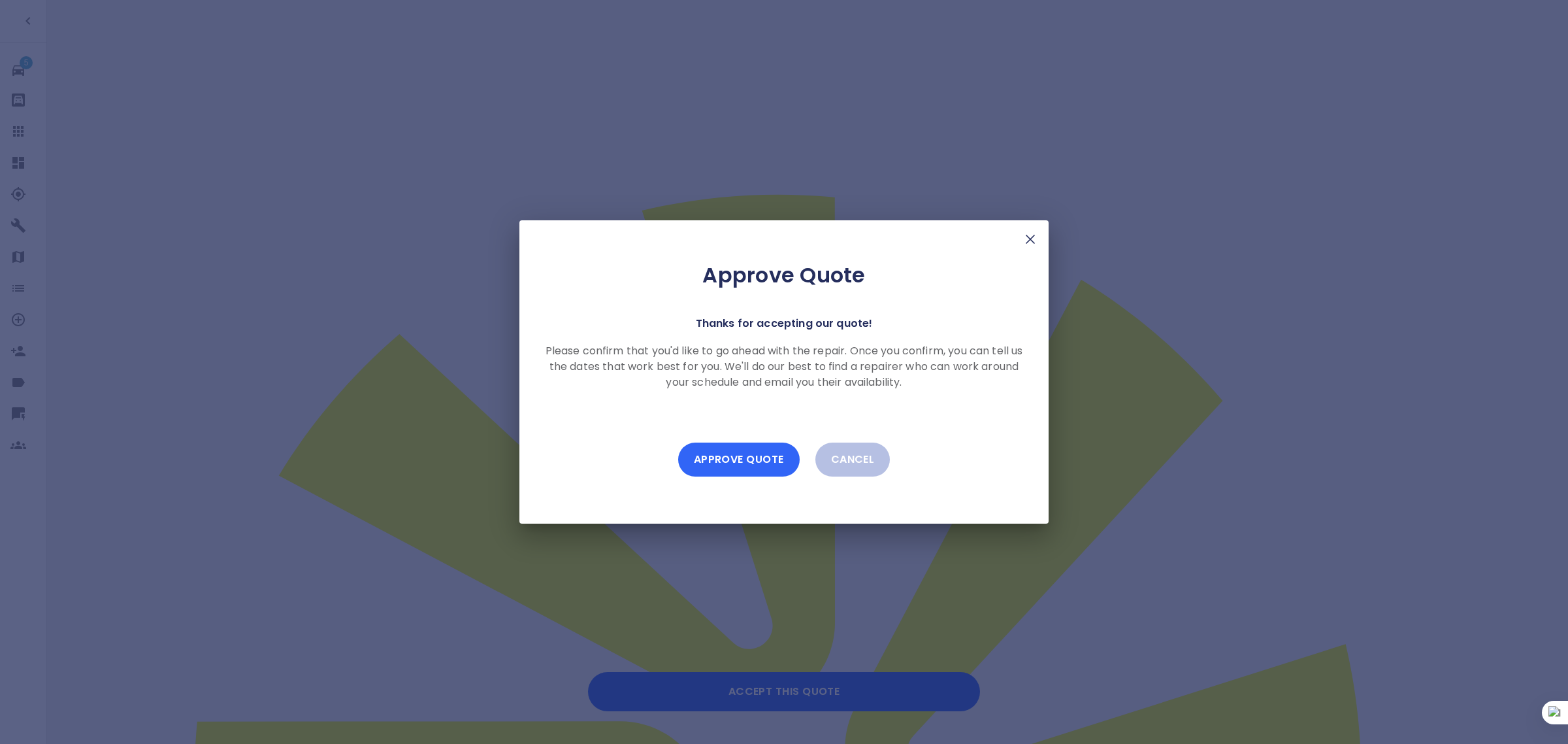
click at [760, 471] on button "Approve Quote" at bounding box center [738, 459] width 121 height 34
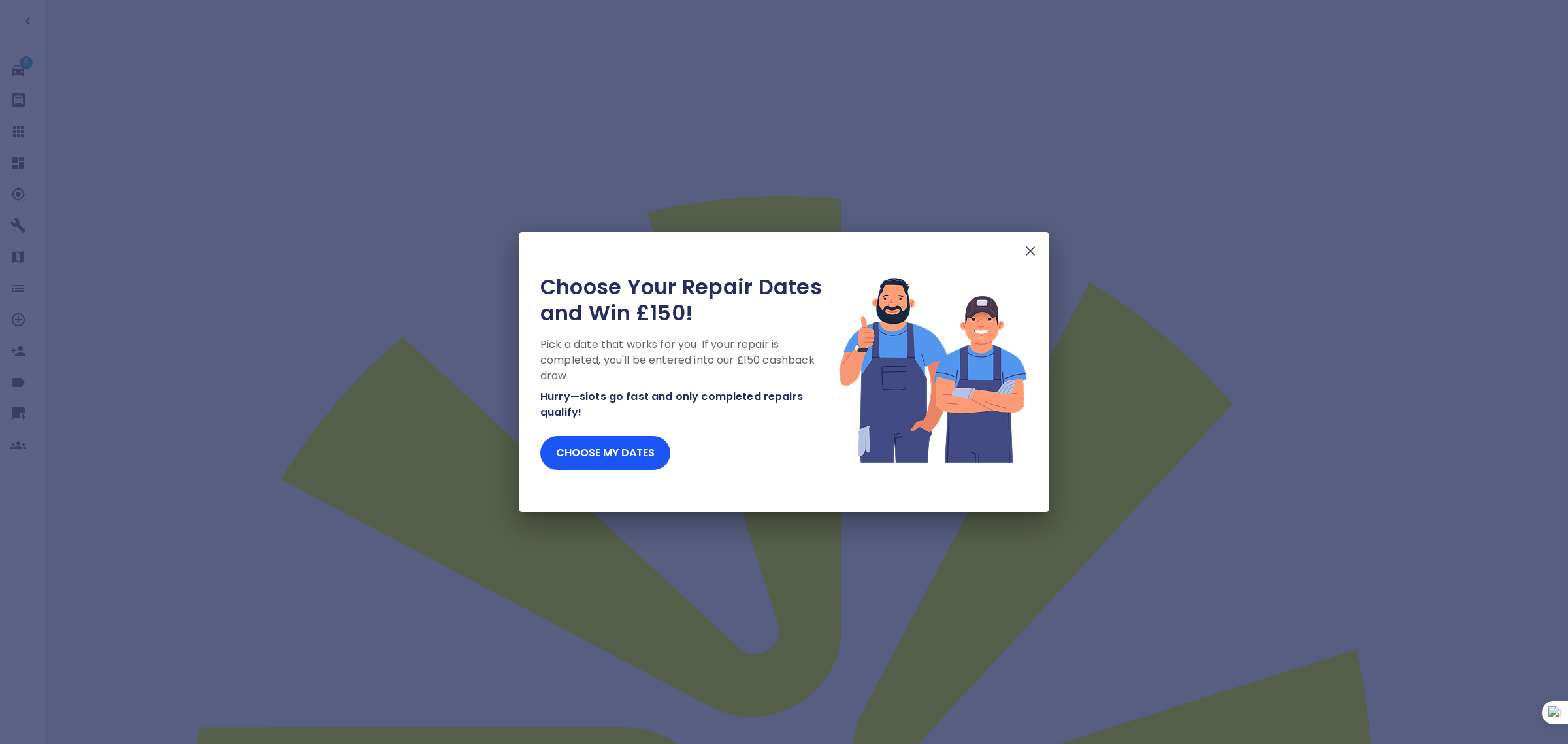
click at [1035, 245] on img at bounding box center [1029, 251] width 15 height 15
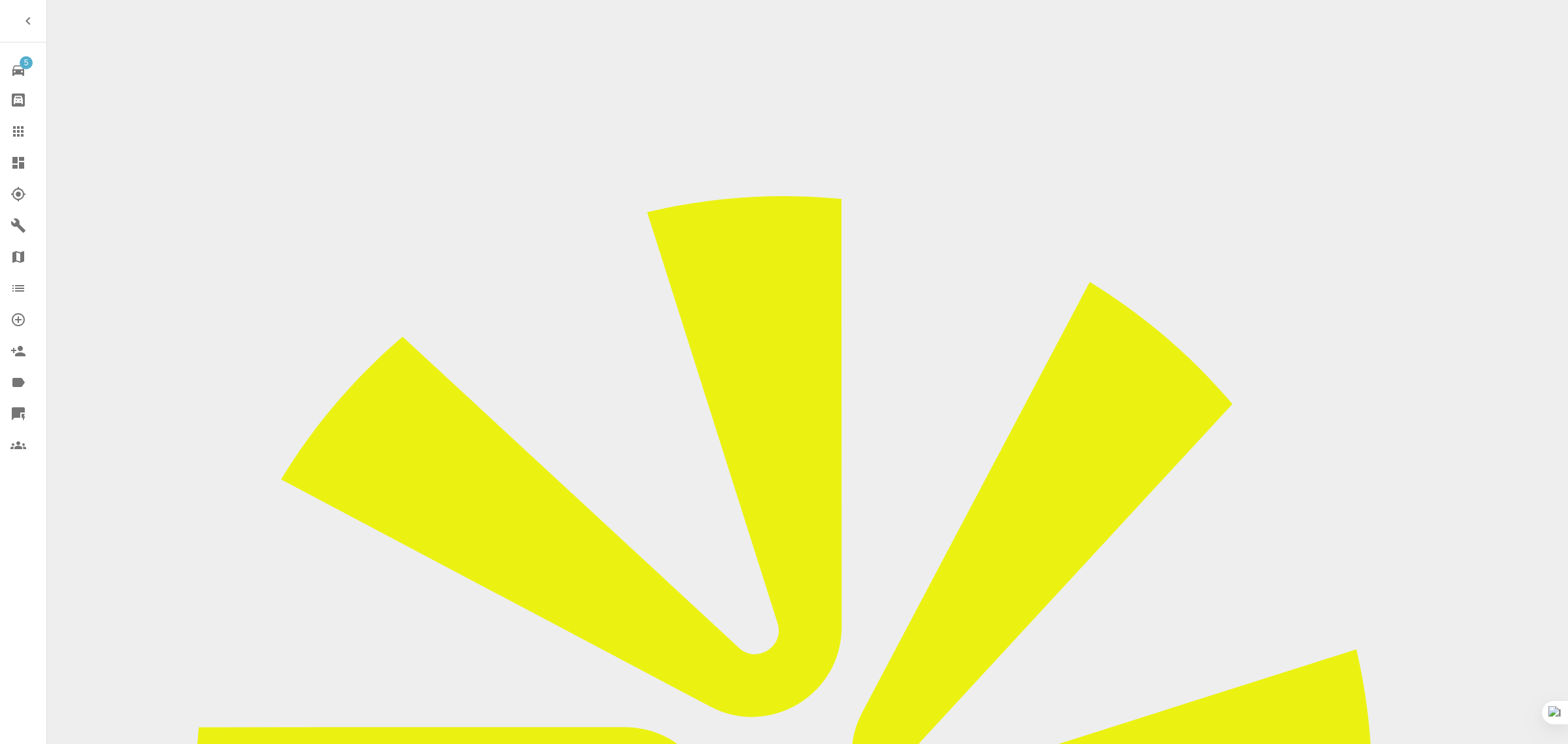
click at [14, 130] on icon at bounding box center [19, 131] width 11 height 11
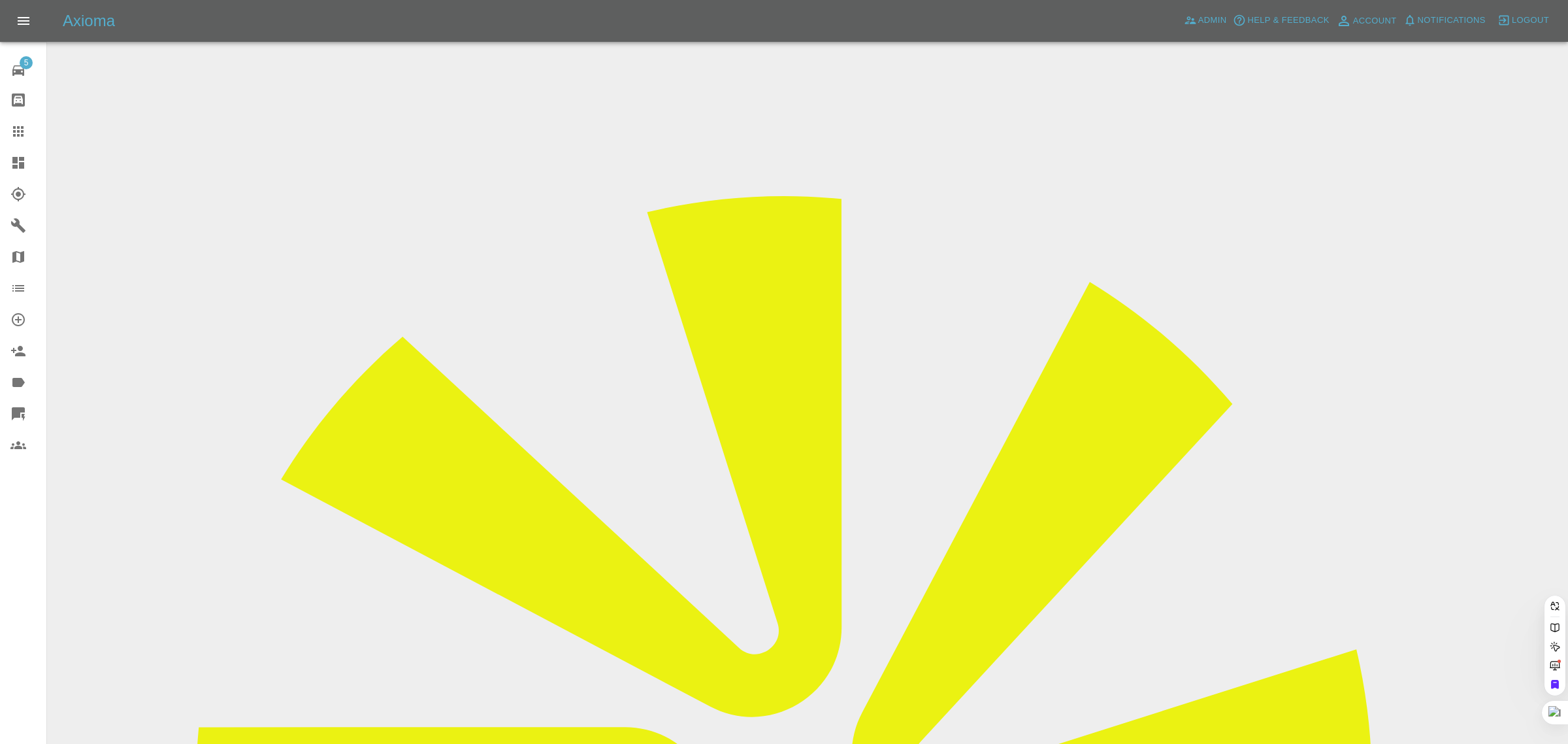
paste input "[EMAIL_ADDRESS][DOMAIN_NAME]"
type input "[EMAIL_ADDRESS][DOMAIN_NAME]"
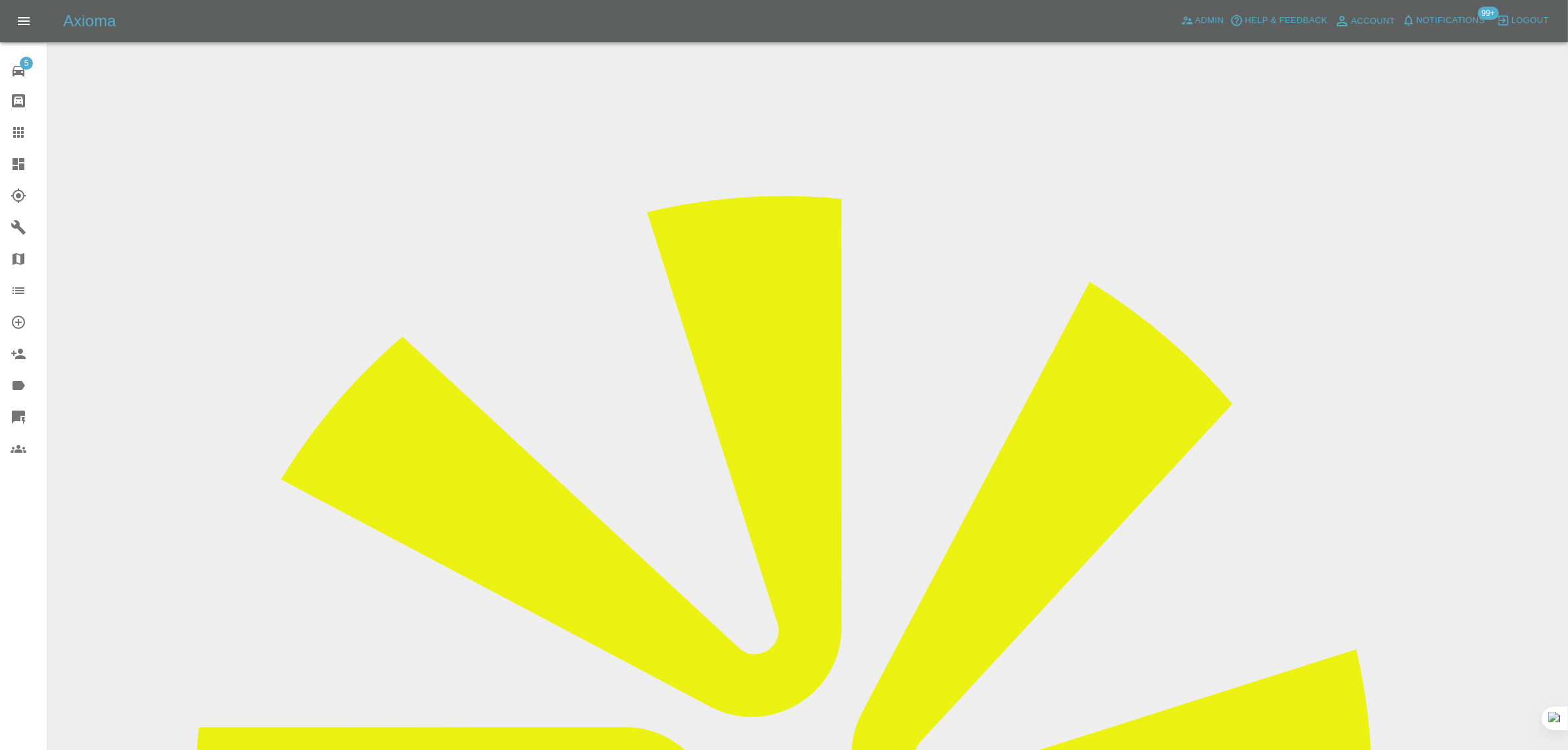
click at [22, 130] on icon at bounding box center [18, 131] width 15 height 15
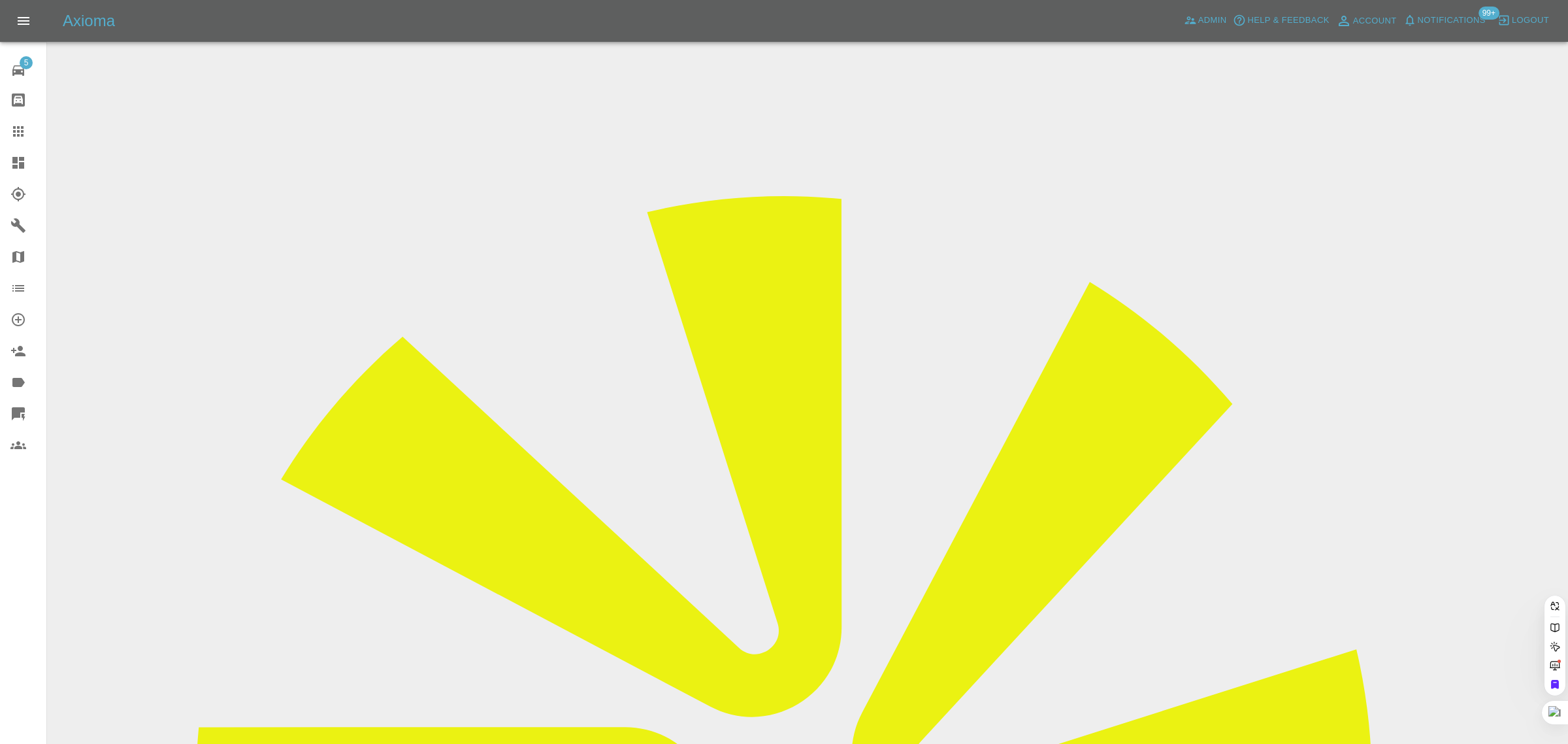
paste input "[EMAIL_ADDRESS][DOMAIN_NAME]"
type input "[EMAIL_ADDRESS][DOMAIN_NAME]"
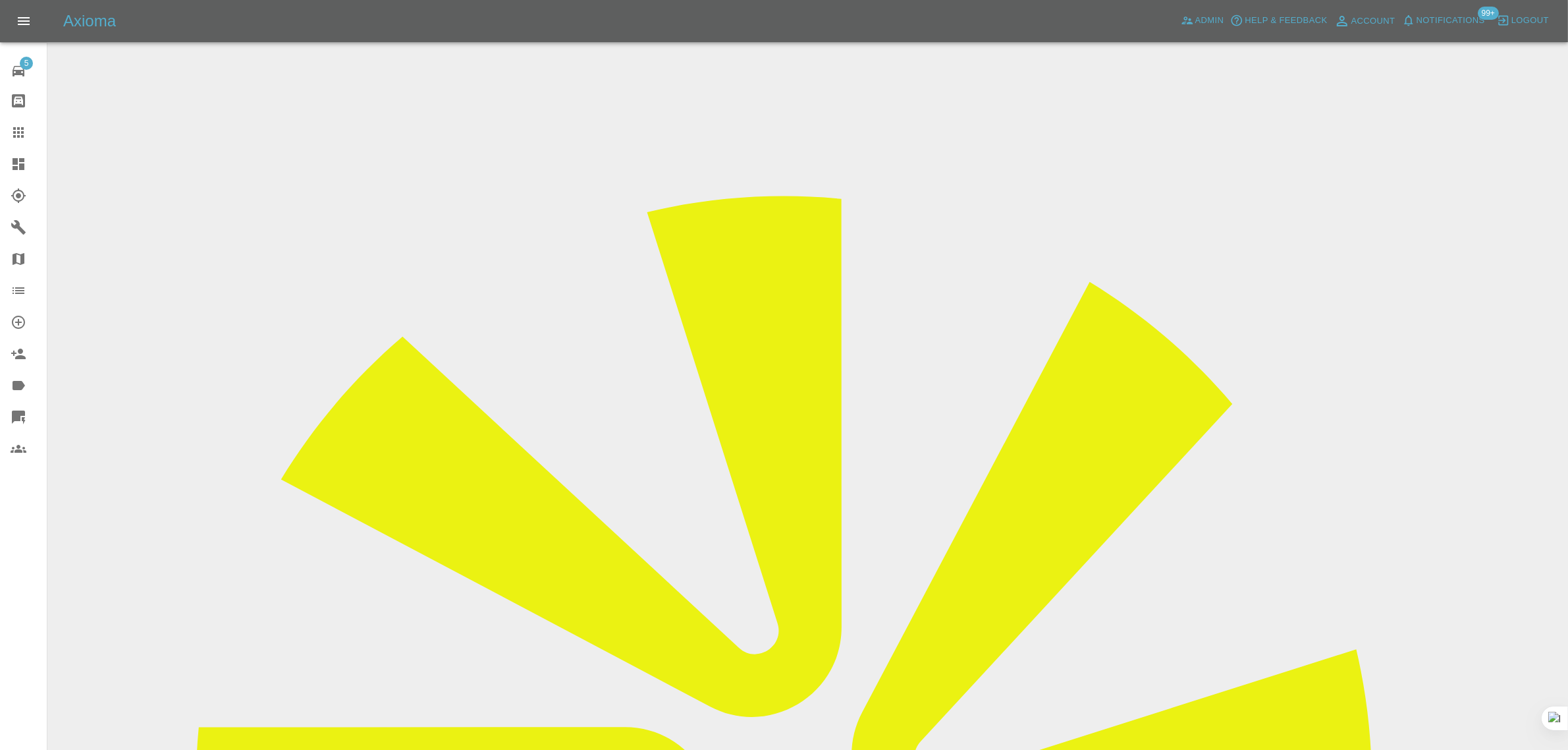
click at [0, 0] on input "Choose images" at bounding box center [0, 0] width 0 height 0
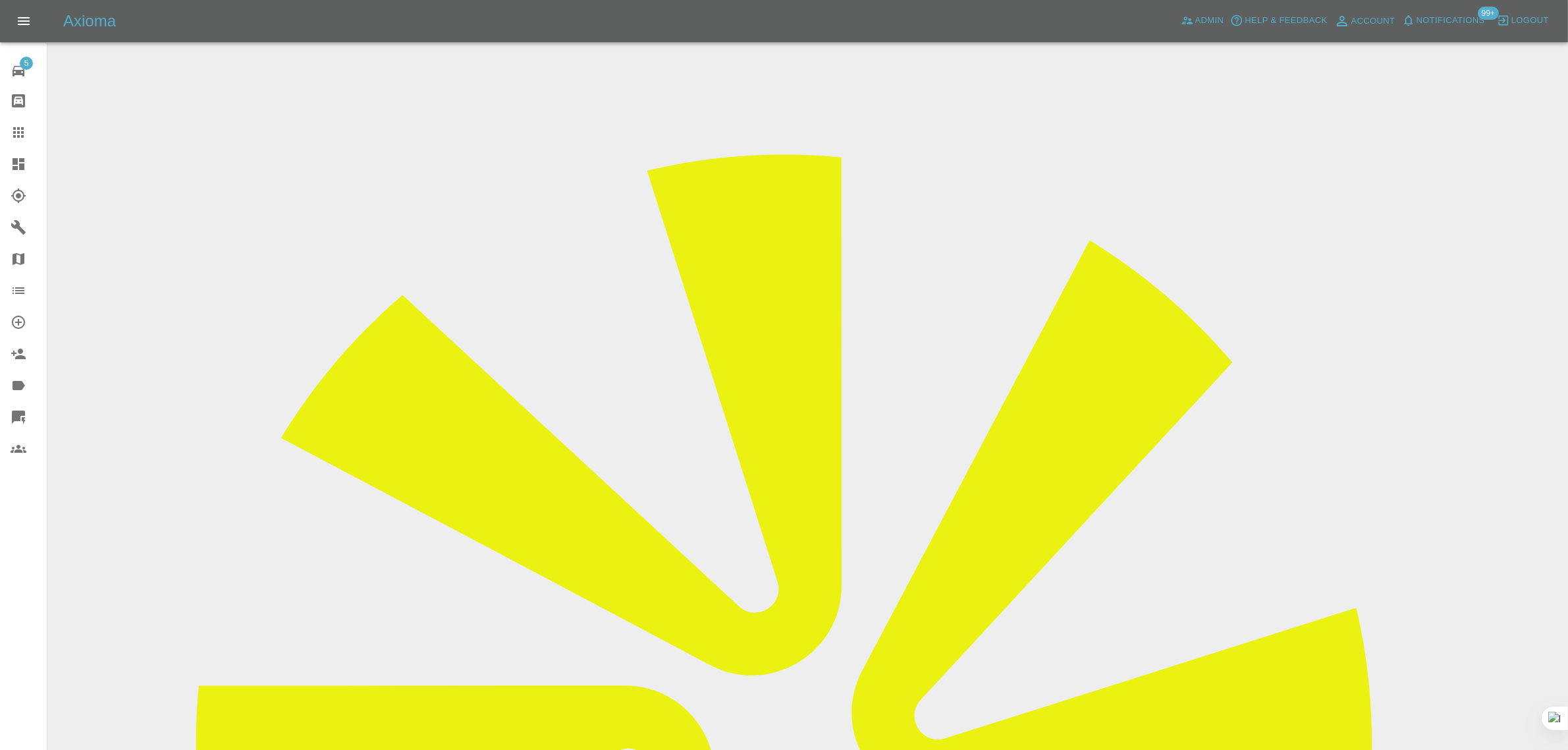
scroll to position [64, 0]
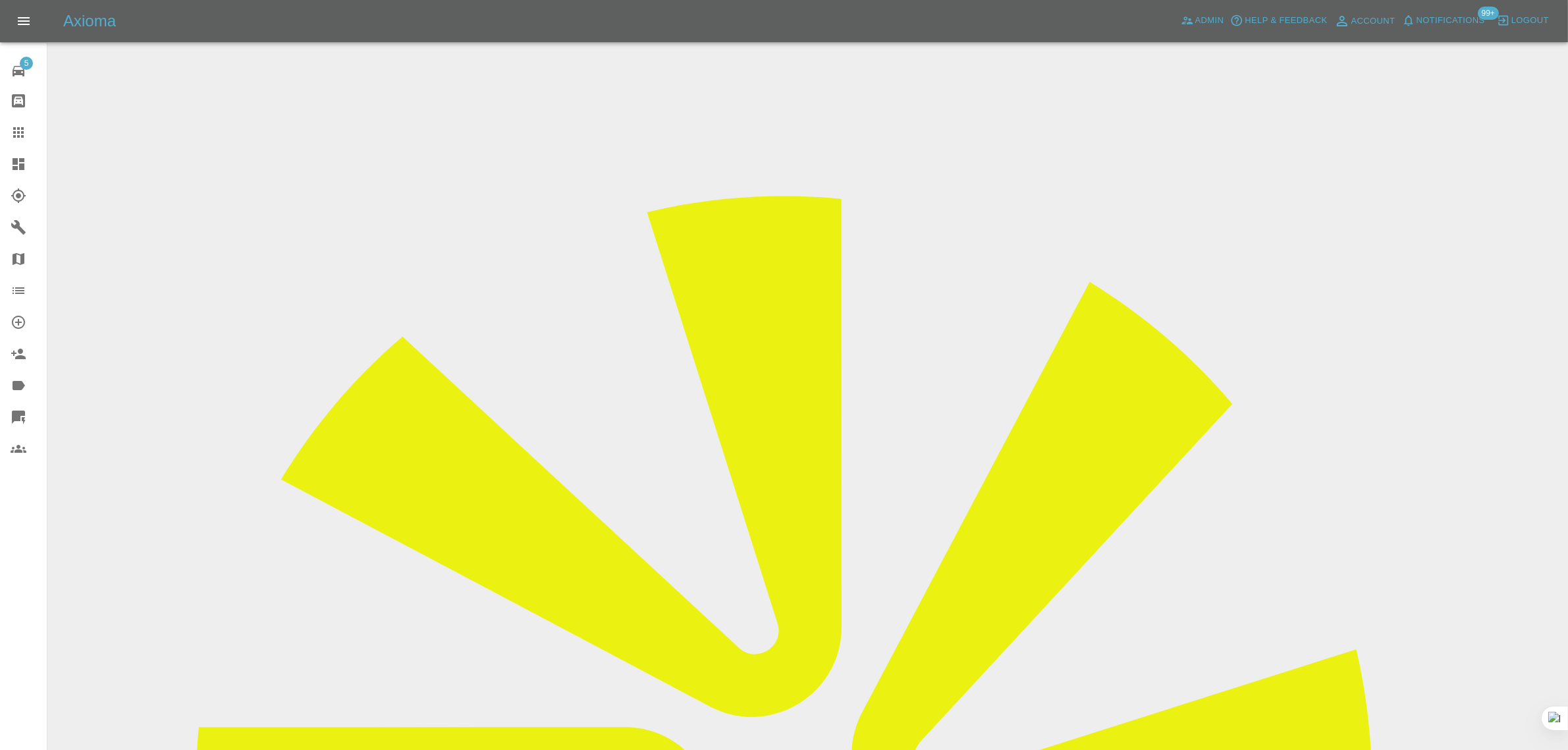
click at [11, 133] on icon at bounding box center [18, 131] width 15 height 15
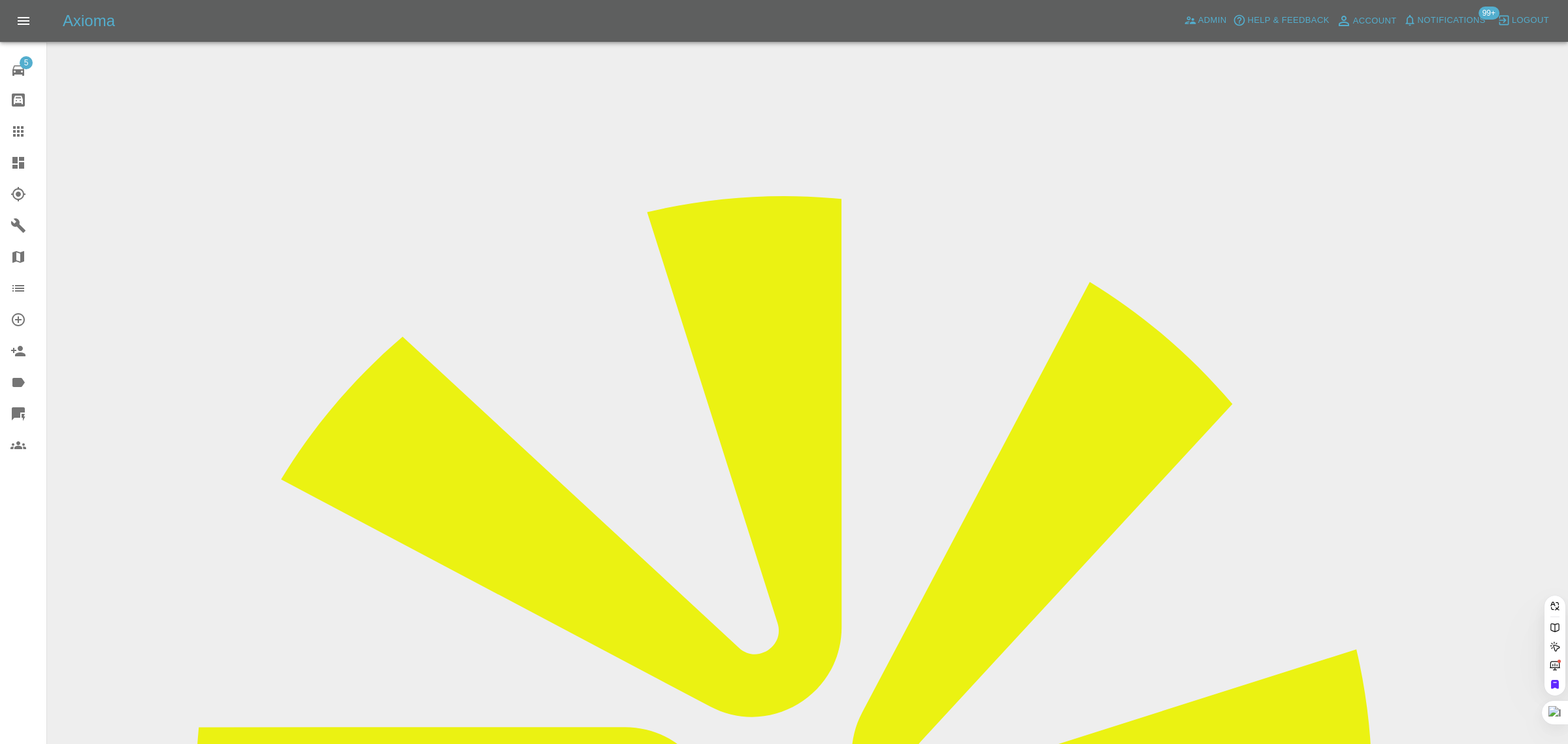
paste input "[EMAIL_ADDRESS][DOMAIN_NAME]"
type input "[EMAIL_ADDRESS][DOMAIN_NAME]."
click at [30, 616] on div "5 Repair home Bodyshop home Claims Dashboard Explorer Garages Map Organization …" at bounding box center [23, 372] width 47 height 744
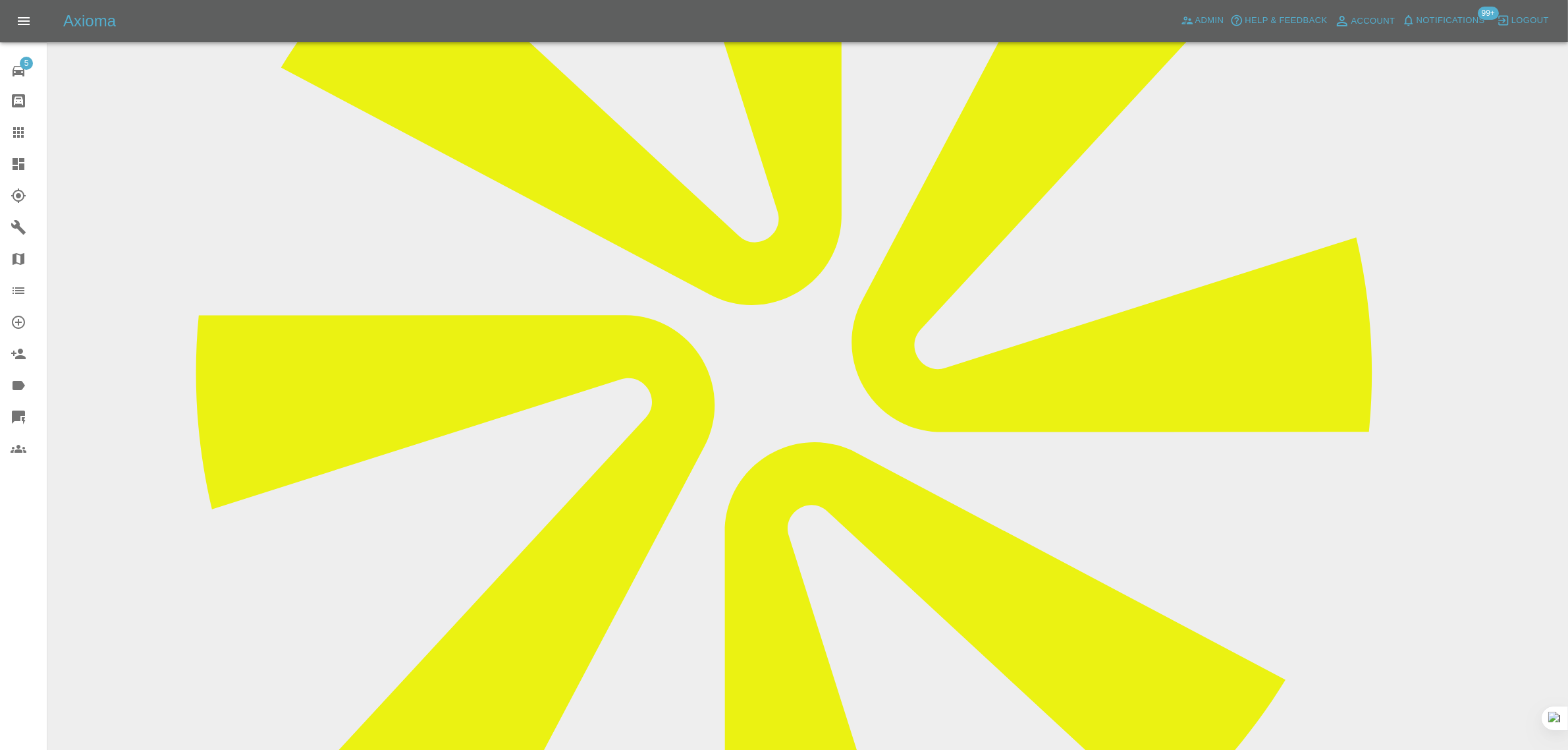
scroll to position [82, 0]
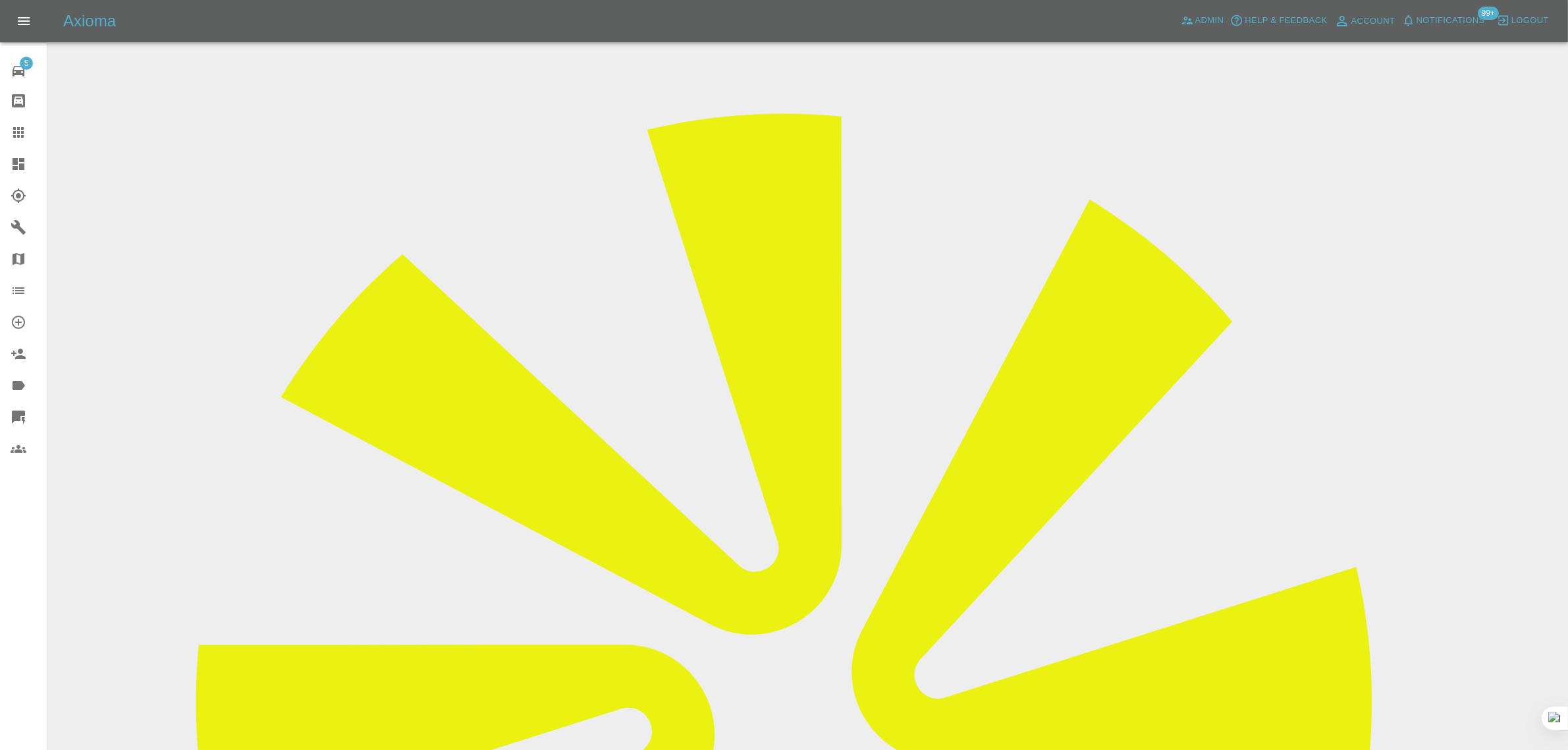
click at [20, 125] on icon at bounding box center [18, 131] width 15 height 15
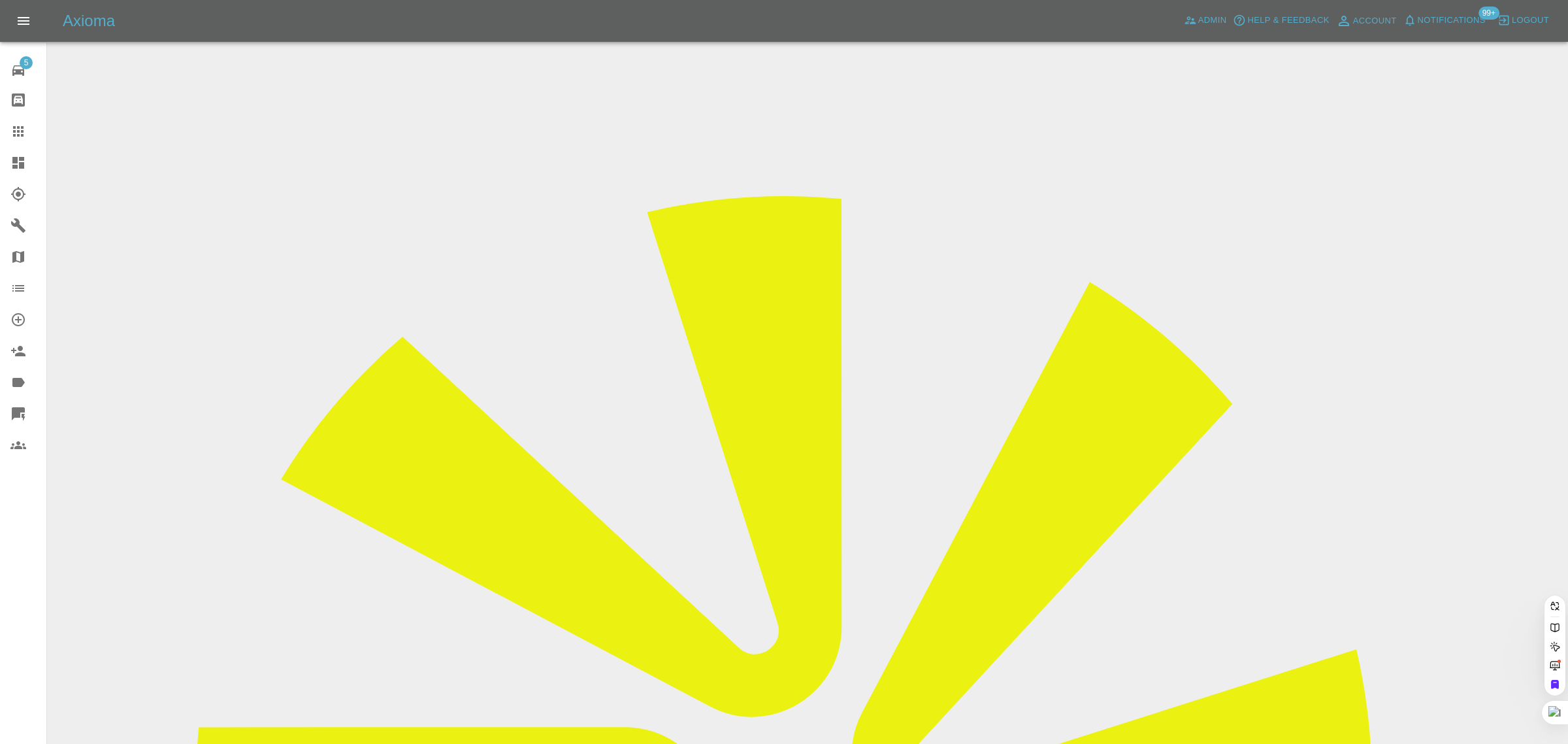
paste input "[EMAIL_ADDRESS][DOMAIN_NAME]"
type input "[EMAIL_ADDRESS][DOMAIN_NAME]"
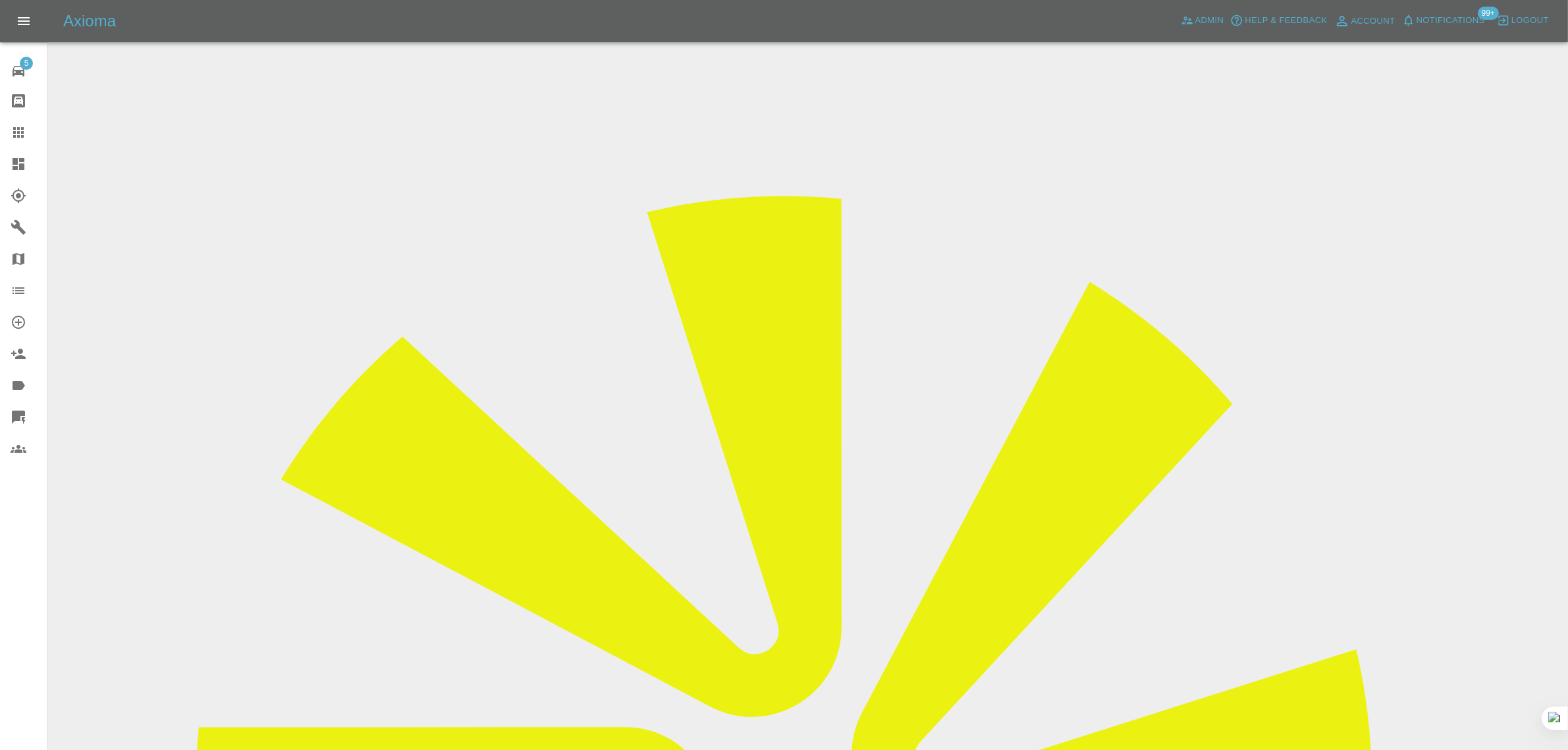
drag, startPoint x: 1257, startPoint y: 205, endPoint x: 1318, endPoint y: 203, distance: 61.0
copy tr "Pro Paint So"
click at [11, 127] on icon at bounding box center [18, 131] width 15 height 15
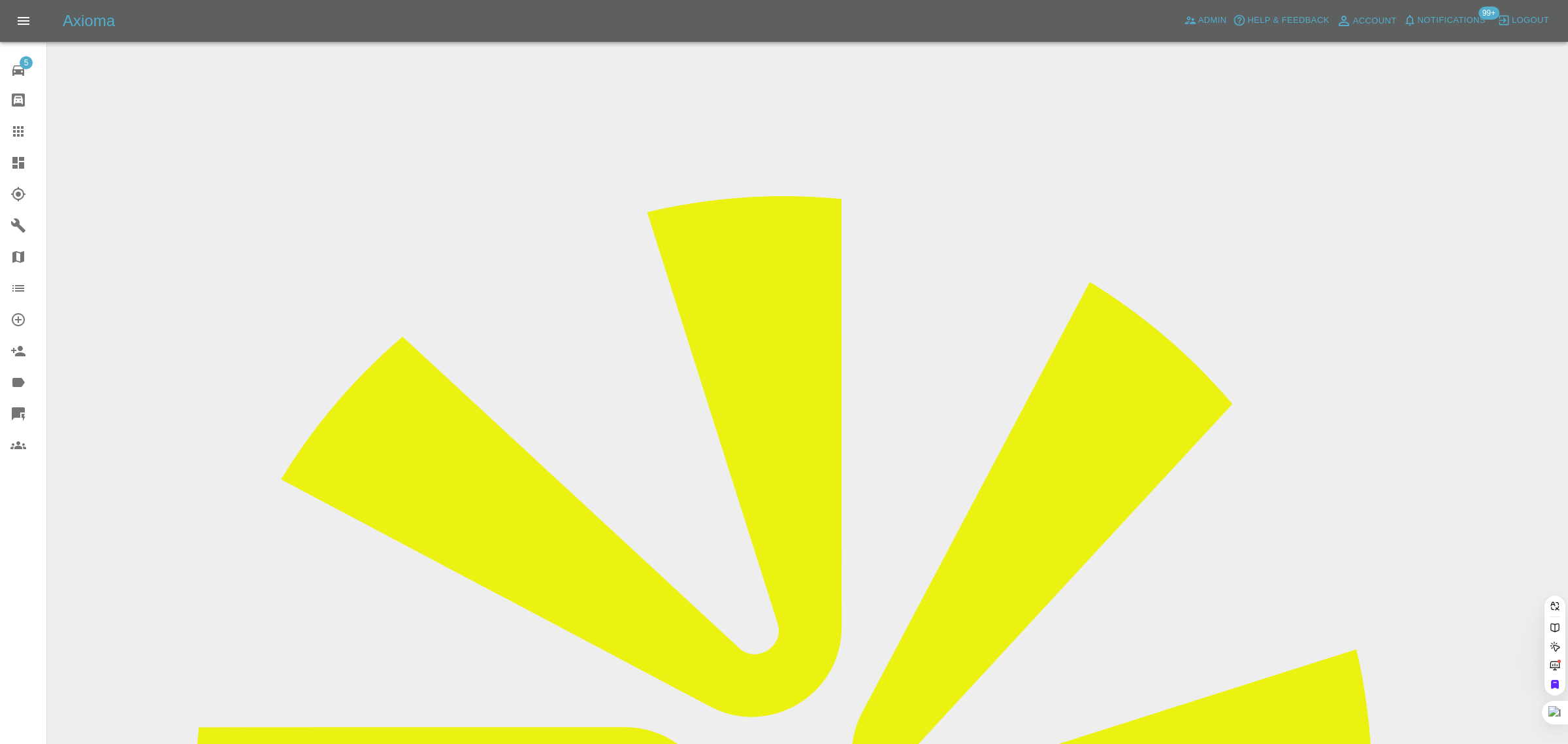
paste input "grant.hewitson@hotmail.co.uk"
type input "grant.hewitson@hotmail.co.uk"
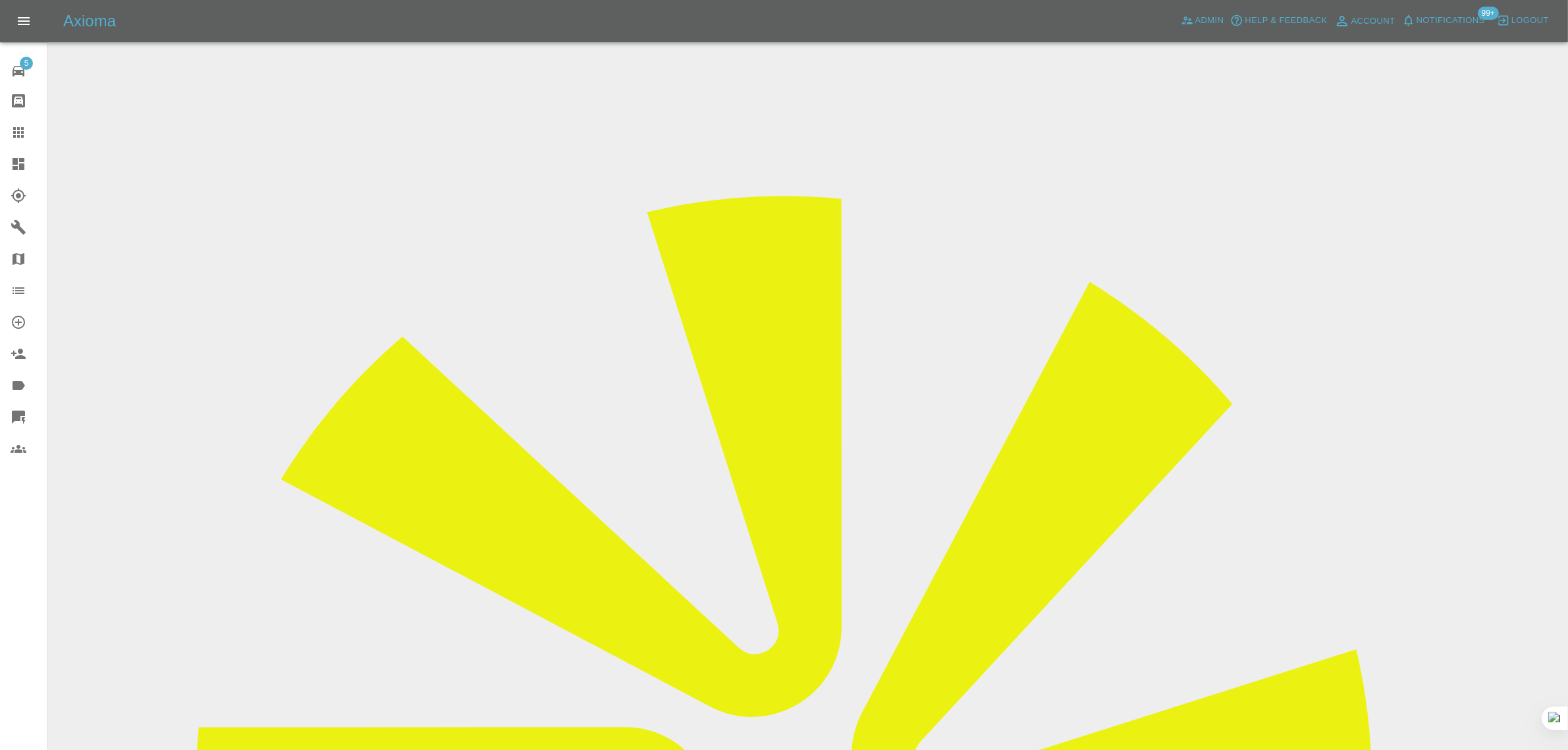
click at [14, 130] on icon at bounding box center [19, 132] width 11 height 11
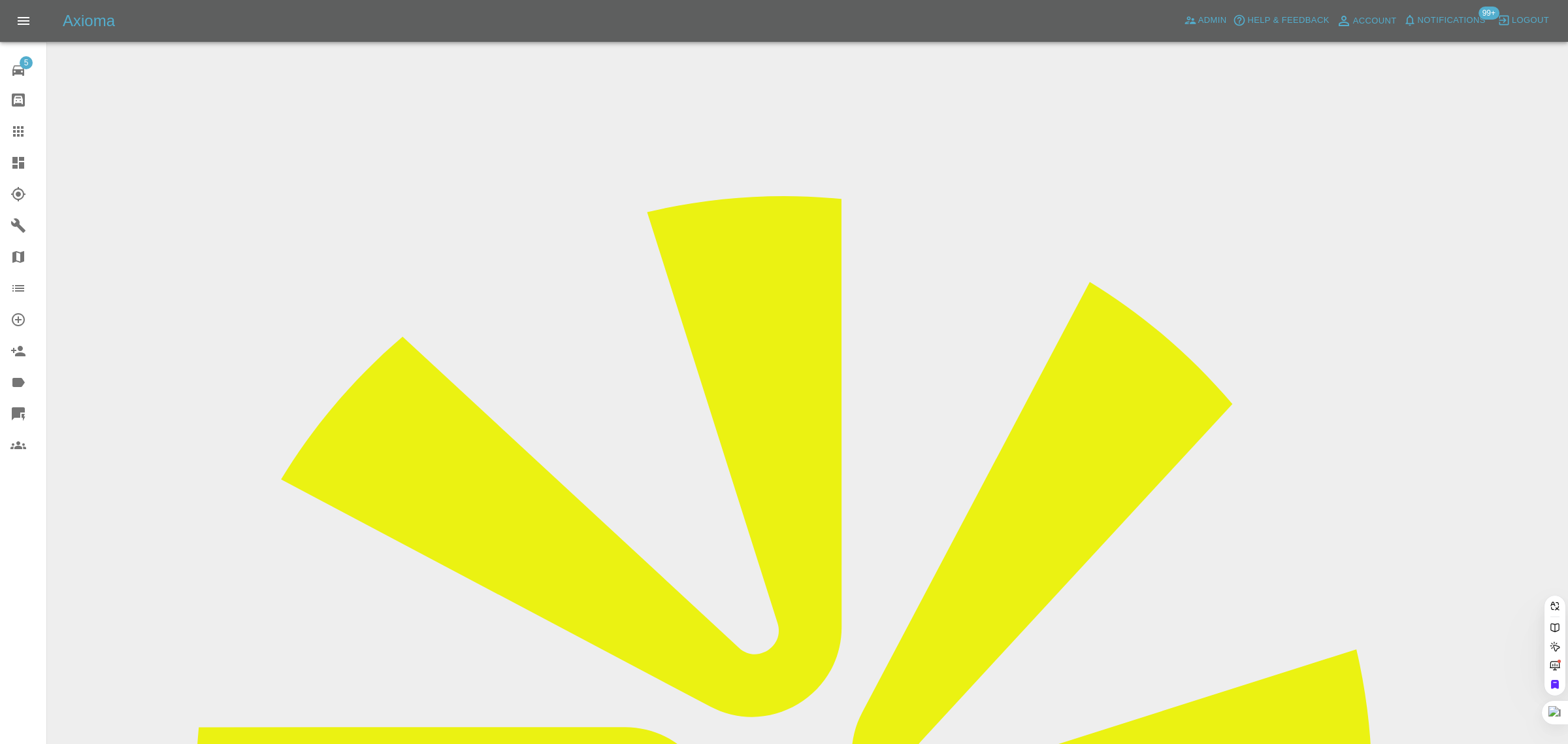
paste input "gt500@live.co.uk"
type input "gt500@live.co.uk"
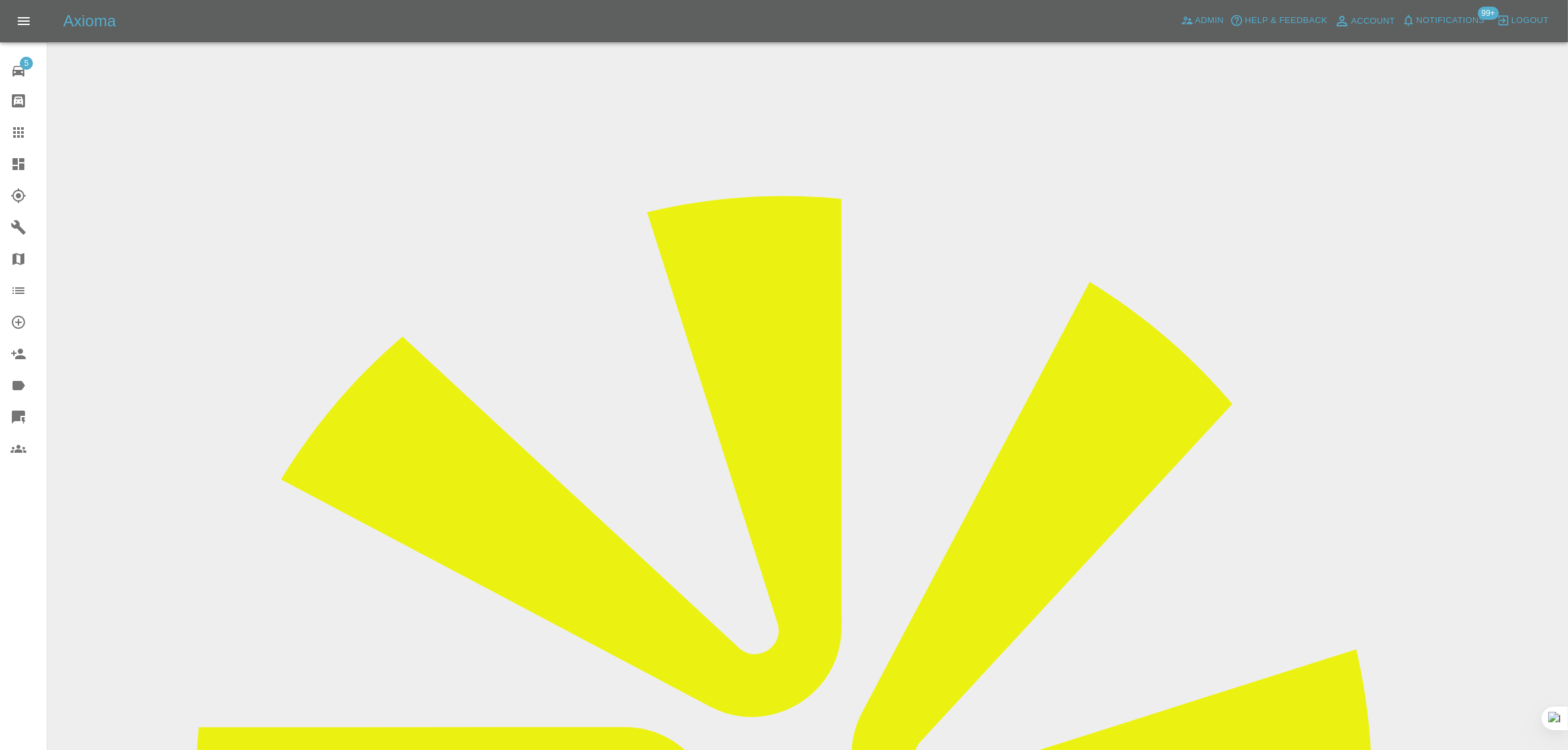
copy div "gt500@live.co.uk"
click at [25, 122] on link "Claims" at bounding box center [24, 132] width 47 height 32
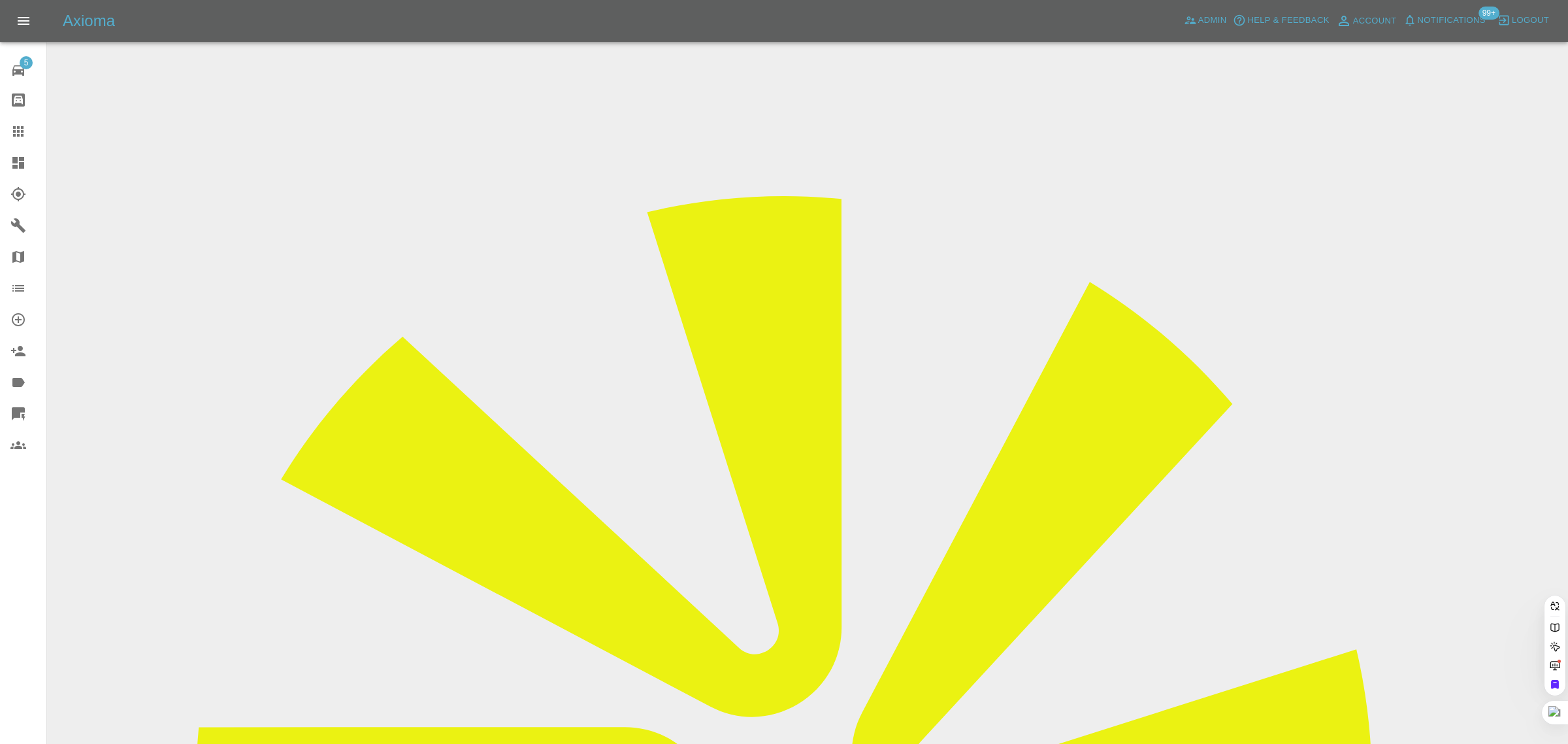
paste input "johnniepattullo@hotmail.co.uk"
type input "johnniepattullo@hotmail.co.uk"
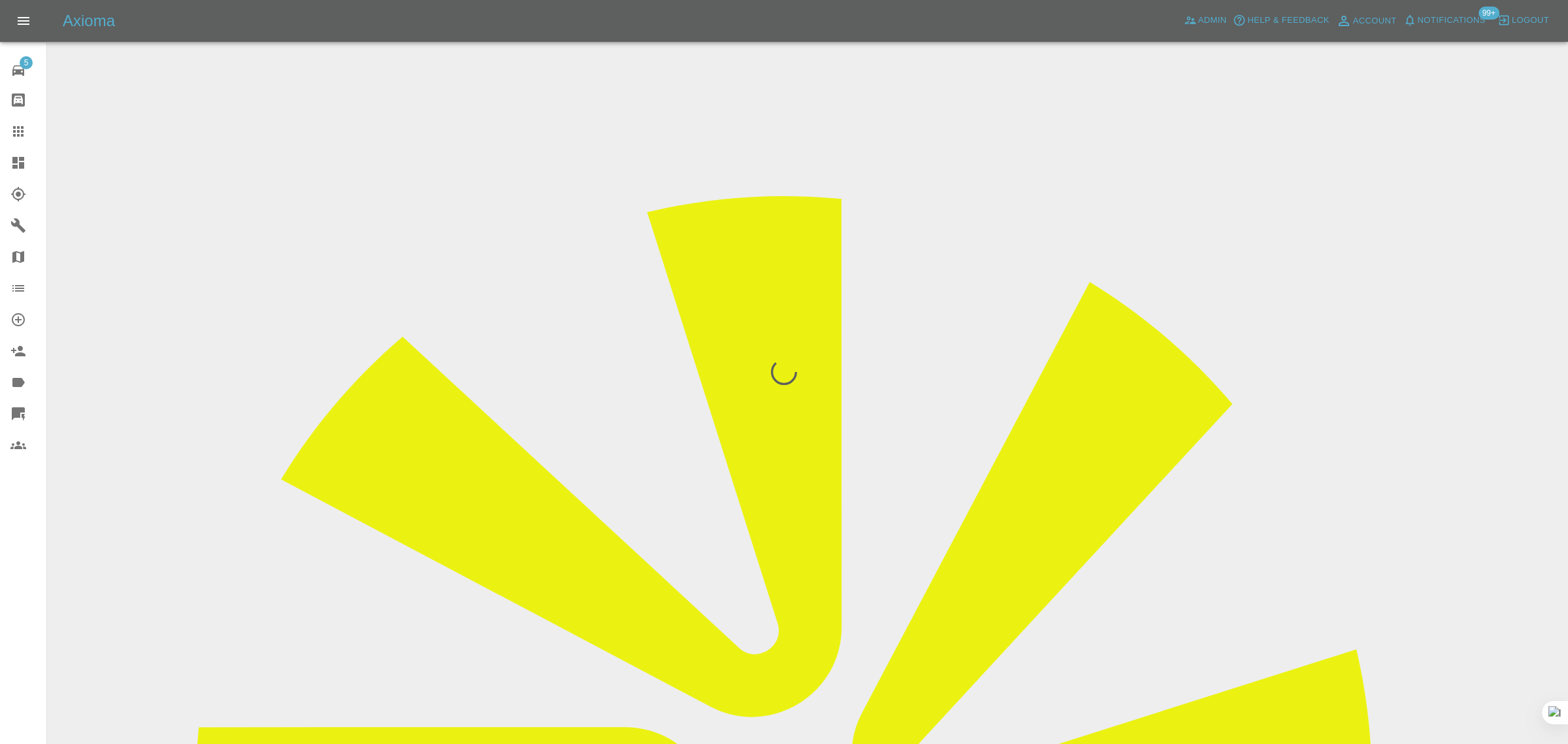
click at [23, 601] on div "5 Repair home Bodyshop home Claims Dashboard Explorer Garages Map Organization …" at bounding box center [23, 372] width 47 height 744
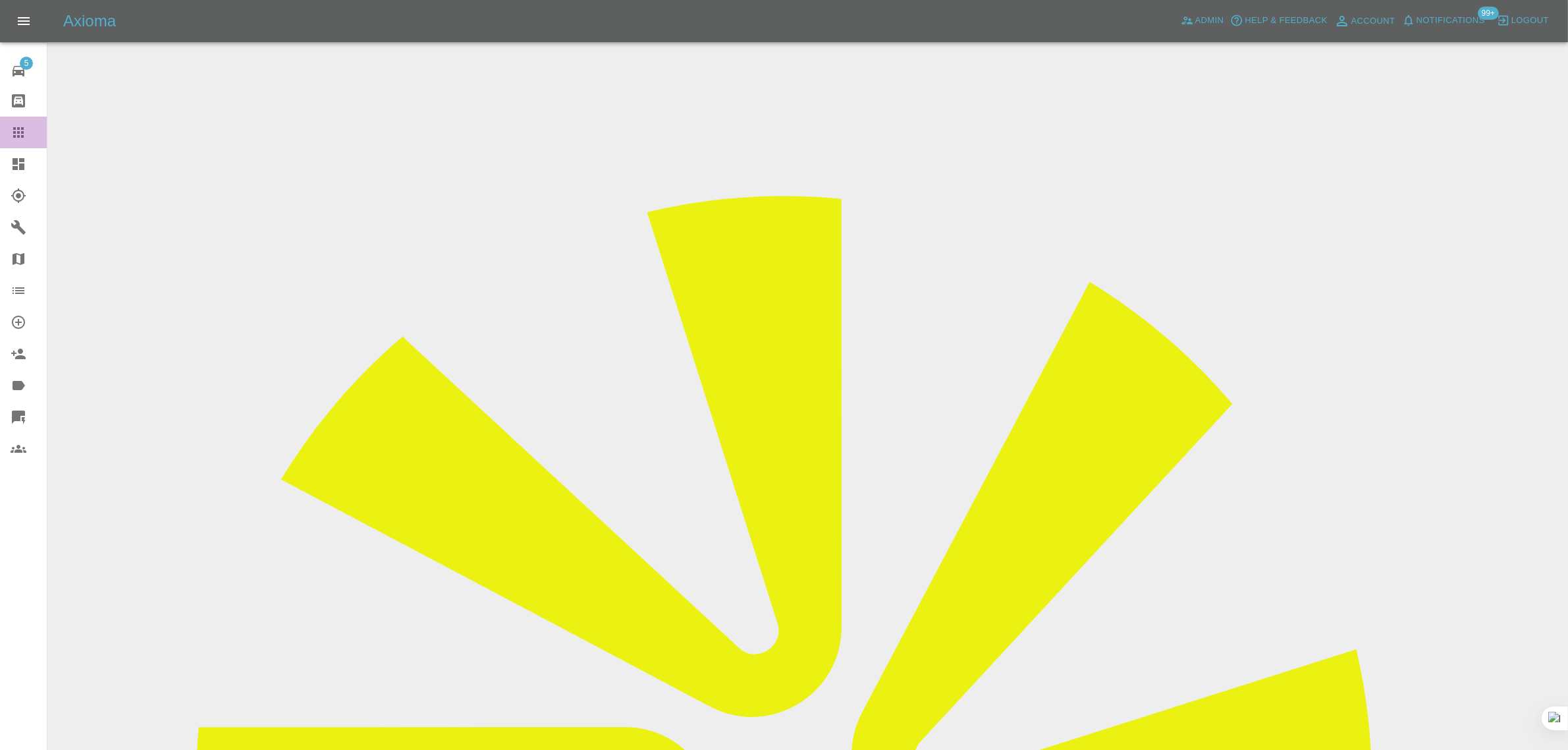
click at [24, 119] on link "Claims" at bounding box center [24, 132] width 47 height 32
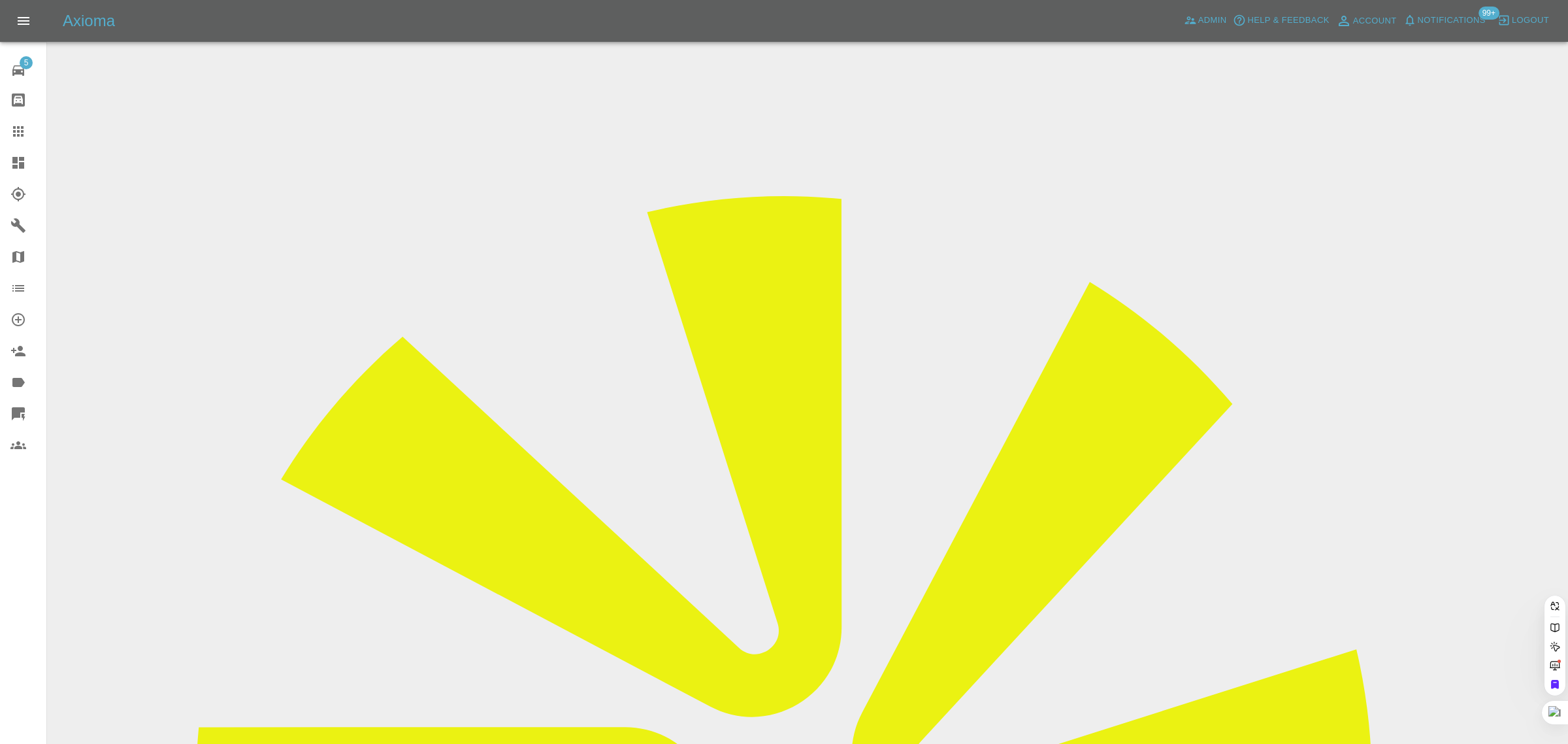
paste input "lbutcher.butcher135@gmail.com"
type input "lbutcher.butcher135@gmail.com"
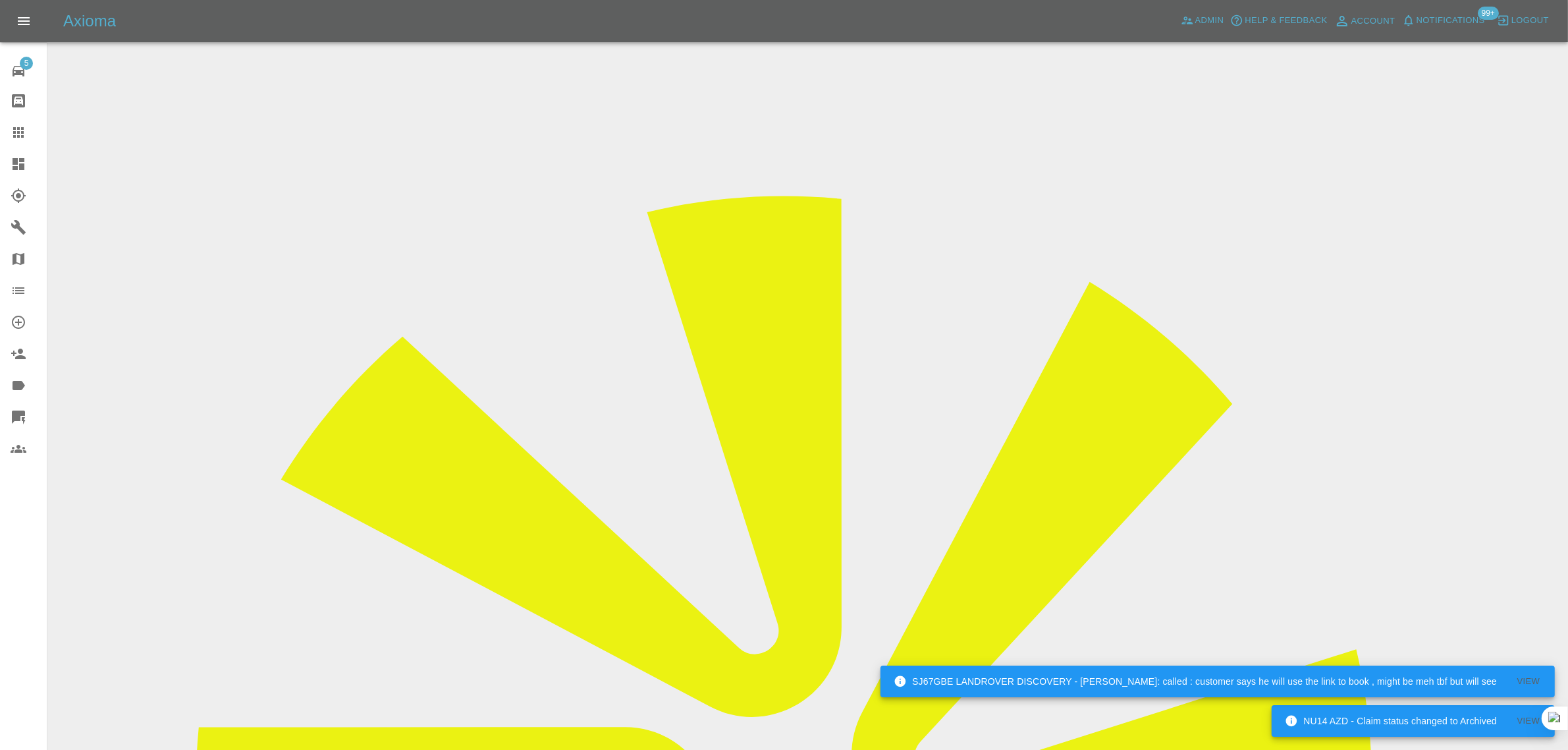
click at [27, 131] on div at bounding box center [29, 131] width 37 height 15
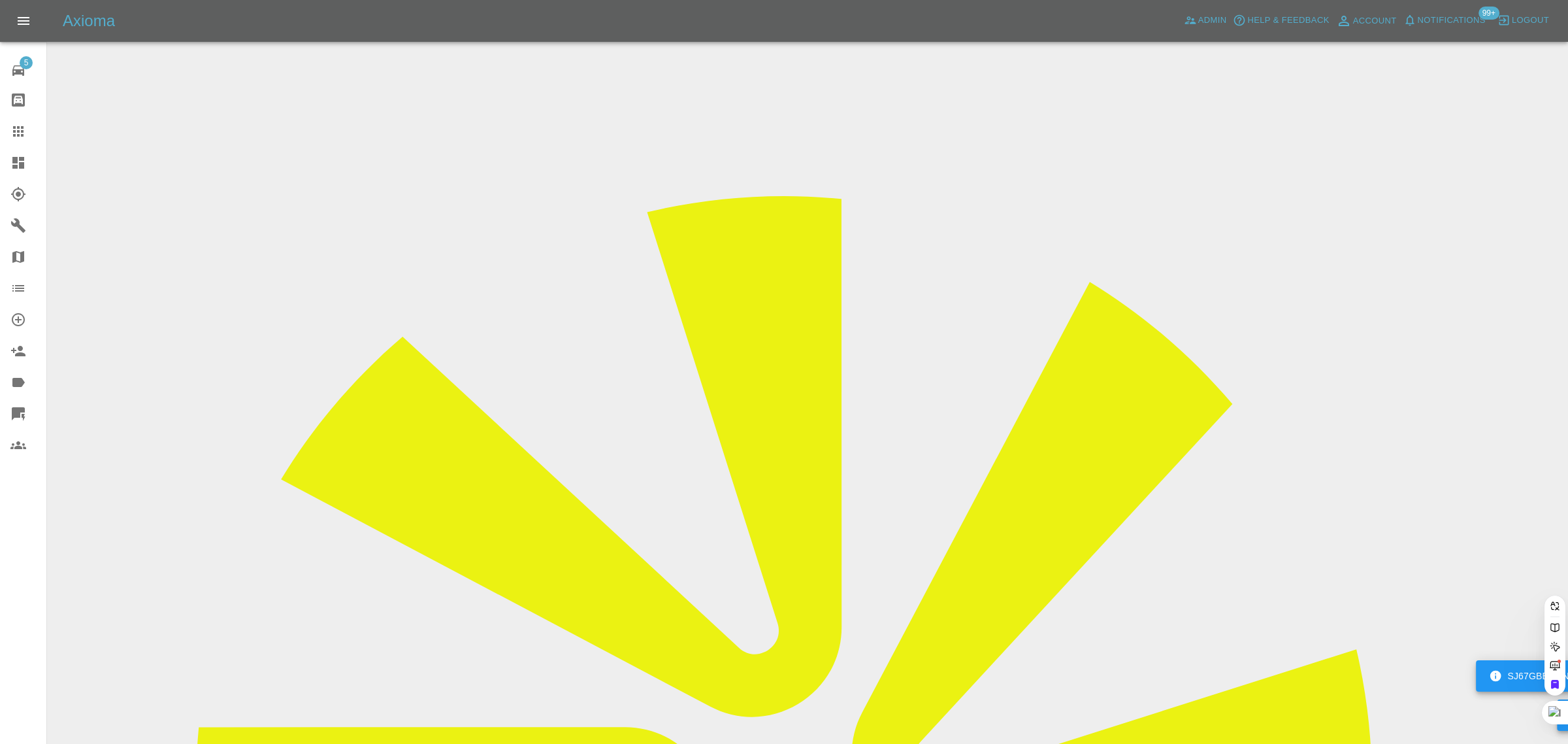
paste input "GF74PDY"
type input "GF74PDY"
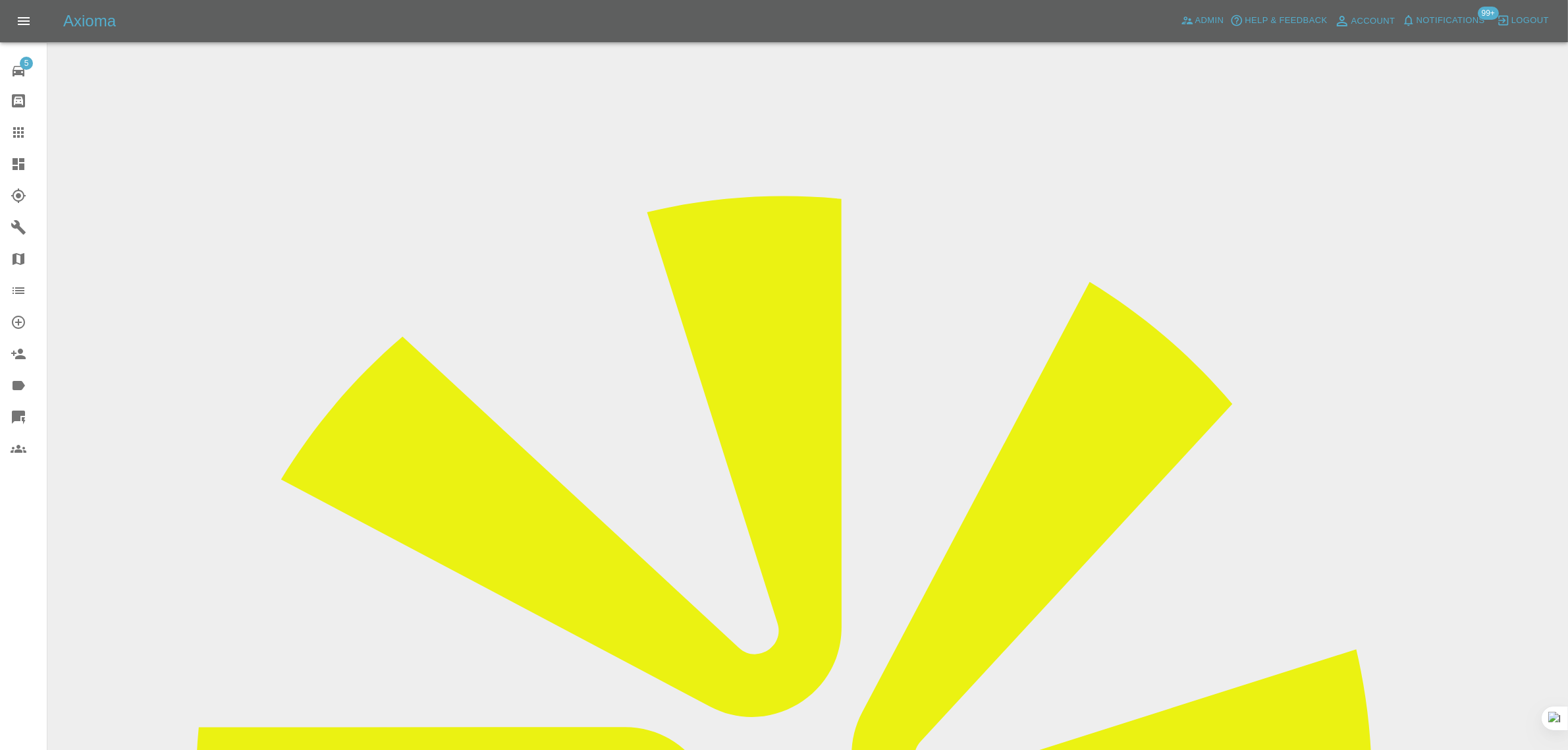
drag, startPoint x: 760, startPoint y: 438, endPoint x: 894, endPoint y: 440, distance: 134.0
copy td "rszalai@safetysigns.uk.com"
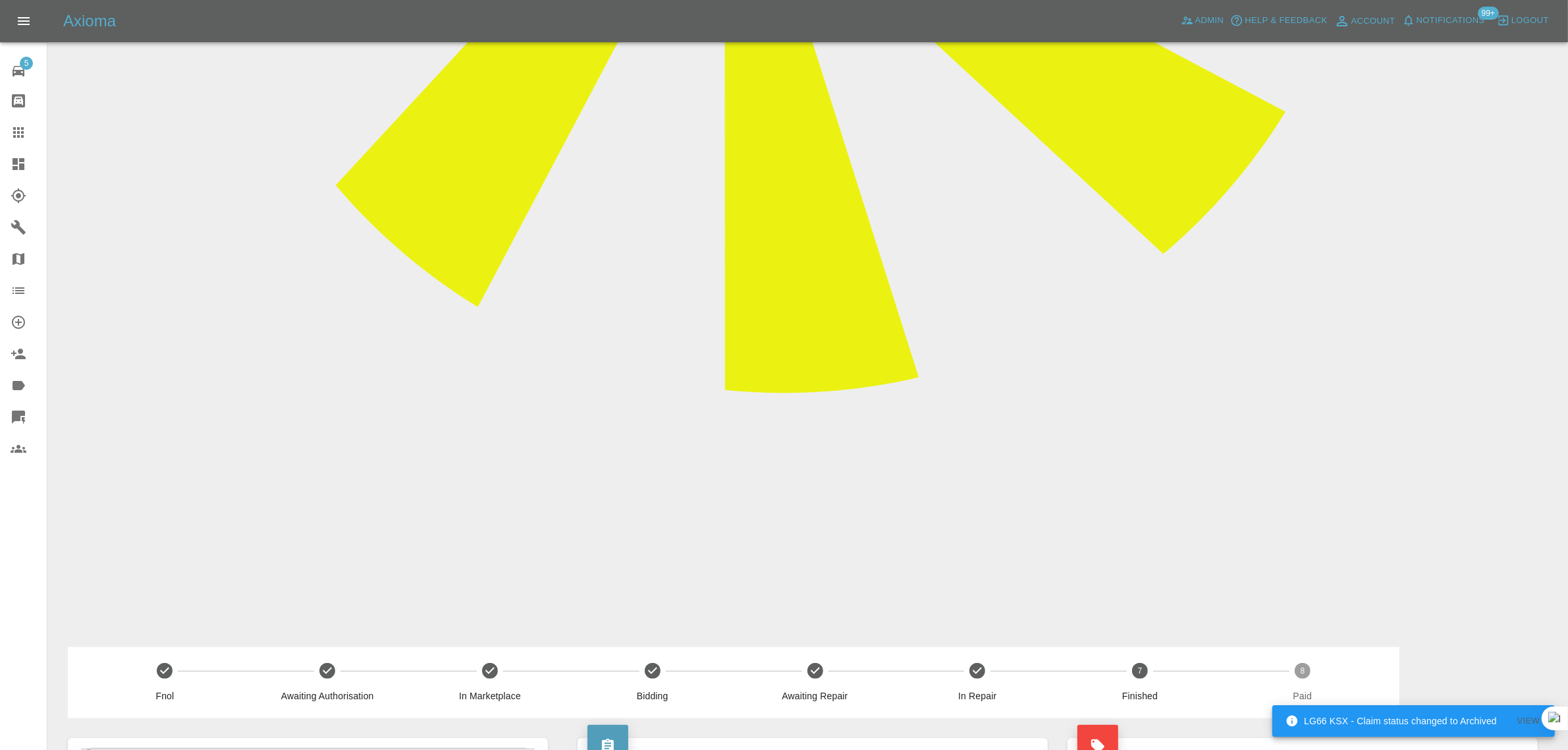
scroll to position [321, 0]
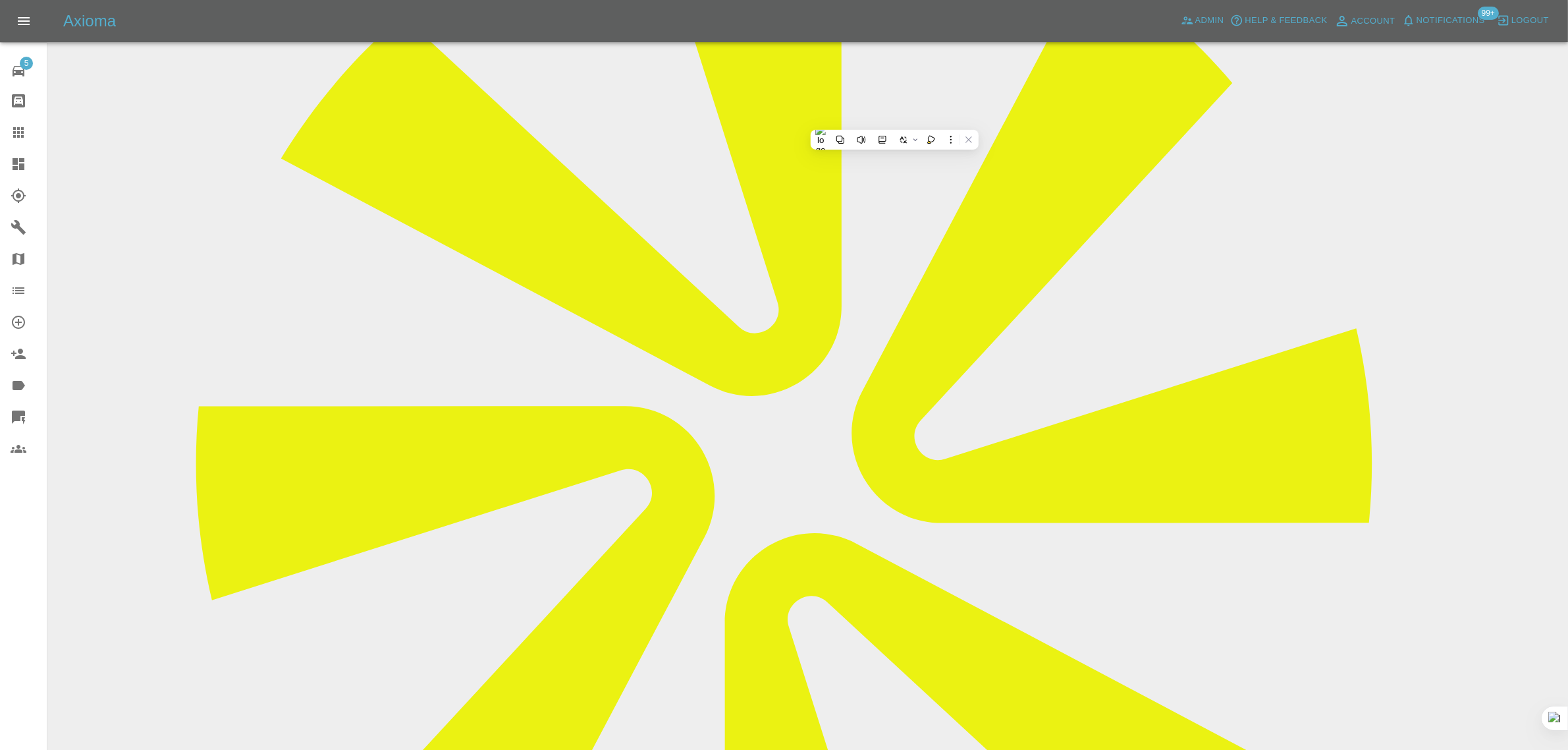
click at [15, 132] on icon at bounding box center [19, 132] width 11 height 11
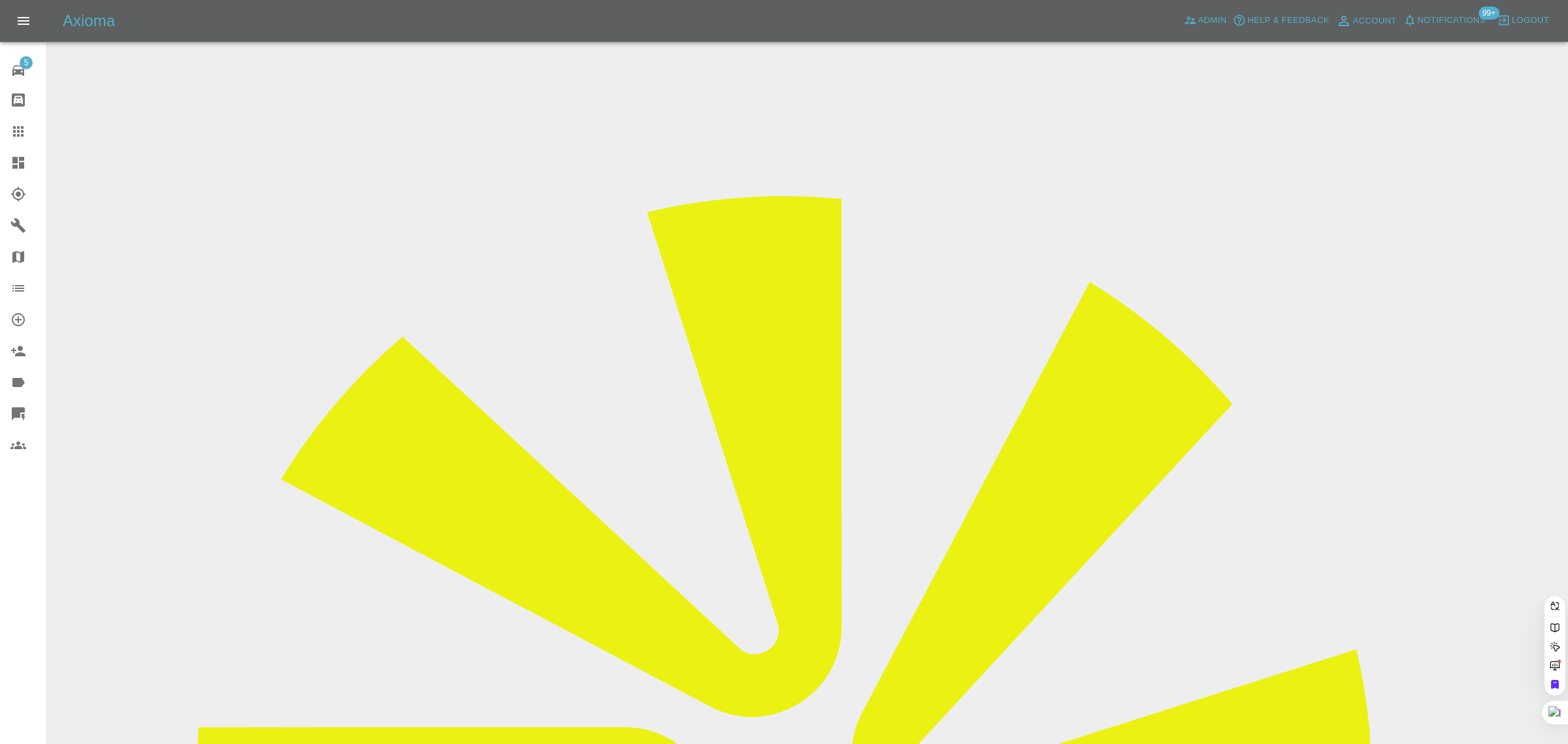
paste input "sadanynan@gmail.com"
type input "sadanynan@gmail.com"
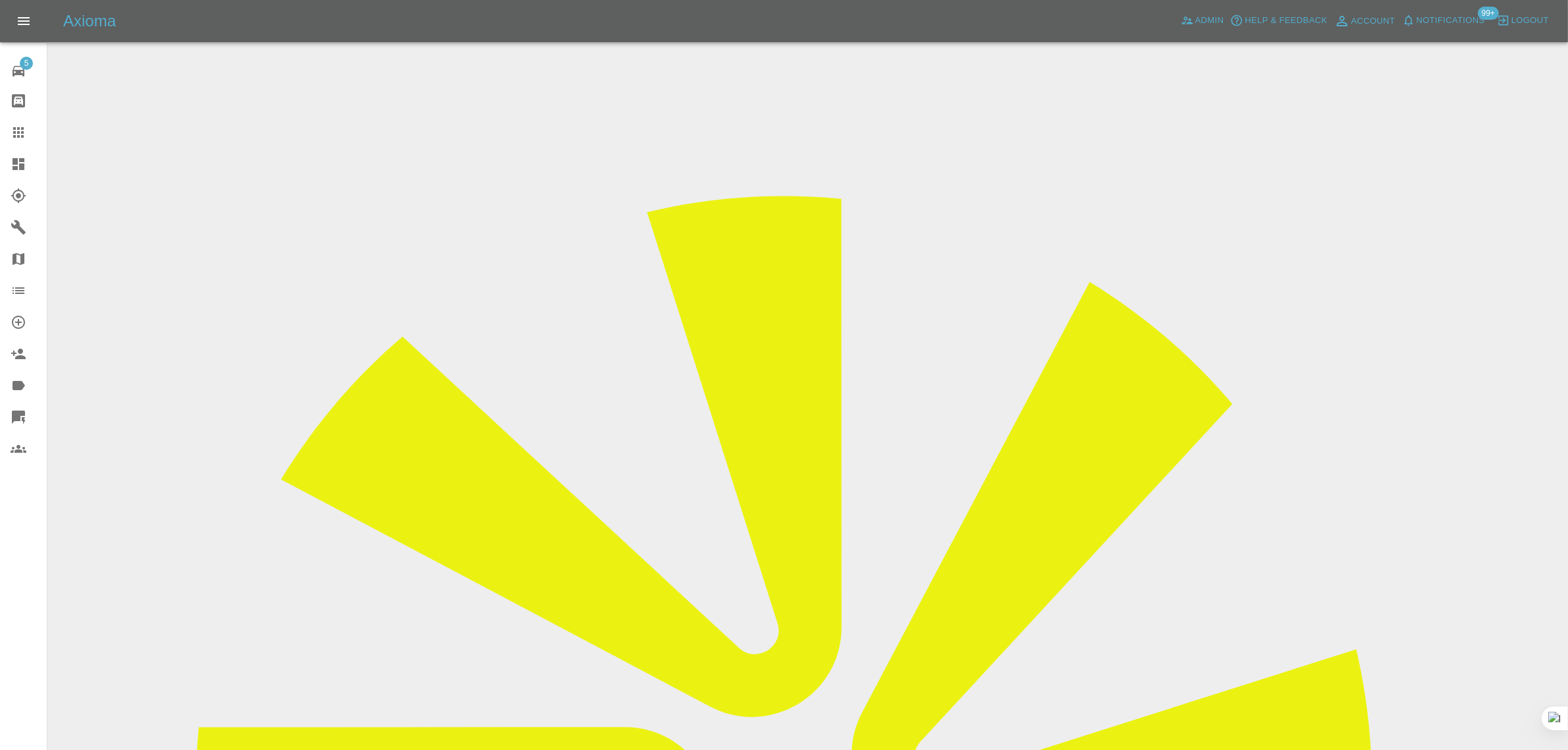
drag, startPoint x: 1274, startPoint y: 199, endPoint x: 1322, endPoint y: 198, distance: 48.0
copy td "Motor market co"
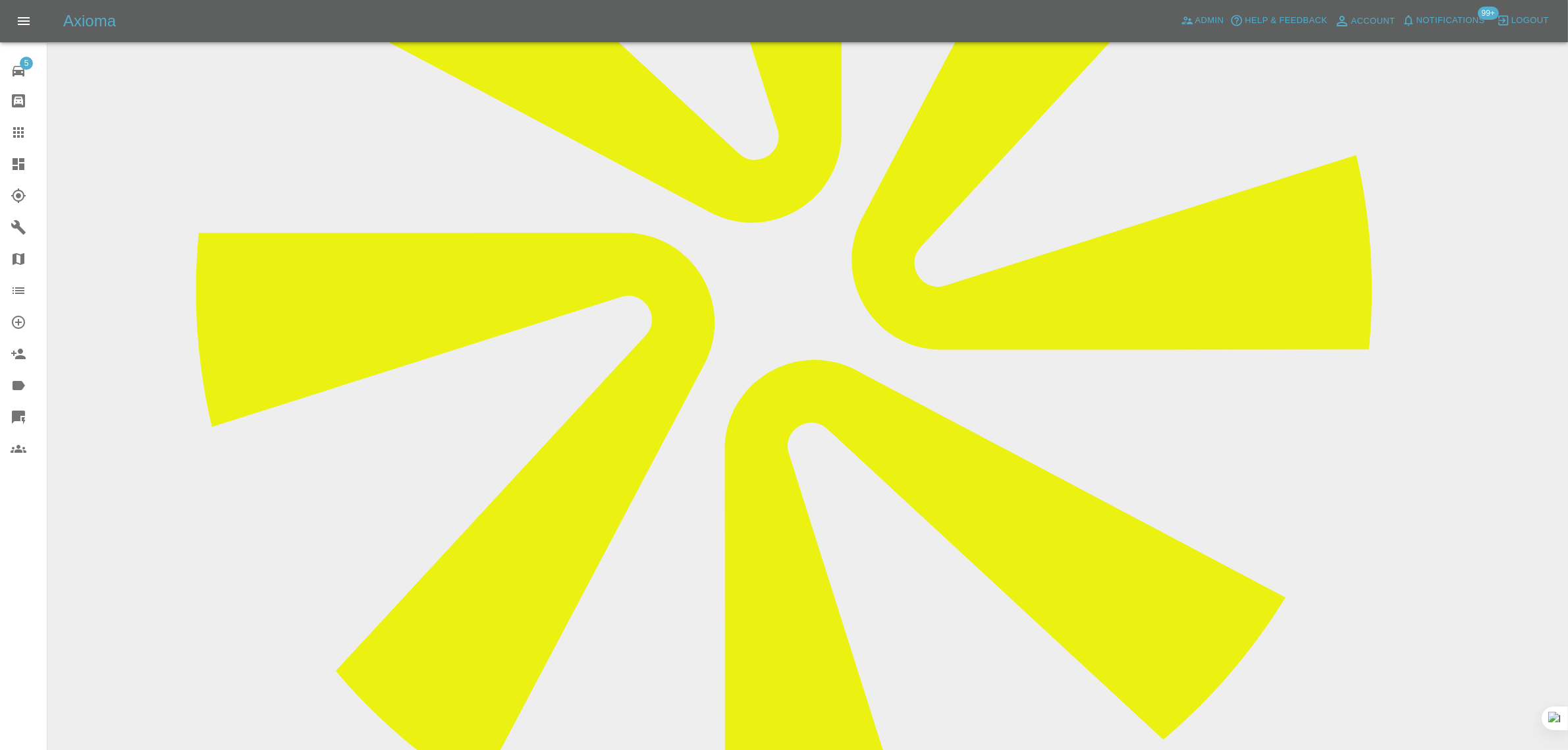
paste textarea "Please contact the customer regarding today's repair schedule."
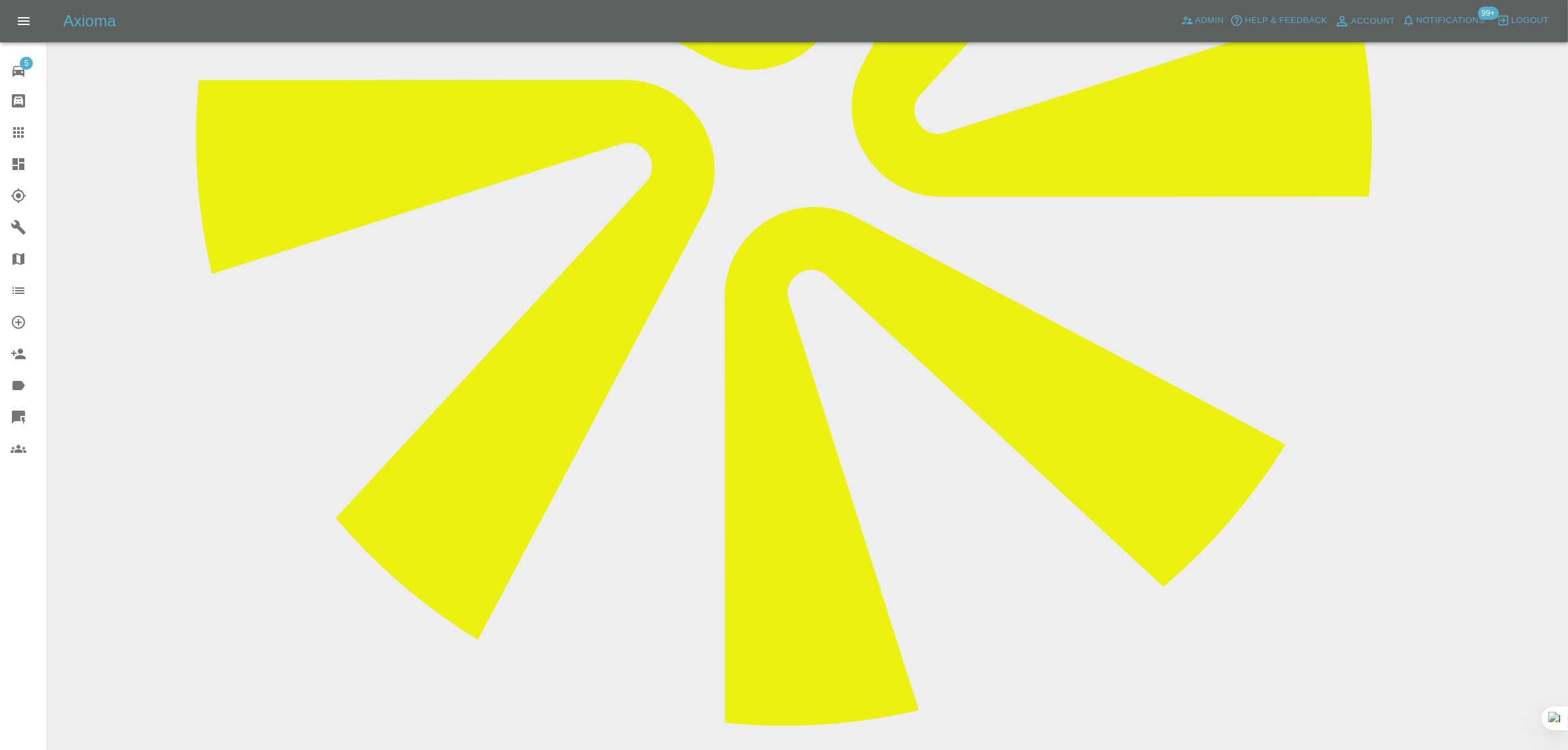
scroll to position [659, 0]
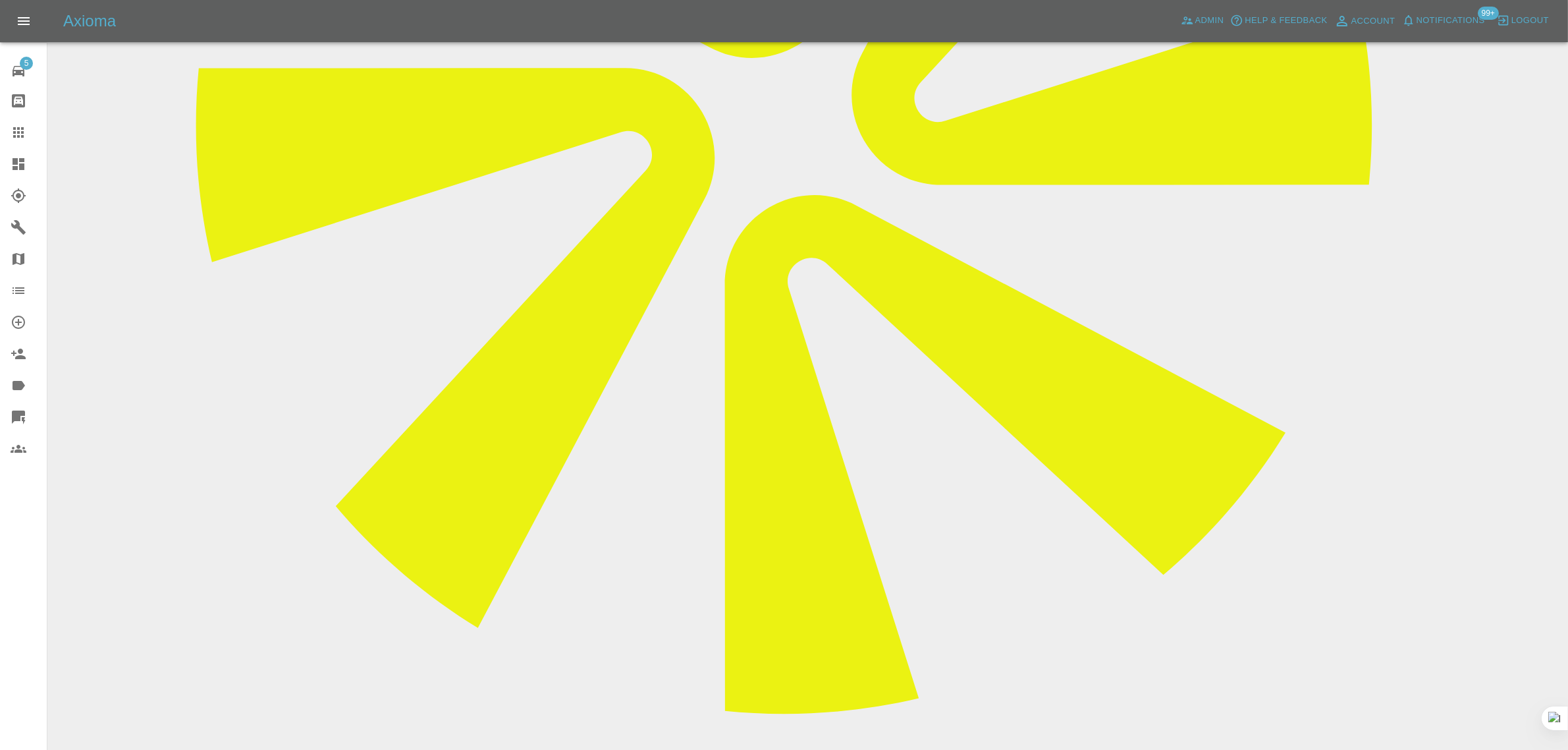
type textarea "Please contact the customer regarding today's repair schedule."
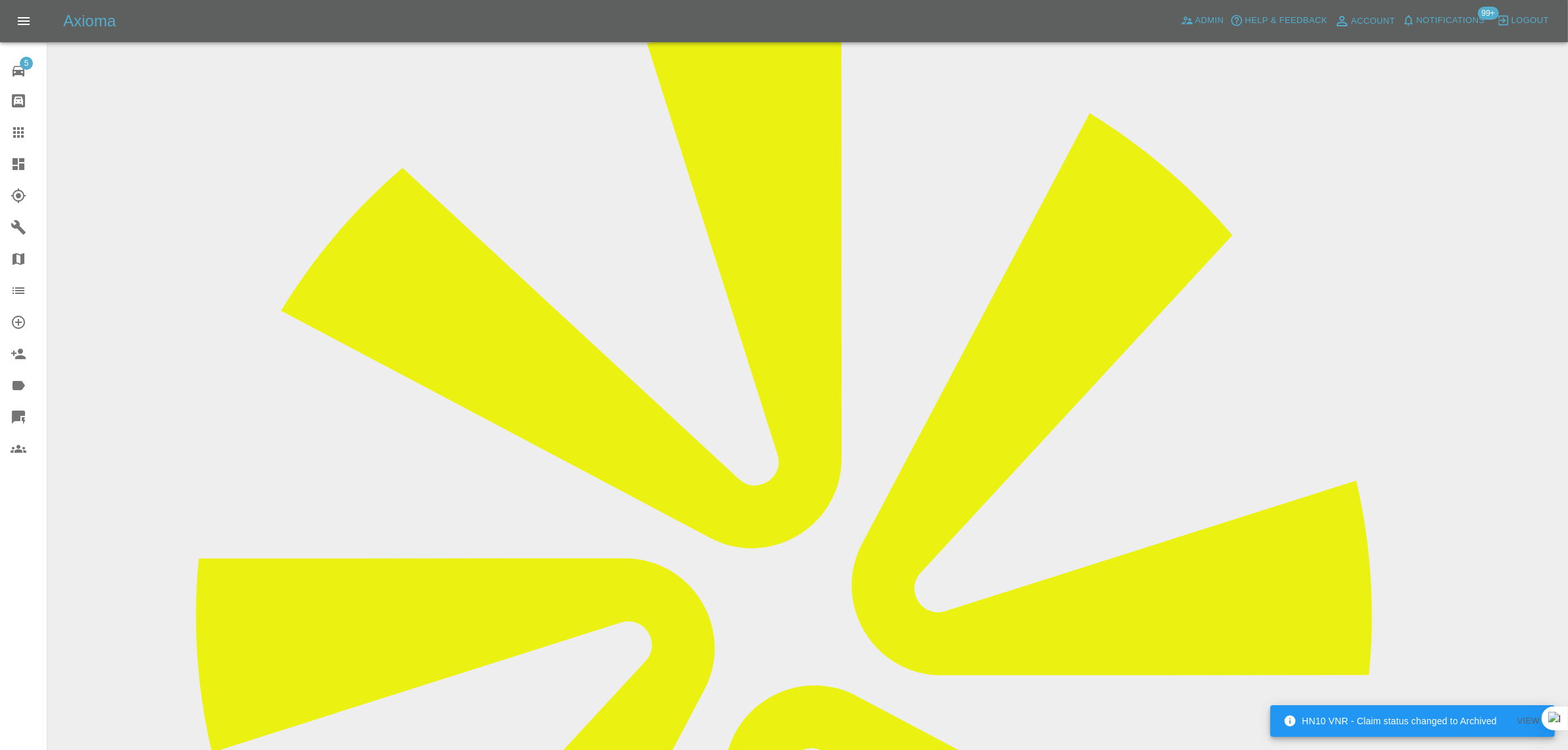
scroll to position [165, 0]
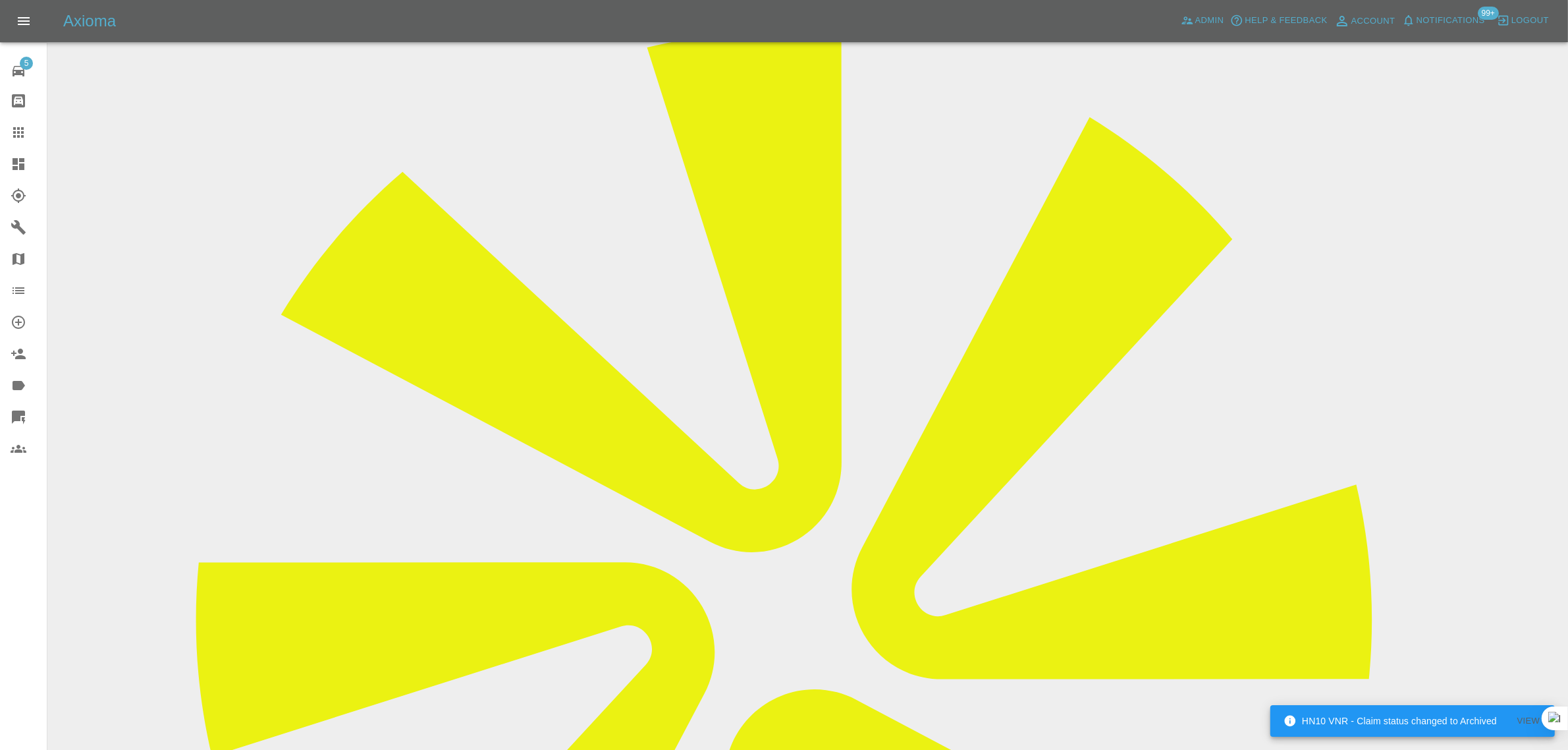
click at [20, 132] on icon at bounding box center [18, 131] width 15 height 15
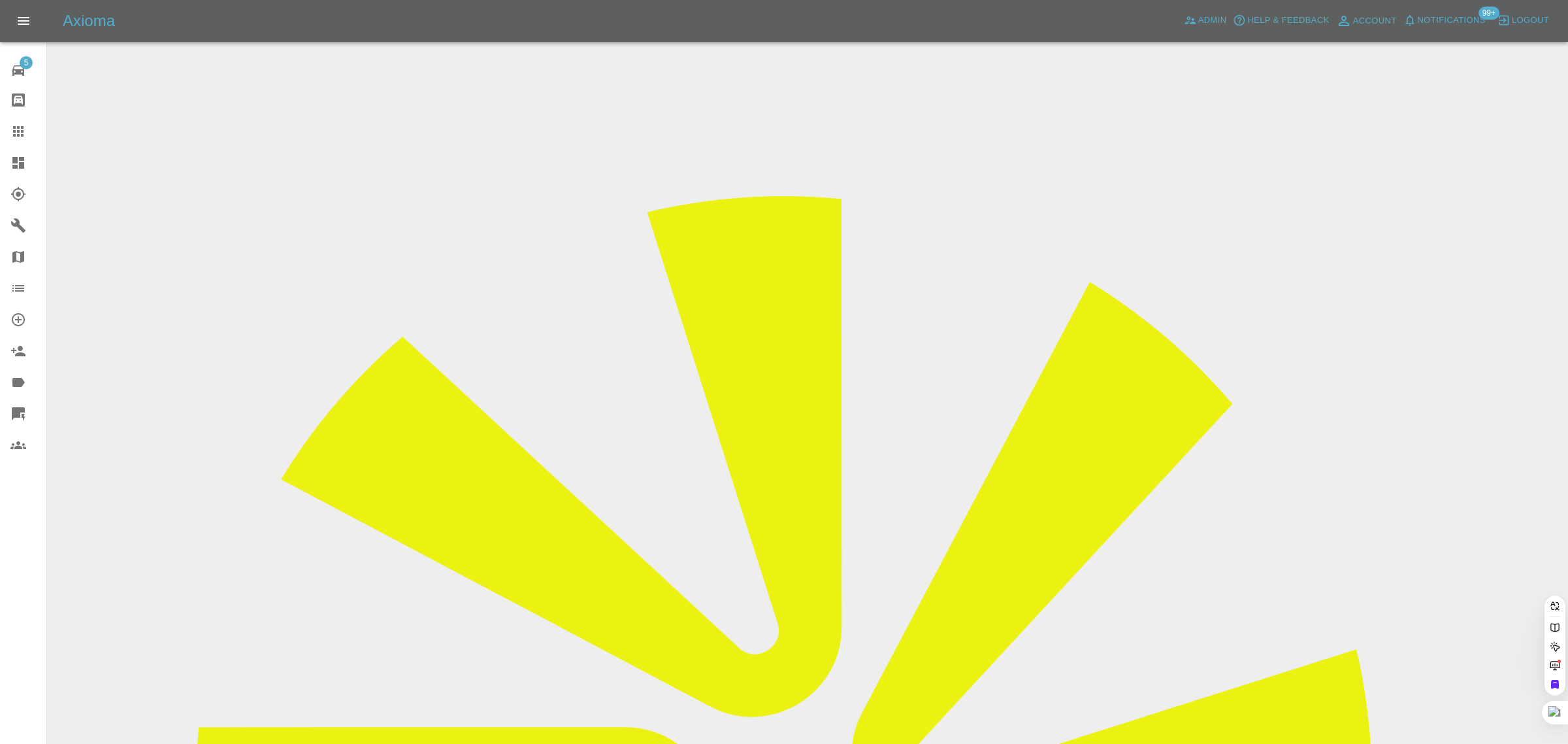
paste input "ka.atherton@gmail.com"
type input "ka.atherton@gmail.co"
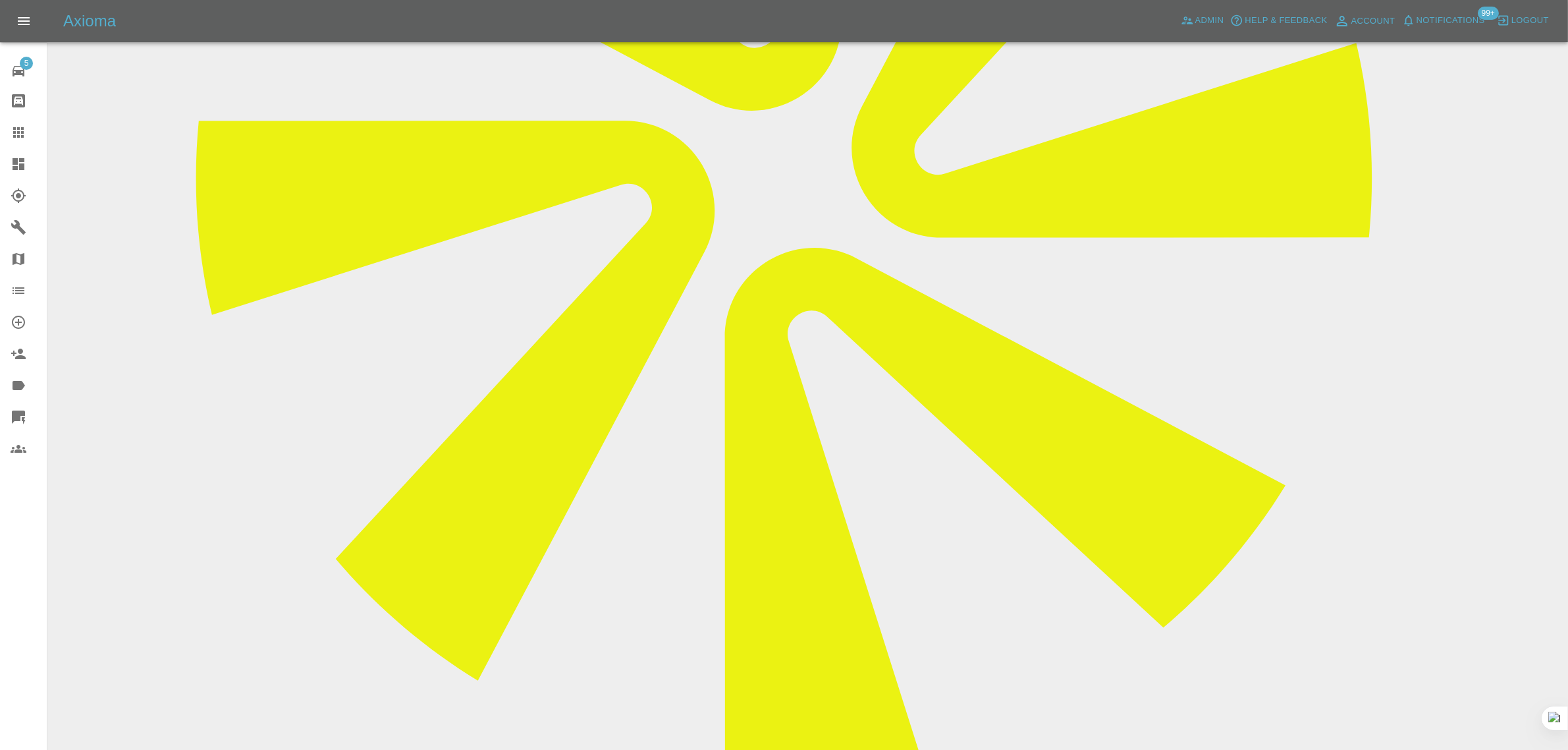
scroll to position [806, 0]
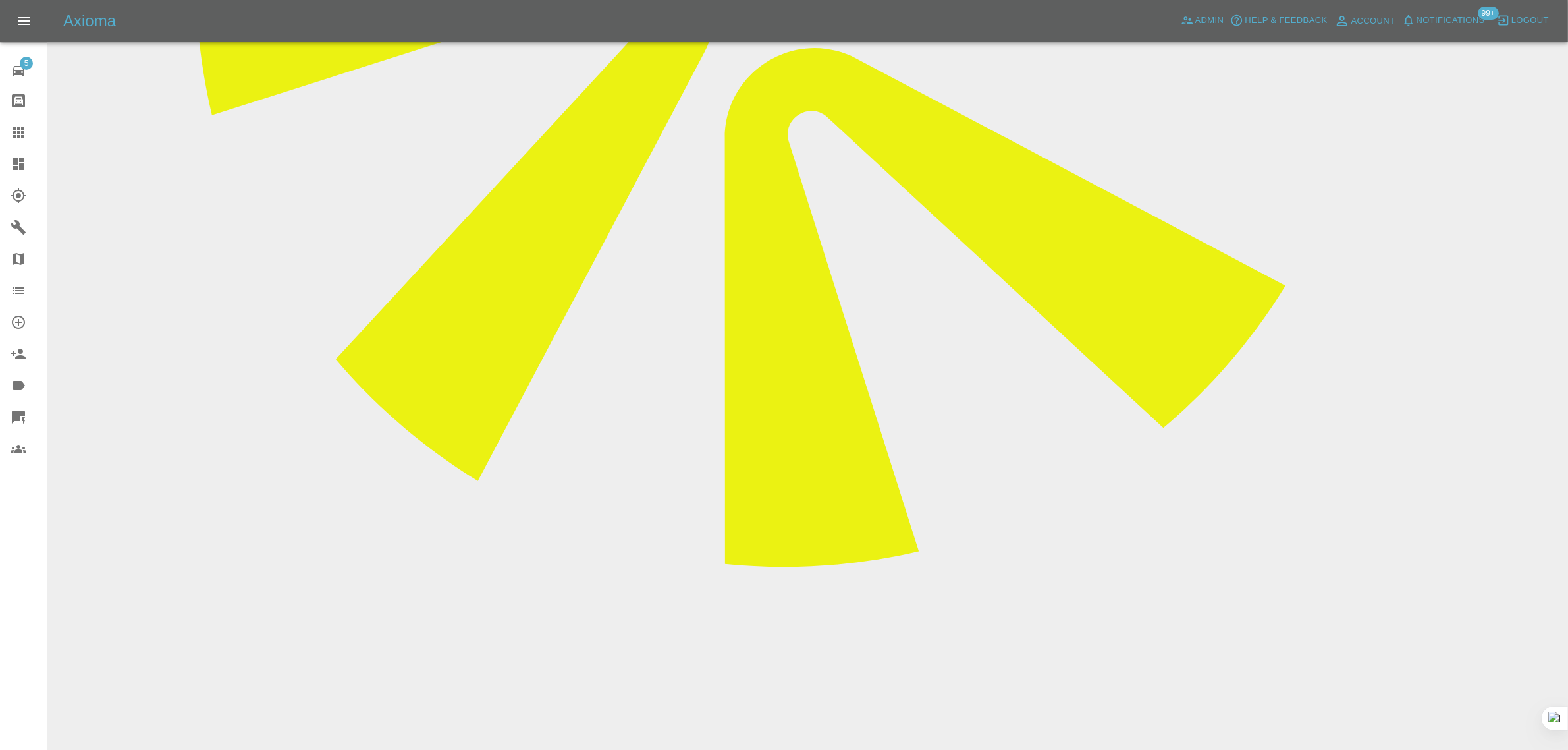
paste textarea "Hi Imogen Jack did turn up and started on the job but then we had an afternoon …"
type textarea "Hi Imogen Jack did turn up and started on the job but then we had an afternoon …"
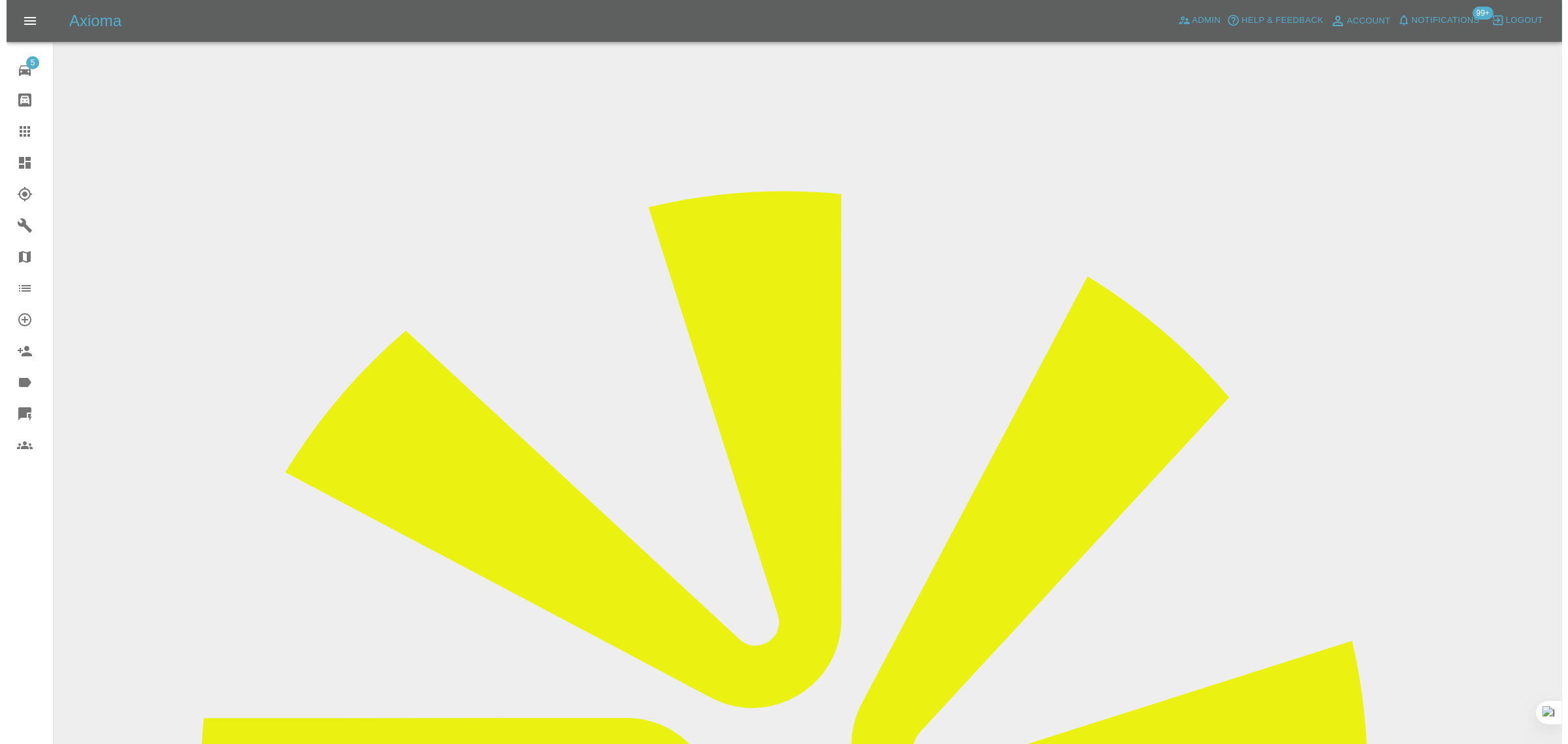
scroll to position [0, 0]
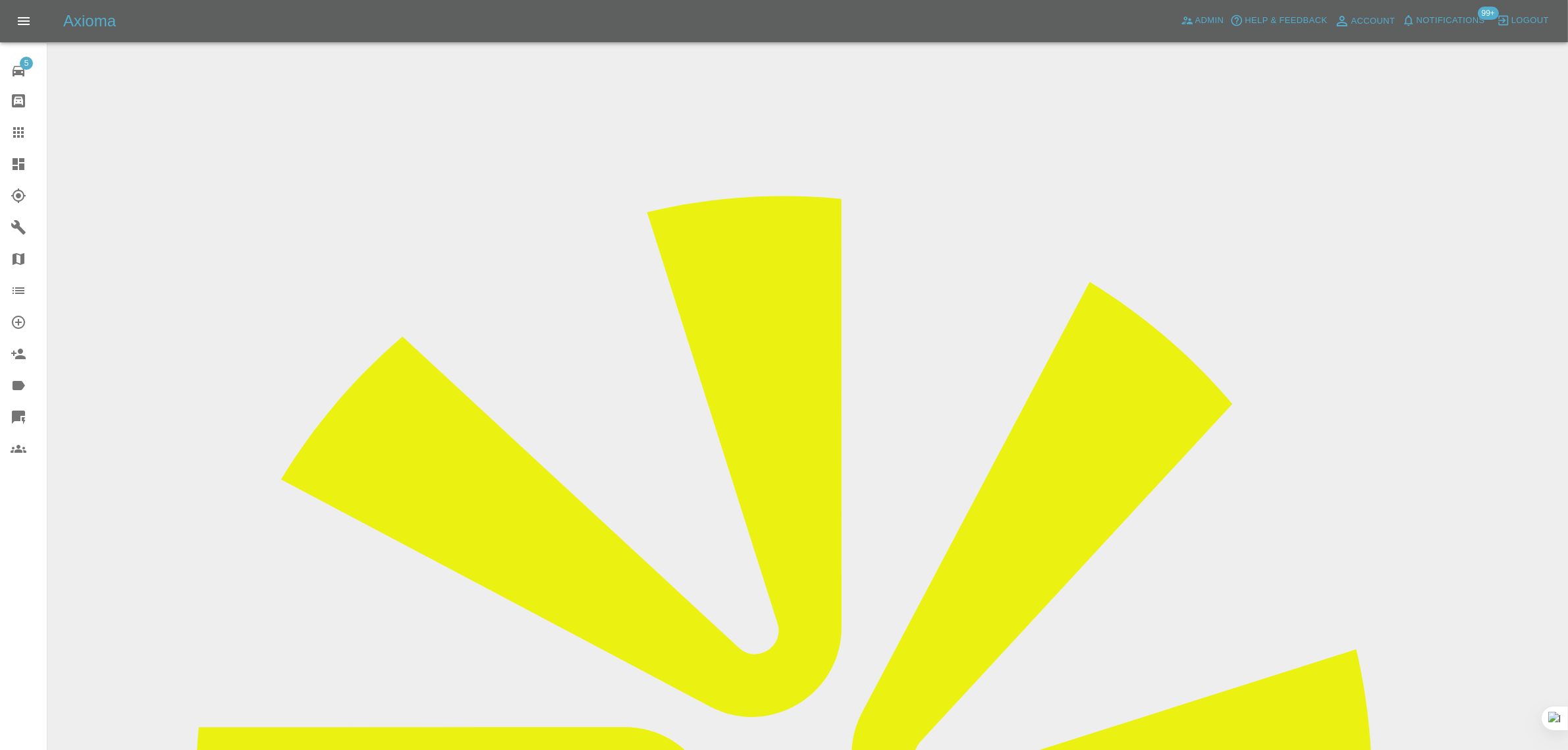
click at [20, 133] on icon at bounding box center [18, 131] width 15 height 15
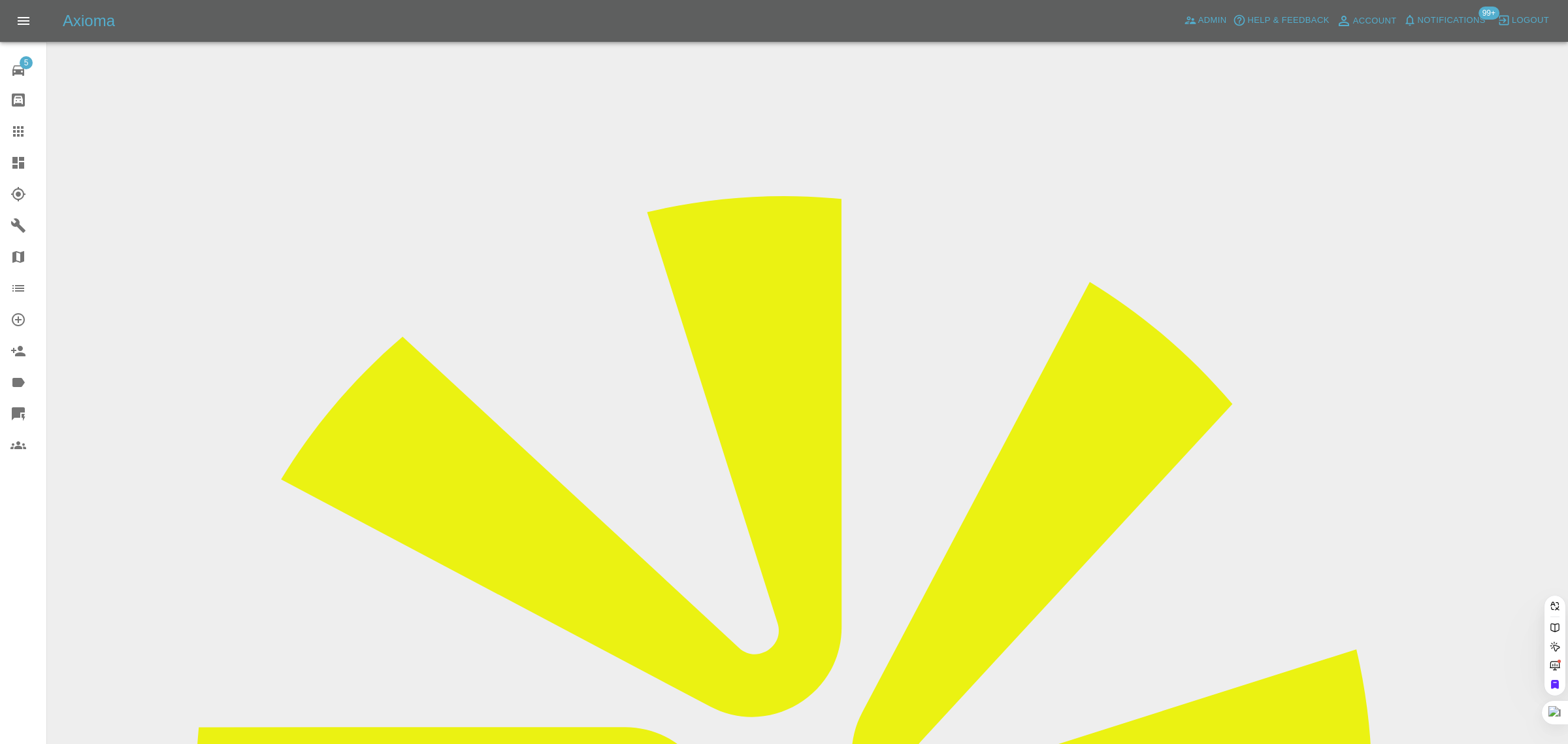
paste input "amit_sood1@outlook.com"
type input "amit_sood1@outlook"
drag, startPoint x: 1193, startPoint y: 16, endPoint x: 1183, endPoint y: 21, distance: 11.2
click at [1194, 16] on icon at bounding box center [1190, 20] width 13 height 13
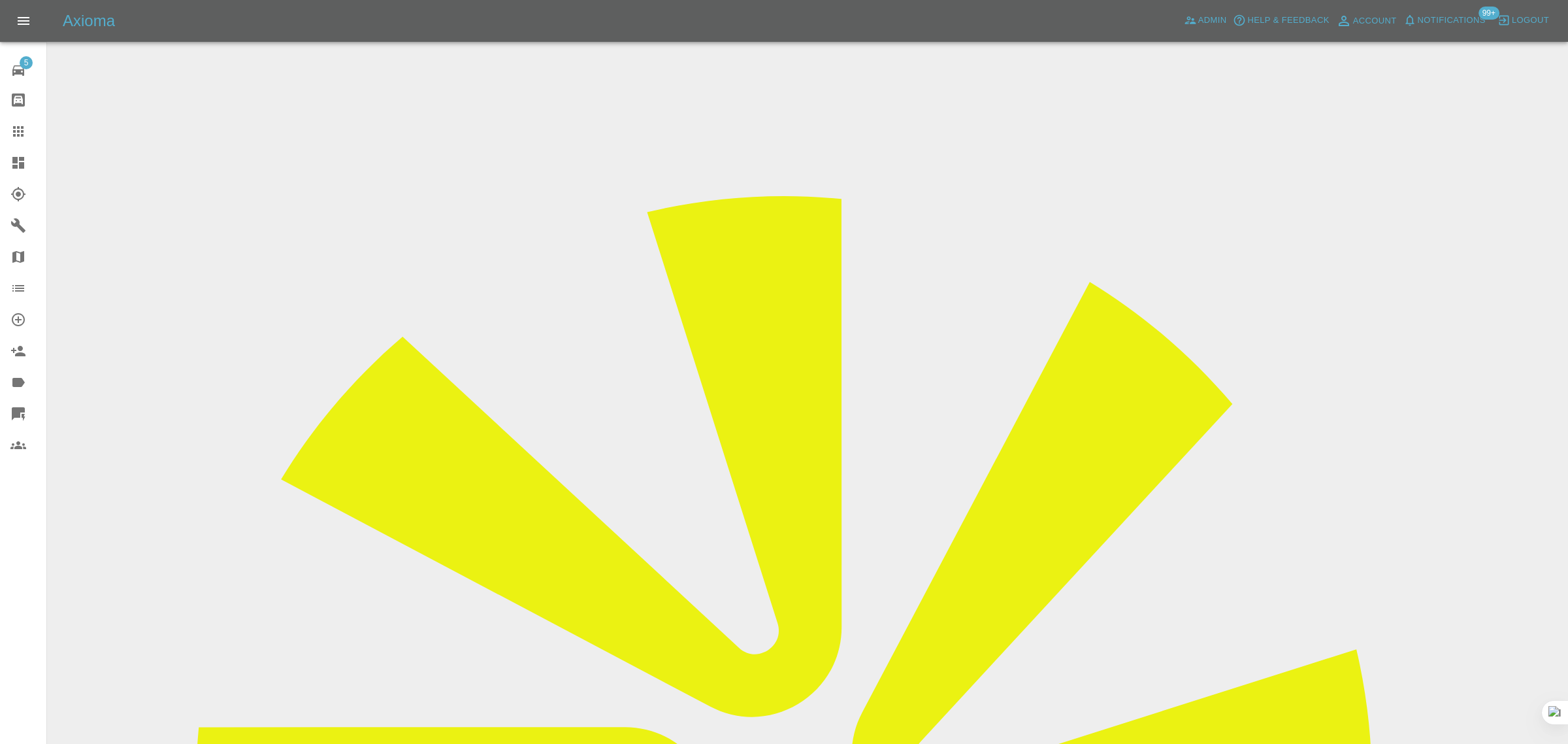
paste input "amit_sood1@outlook.com"
type input "amit_sood1@outlook.com"
click at [20, 129] on icon at bounding box center [18, 130] width 15 height 15
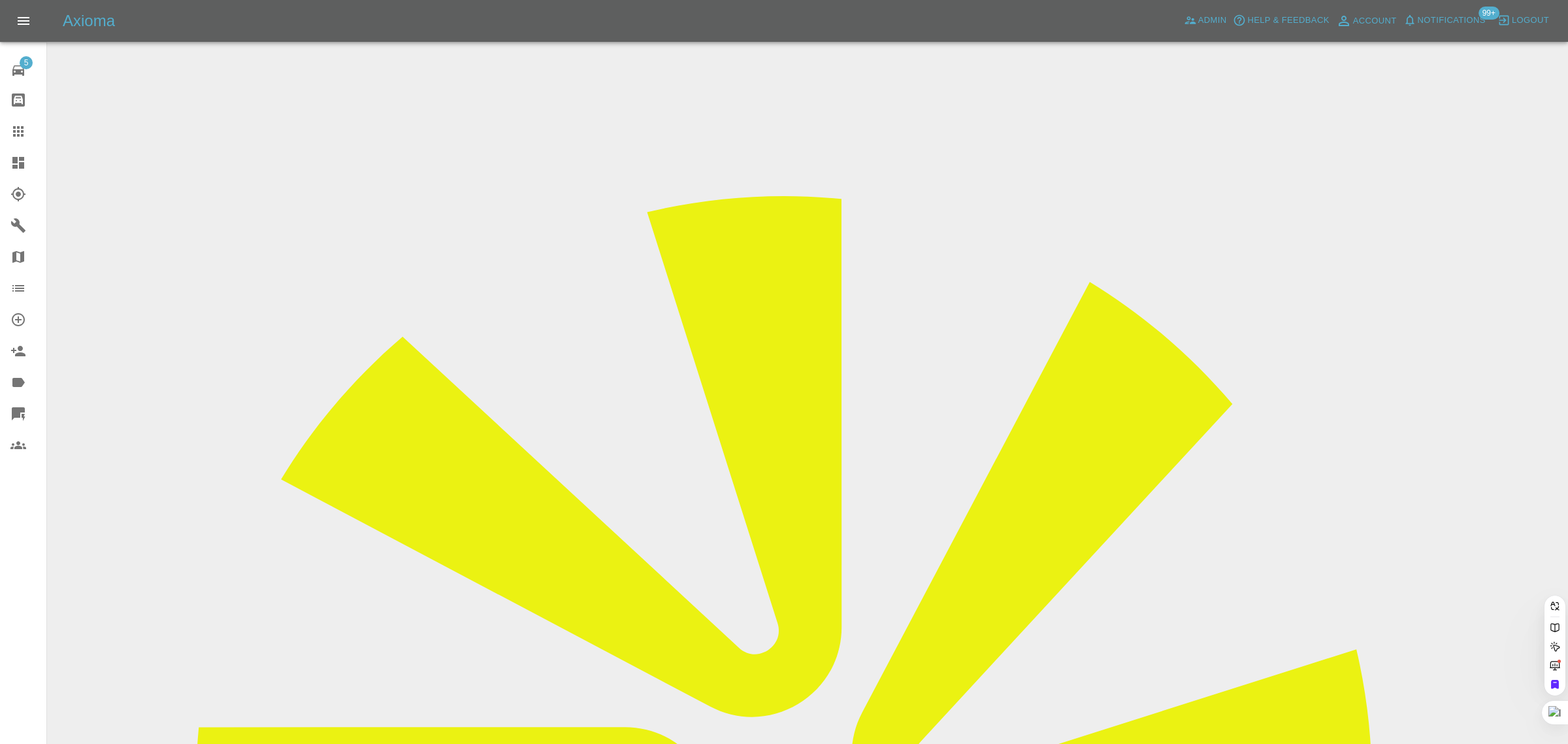
paste input "rrobson@blueyonder.co.uk"
type input "rrobson@blueyonder.co.u"
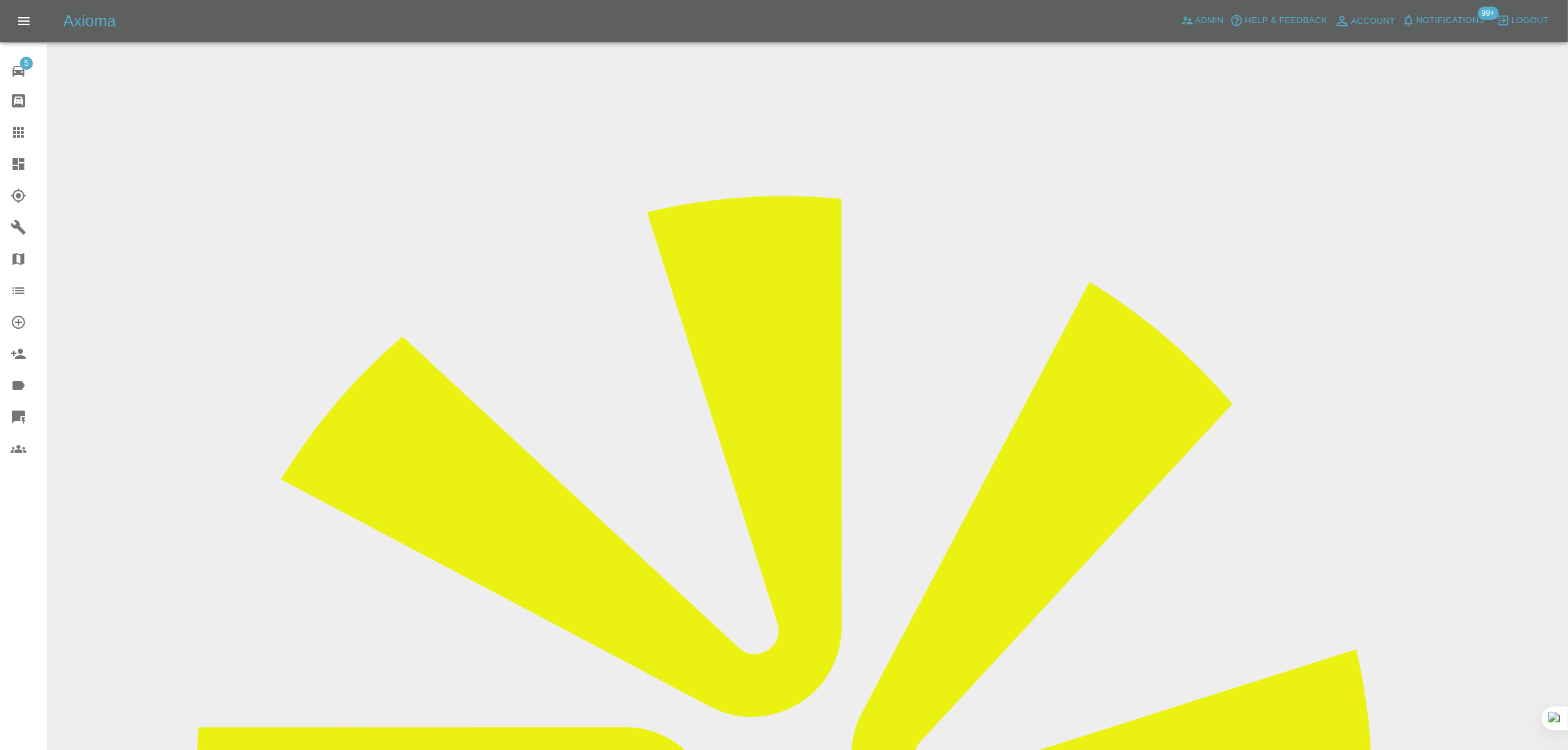
click at [15, 601] on div "5 Repair home Bodyshop home Claims Dashboard Explorer Garages Map Organization …" at bounding box center [24, 375] width 47 height 750
click at [14, 135] on icon at bounding box center [18, 131] width 15 height 15
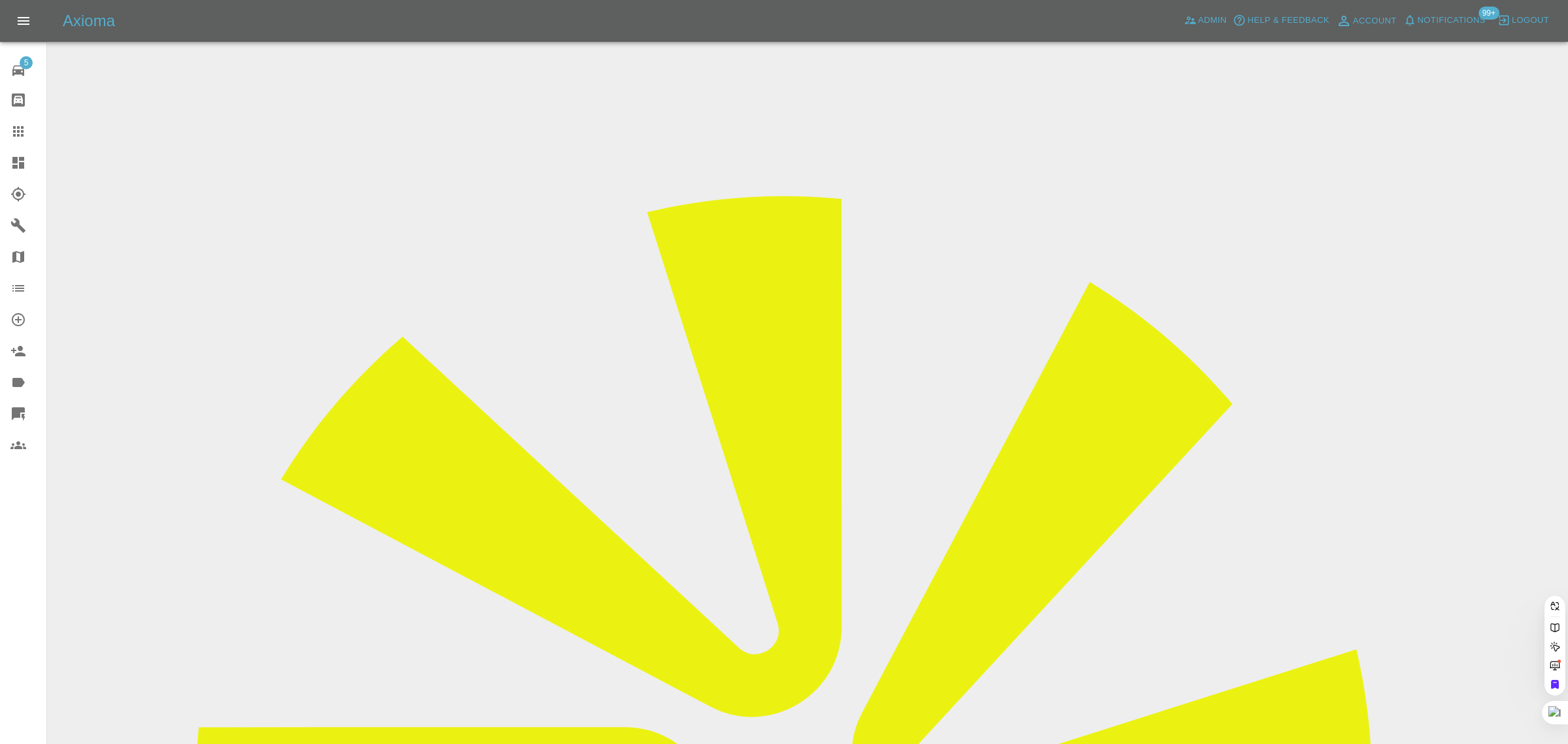
paste input "tomslambert@hotmail.co.uk"
type input "tomslambert@hotmail.co.uk"
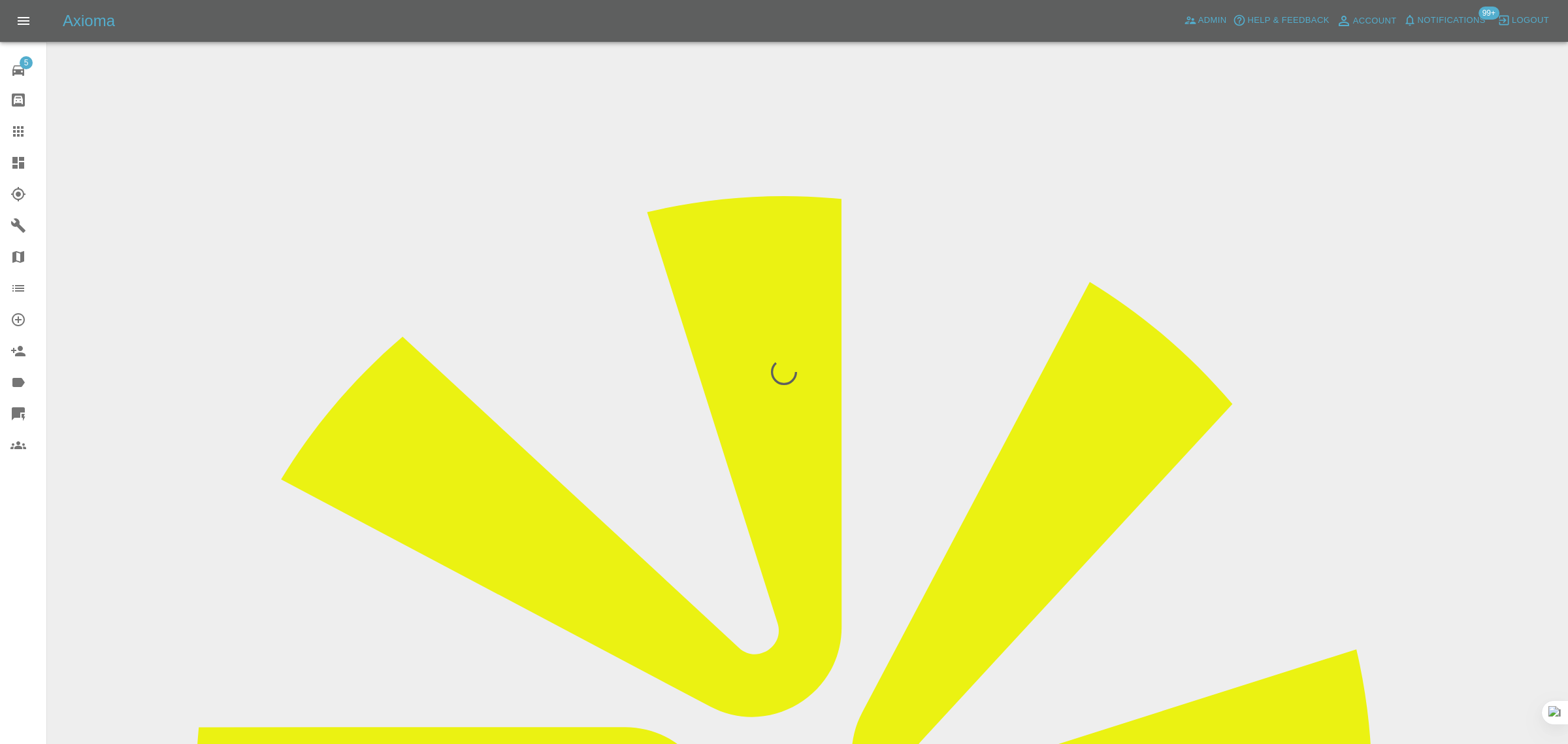
click at [21, 546] on div "5 Repair home Bodyshop home Claims Dashboard Explorer Garages Map Organization …" at bounding box center [23, 372] width 47 height 744
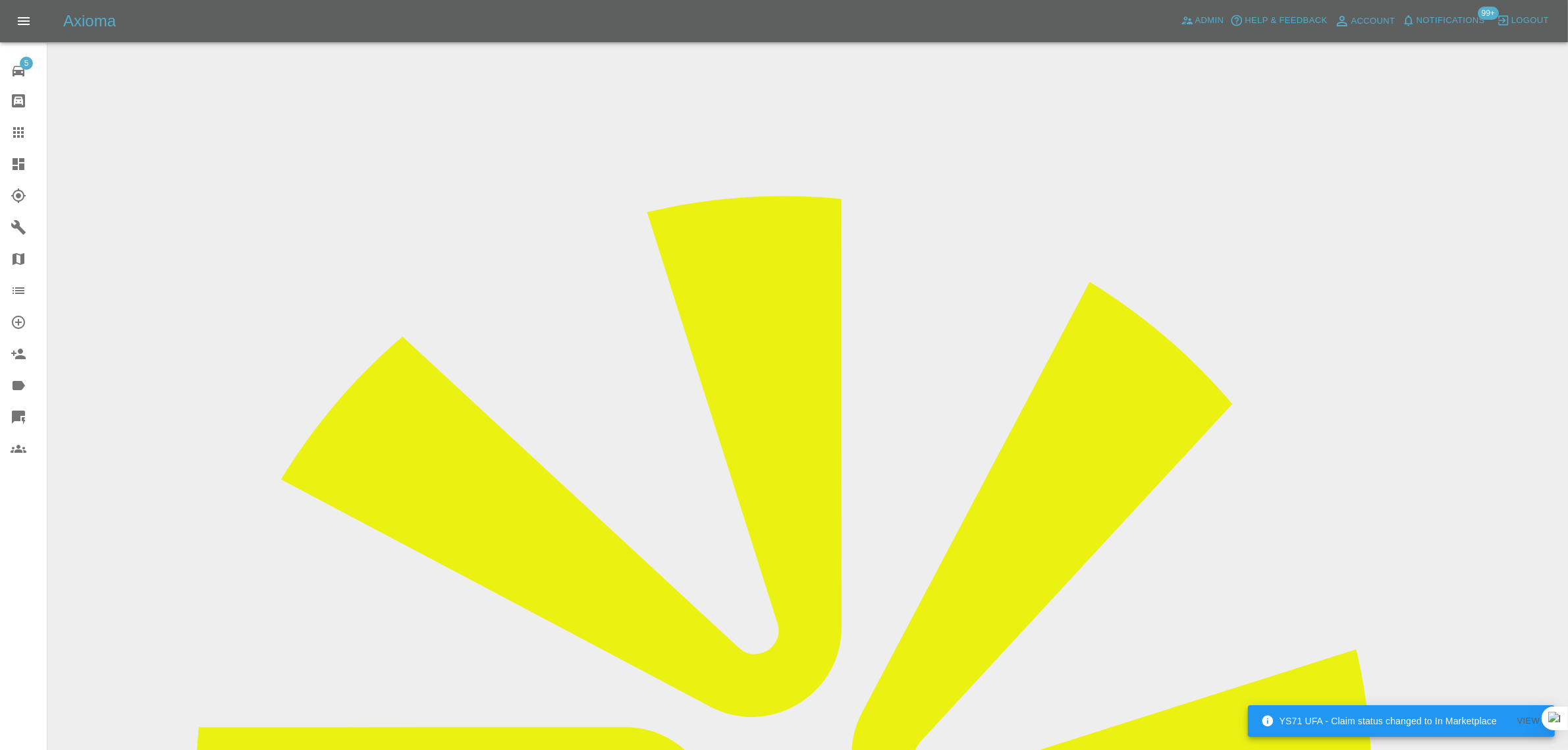
drag, startPoint x: 117, startPoint y: 317, endPoint x: 165, endPoint y: 364, distance: 67.2
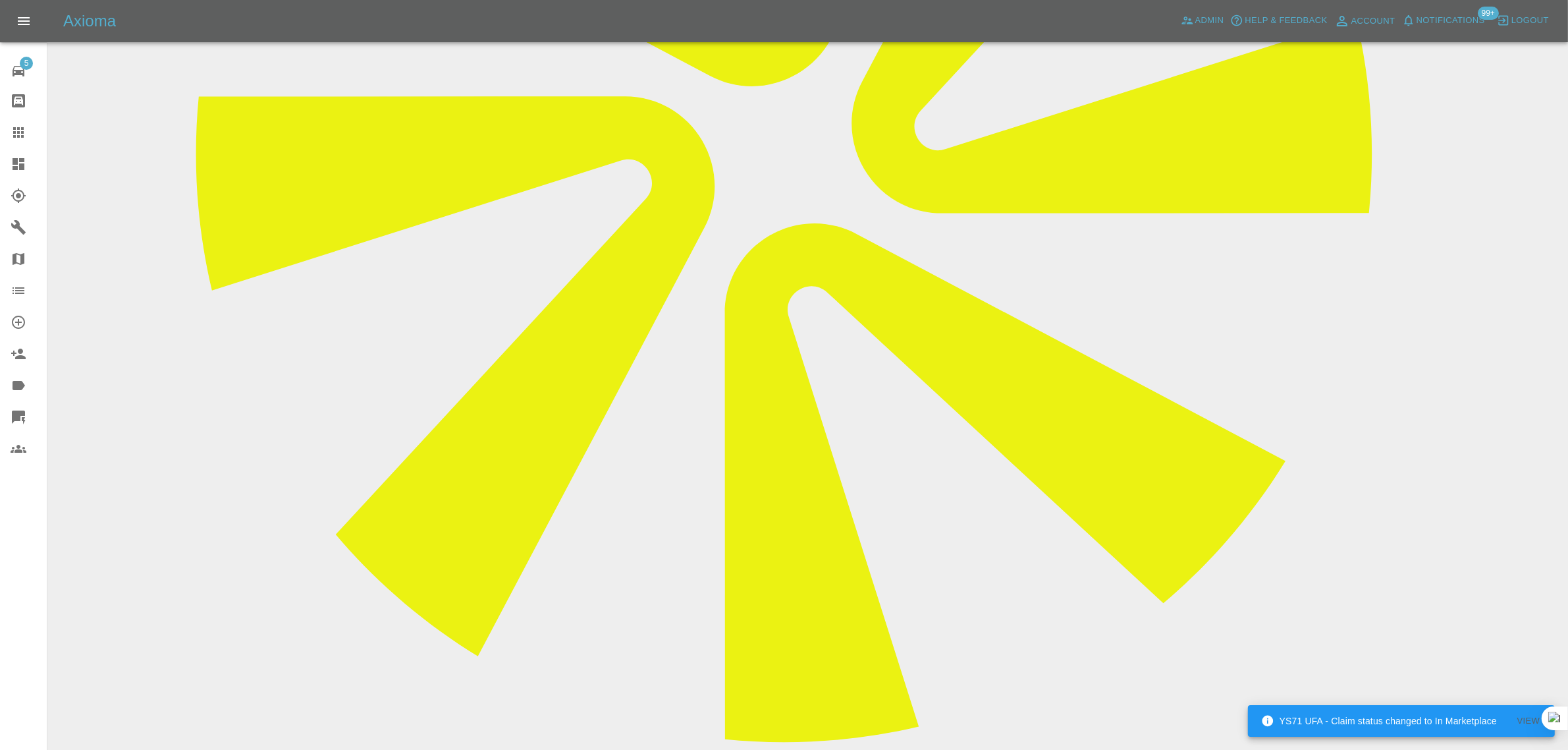
scroll to position [659, 0]
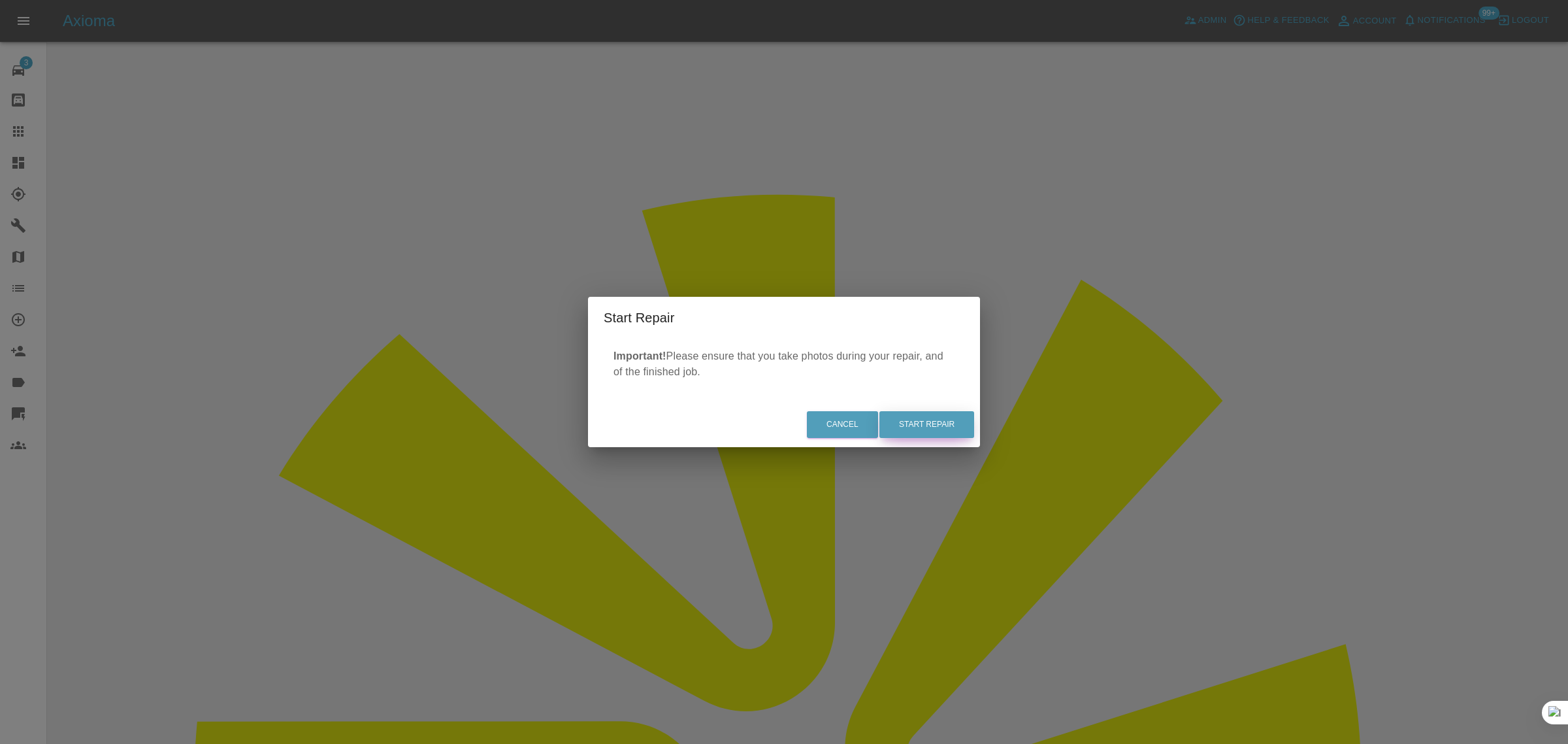
click at [929, 428] on button "Start Repair" at bounding box center [926, 425] width 94 height 27
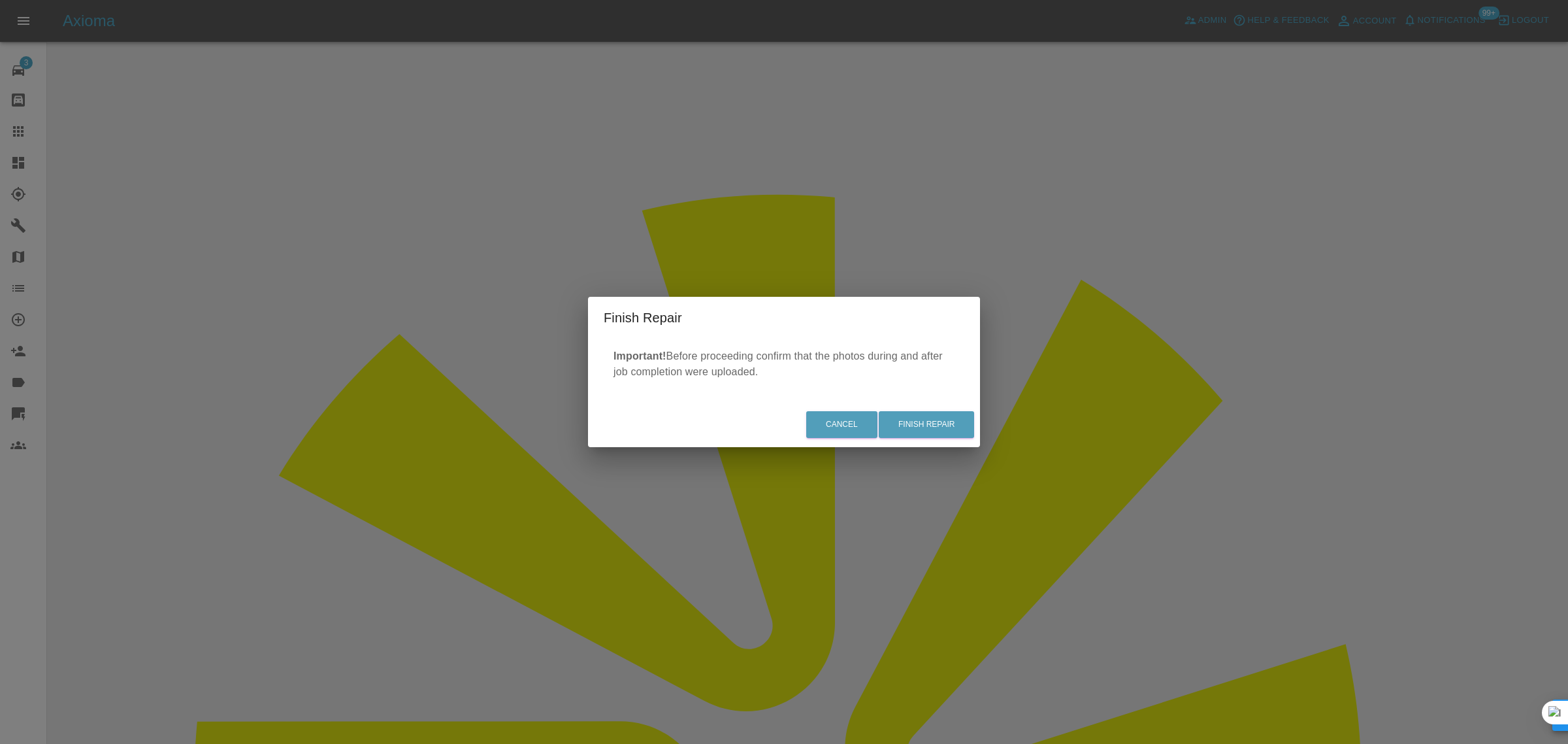
click at [938, 443] on div "Cancel Finish Repair" at bounding box center [784, 424] width 392 height 44
click at [938, 419] on button "Finish Repair" at bounding box center [926, 425] width 95 height 27
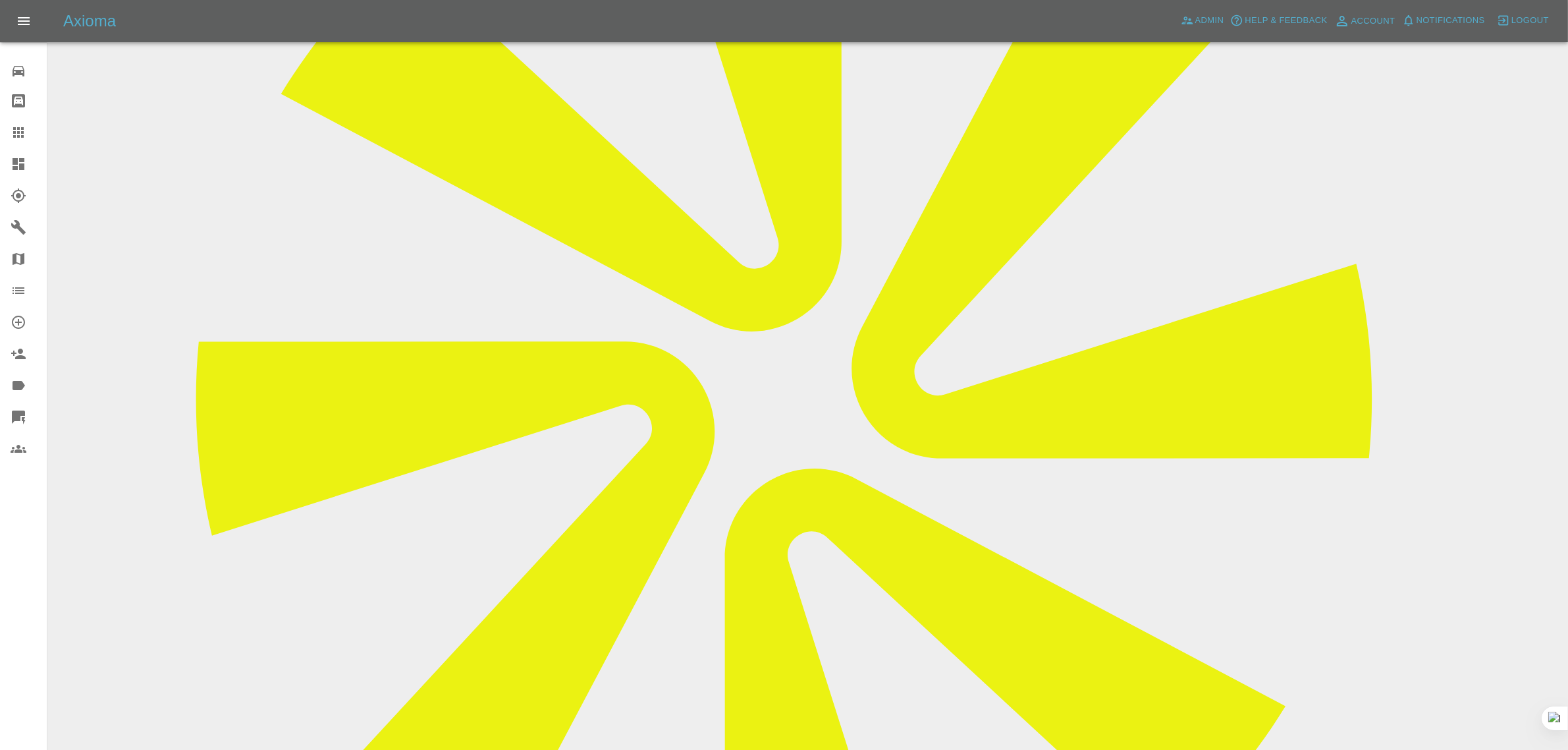
scroll to position [576, 0]
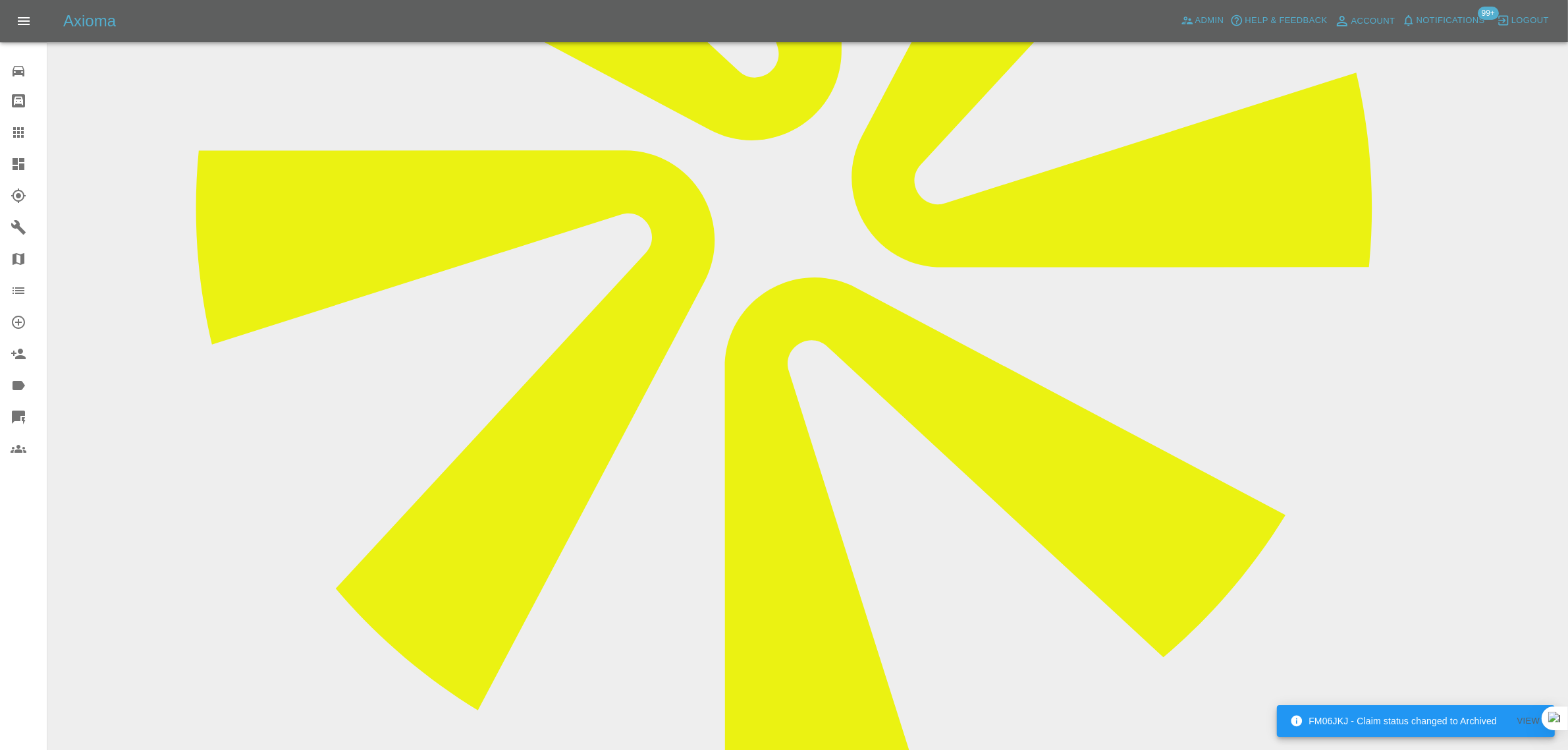
drag, startPoint x: 607, startPoint y: 663, endPoint x: 778, endPoint y: 656, distance: 171.1
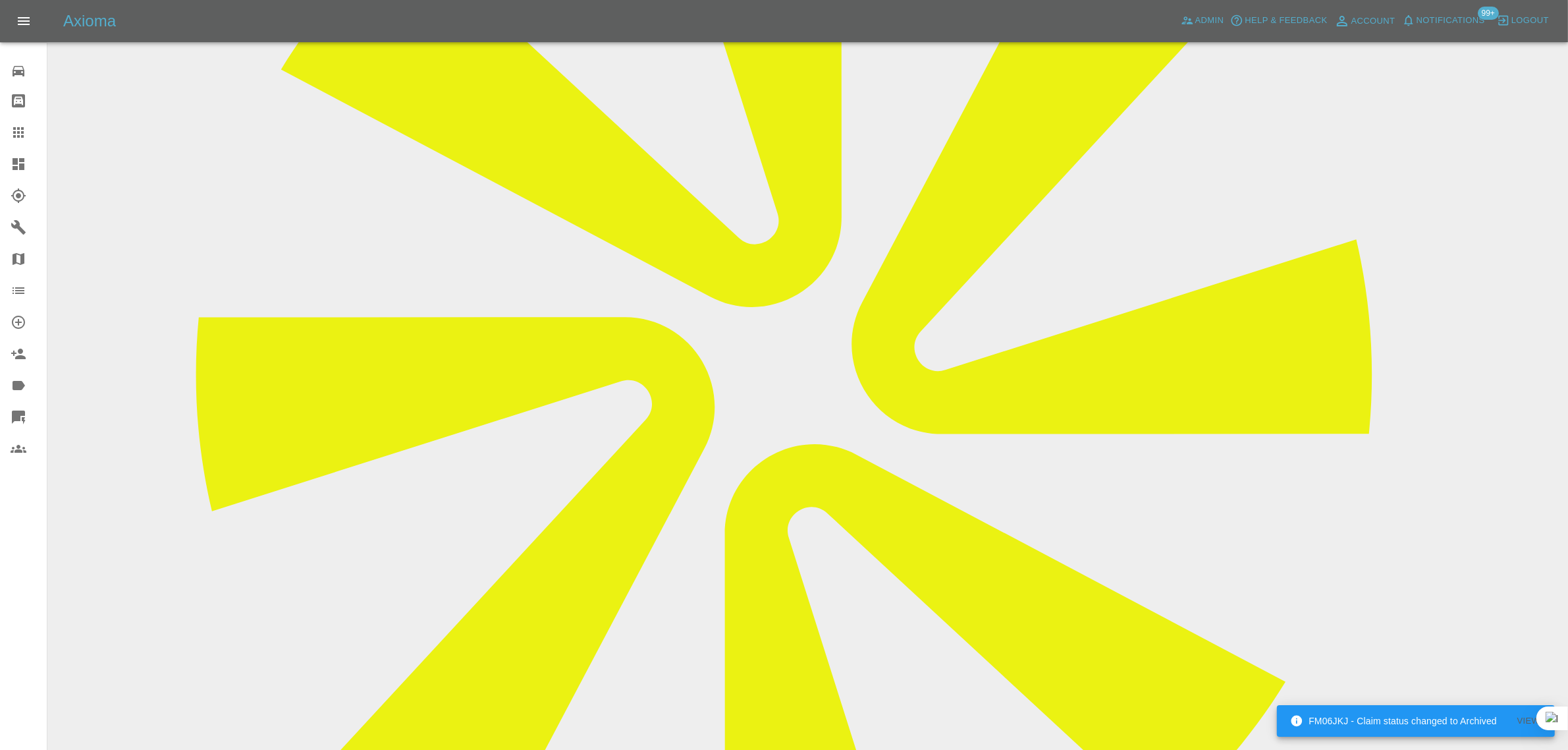
scroll to position [0, 0]
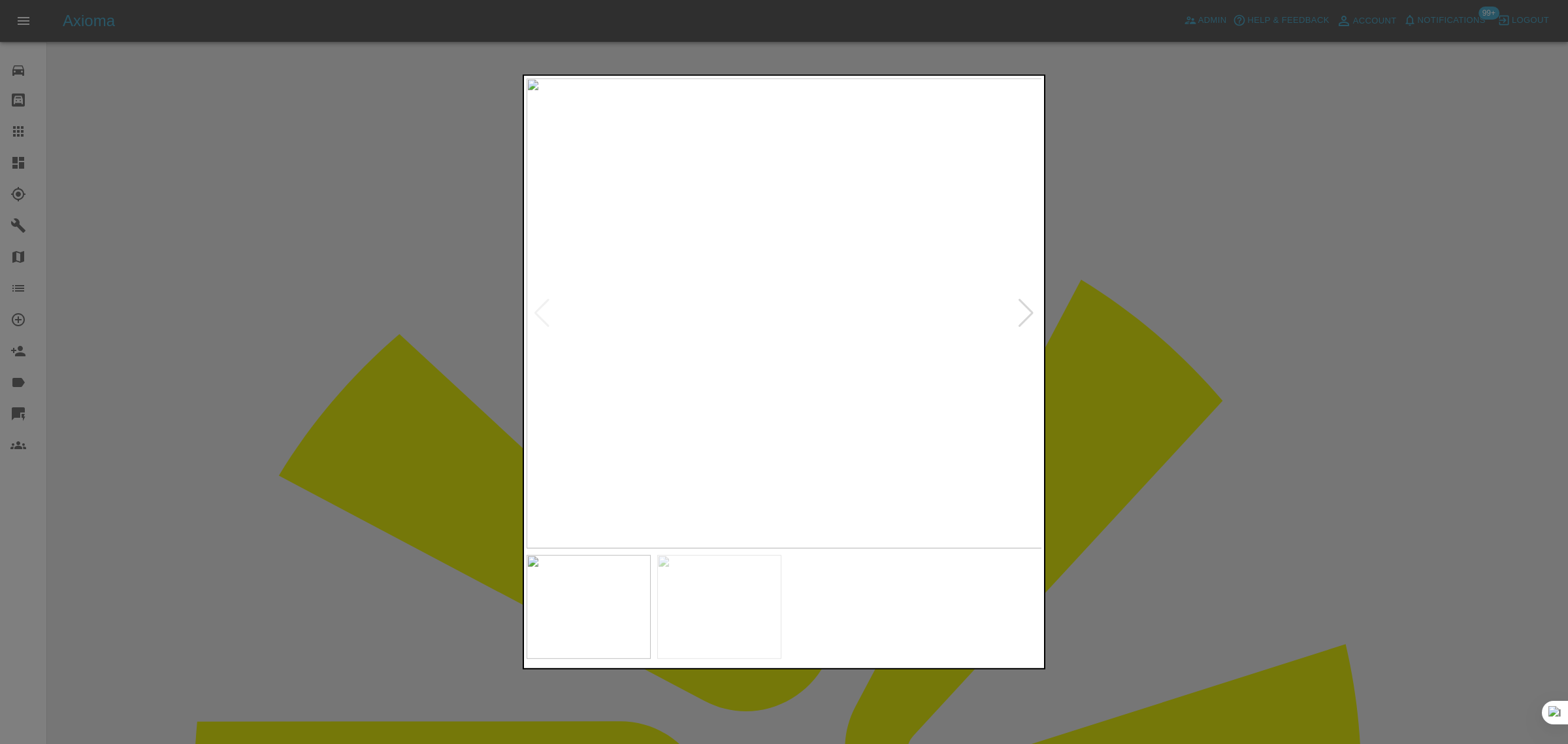
click at [1177, 341] on div at bounding box center [784, 372] width 1568 height 744
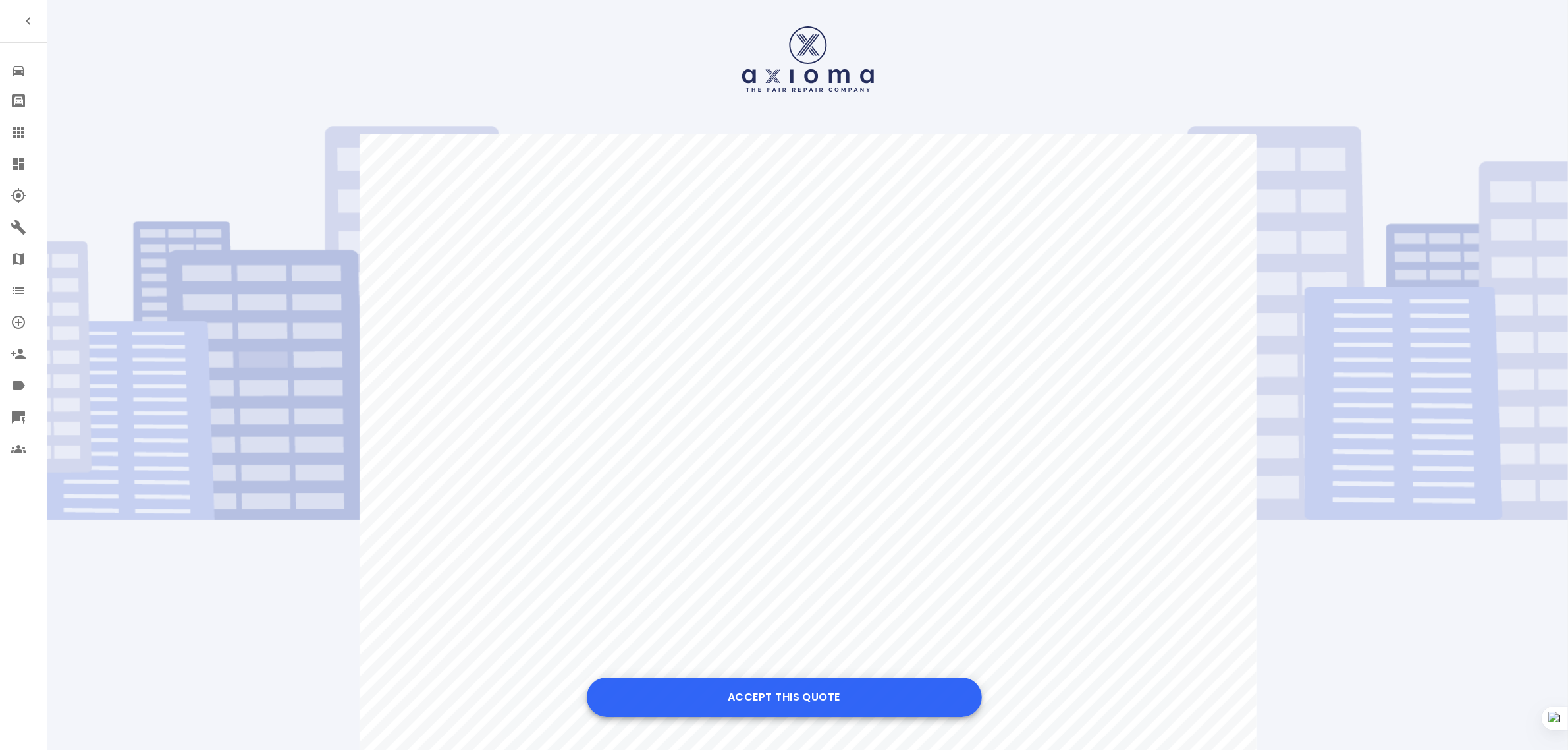
click at [774, 699] on button "Accept this Quote" at bounding box center [784, 697] width 395 height 40
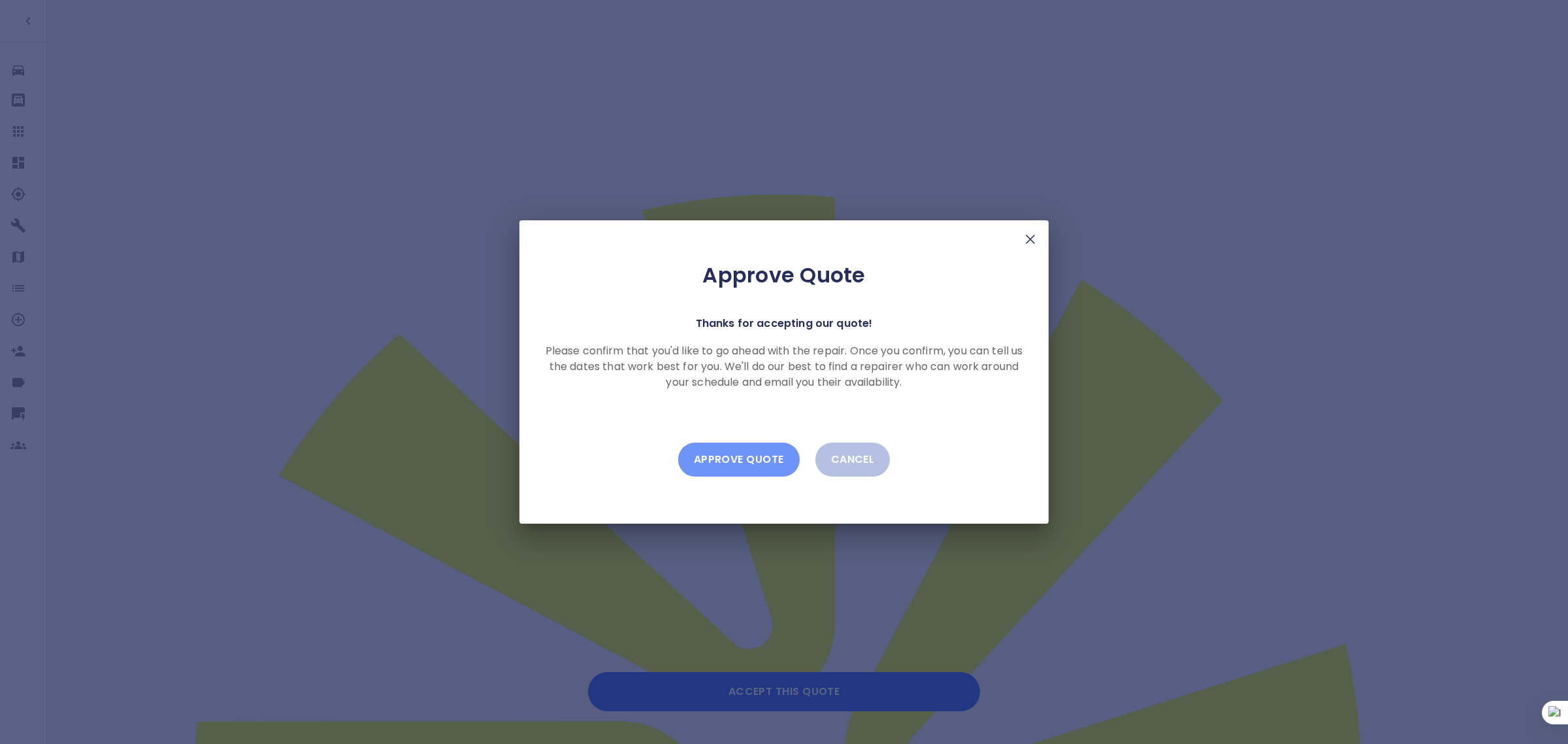
click at [752, 451] on button "Approve Quote" at bounding box center [738, 459] width 121 height 34
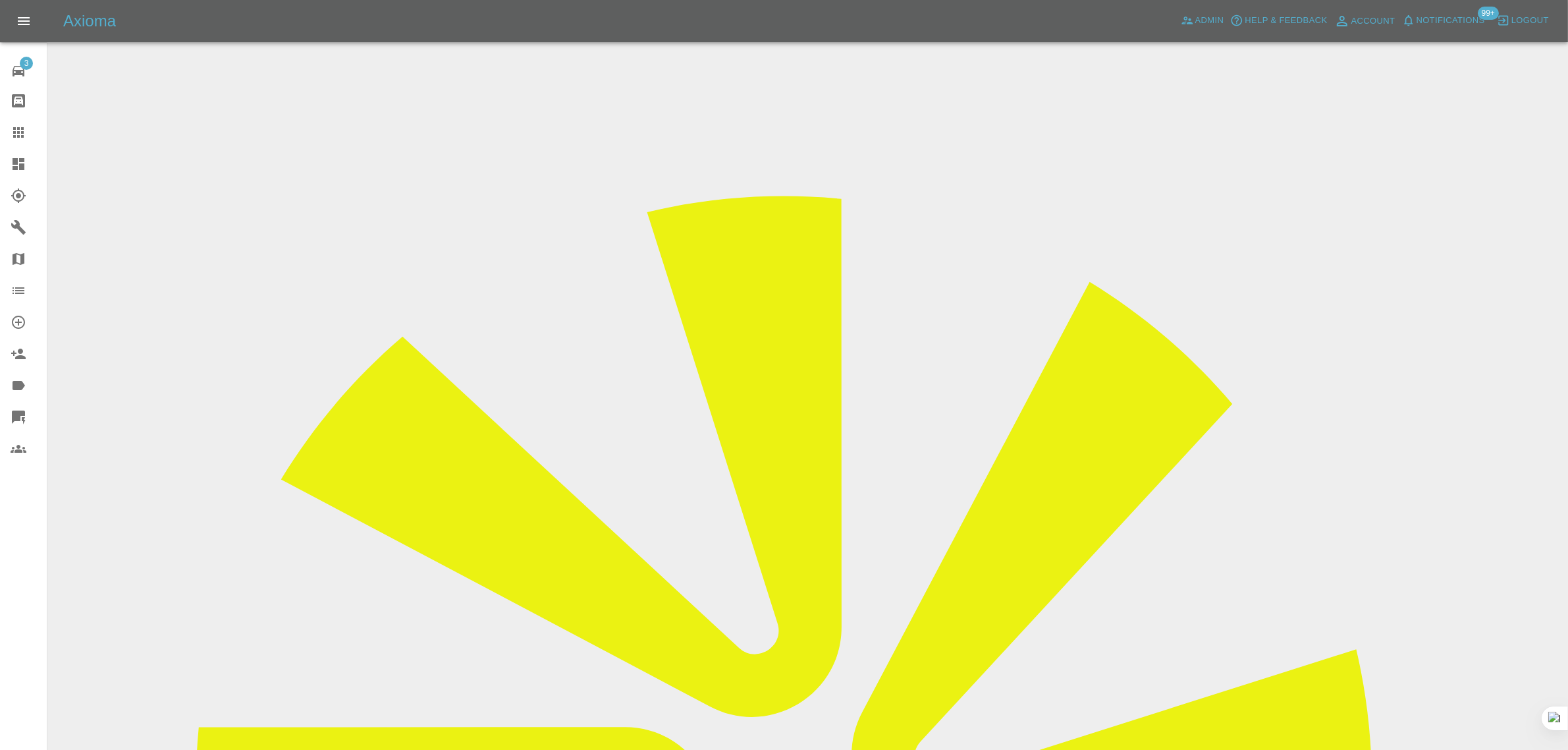
drag, startPoint x: 815, startPoint y: 437, endPoint x: 971, endPoint y: 451, distance: 156.6
copy td "[PERSON_NAME][EMAIL_ADDRESS][PERSON_NAME][DOMAIN_NAME]"
drag, startPoint x: 803, startPoint y: 445, endPoint x: 936, endPoint y: 437, distance: 133.2
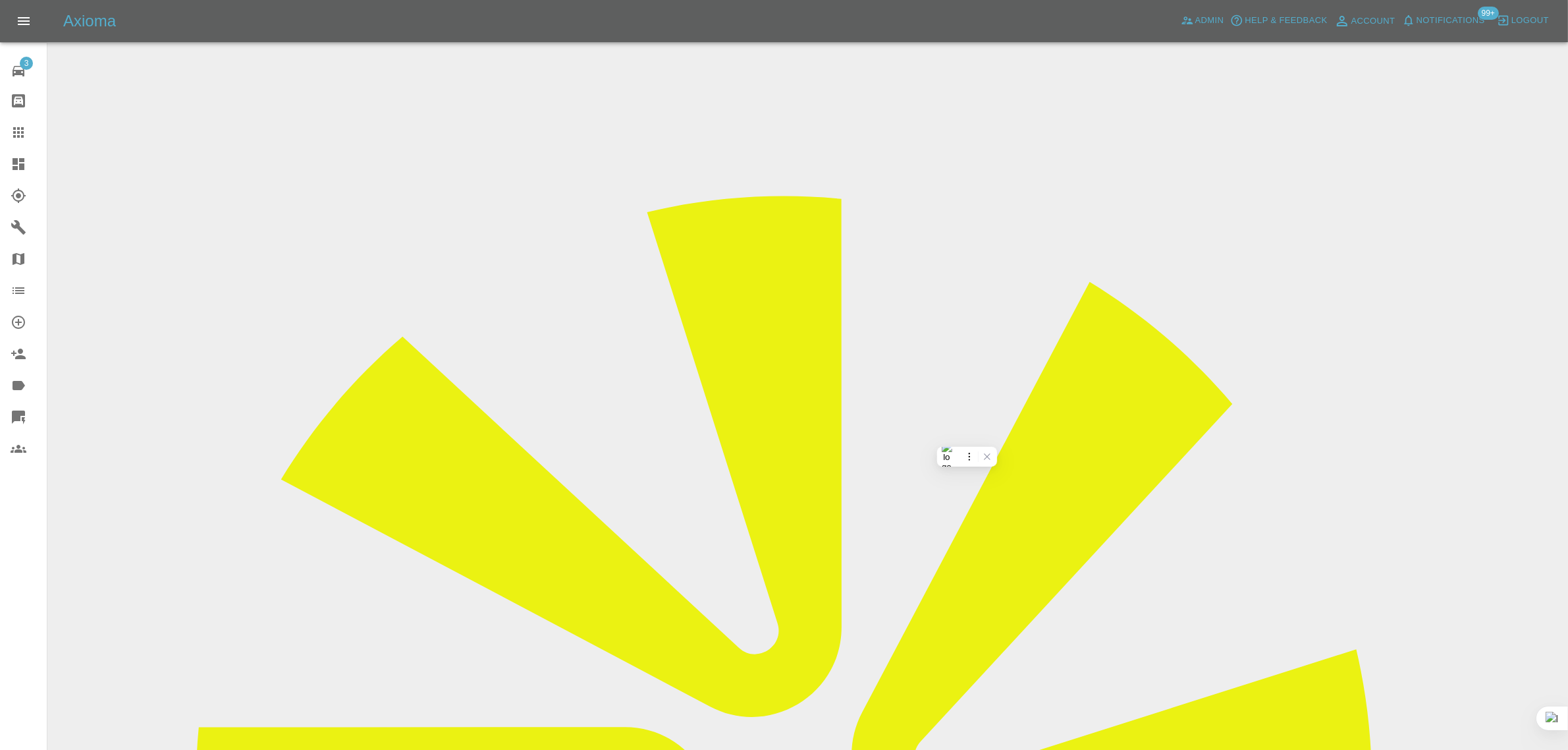
copy td "[EMAIL_ADDRESS][DOMAIN_NAME]"
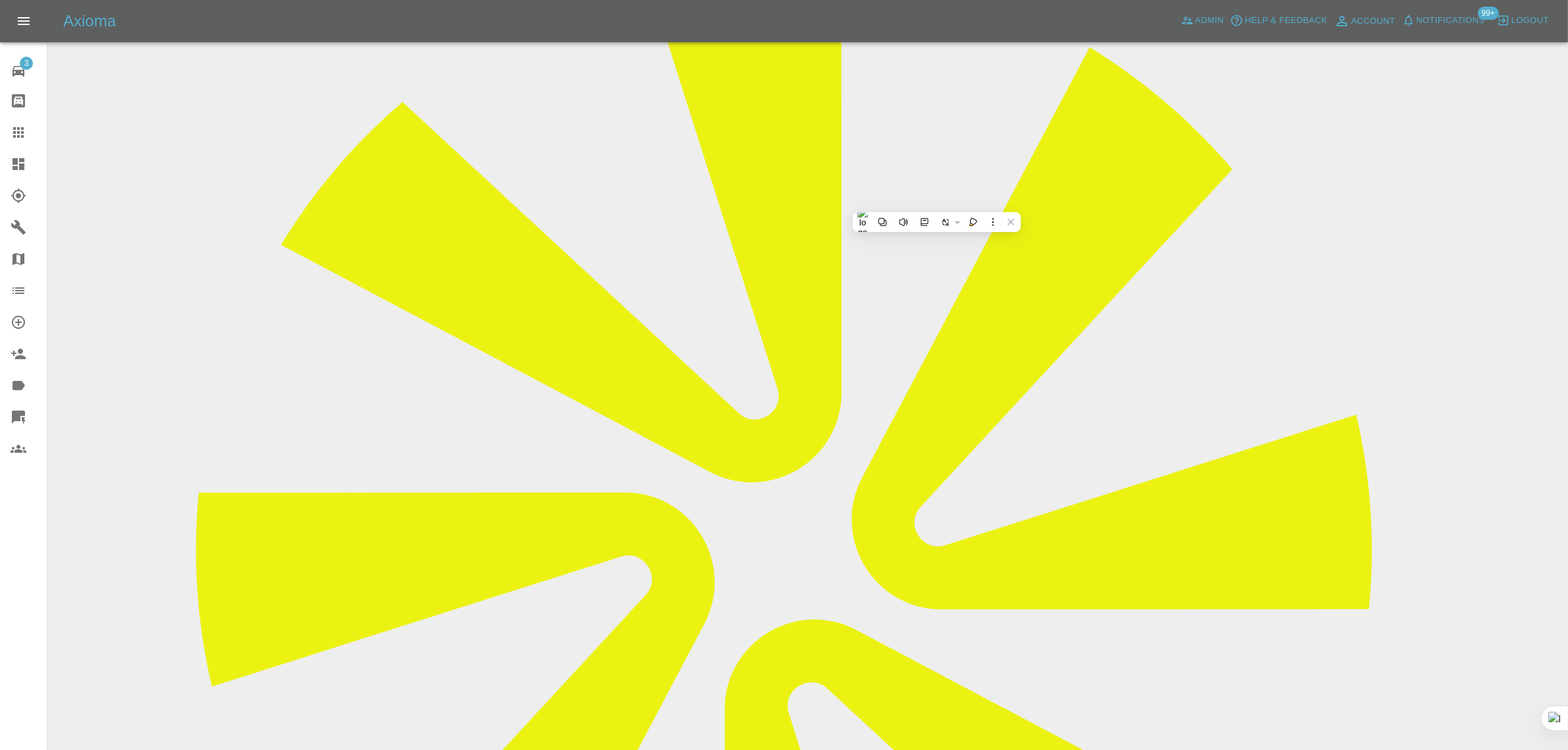
scroll to position [647, 0]
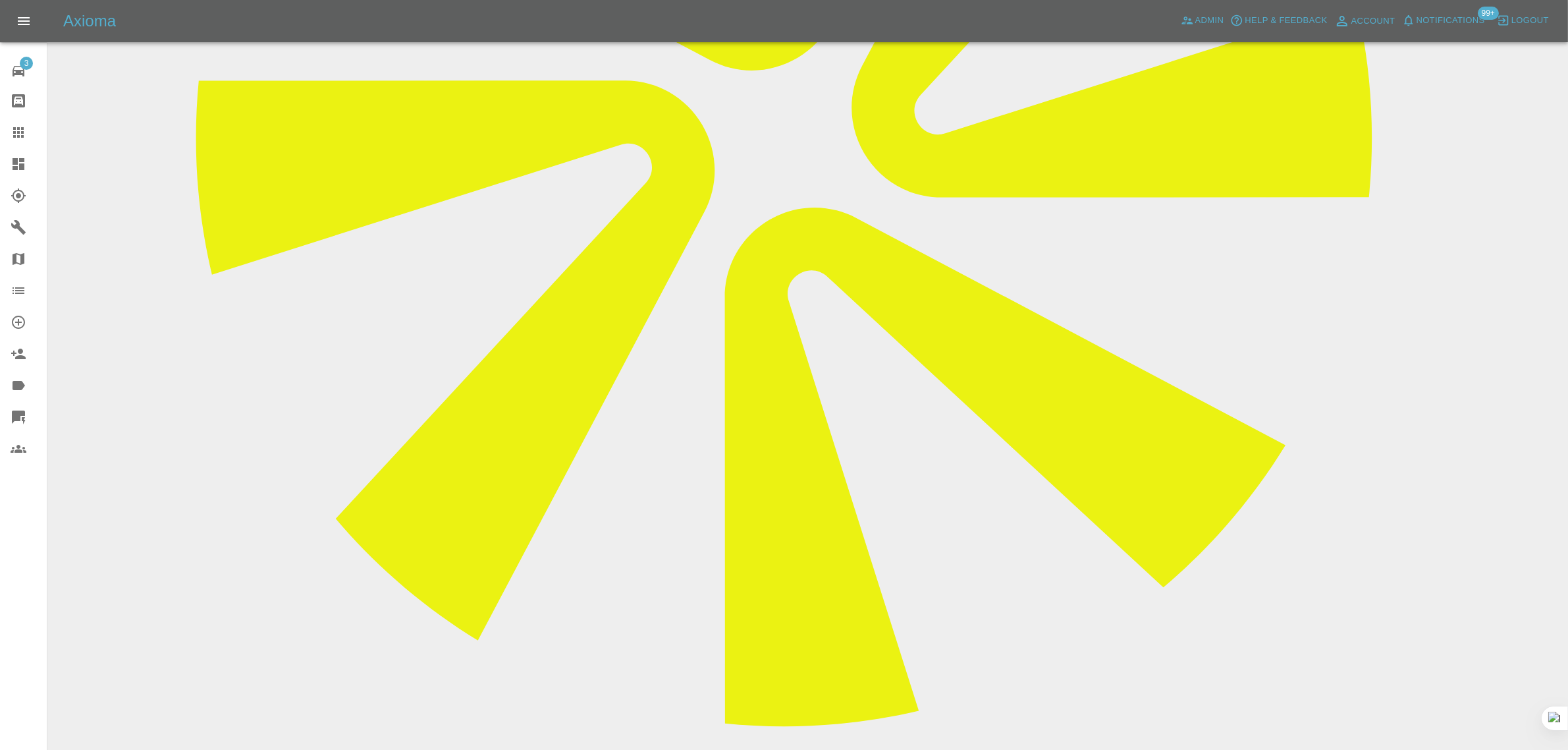
type textarea "inv sent"
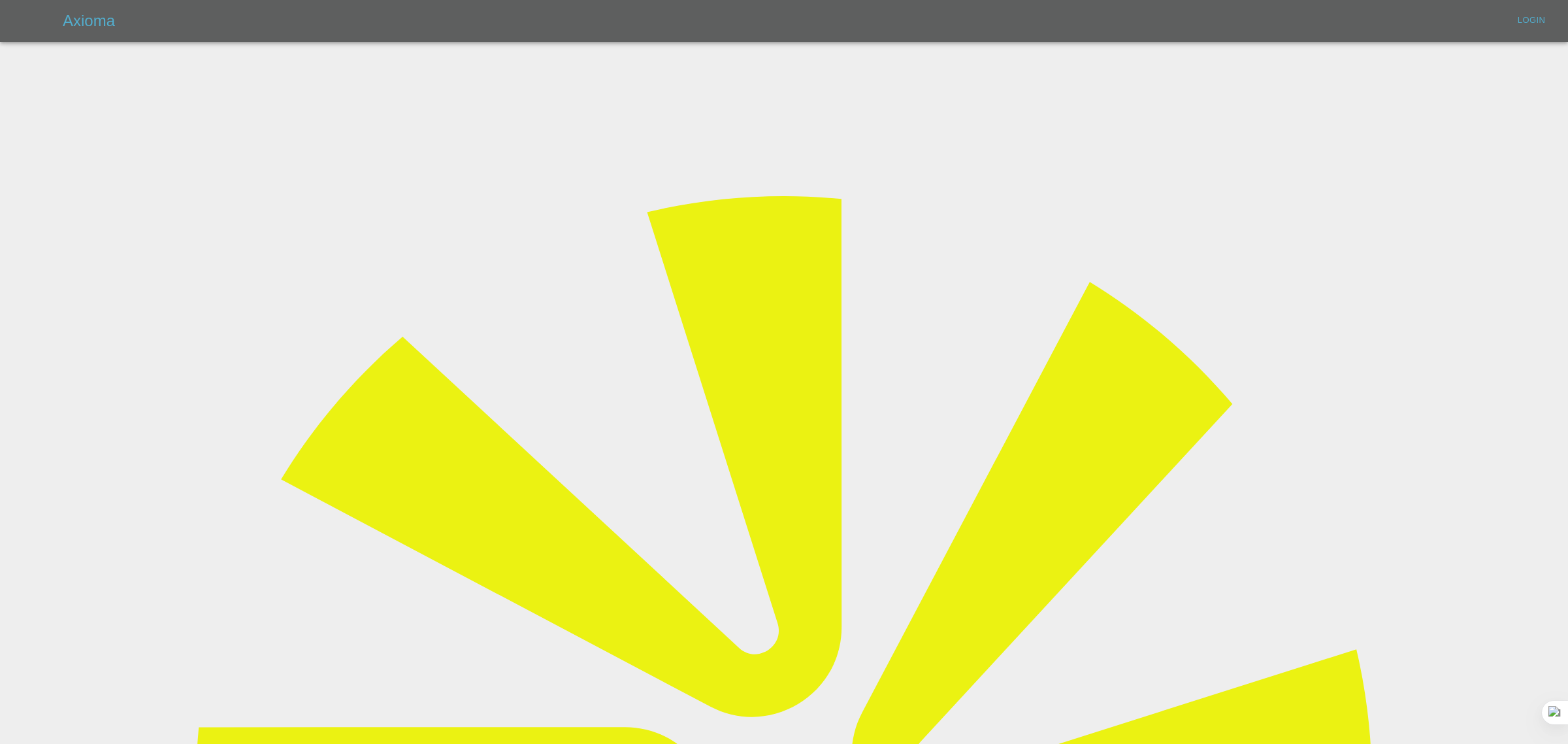
type input "[EMAIL_ADDRESS][DOMAIN_NAME]"
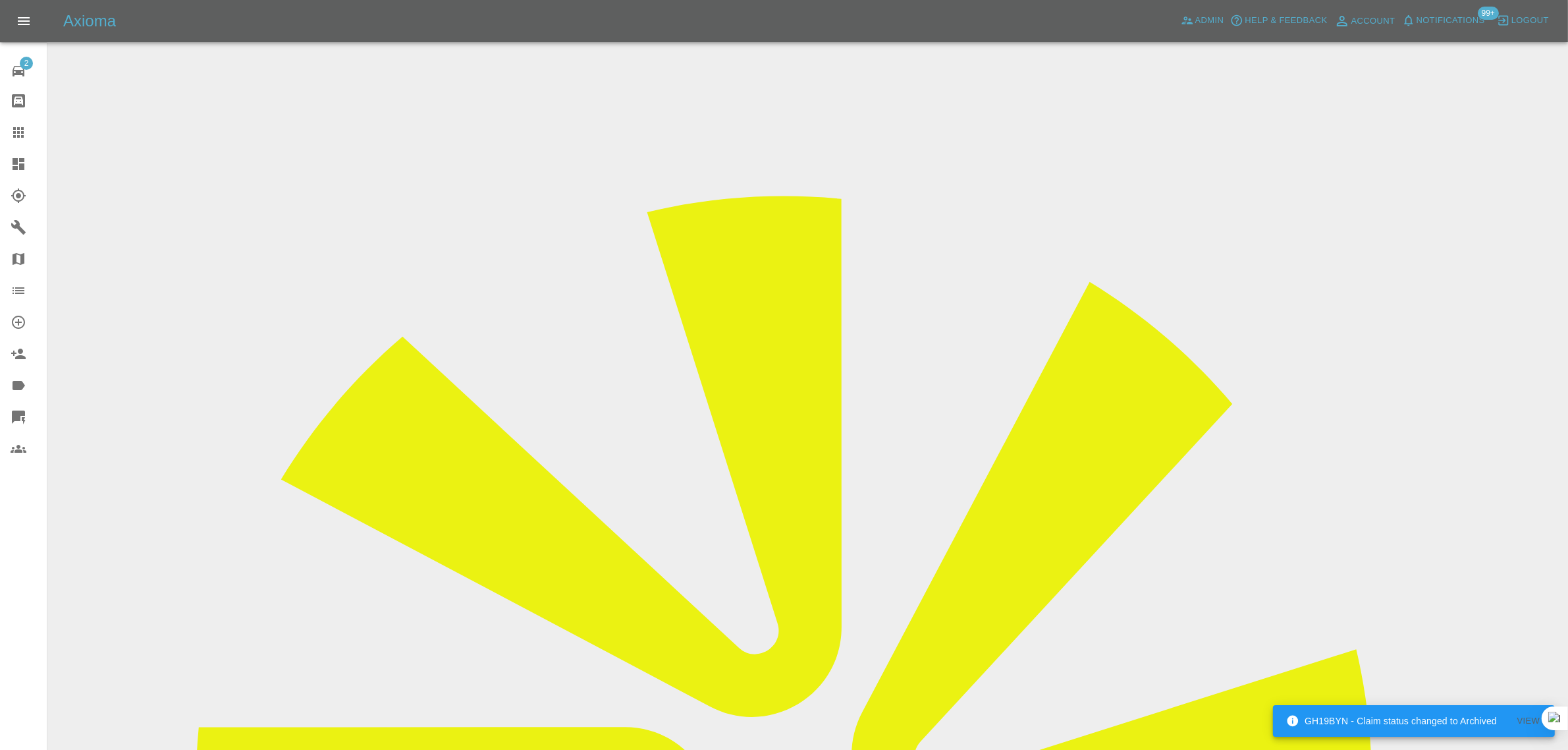
scroll to position [576, 0]
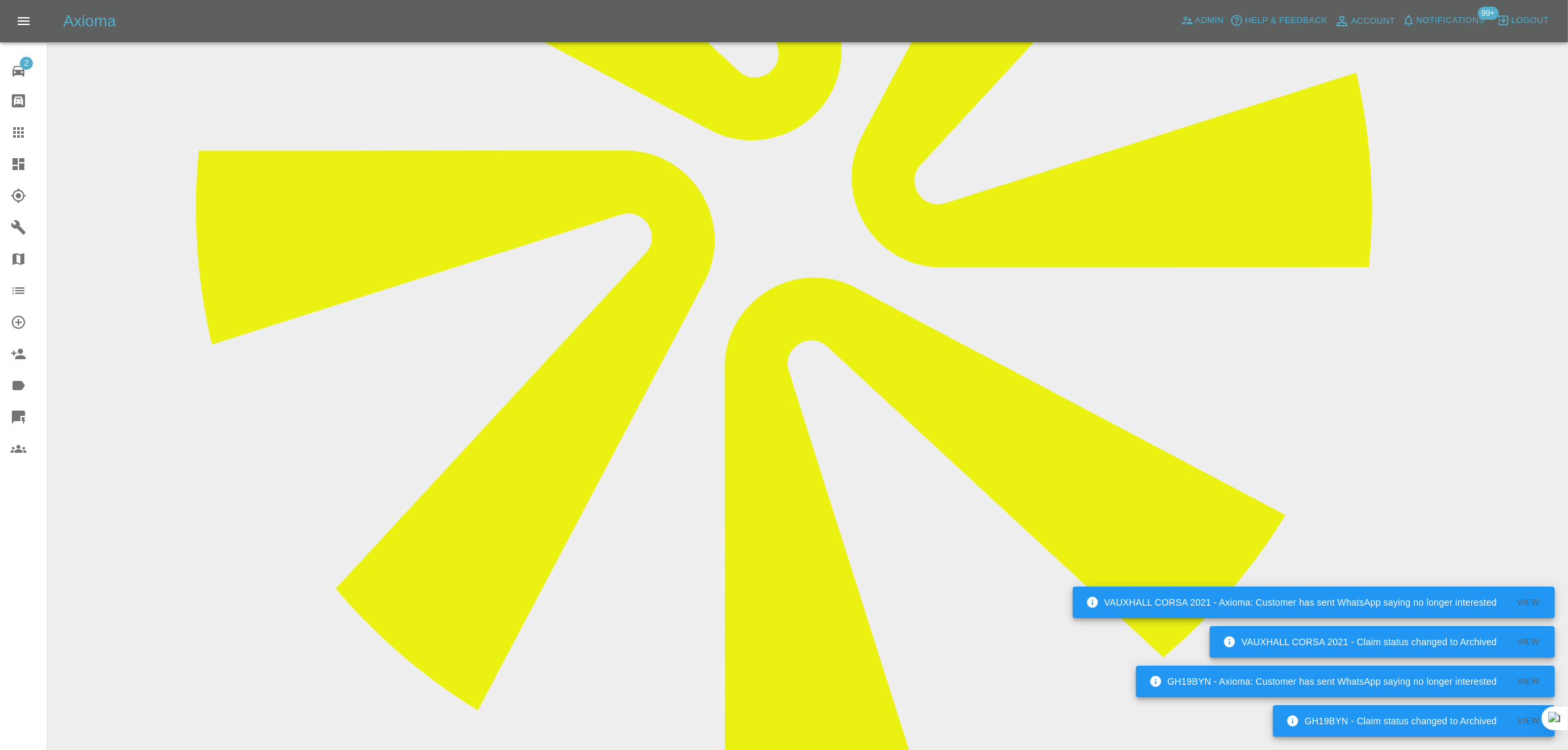
type textarea "inv sent"
